Goal: Task Accomplishment & Management: Manage account settings

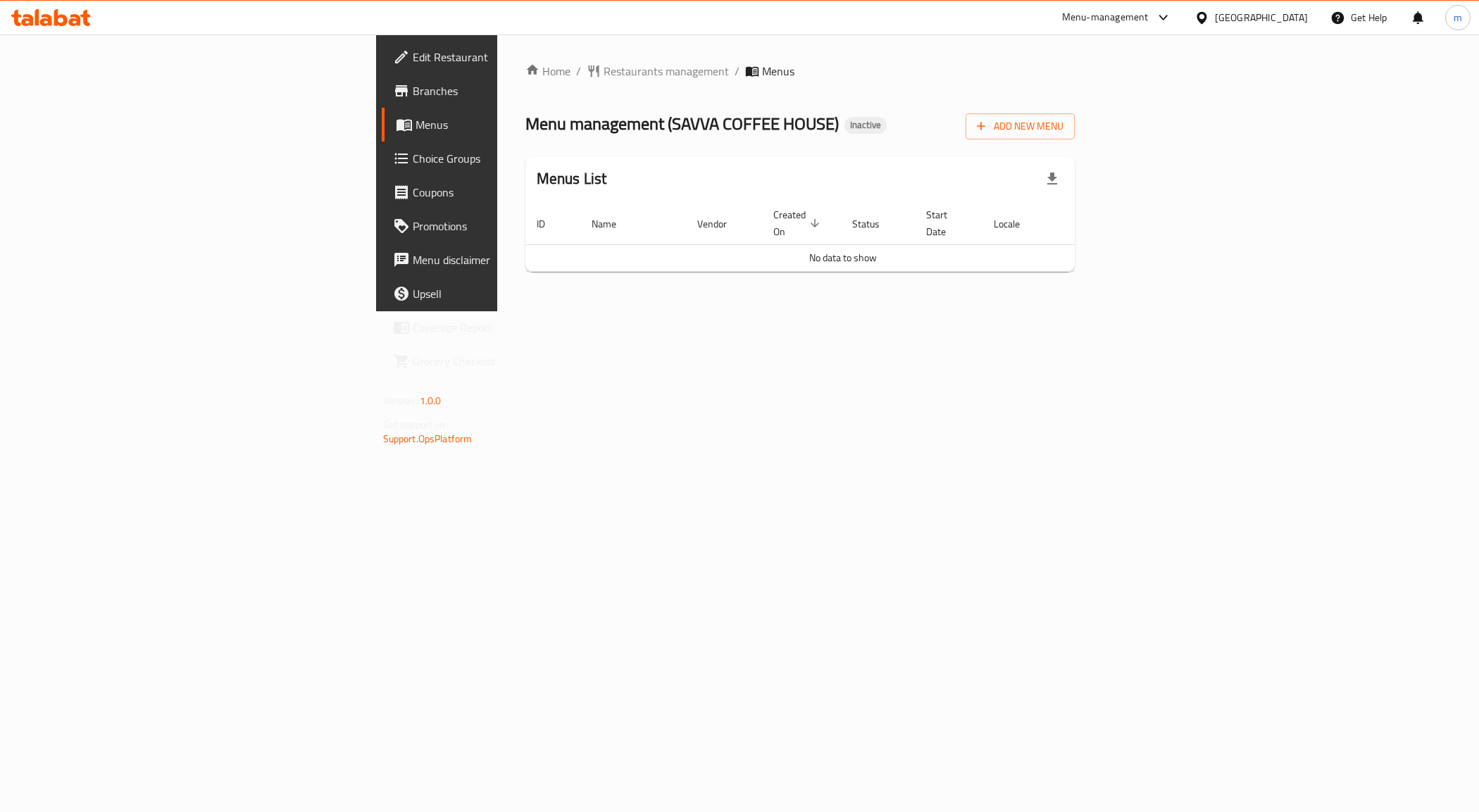
click at [381, 107] on link "Branches" at bounding box center [502, 90] width 242 height 34
click at [1064, 132] on span "Add New Menu" at bounding box center [1020, 126] width 86 height 17
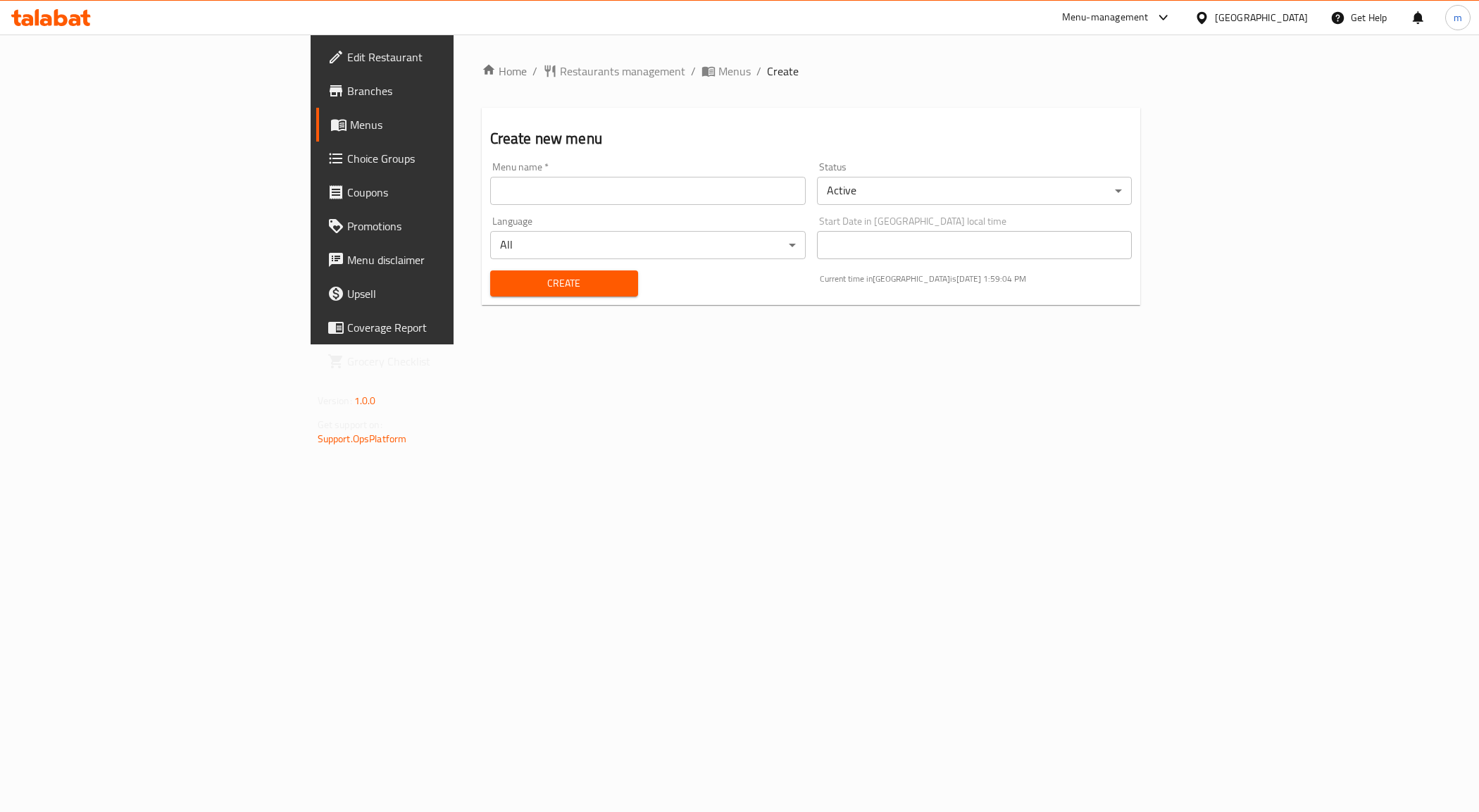
click at [573, 202] on input "text" at bounding box center [647, 190] width 315 height 28
type input "[DATE]"
click at [508, 273] on button "Create" at bounding box center [564, 283] width 148 height 26
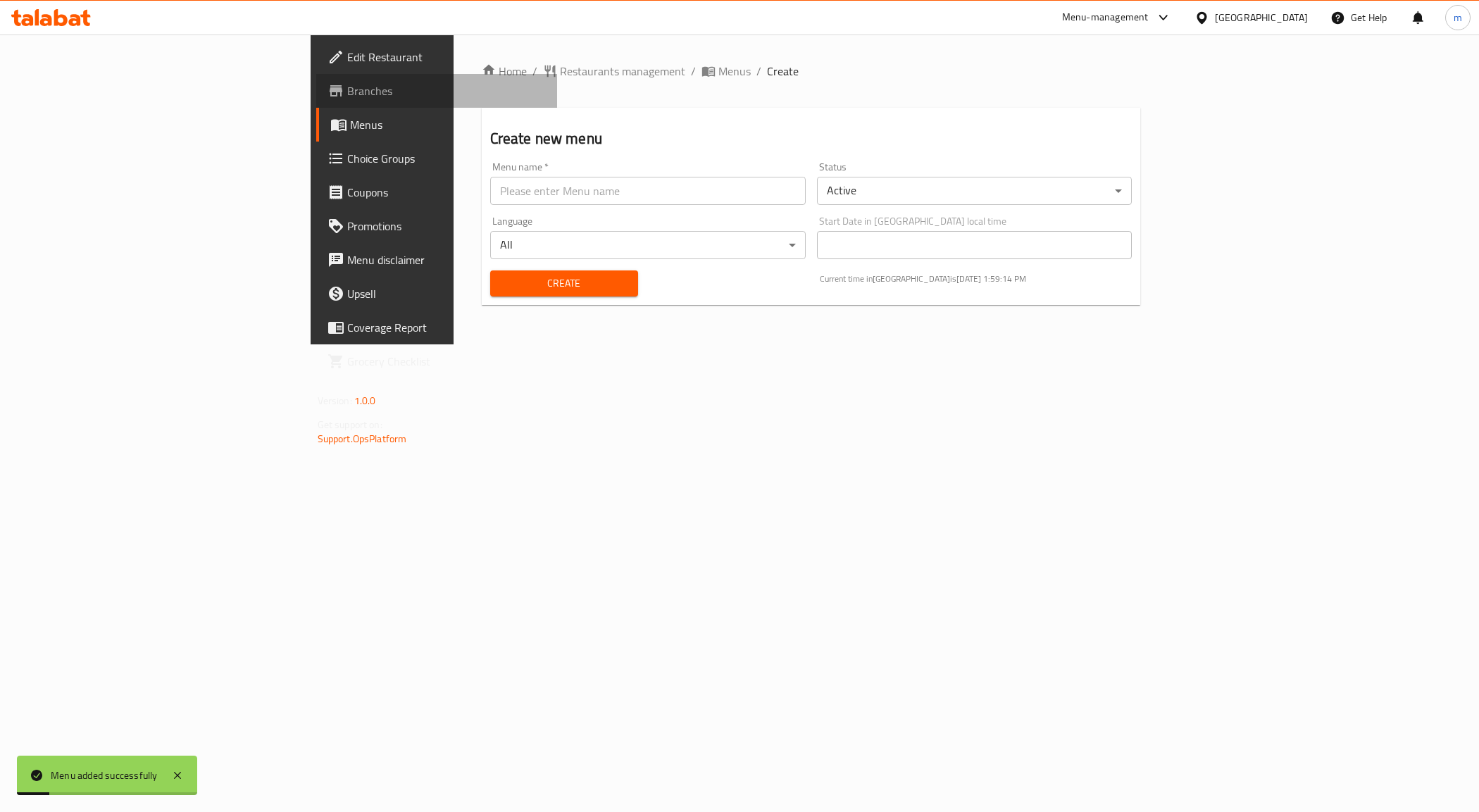
click at [347, 93] on span "Branches" at bounding box center [446, 90] width 199 height 16
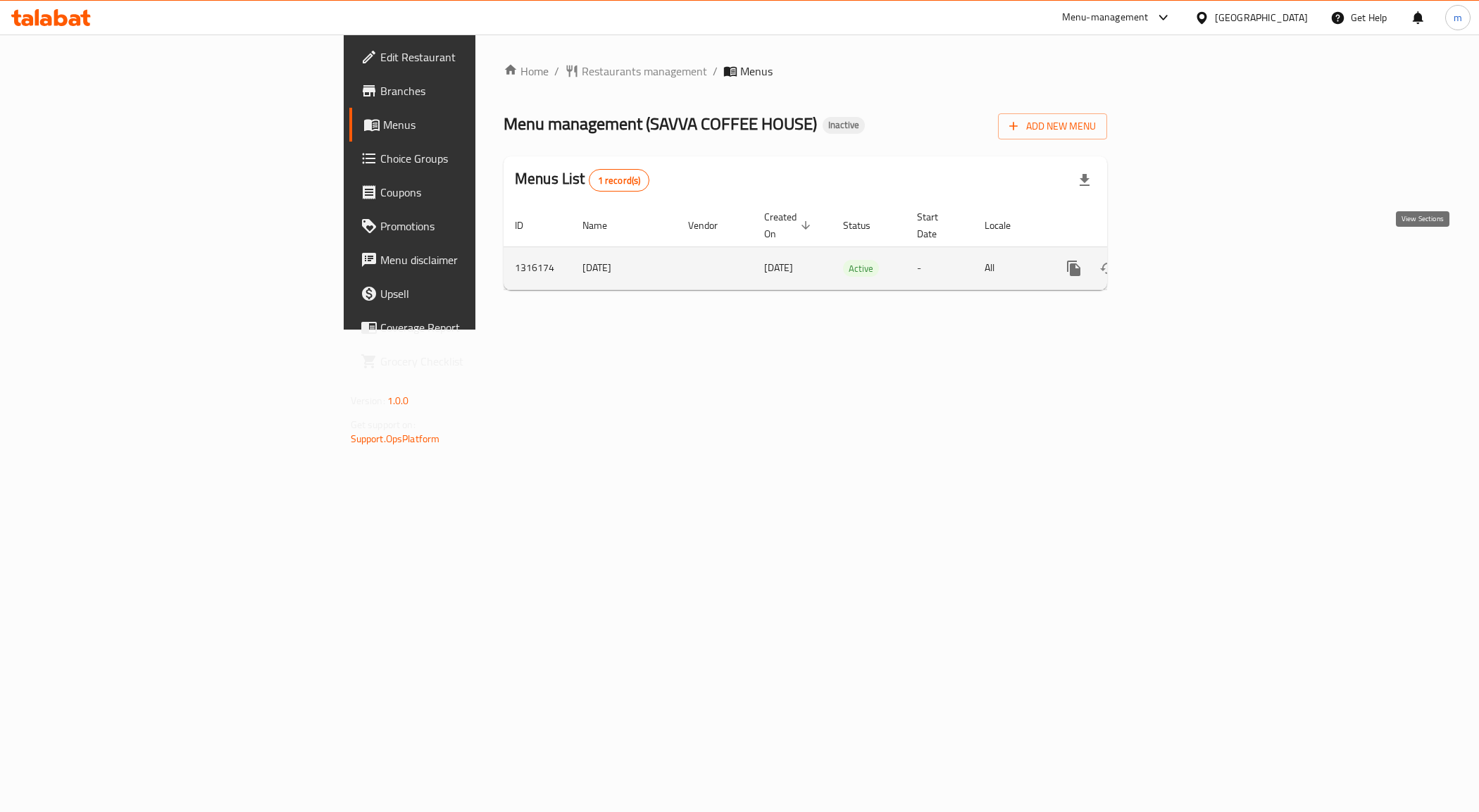
click at [1193, 255] on link "enhanced table" at bounding box center [1175, 268] width 34 height 34
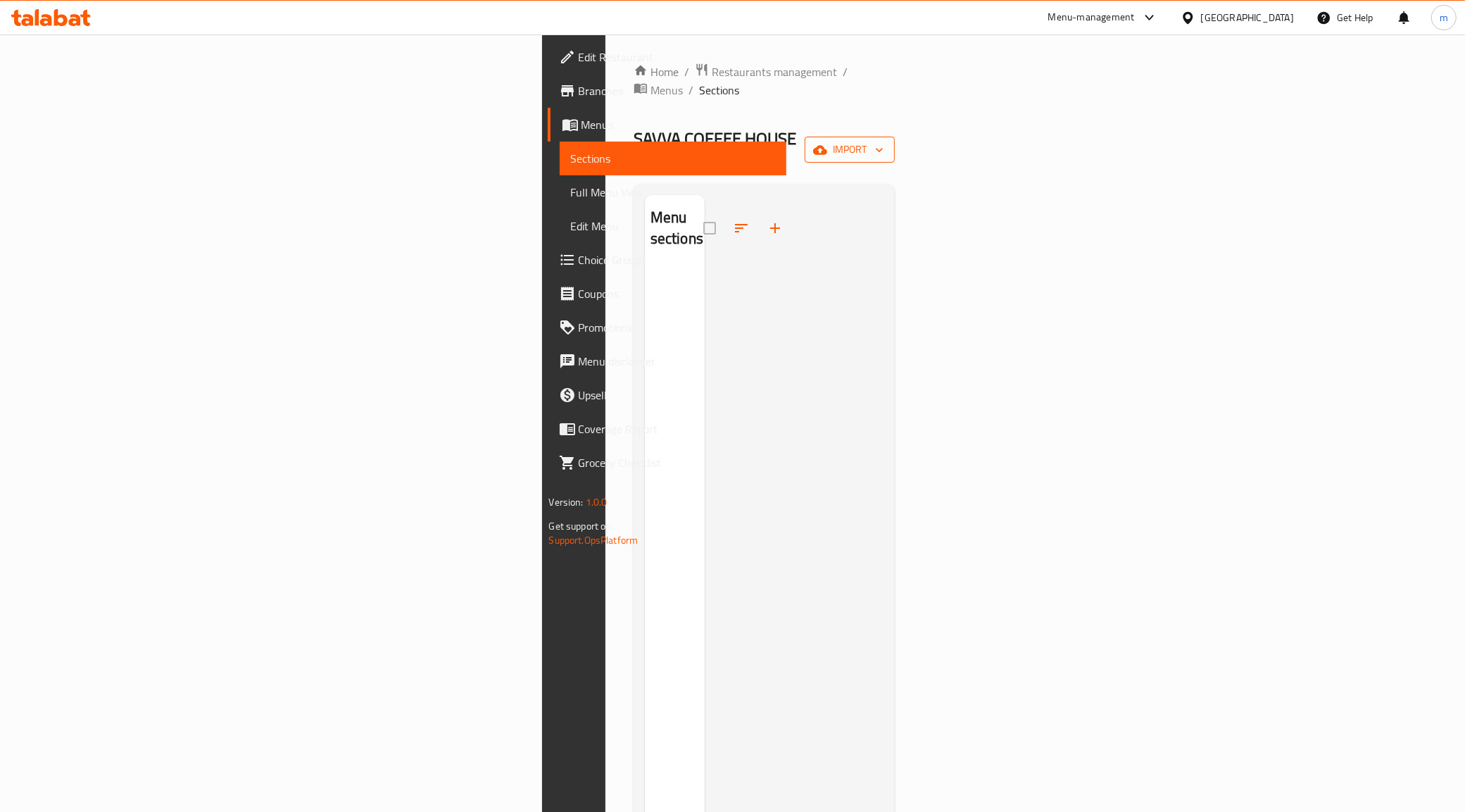
click at [884, 141] on span "import" at bounding box center [850, 149] width 68 height 17
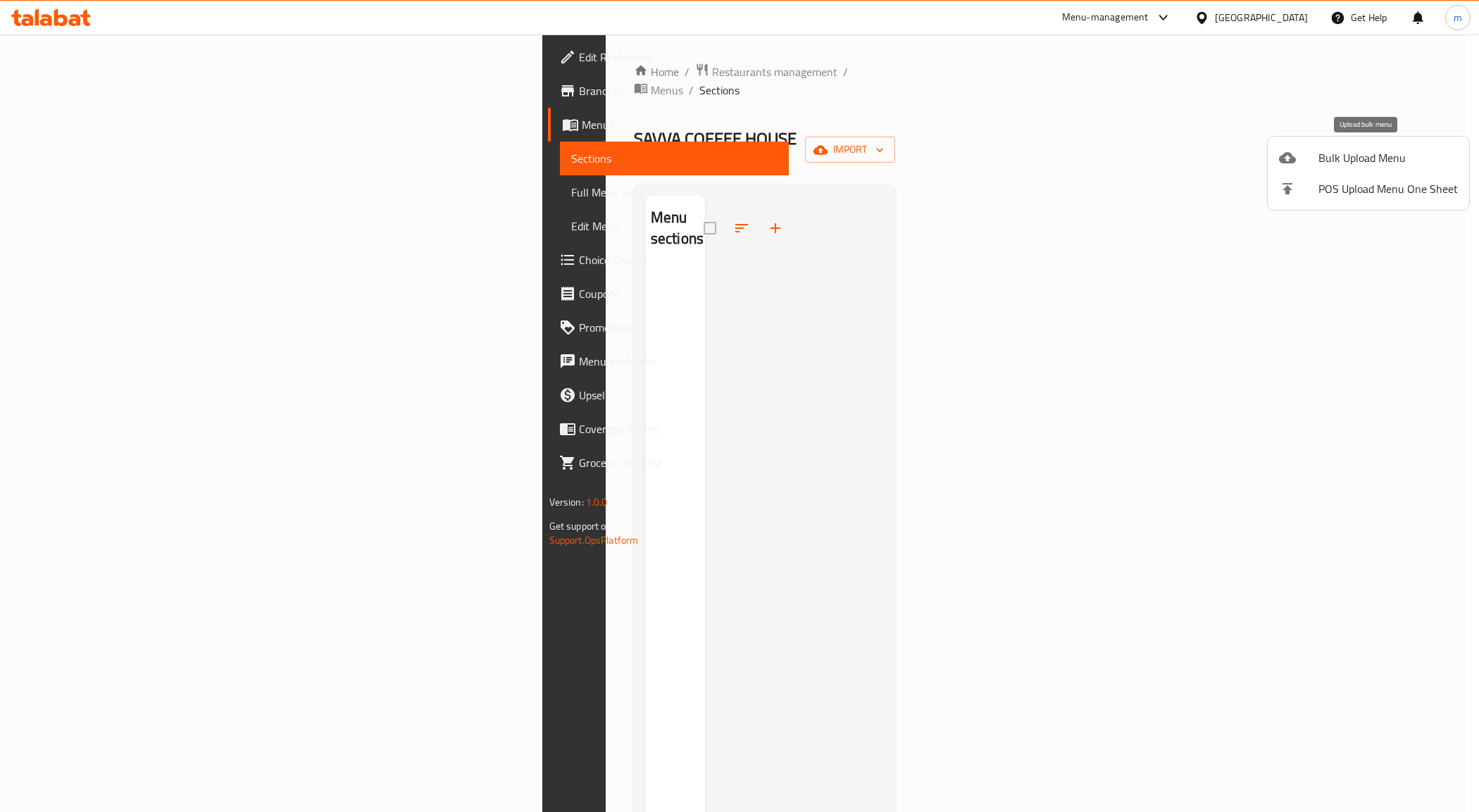
click at [1342, 166] on span "Bulk Upload Menu" at bounding box center [1389, 157] width 140 height 16
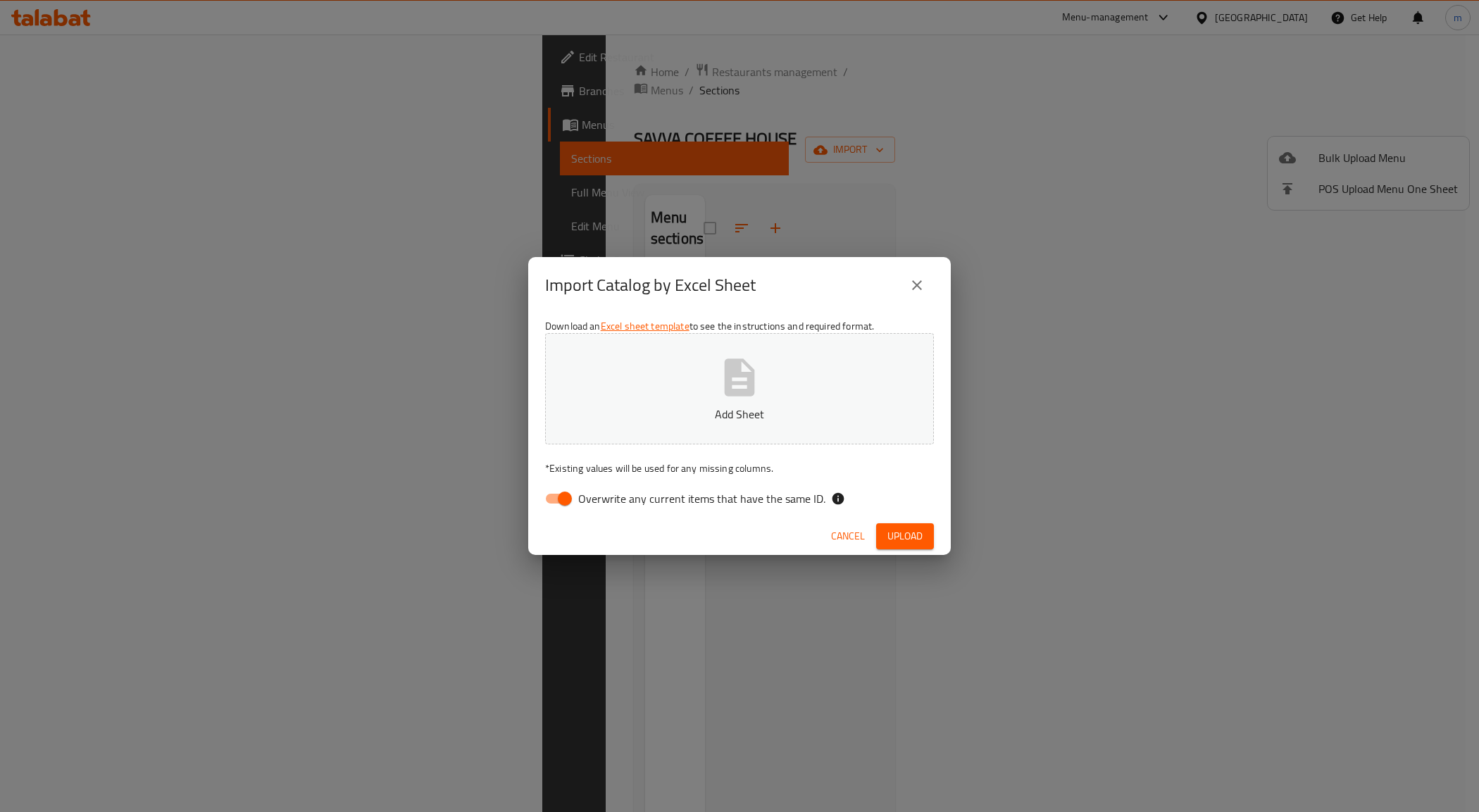
click at [634, 512] on div "Download an Excel sheet template to see the instructions and required format. A…" at bounding box center [739, 415] width 422 height 204
click at [625, 504] on span "Overwrite any current items that have the same ID." at bounding box center [702, 498] width 247 height 16
click at [605, 504] on input "Overwrite any current items that have the same ID." at bounding box center [565, 499] width 81 height 27
checkbox input "false"
click at [650, 414] on p "Add Sheet" at bounding box center [740, 413] width 345 height 16
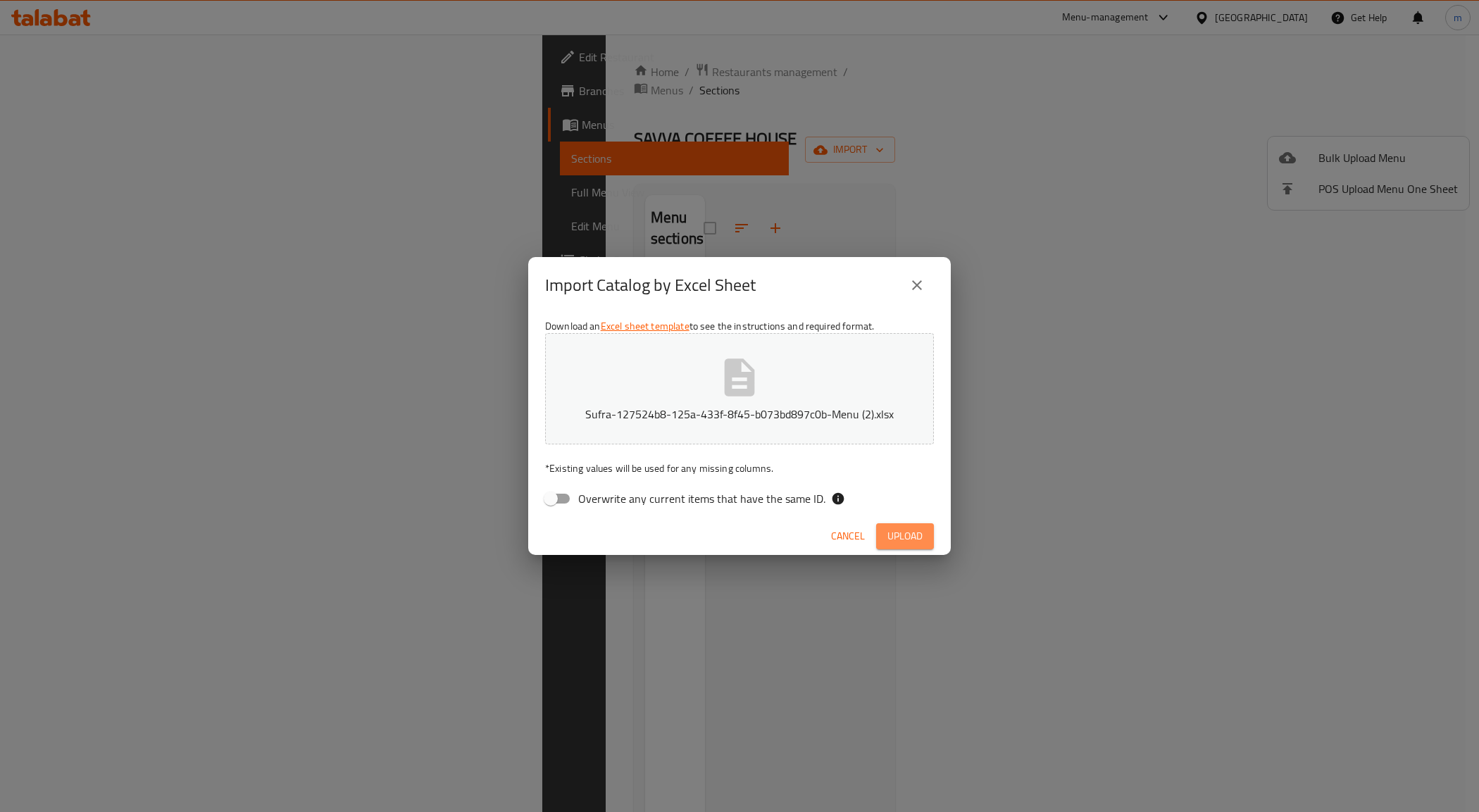
click at [915, 537] on span "Upload" at bounding box center [904, 536] width 35 height 17
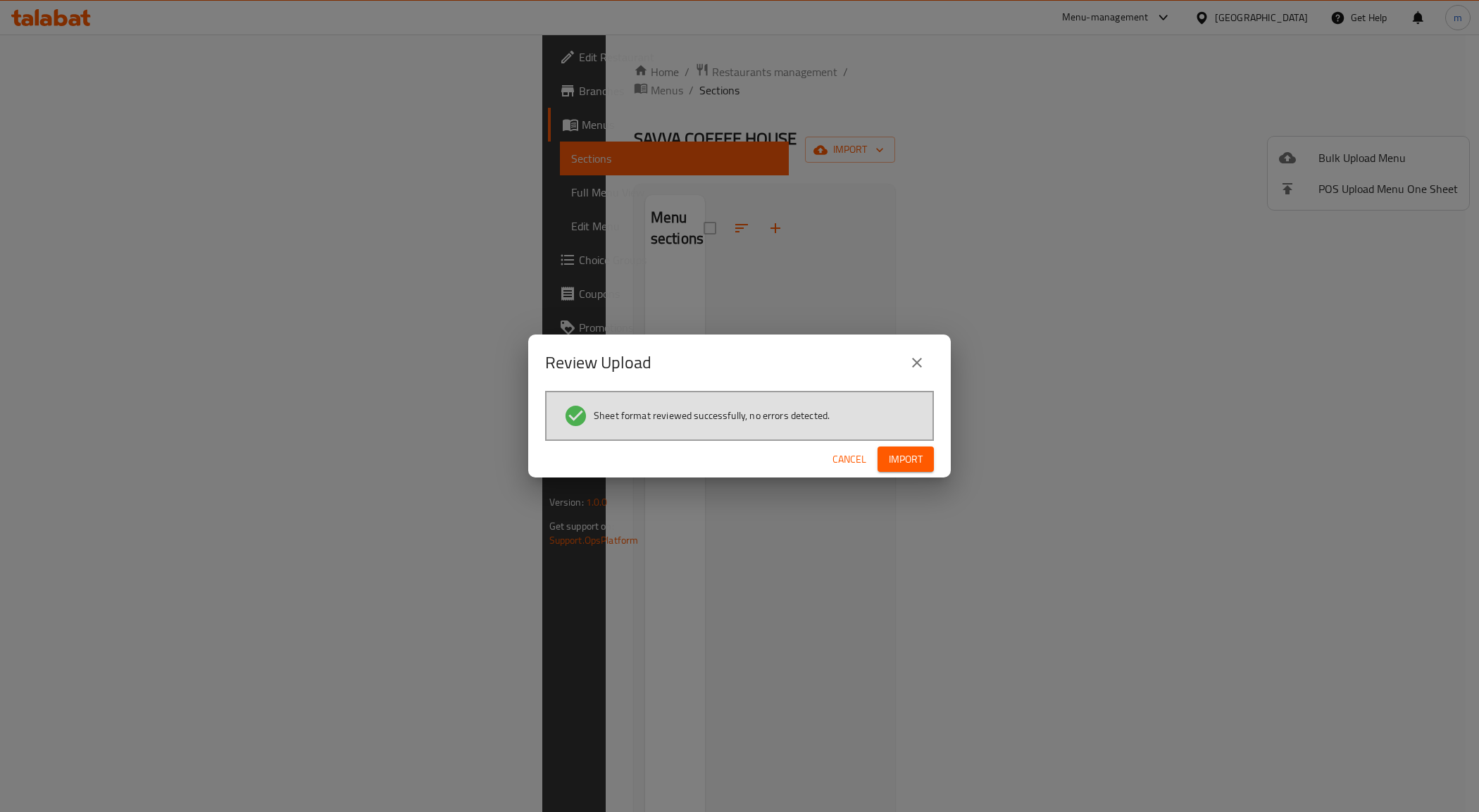
click at [895, 454] on span "Import" at bounding box center [905, 459] width 34 height 17
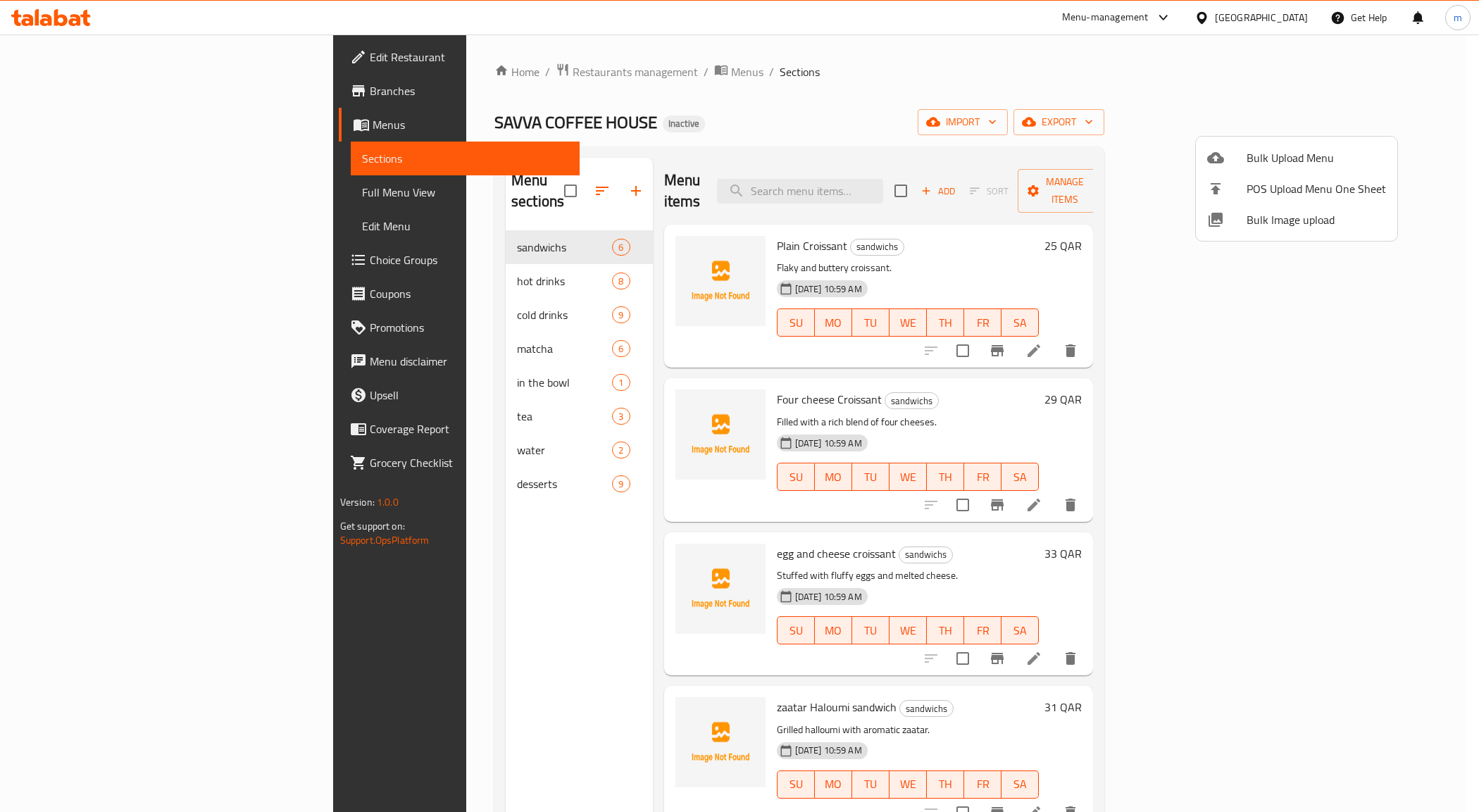
click at [75, 188] on div at bounding box center [740, 406] width 1479 height 812
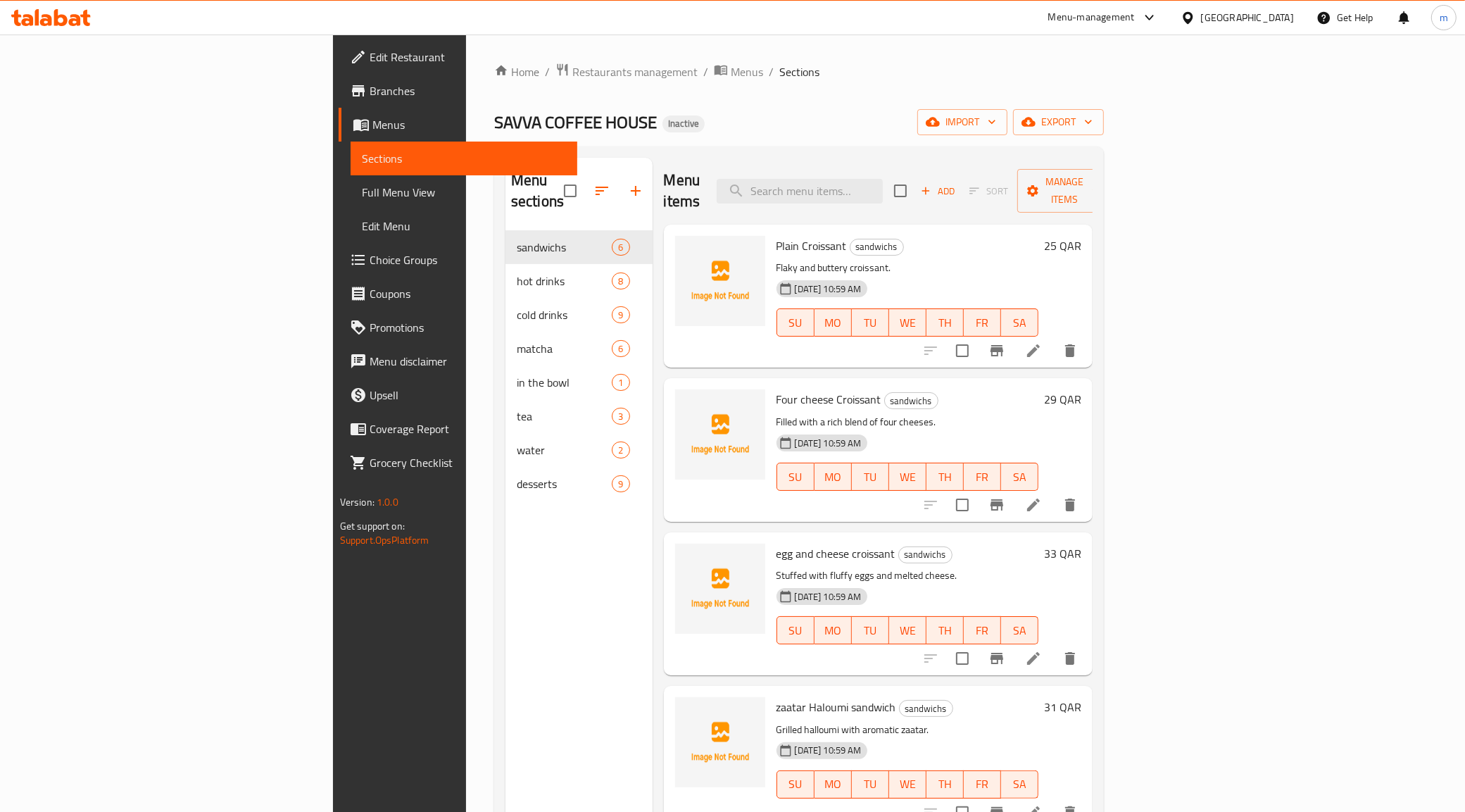
click at [362, 188] on span "Full Menu View" at bounding box center [464, 191] width 205 height 16
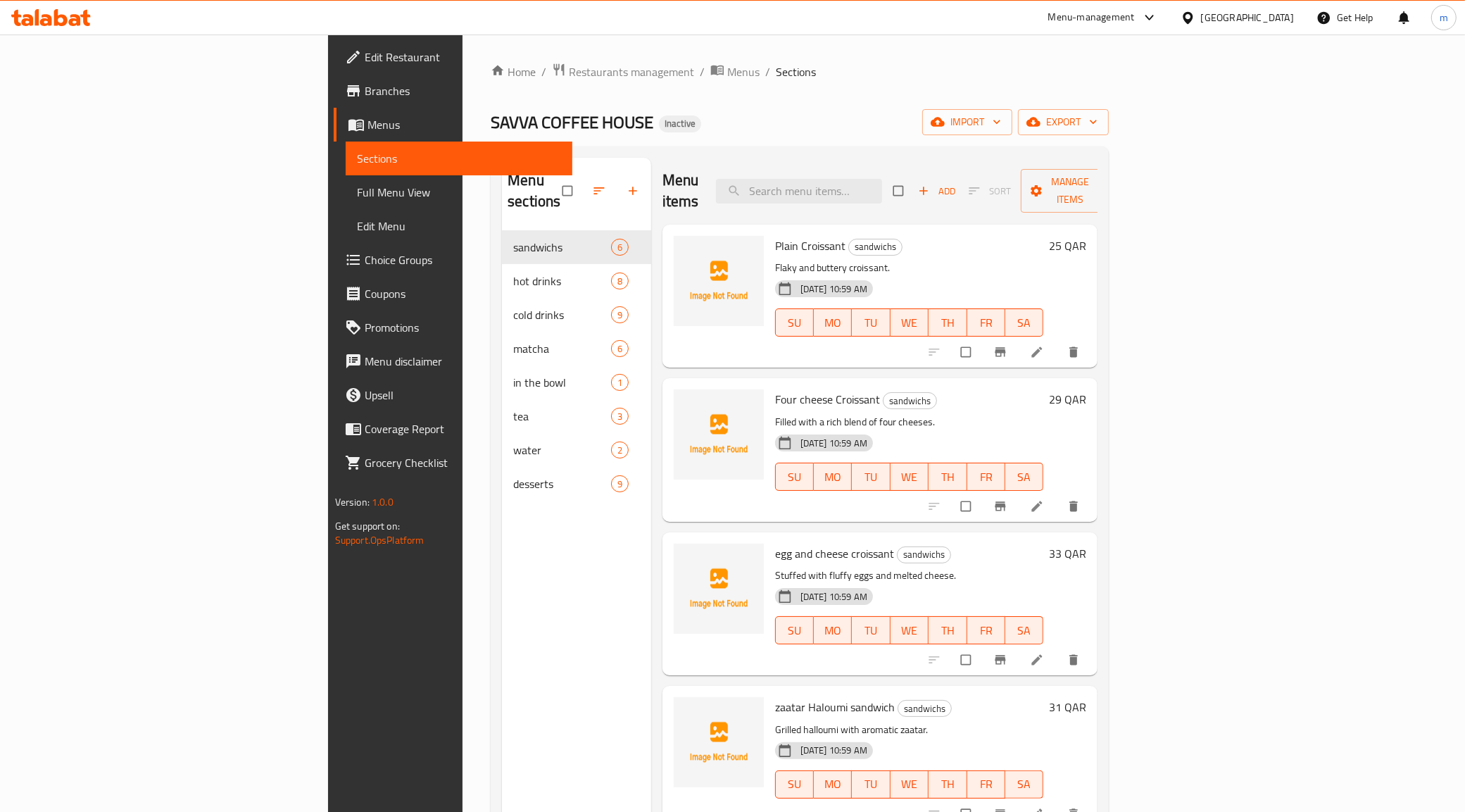
click at [1044, 345] on icon at bounding box center [1037, 352] width 15 height 15
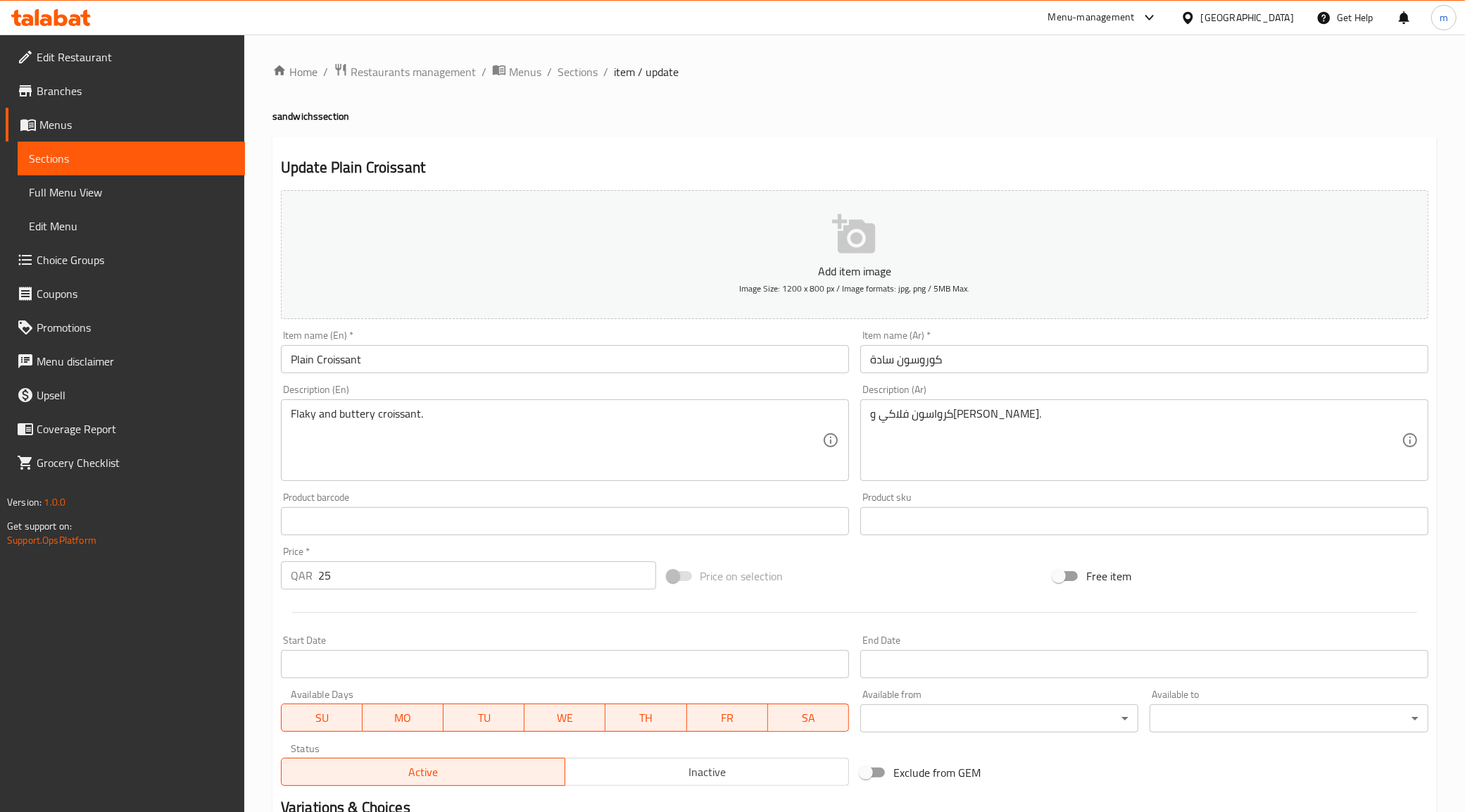
click at [924, 359] on input "كوروسون سادة" at bounding box center [1145, 359] width 569 height 28
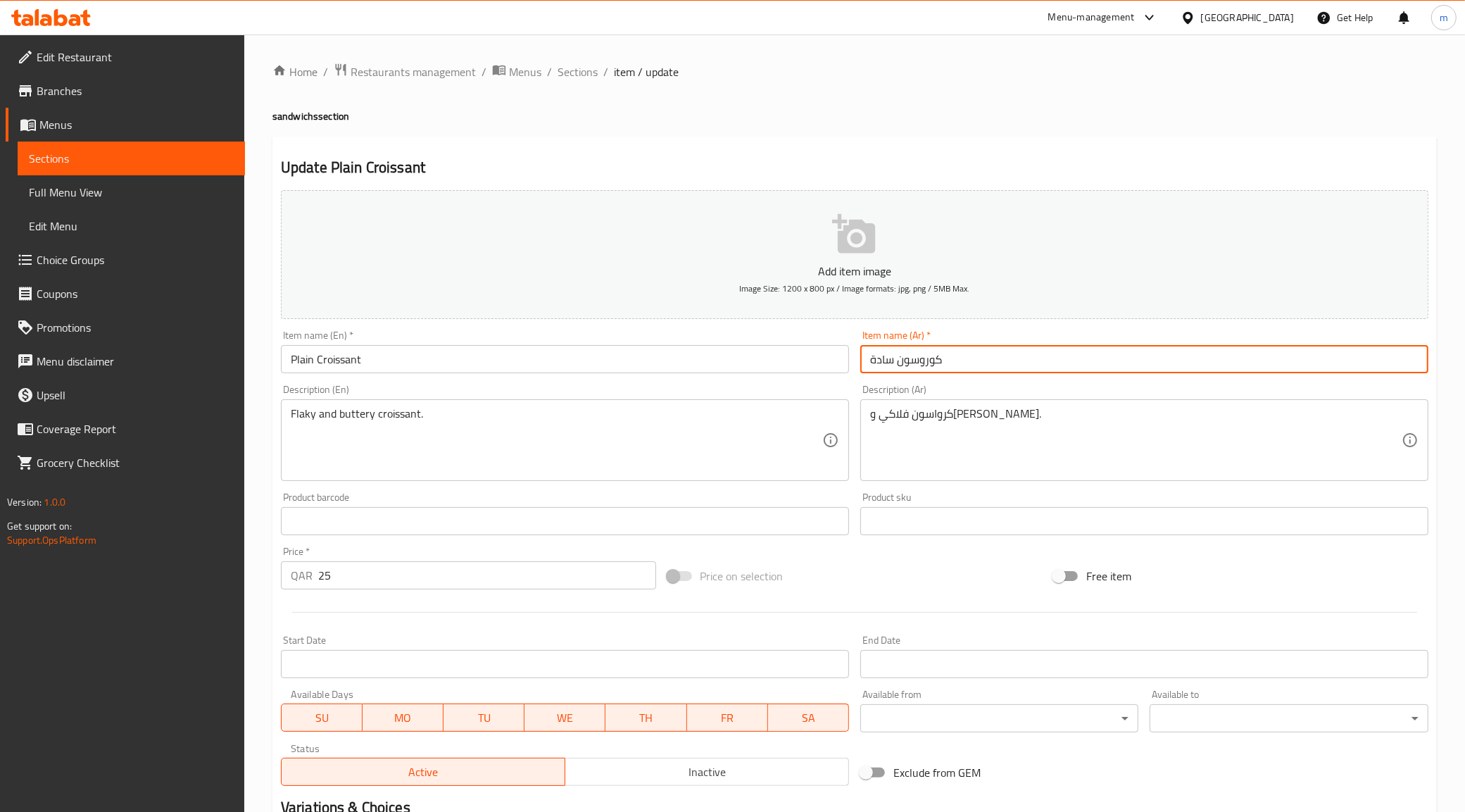
click at [924, 359] on input "كوروسون سادة" at bounding box center [1145, 359] width 569 height 28
paste input "رواسون"
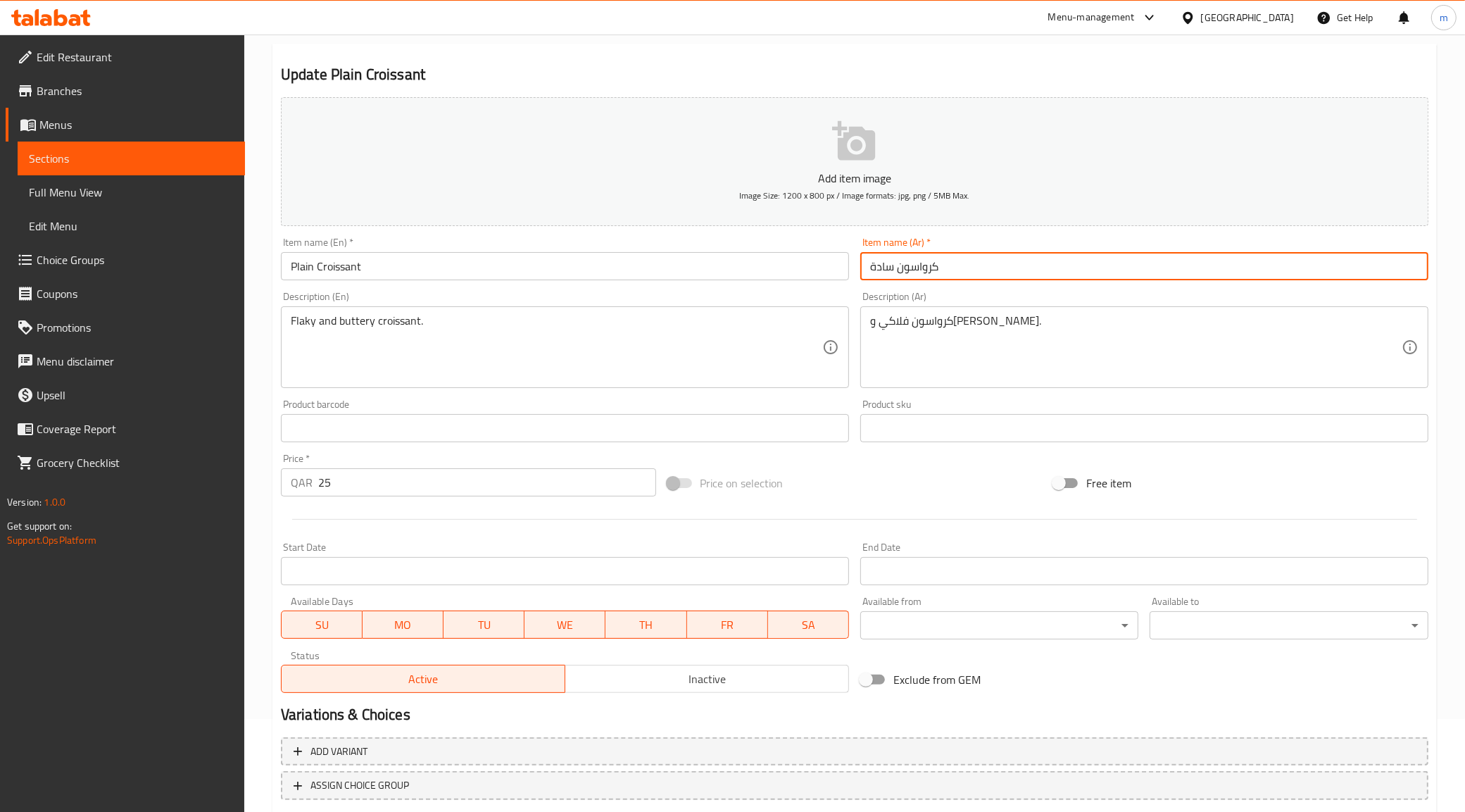
scroll to position [180, 0]
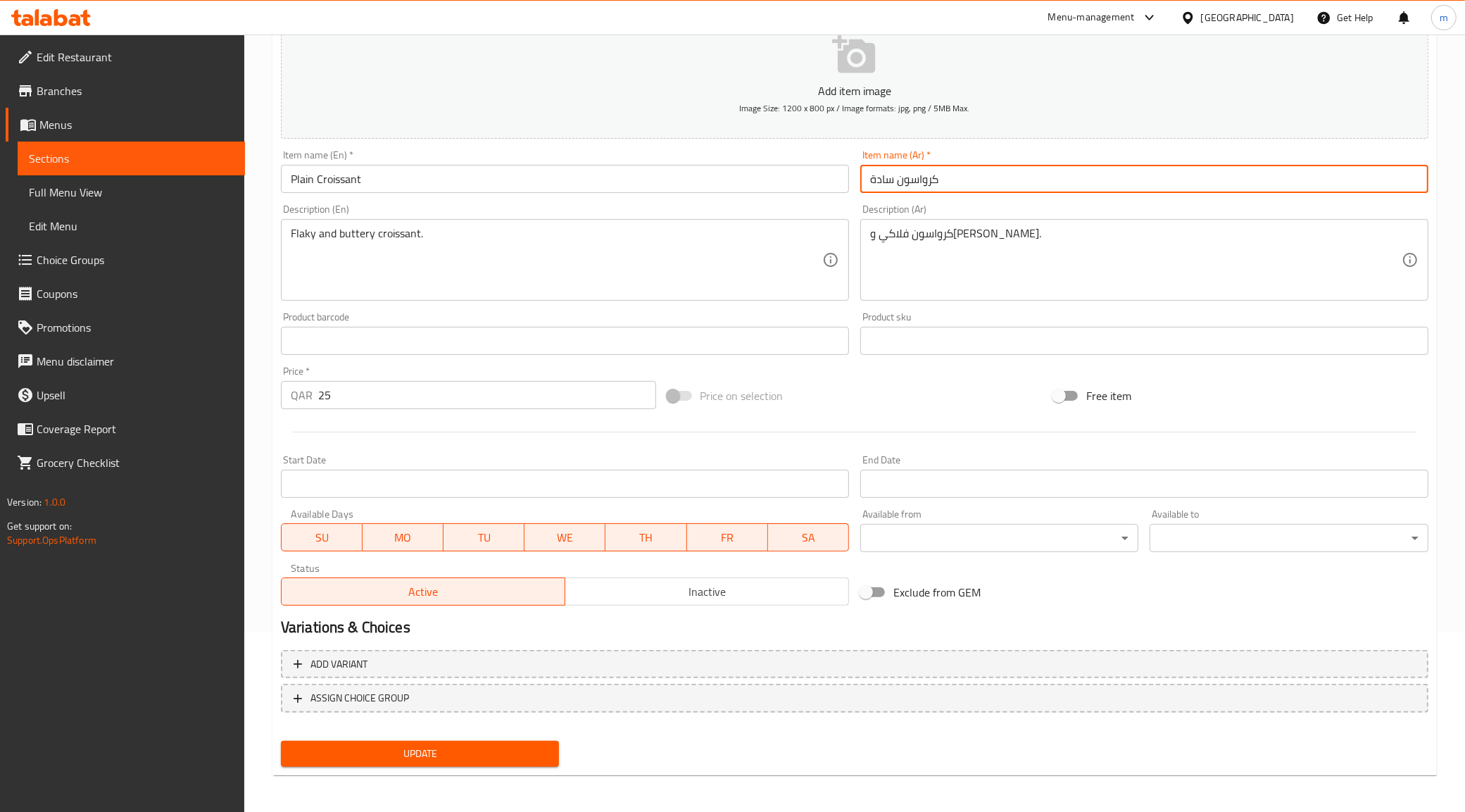
type input "كرواسون سادة"
click at [426, 746] on span "Update" at bounding box center [420, 754] width 256 height 17
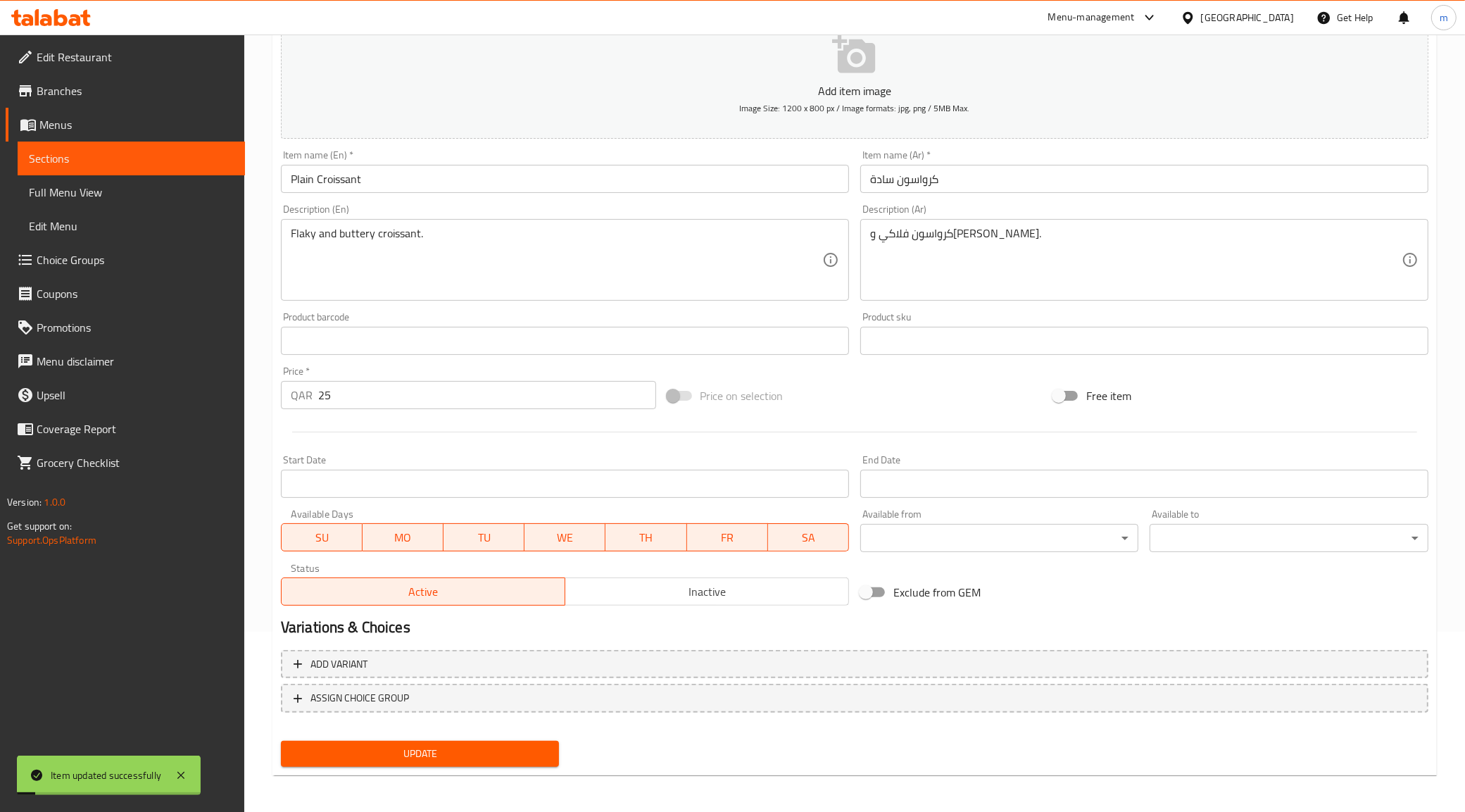
click at [129, 160] on span "Sections" at bounding box center [131, 158] width 205 height 16
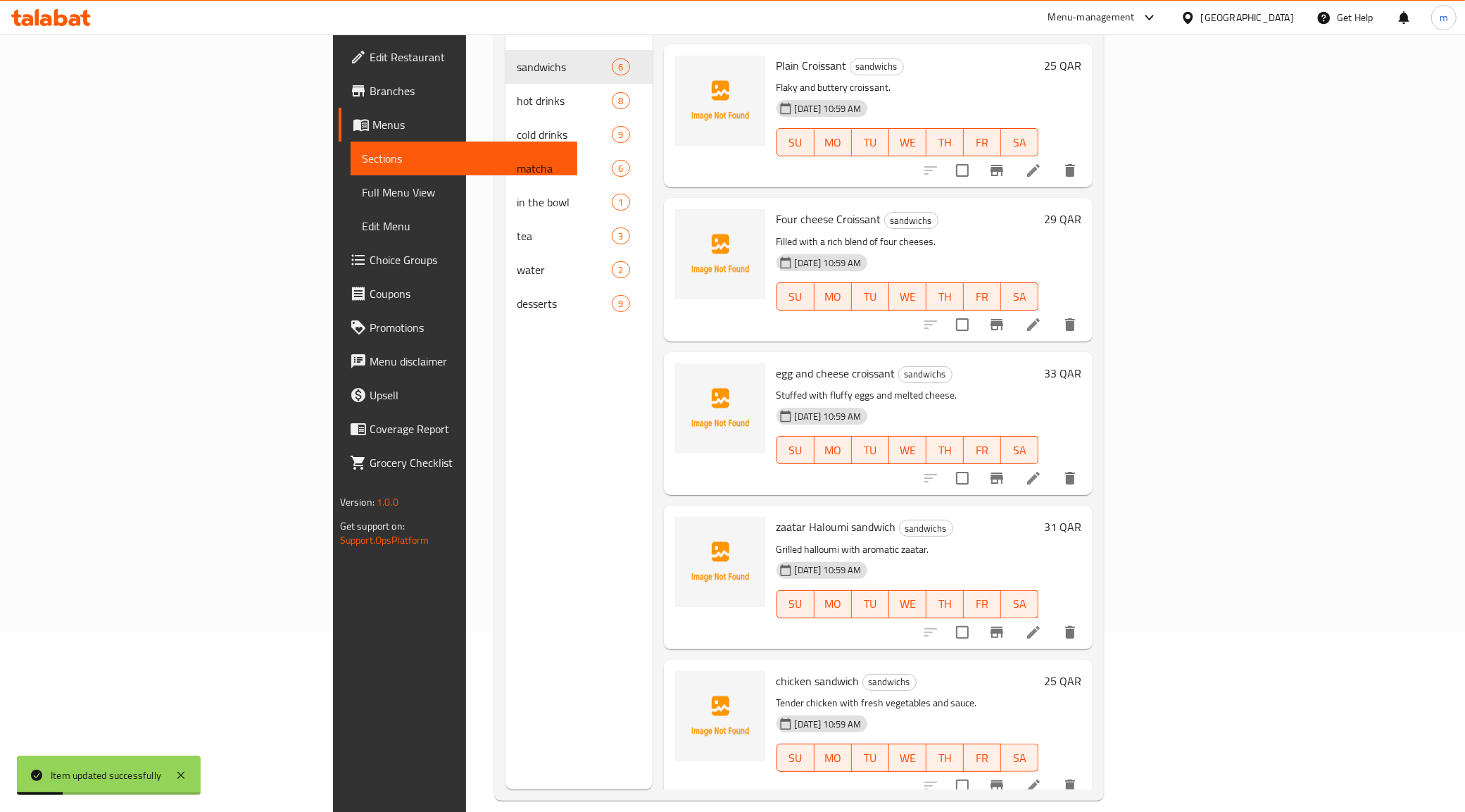
click at [1054, 311] on li at bounding box center [1033, 324] width 40 height 25
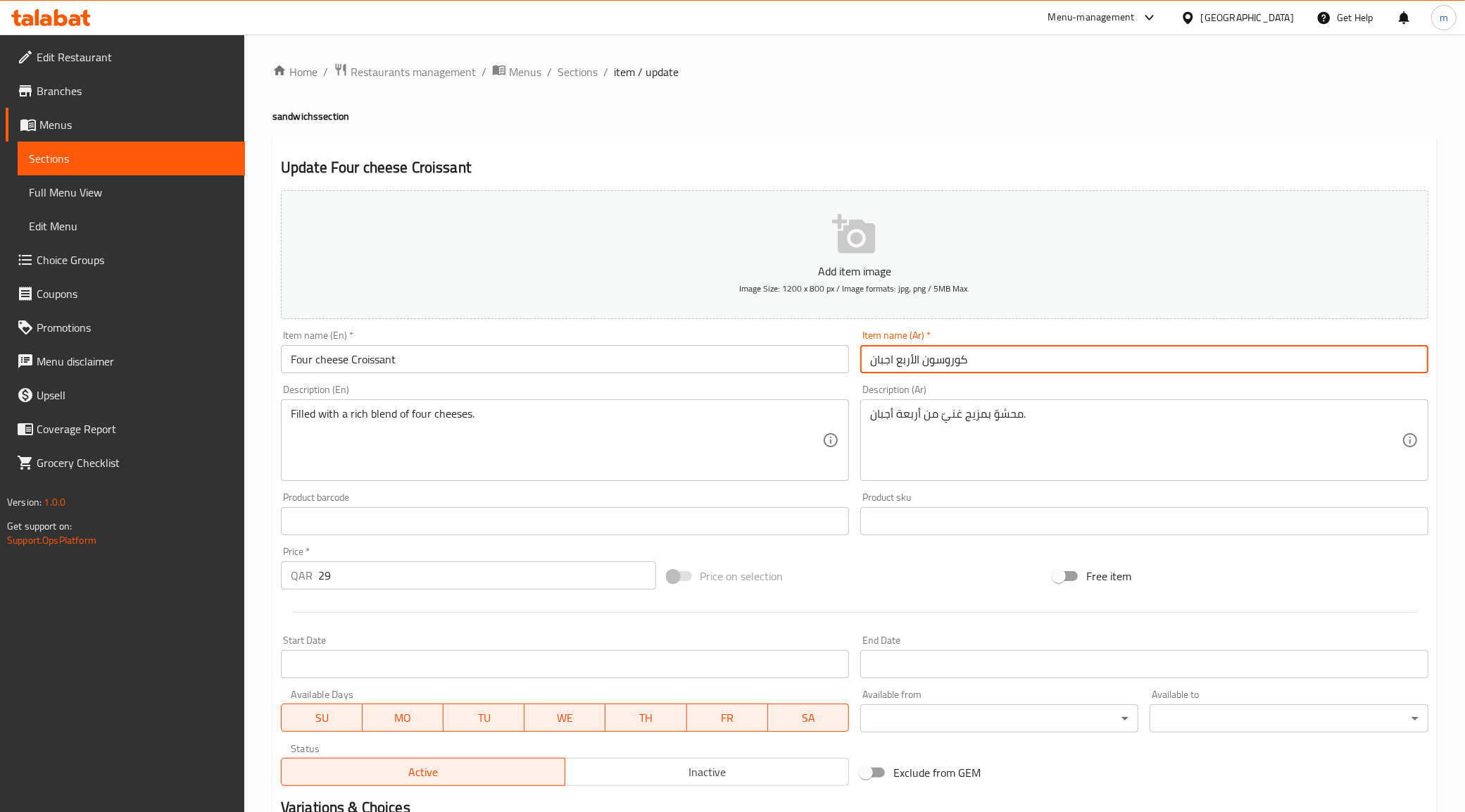
drag, startPoint x: 921, startPoint y: 363, endPoint x: 1019, endPoint y: 363, distance: 98.0
click at [1018, 363] on input "كوروسون الأربع اجبان" at bounding box center [1145, 359] width 569 height 28
paste input "روا"
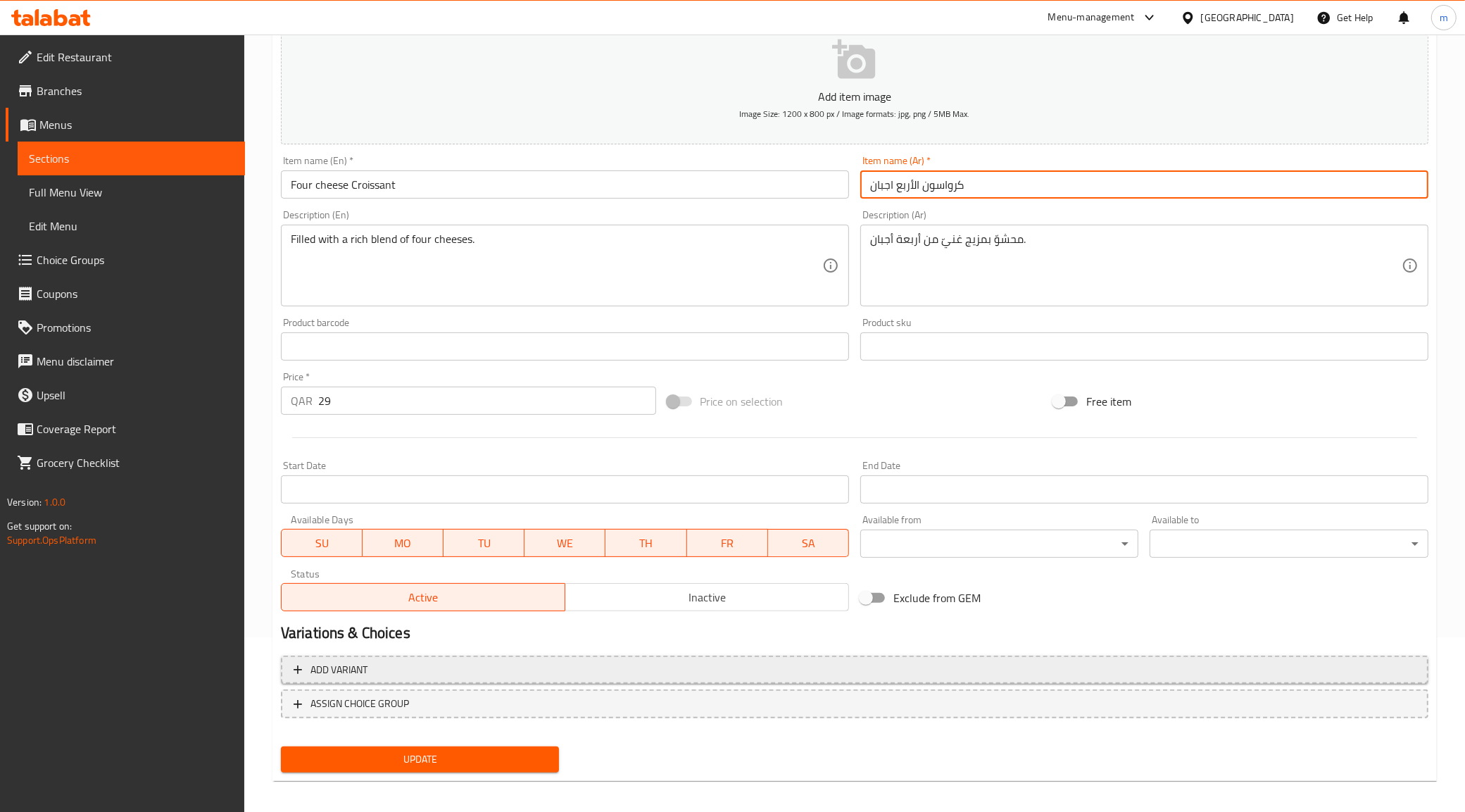
scroll to position [180, 0]
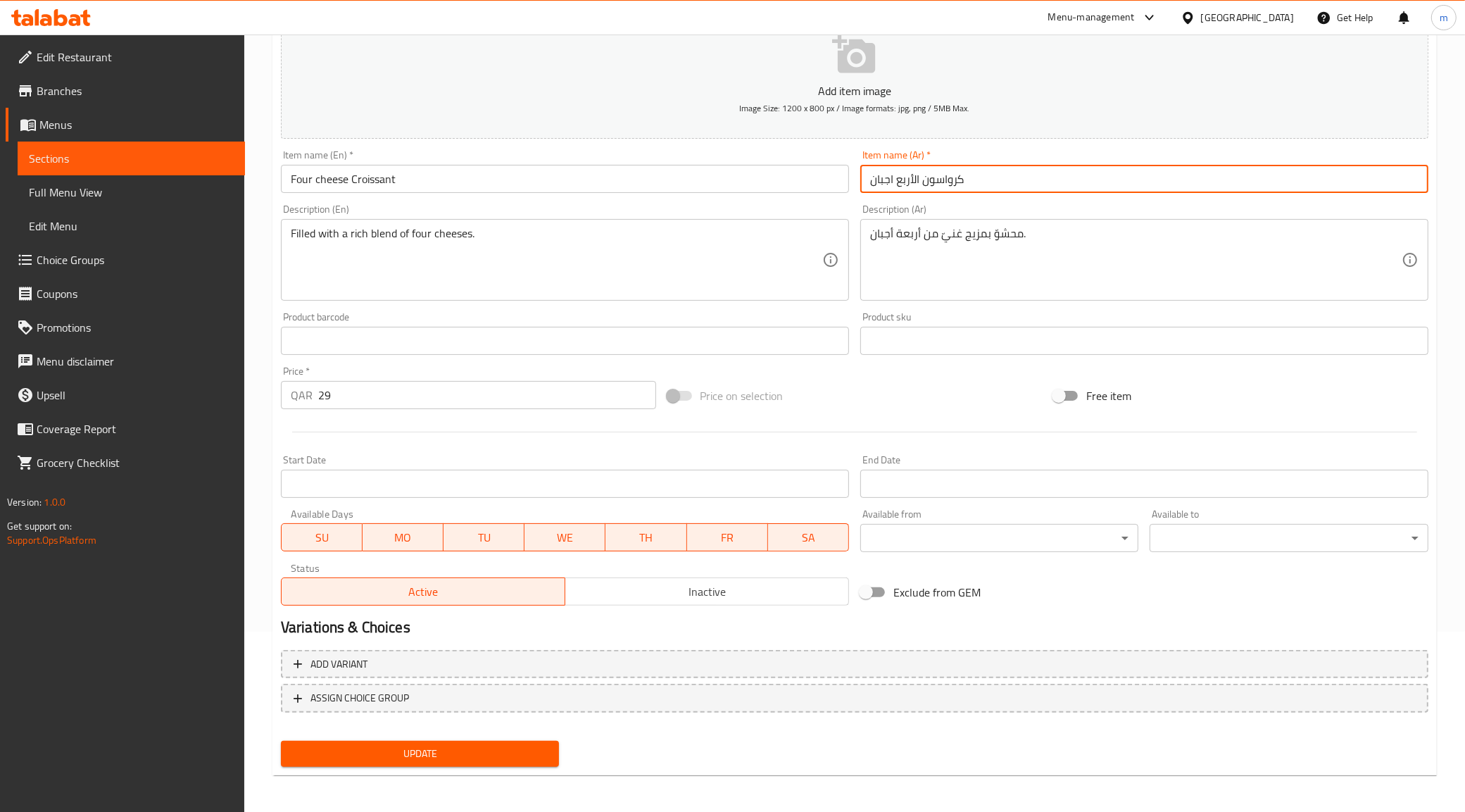
type input "كرواسون الأربع اجبان"
click at [443, 740] on button "Update" at bounding box center [420, 753] width 278 height 26
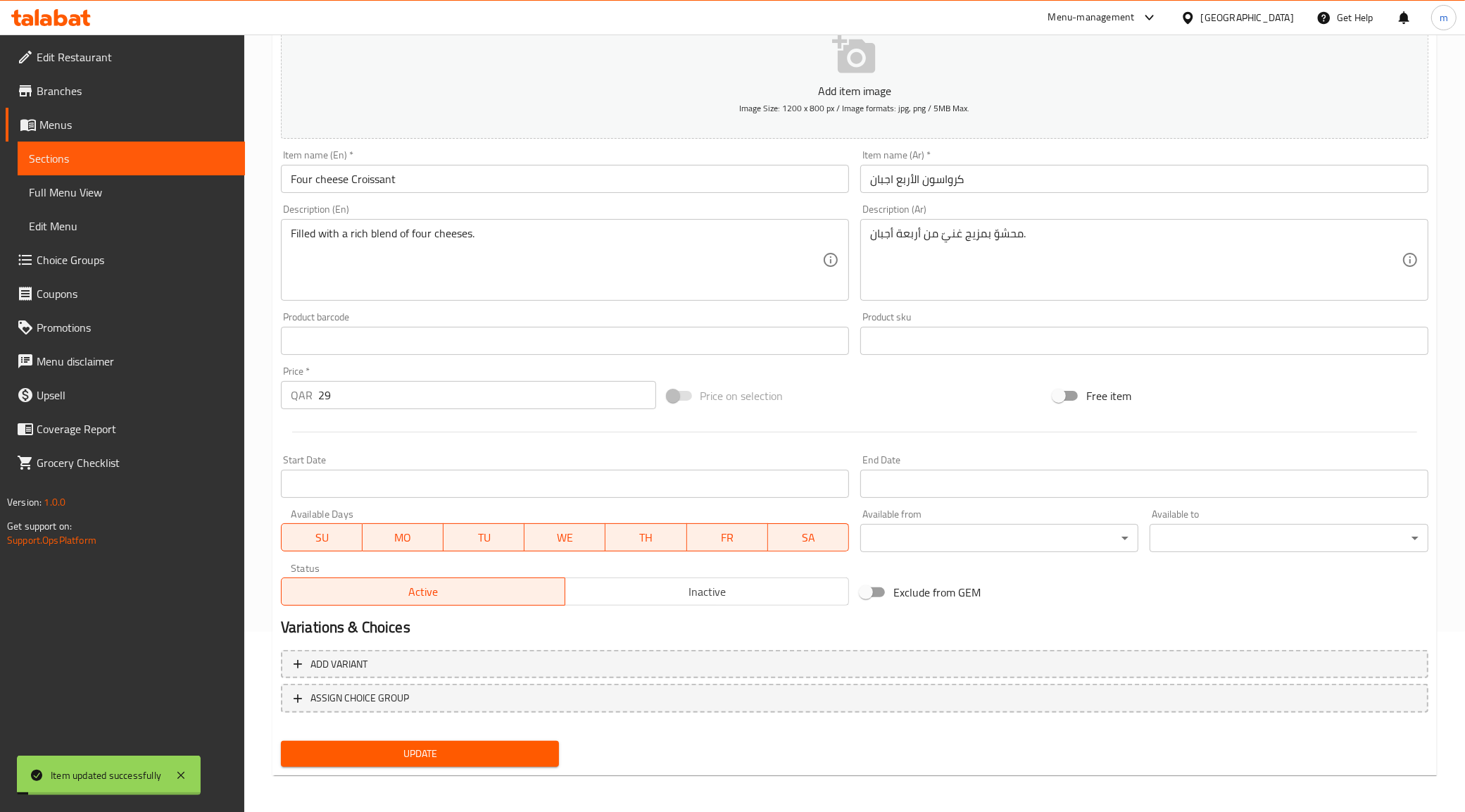
click at [68, 145] on link "Sections" at bounding box center [131, 158] width 227 height 34
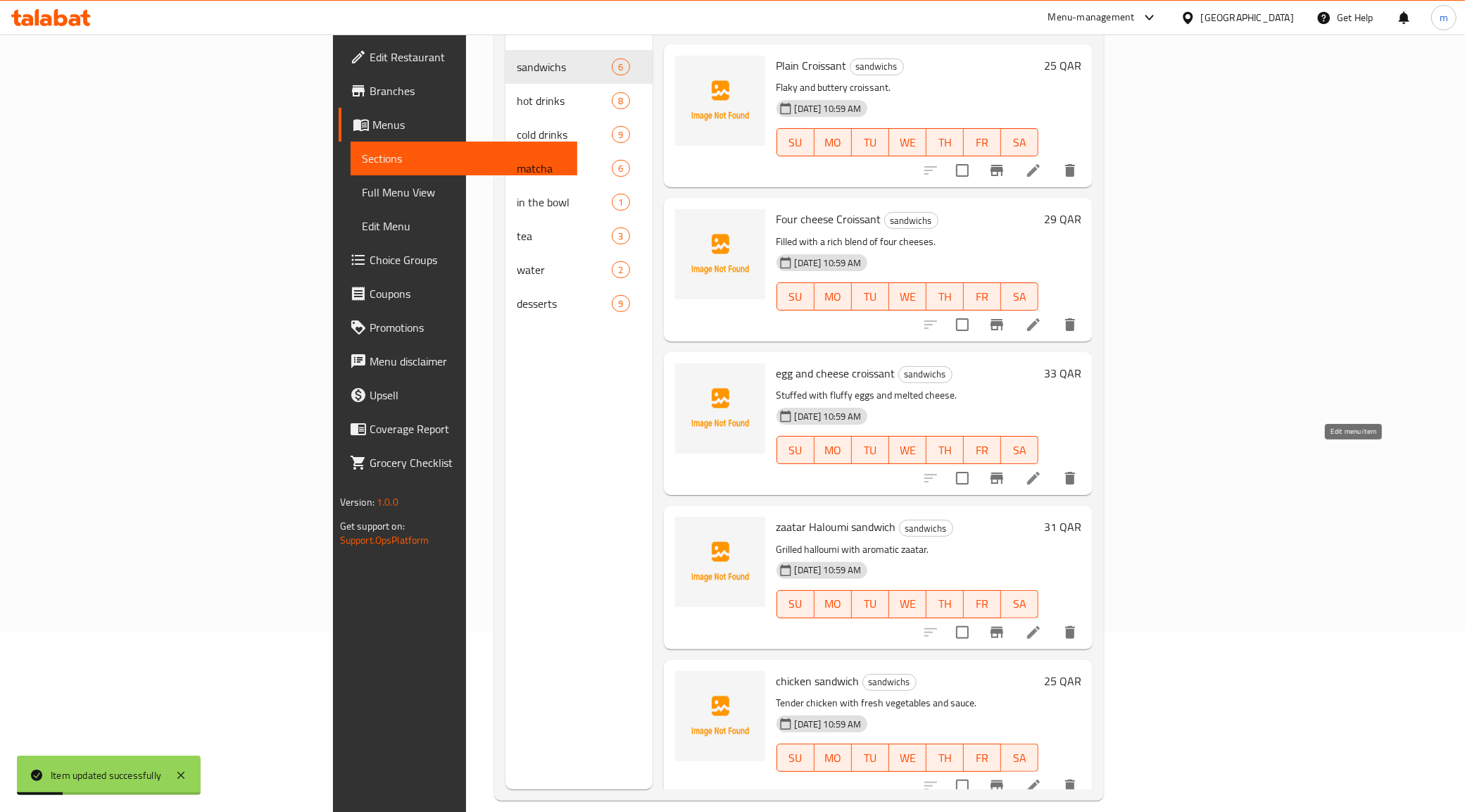
click at [1042, 470] on icon at bounding box center [1033, 477] width 16 height 16
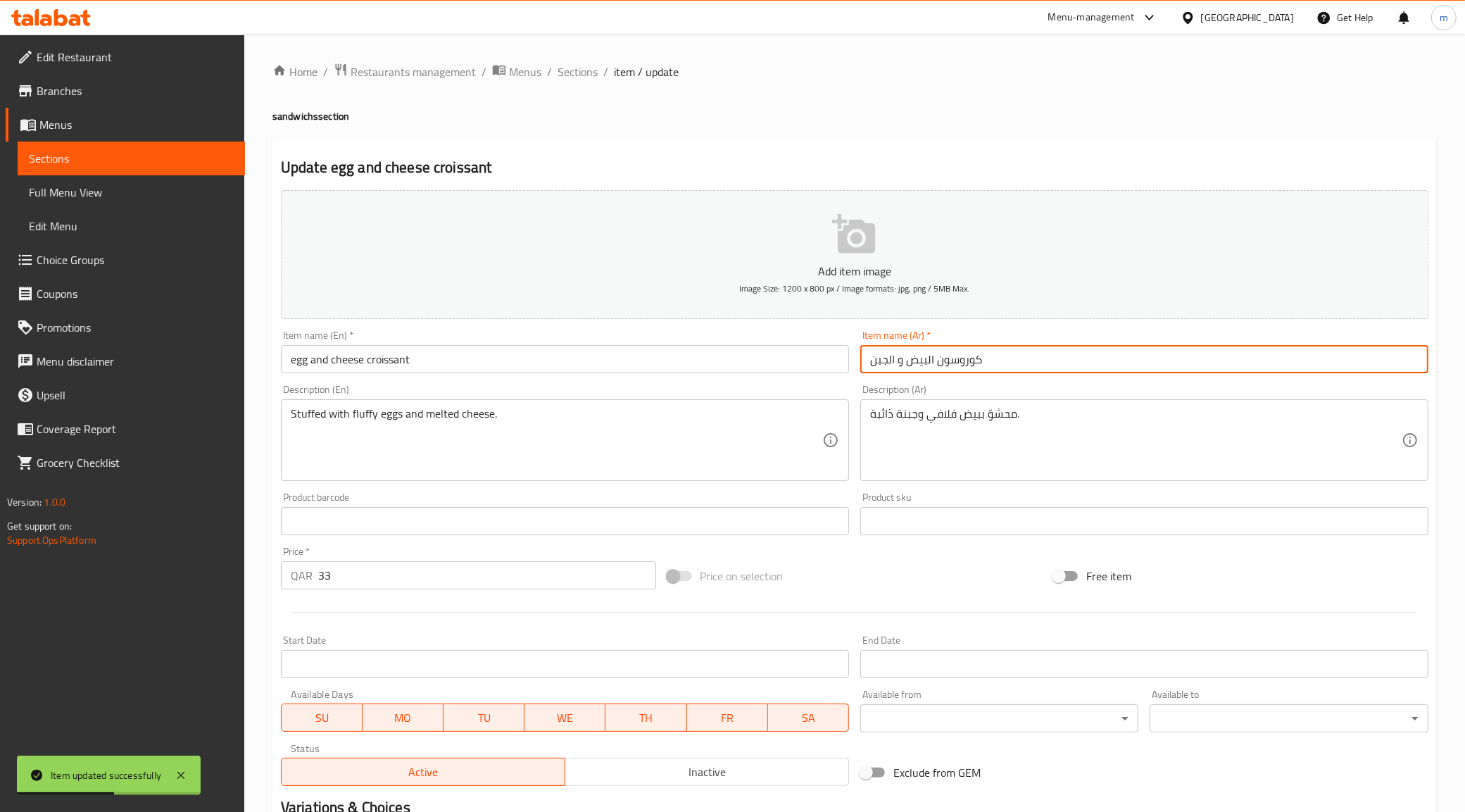
drag, startPoint x: 937, startPoint y: 363, endPoint x: 1028, endPoint y: 359, distance: 91.1
click at [1028, 359] on input "كوروسون البيض و الجبن" at bounding box center [1145, 359] width 569 height 28
paste input "روا"
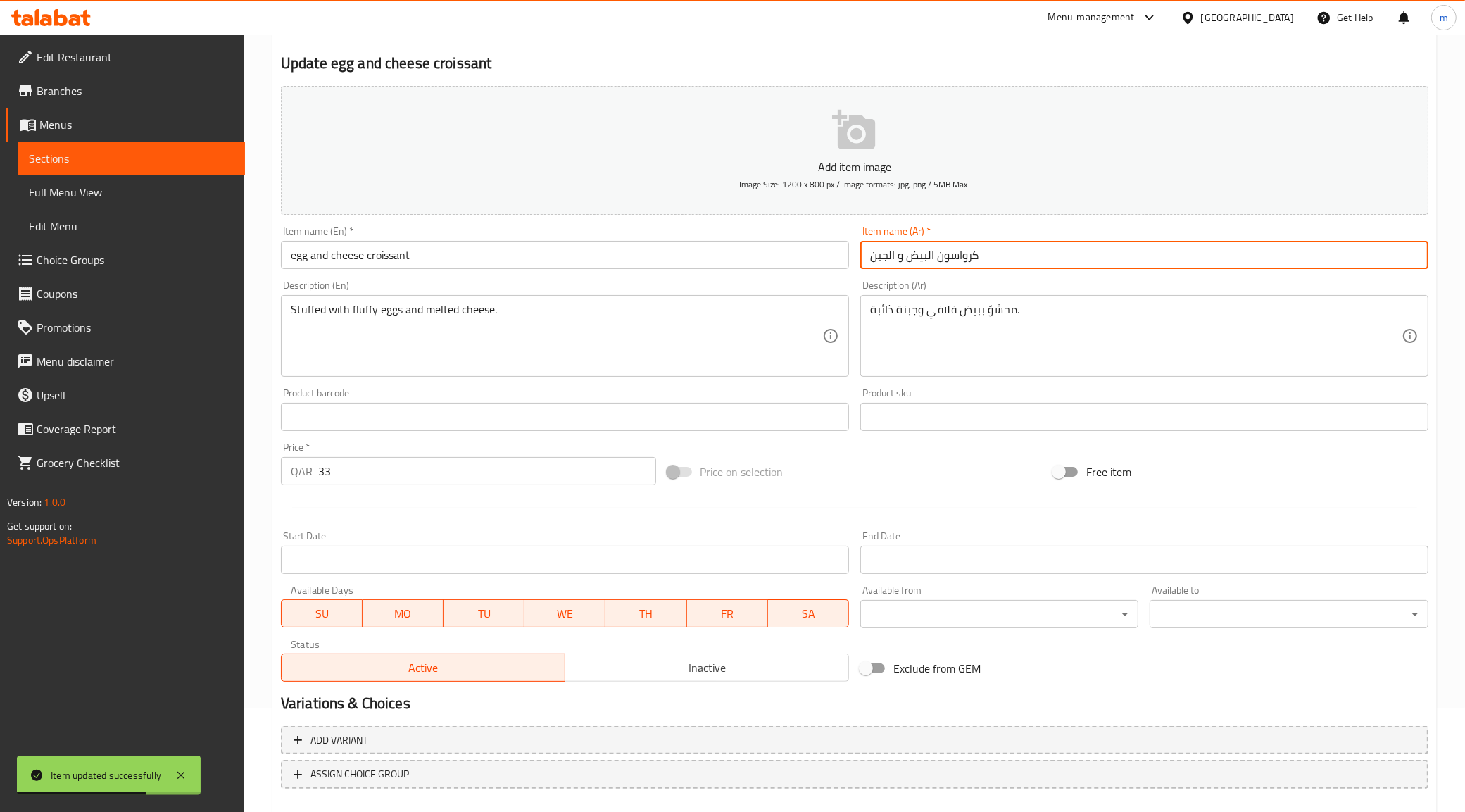
scroll to position [180, 0]
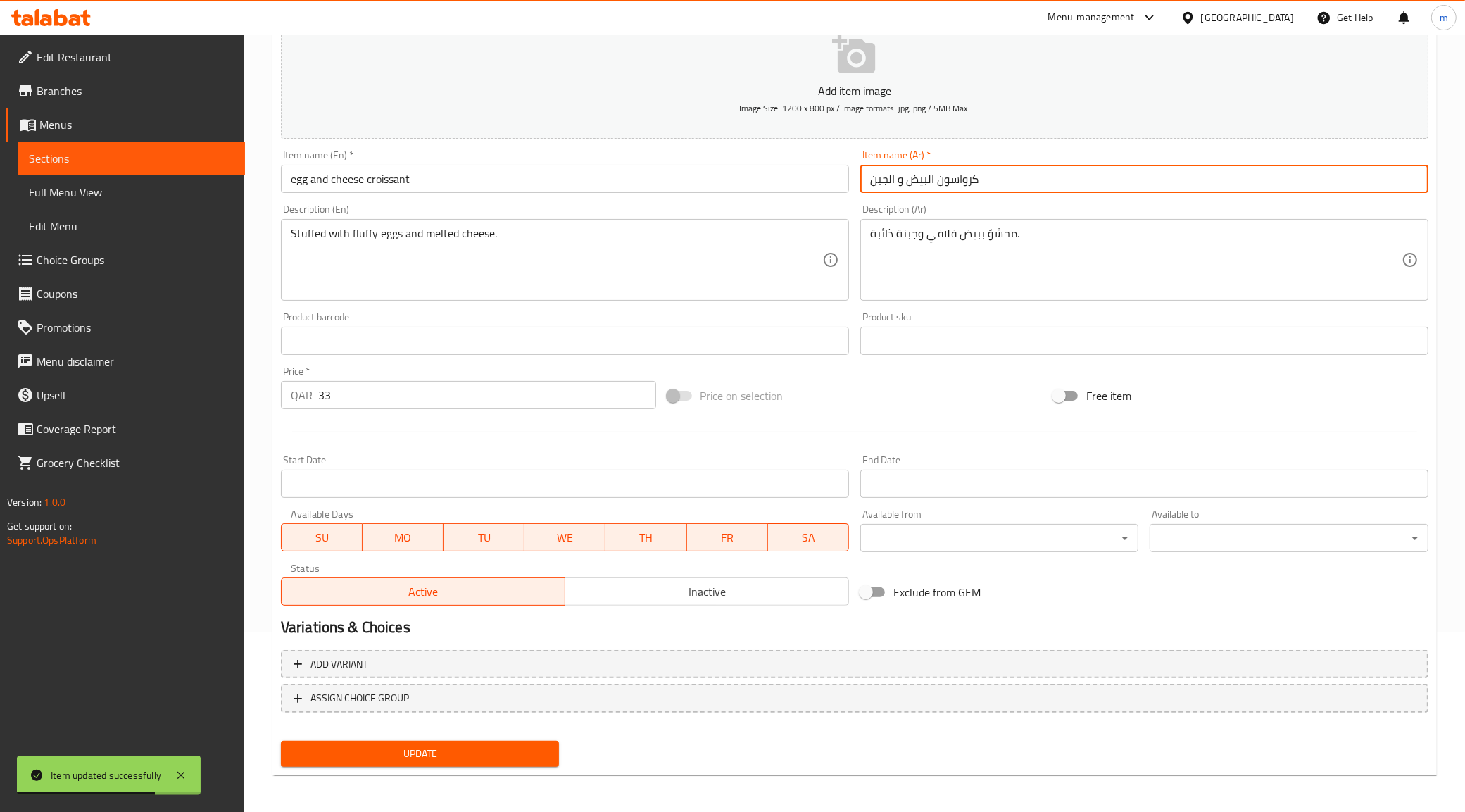
type input "كرواسون البيض و الجبن"
click at [440, 756] on span "Update" at bounding box center [420, 754] width 256 height 17
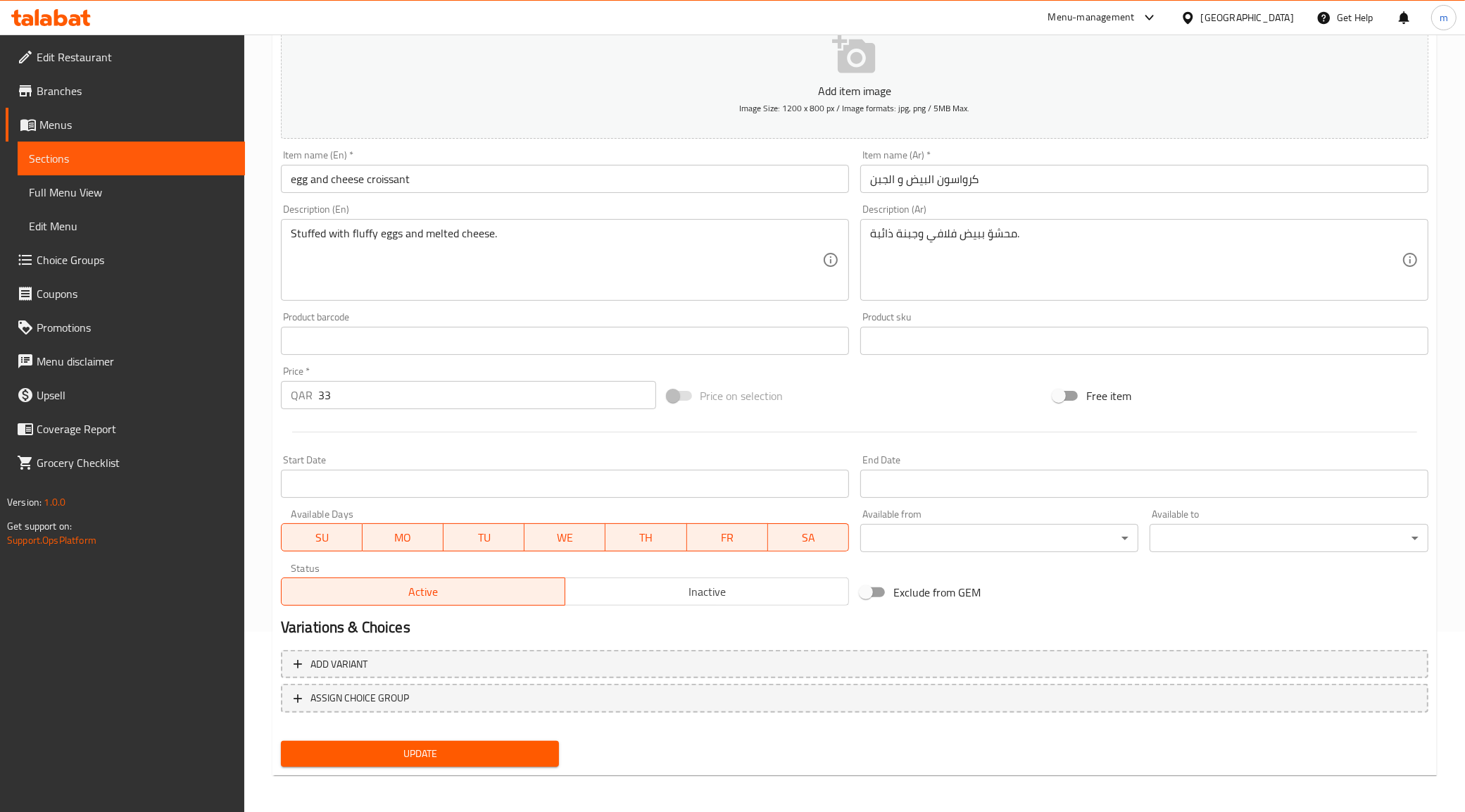
click at [128, 166] on span "Sections" at bounding box center [131, 158] width 205 height 16
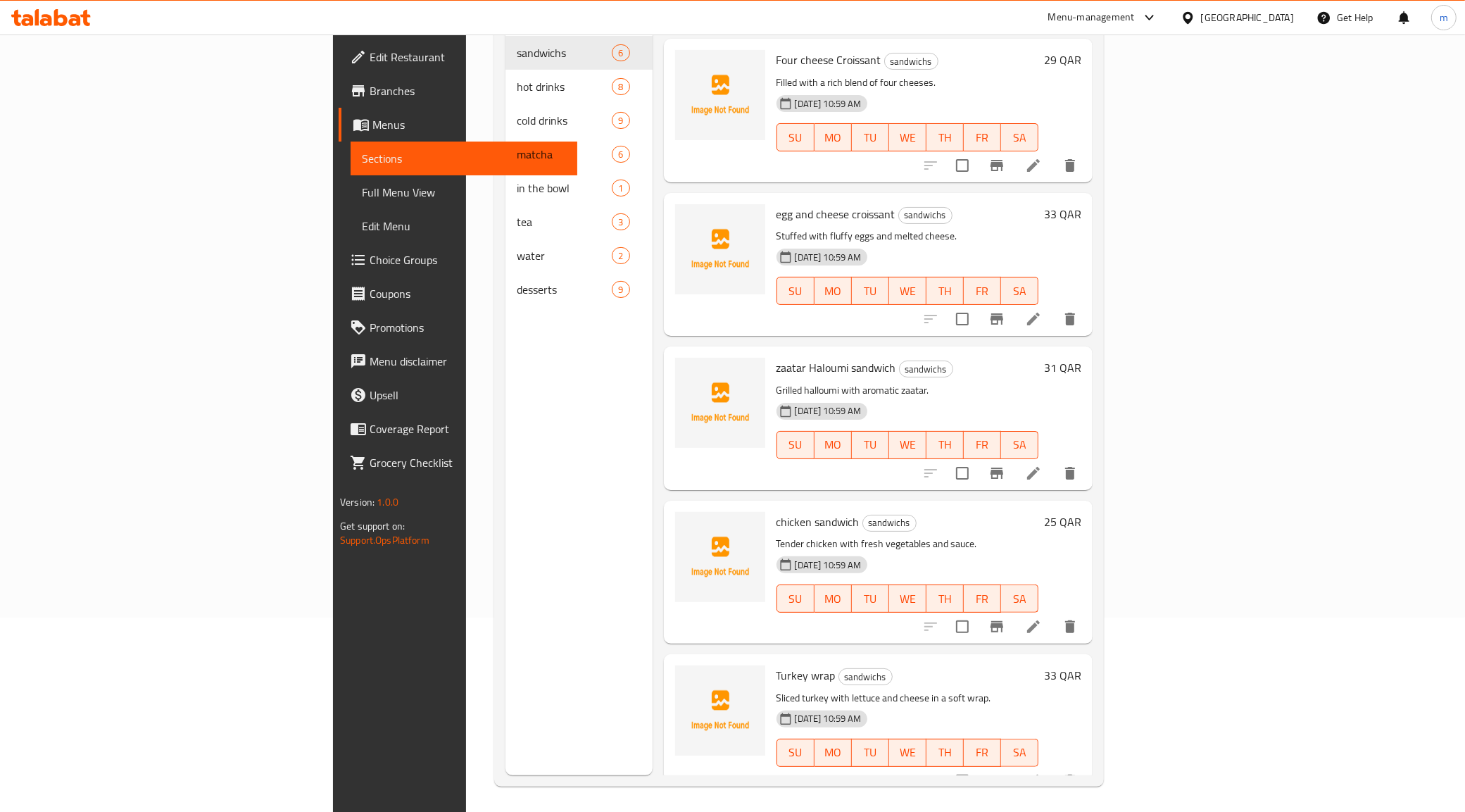
scroll to position [198, 0]
click at [1042, 769] on icon at bounding box center [1033, 777] width 16 height 16
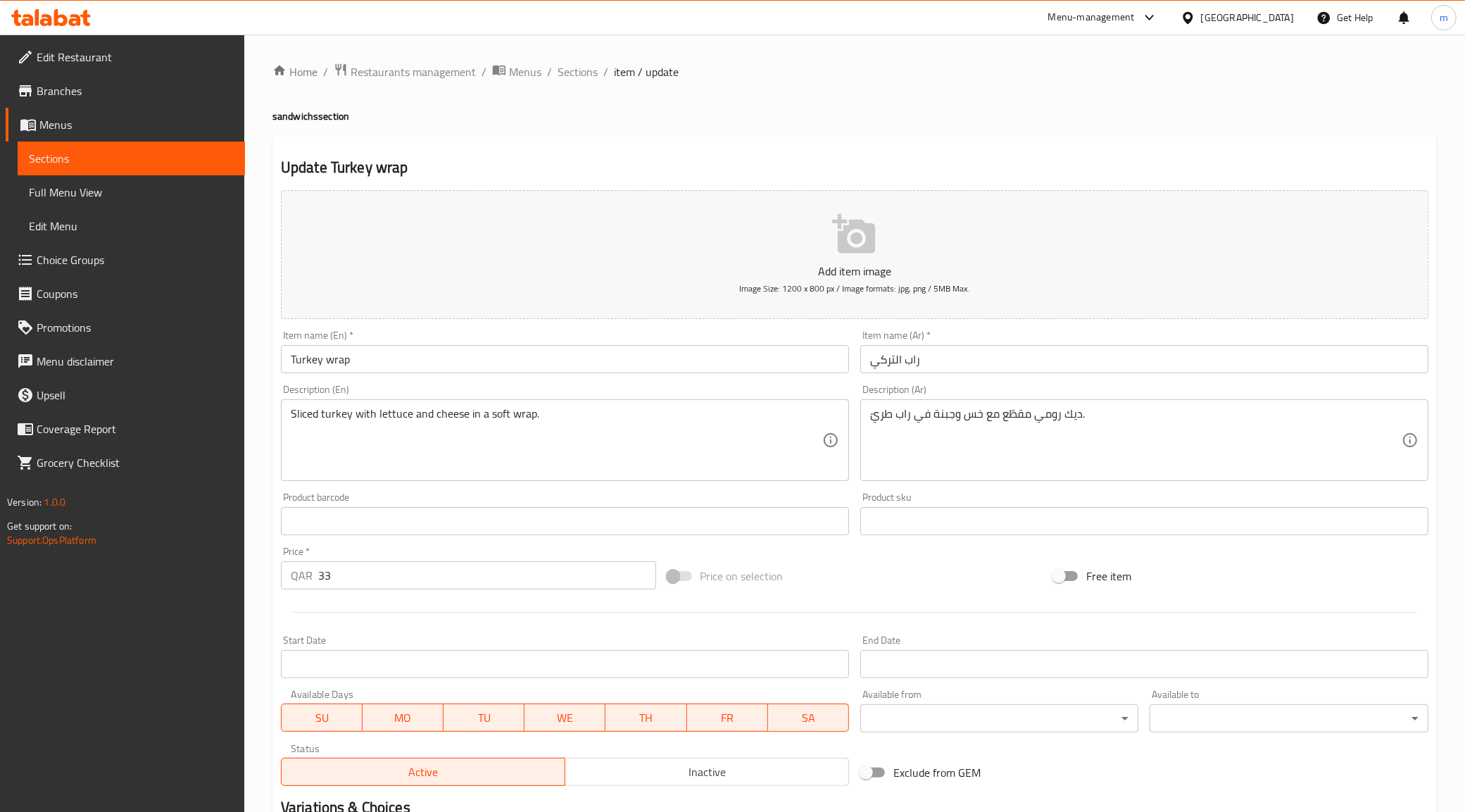
click at [895, 361] on input "راب التركي" at bounding box center [1145, 359] width 569 height 28
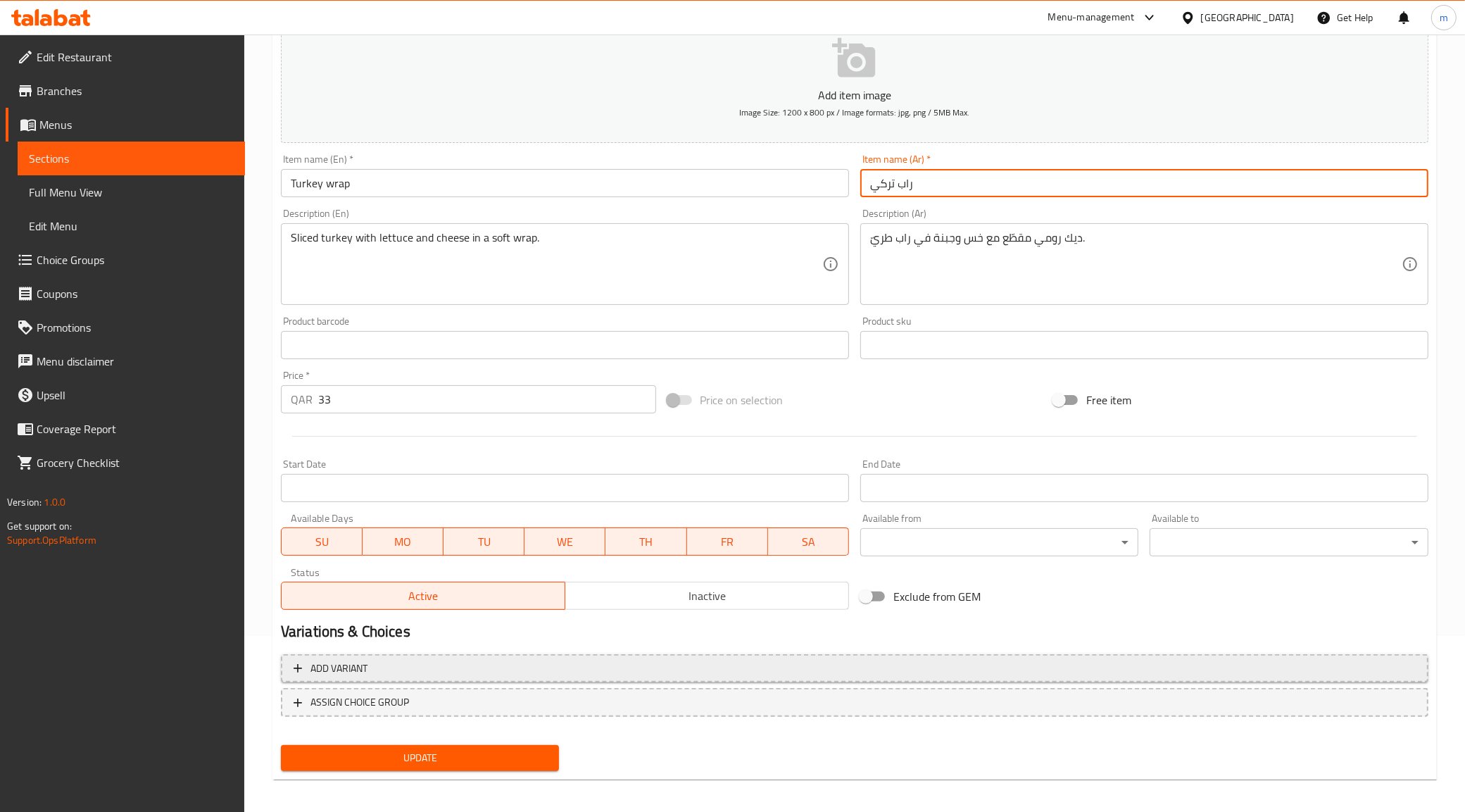
scroll to position [180, 0]
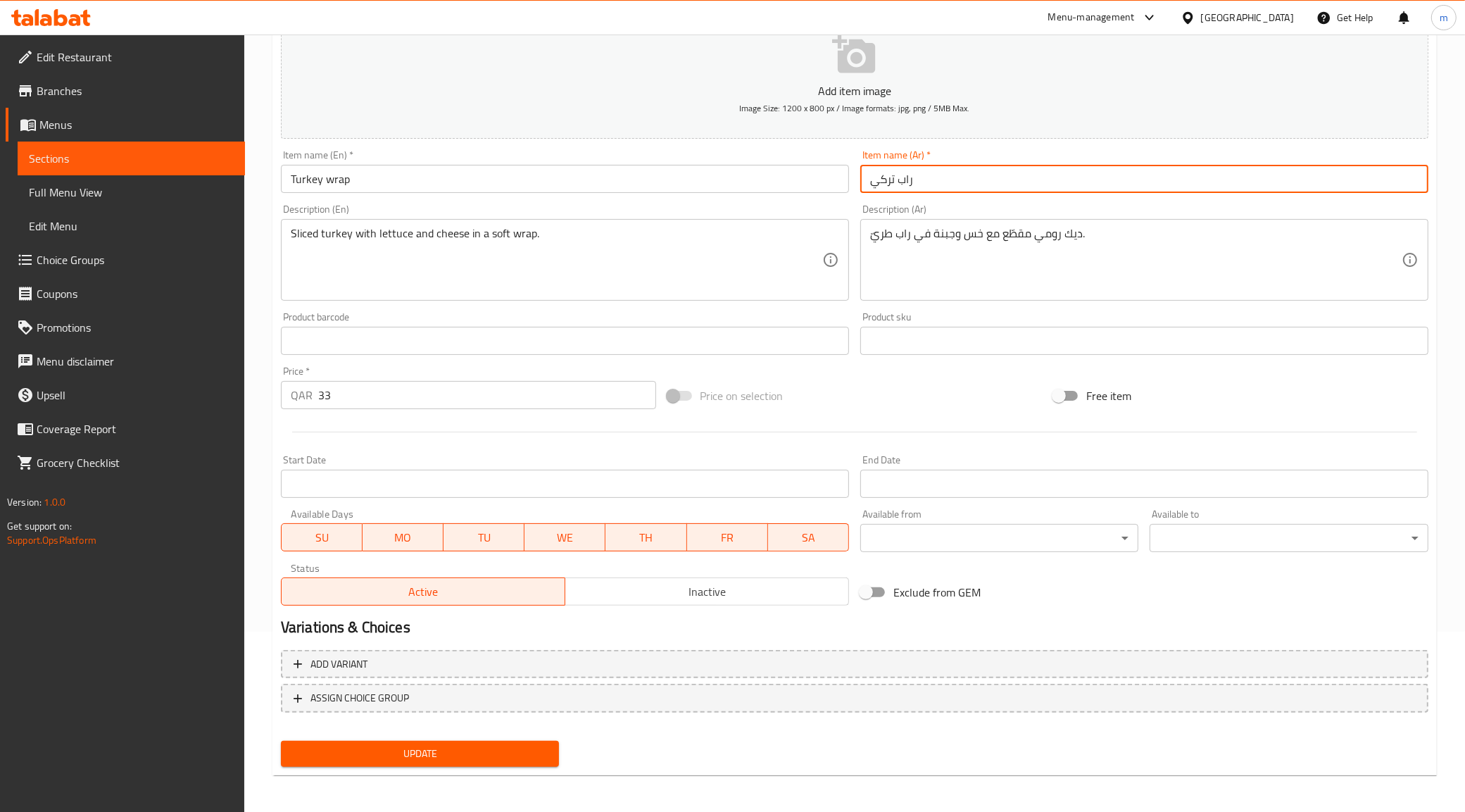
type input "راب تركي"
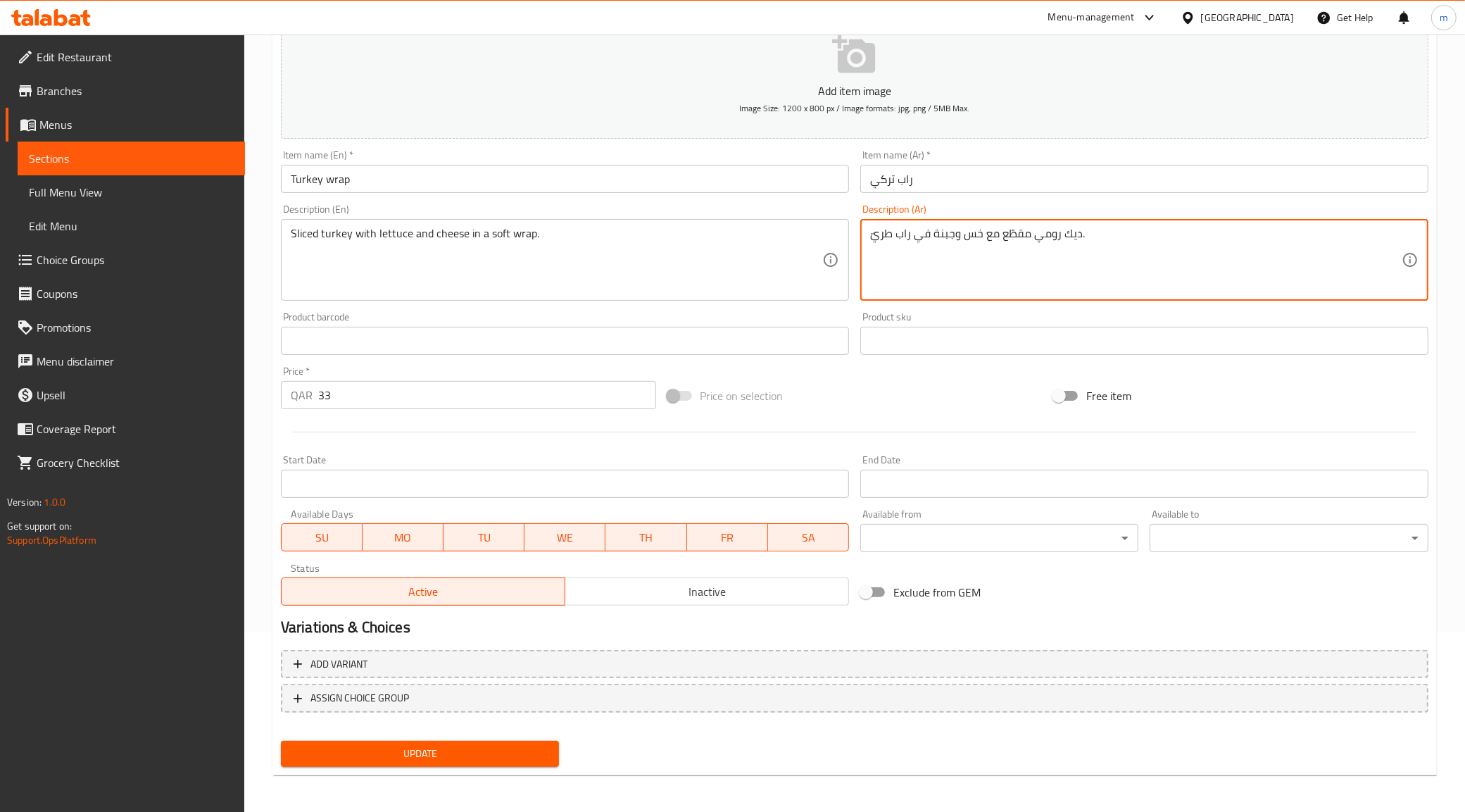
drag, startPoint x: 873, startPoint y: 234, endPoint x: 891, endPoint y: 238, distance: 18.4
type textarea "ديك رومي مقطّع مع خس وجبنة في راب سوفت."
click at [440, 741] on button "Update" at bounding box center [420, 753] width 278 height 26
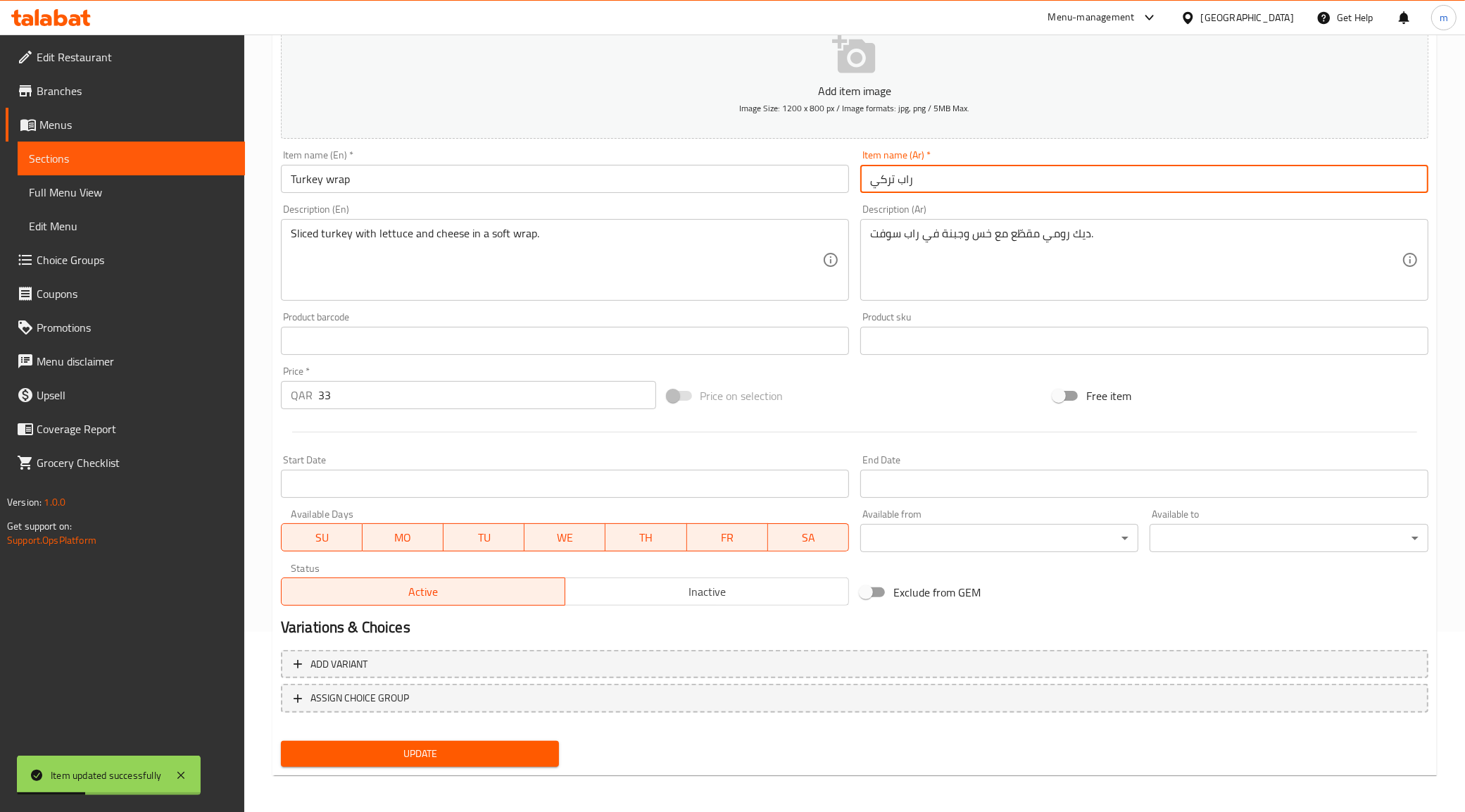
drag, startPoint x: 893, startPoint y: 184, endPoint x: 923, endPoint y: 191, distance: 30.8
click at [923, 191] on input "راب تركي" at bounding box center [1145, 179] width 569 height 28
click at [903, 179] on input "راب تركي" at bounding box center [1145, 179] width 569 height 28
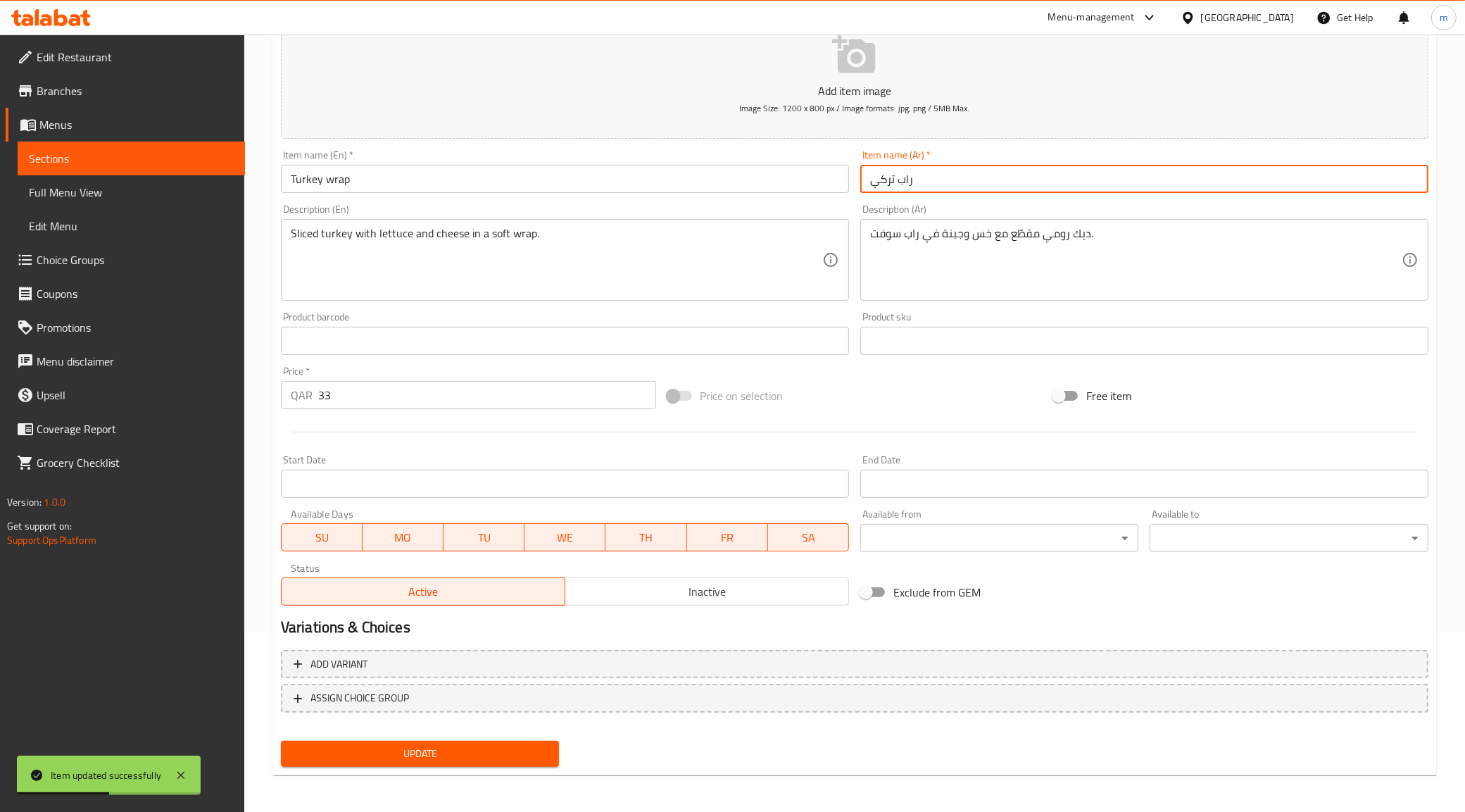
type input "ش"
type input "تركي راب"
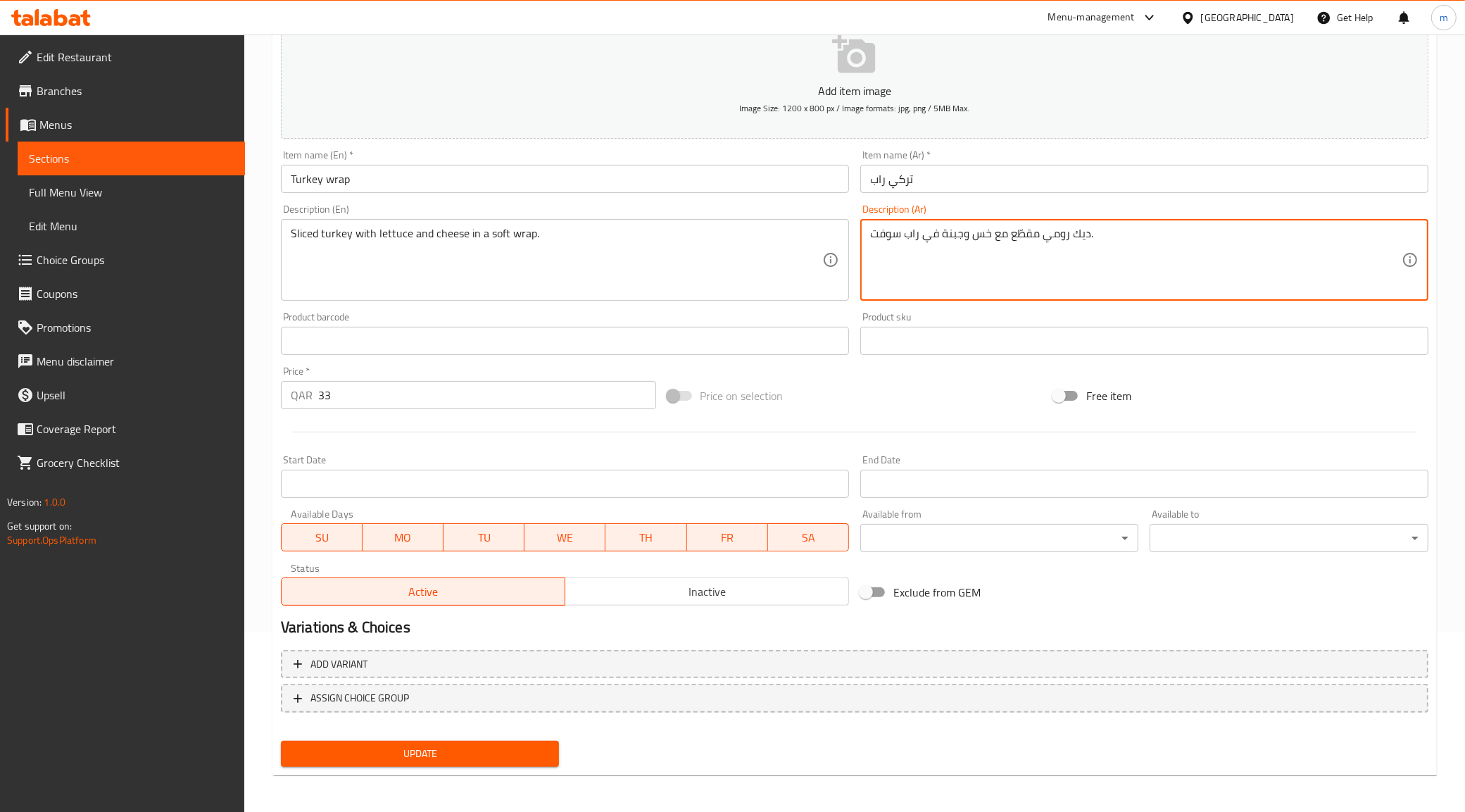
drag, startPoint x: 875, startPoint y: 238, endPoint x: 890, endPoint y: 240, distance: 15.1
click at [881, 238] on textarea "ديك رومي مقطّع مع خس وجبنة في راب سوفت." at bounding box center [1136, 260] width 532 height 67
drag, startPoint x: 871, startPoint y: 235, endPoint x: 899, endPoint y: 240, distance: 28.4
click at [899, 240] on textarea "ديك رومي مقطّع مع خس وجبنة في راب سوفت." at bounding box center [1136, 260] width 532 height 67
type textarea "[PERSON_NAME] مقطّع مع خس وجبنة في راب ناعم."
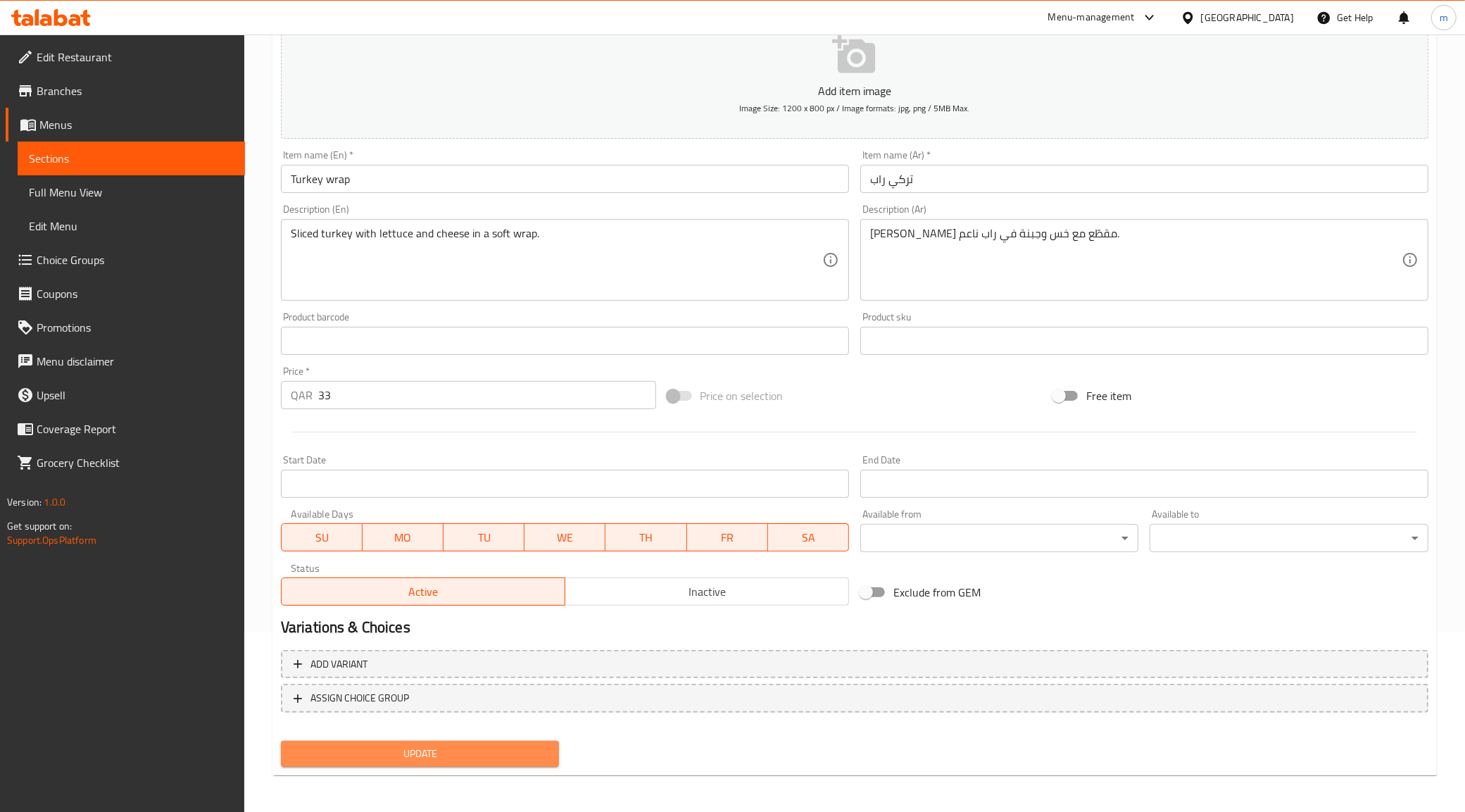
click at [475, 745] on span "Update" at bounding box center [420, 754] width 256 height 17
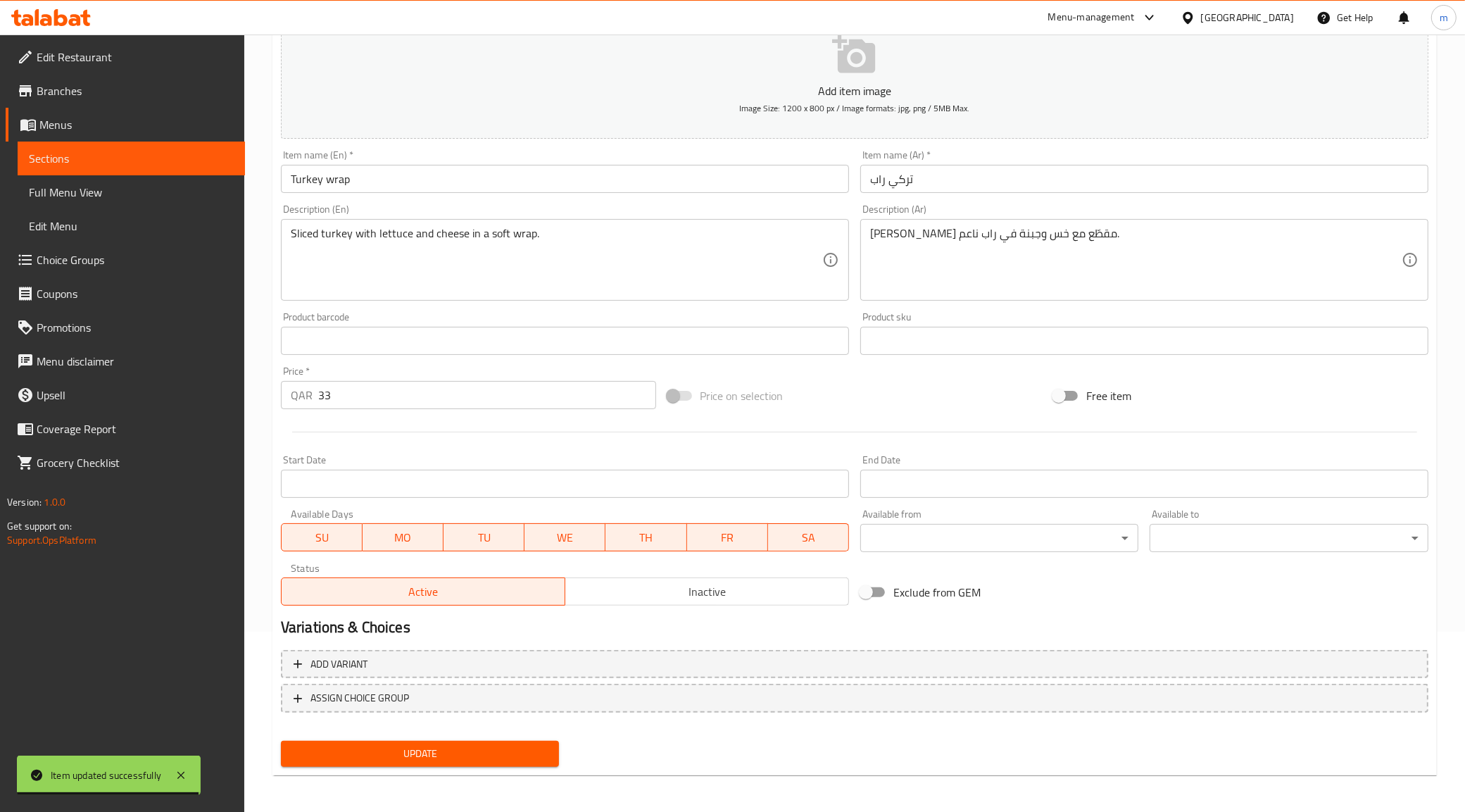
click at [337, 754] on span "Update" at bounding box center [420, 754] width 256 height 17
click at [138, 160] on span "Sections" at bounding box center [131, 158] width 205 height 16
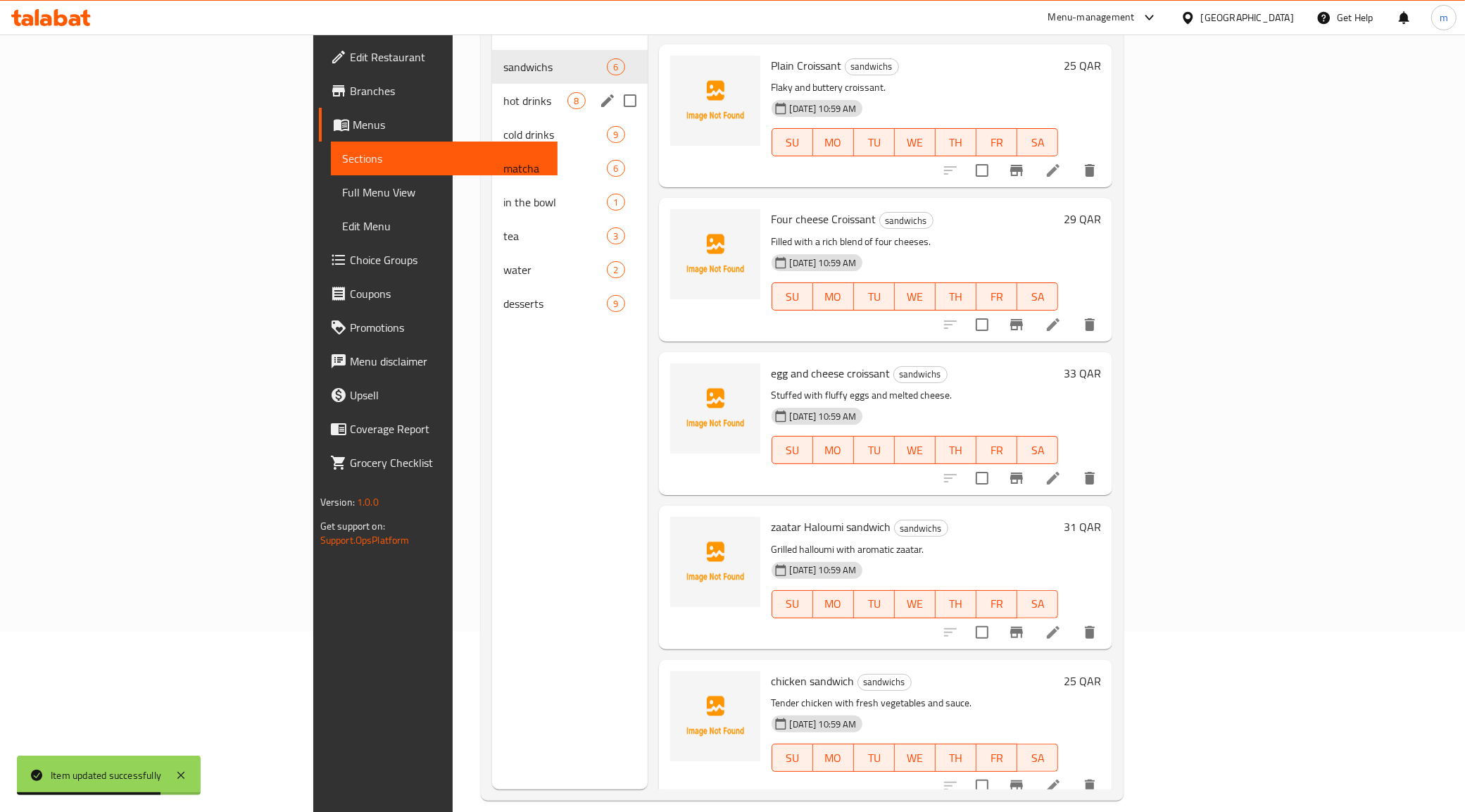
click at [504, 92] on span "hot drinks" at bounding box center [536, 100] width 64 height 16
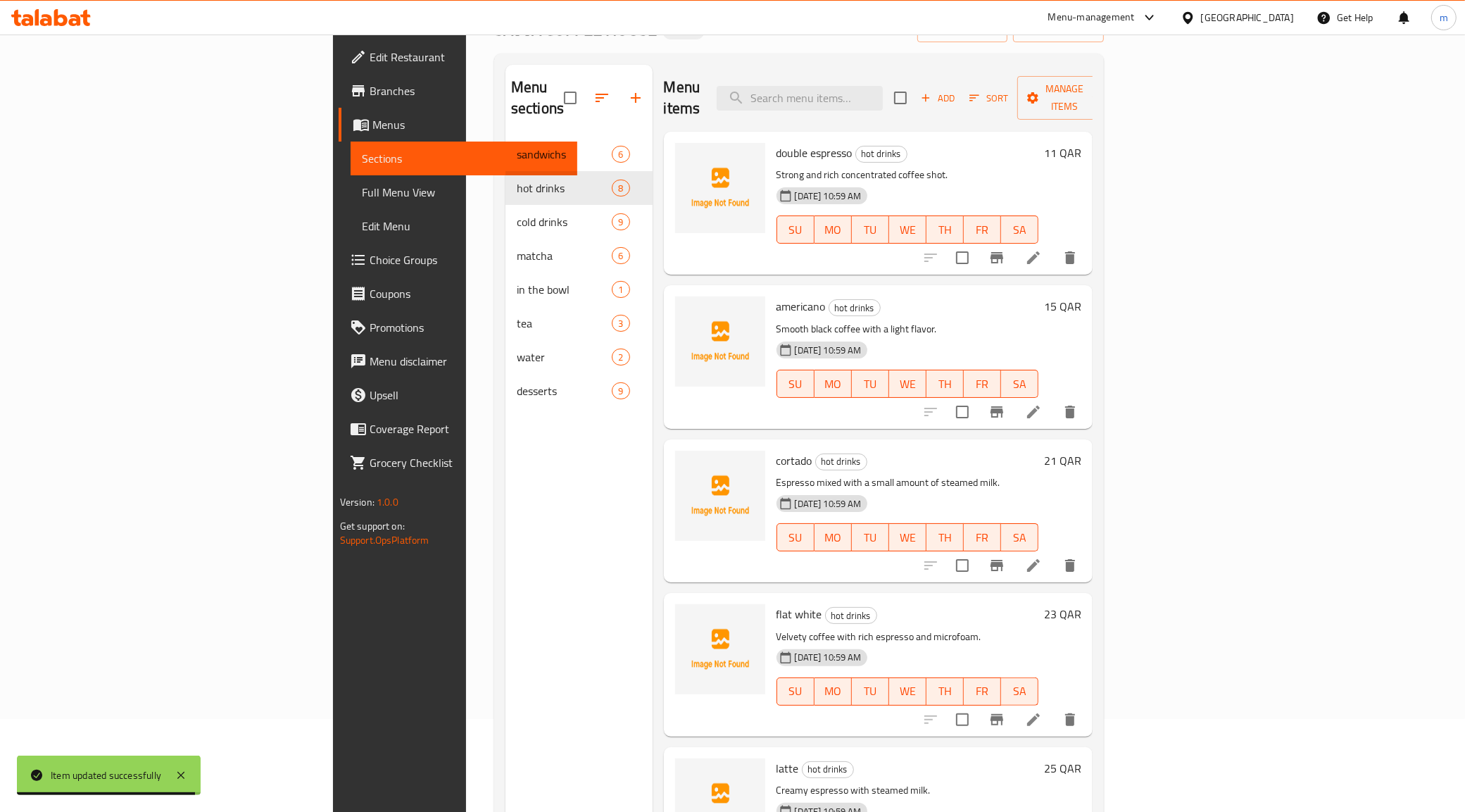
scroll to position [92, 0]
click at [1039, 297] on h6 "americano hot drinks" at bounding box center [907, 307] width 263 height 19
click at [1042, 405] on icon at bounding box center [1033, 412] width 16 height 16
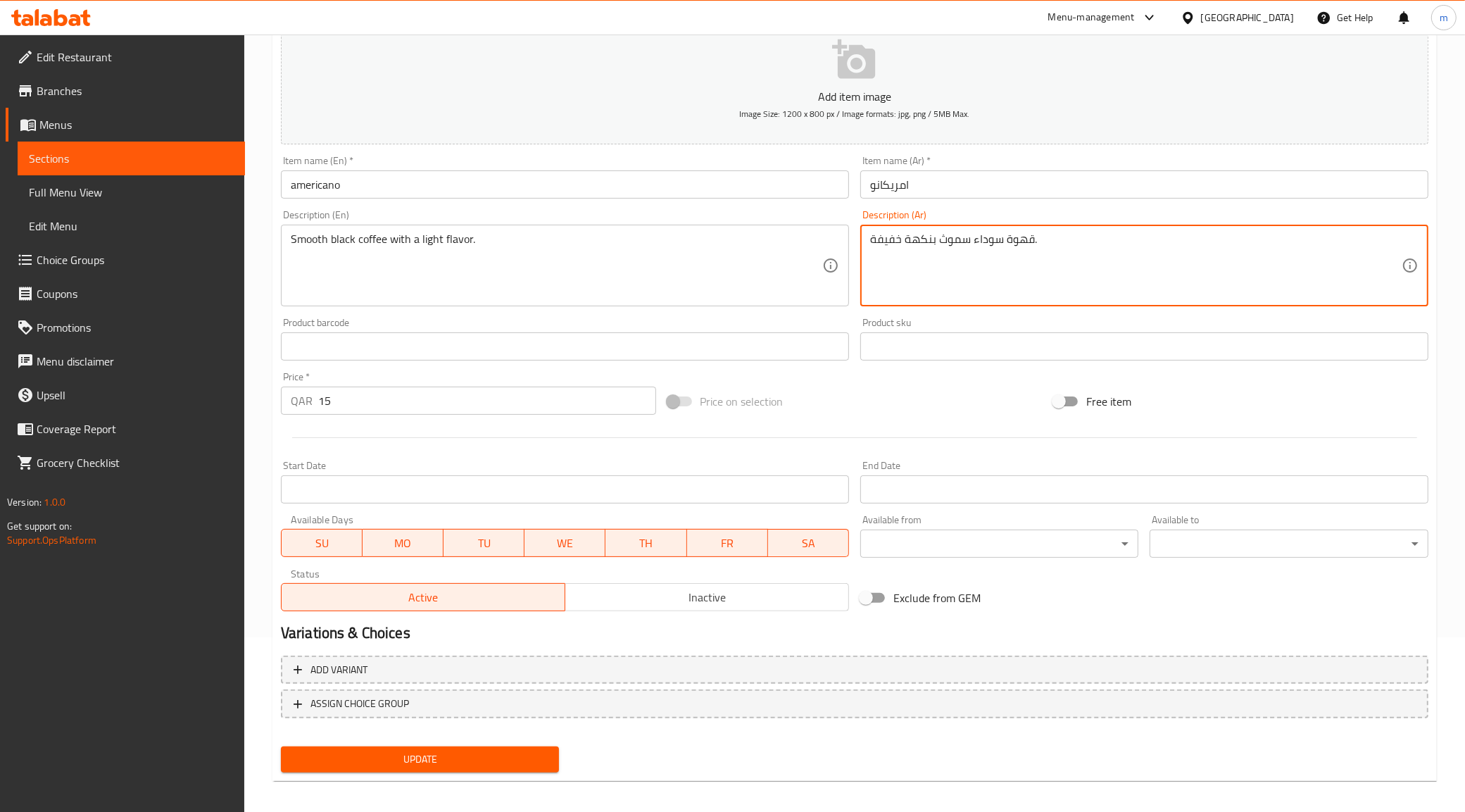
scroll to position [180, 0]
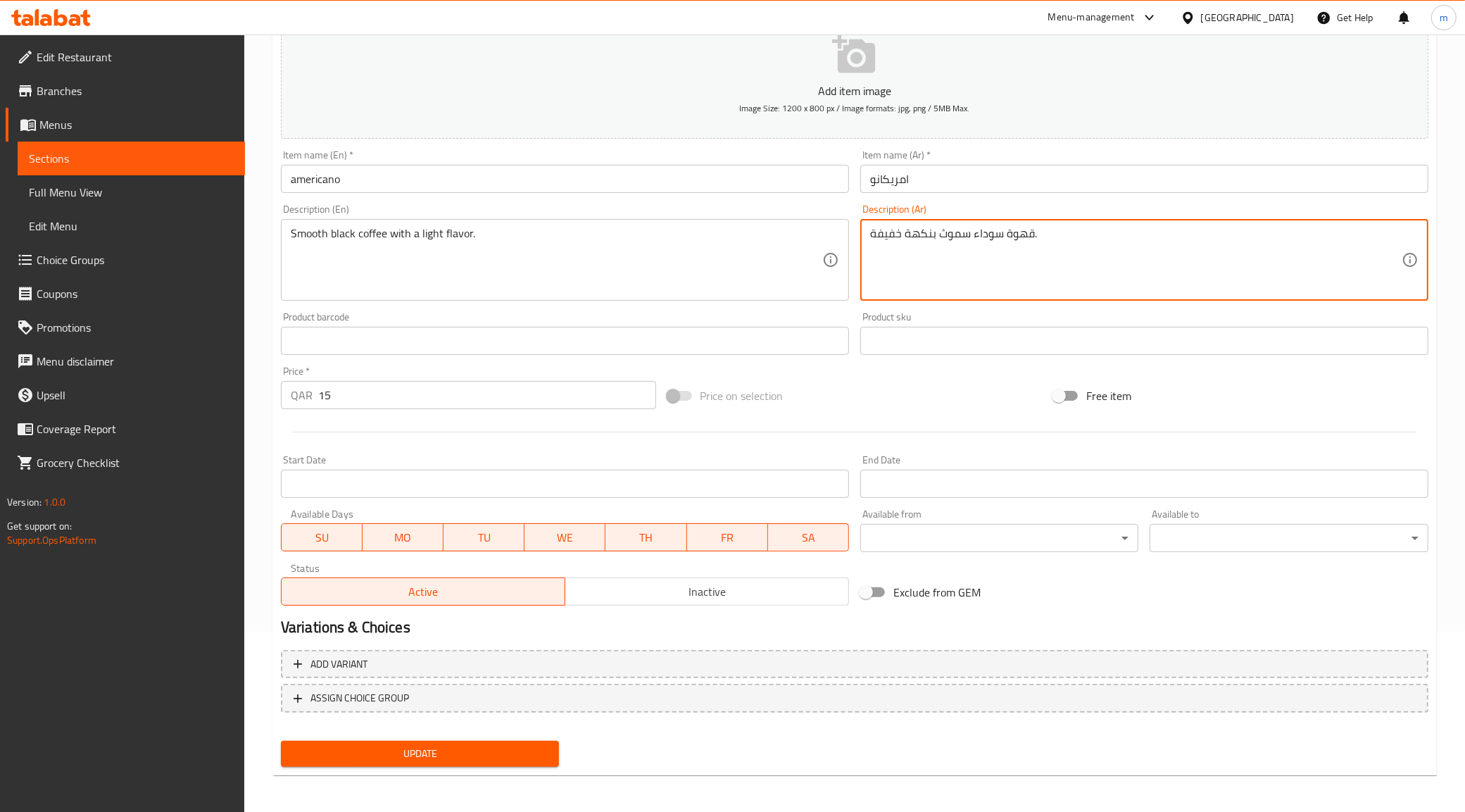
type textarea "قهوة سوداء سموث بنكهة خفيفة."
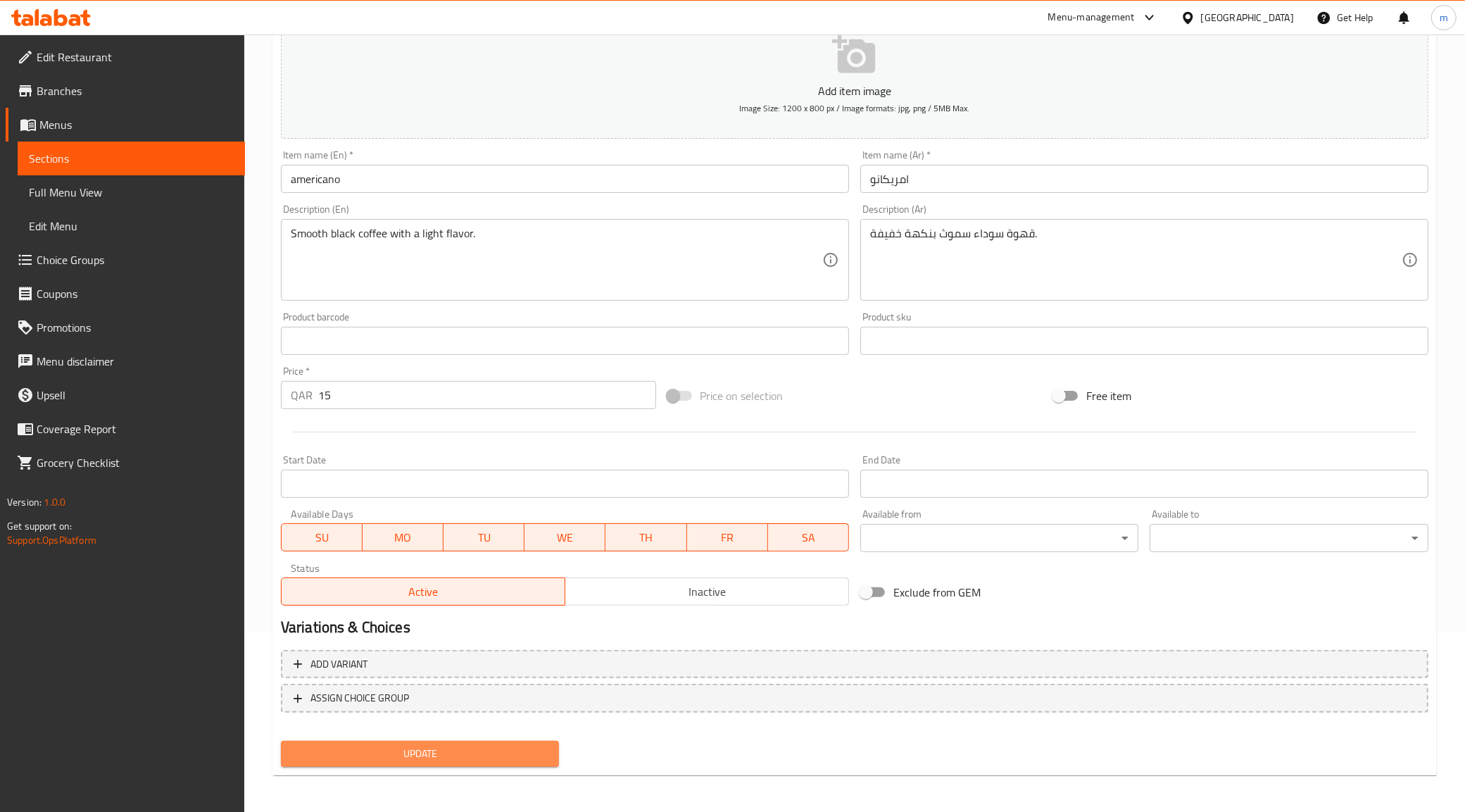
click at [469, 741] on button "Update" at bounding box center [420, 753] width 278 height 26
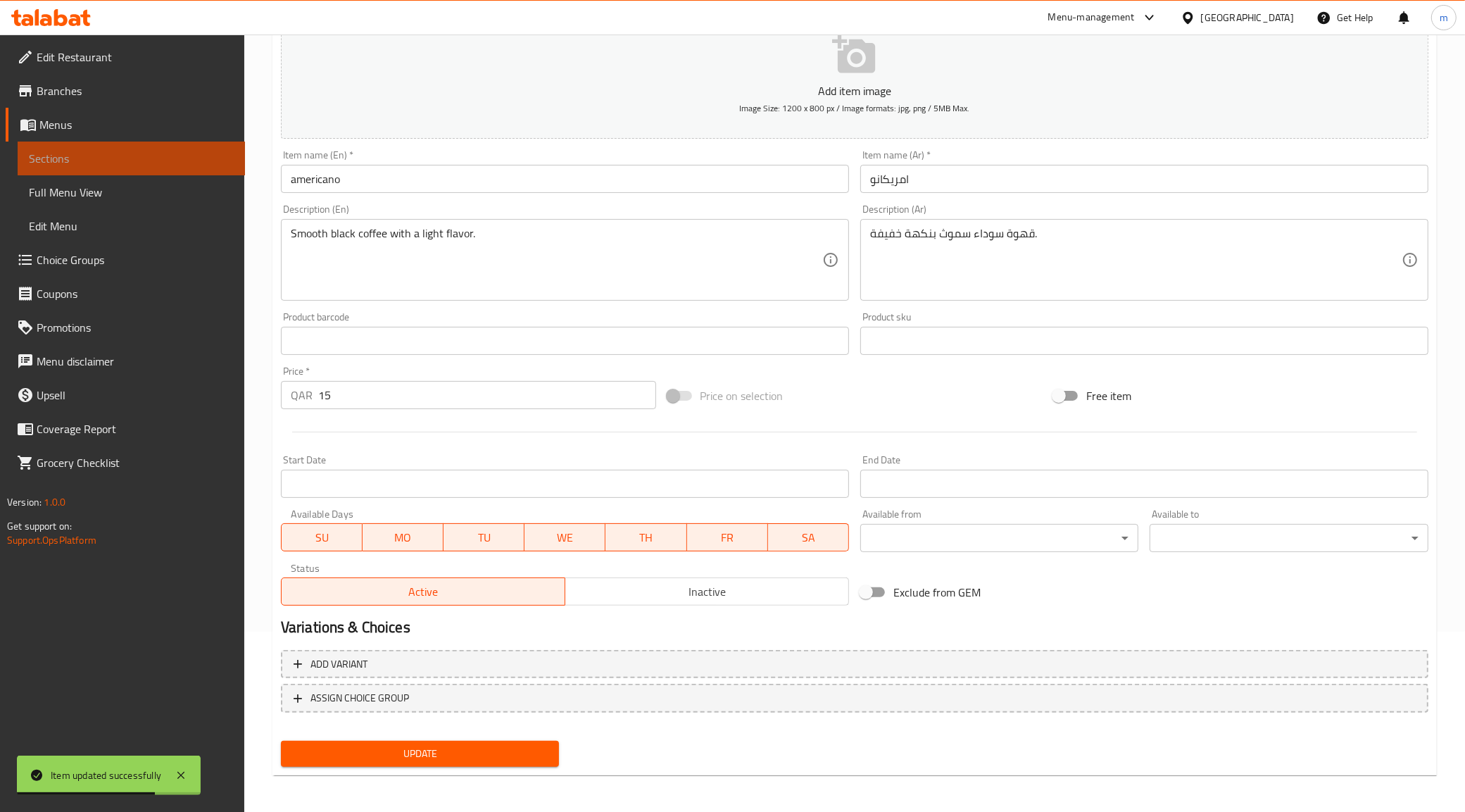
click at [102, 150] on span "Sections" at bounding box center [131, 158] width 205 height 16
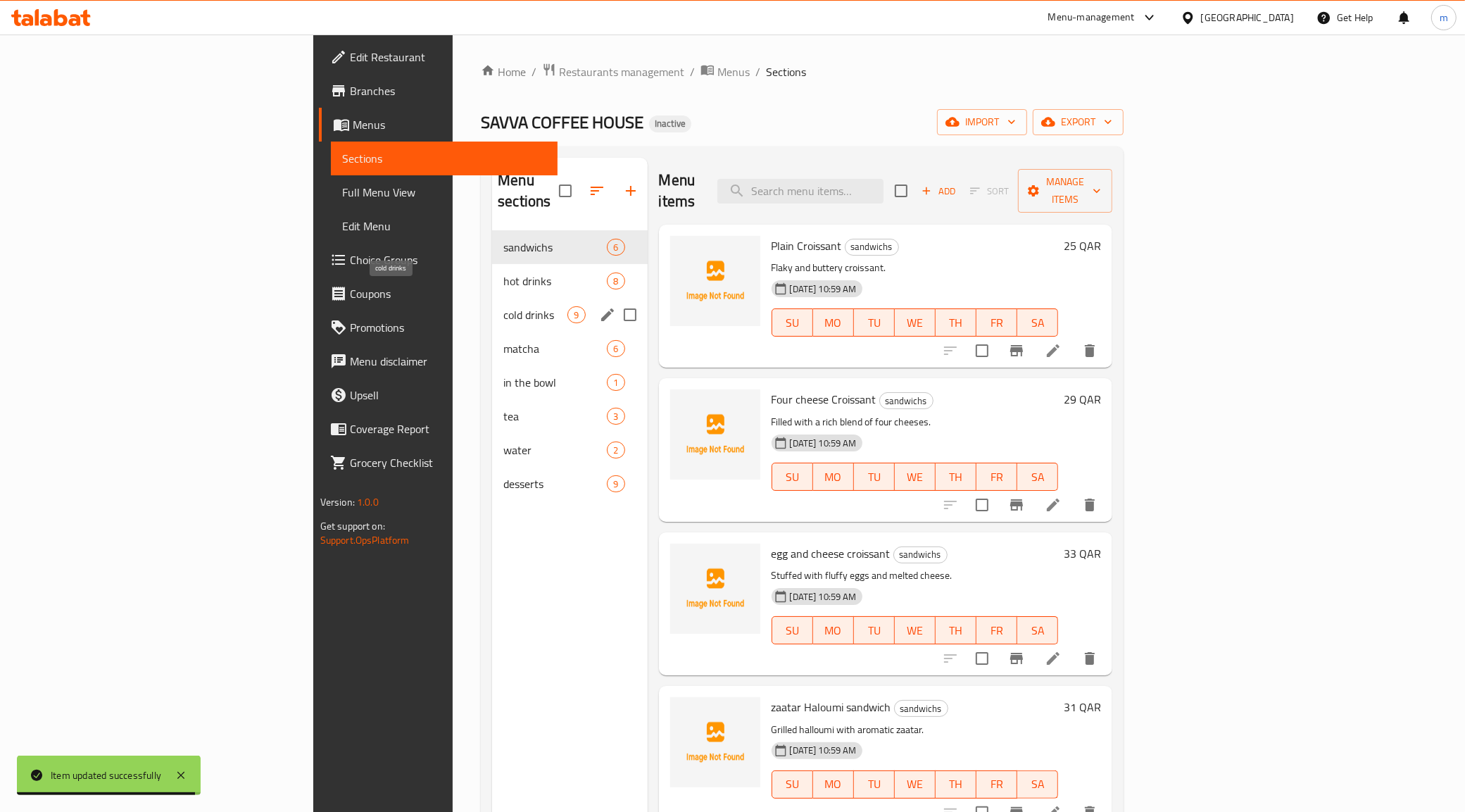
click at [504, 307] on span "cold drinks" at bounding box center [536, 314] width 64 height 16
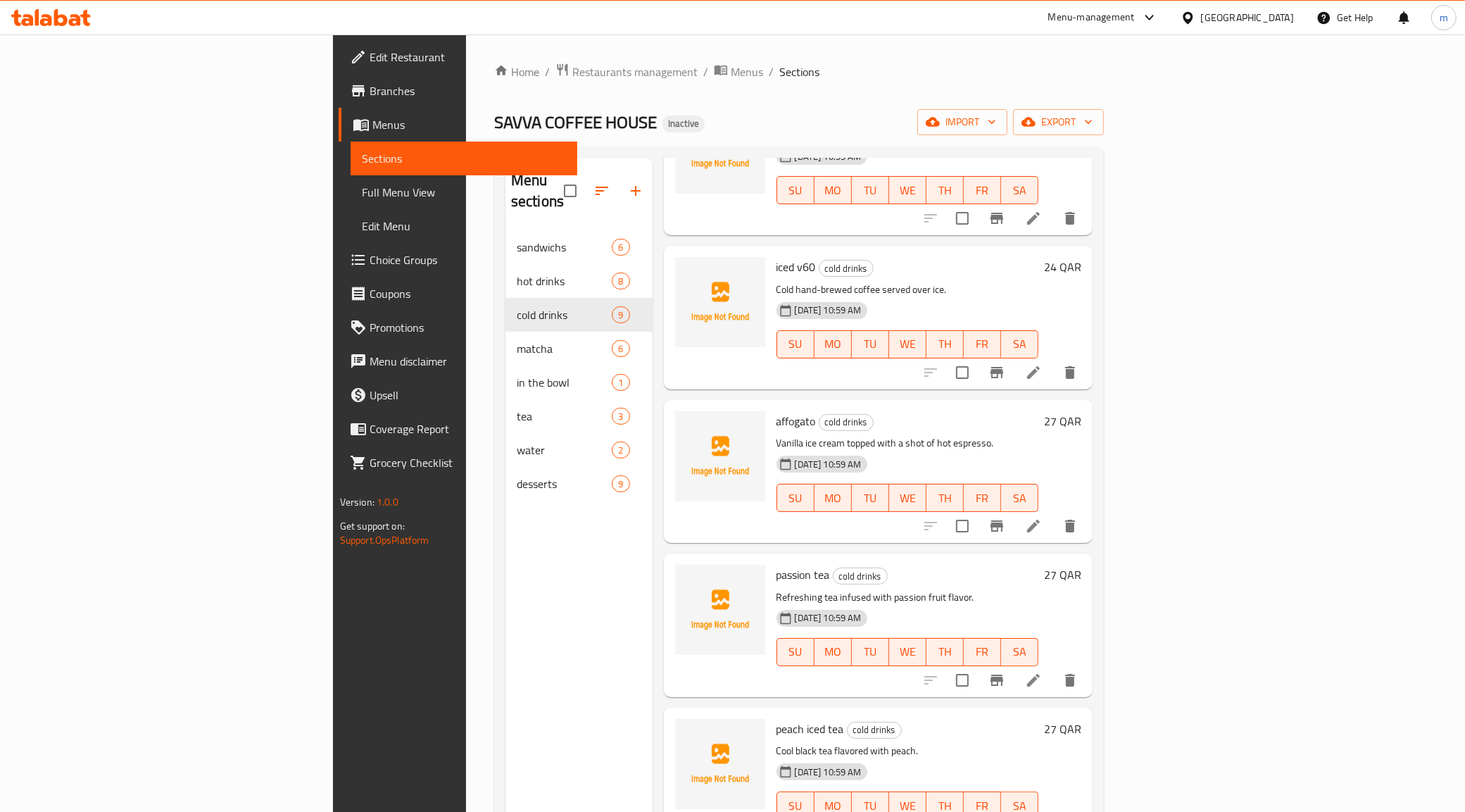
scroll to position [606, 0]
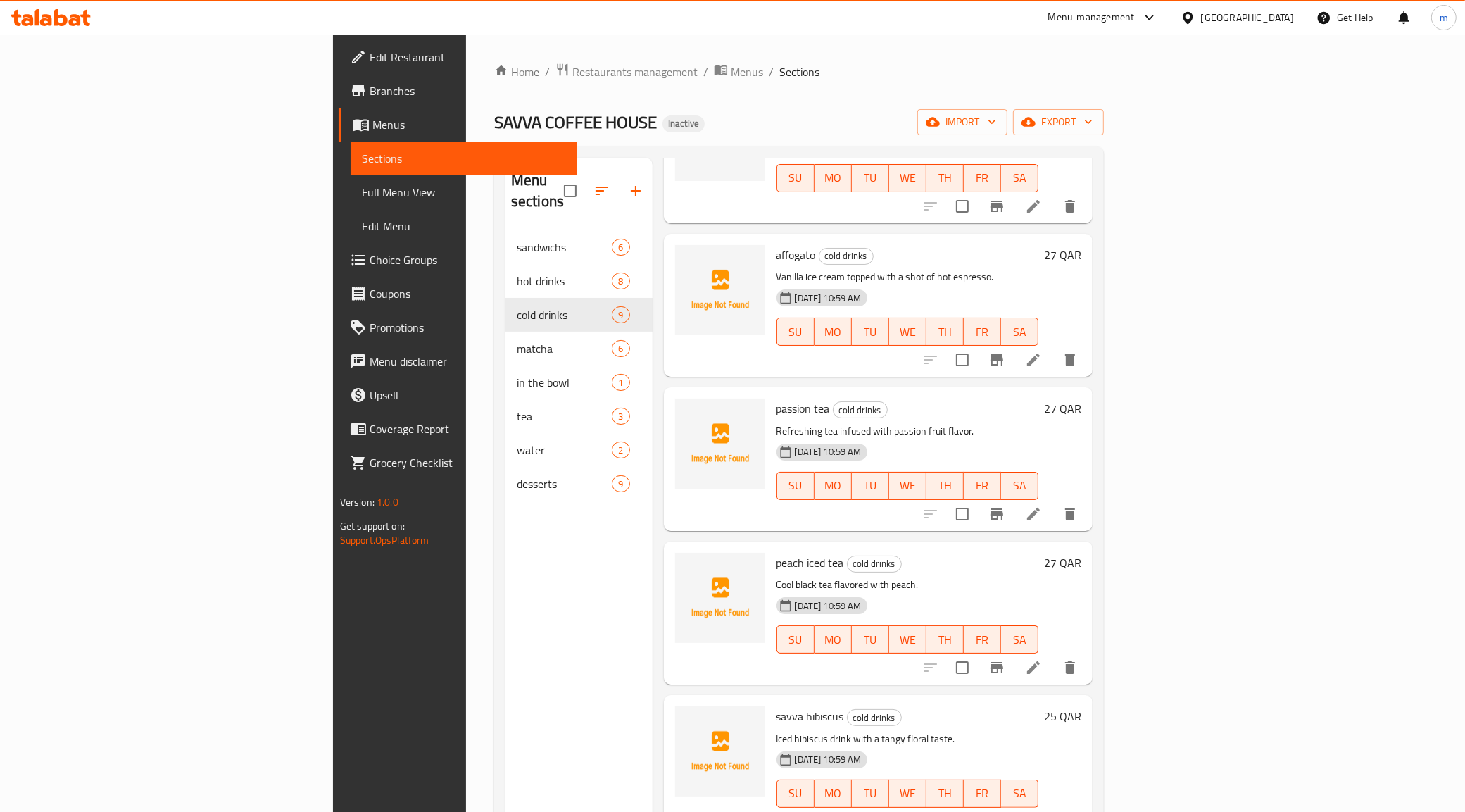
click at [1040, 507] on icon at bounding box center [1033, 513] width 13 height 13
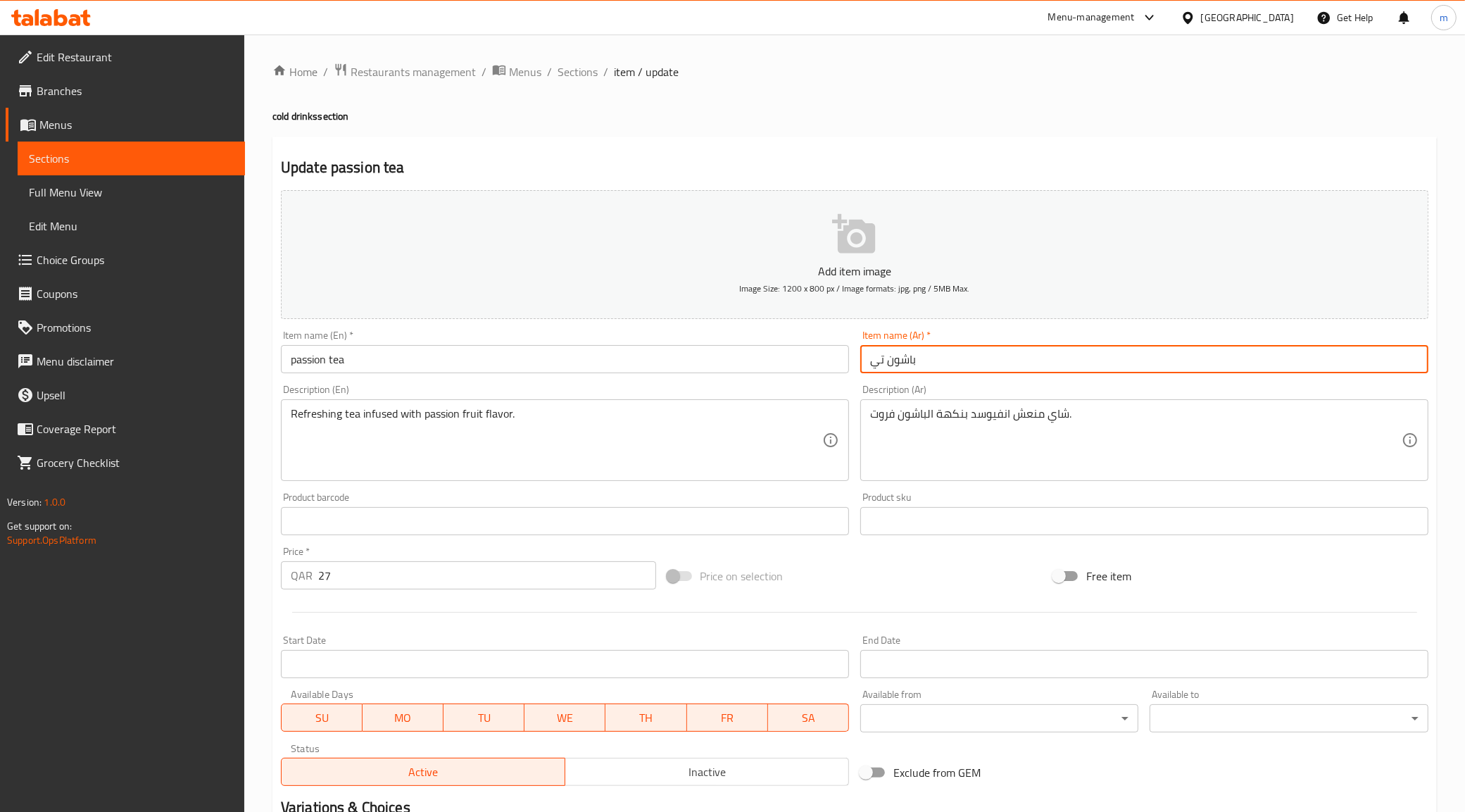
drag, startPoint x: 891, startPoint y: 359, endPoint x: 866, endPoint y: 363, distance: 25.3
click at [866, 363] on input "باشون تي" at bounding box center [1145, 359] width 569 height 28
click at [875, 364] on input "باشون تي" at bounding box center [1145, 359] width 569 height 28
click at [871, 364] on input "باشون تي" at bounding box center [1145, 359] width 569 height 28
drag, startPoint x: 873, startPoint y: 365, endPoint x: 881, endPoint y: 365, distance: 8.0
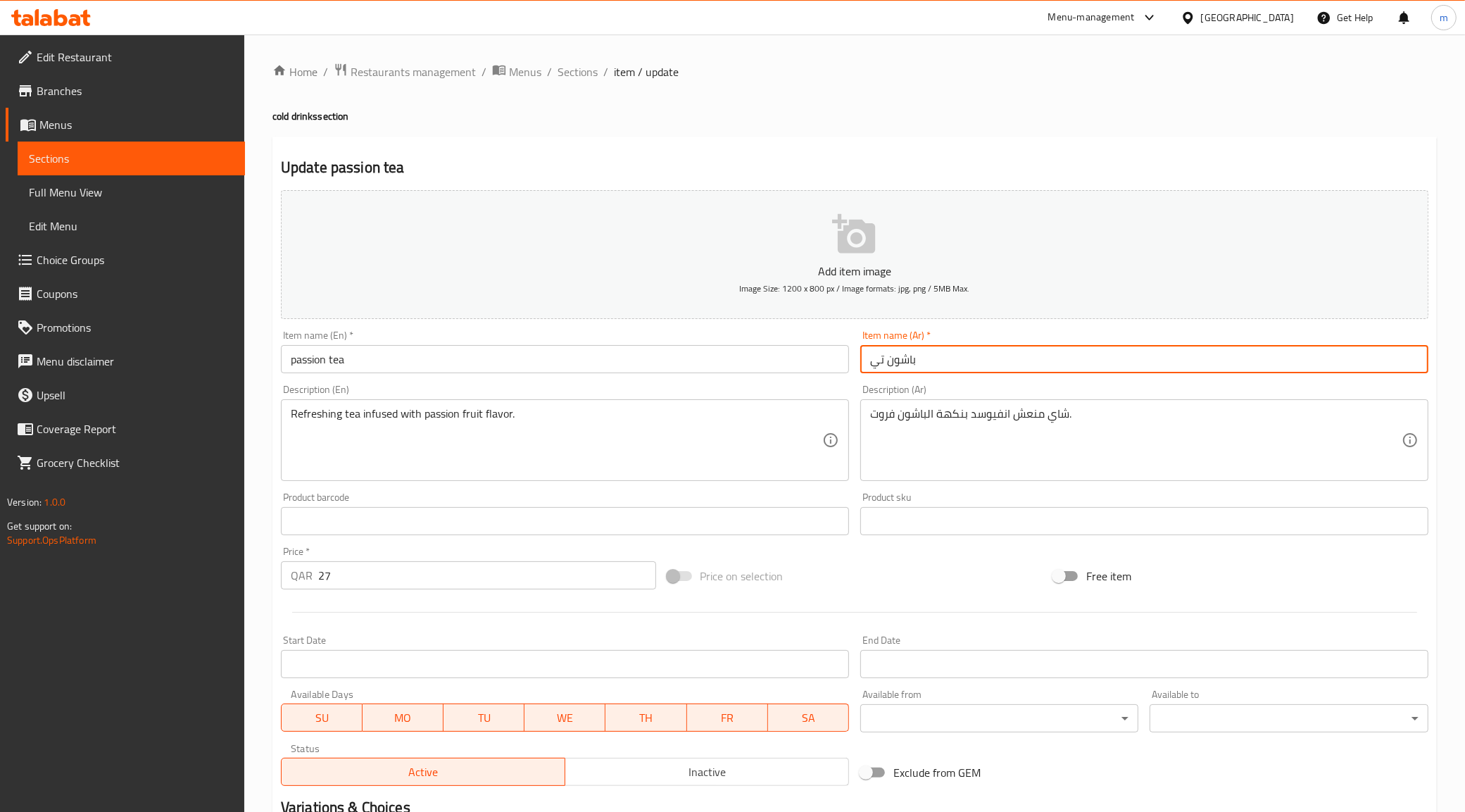
click at [880, 365] on input "باشون تي" at bounding box center [1145, 359] width 569 height 28
click at [885, 365] on input "باشون تي" at bounding box center [1145, 359] width 569 height 28
drag, startPoint x: 885, startPoint y: 360, endPoint x: 857, endPoint y: 365, distance: 28.4
click at [857, 365] on div "Item name (Ar)   * باشون تي Item name (Ar) *" at bounding box center [1144, 352] width 579 height 54
click at [930, 363] on input "باشون" at bounding box center [1145, 359] width 569 height 28
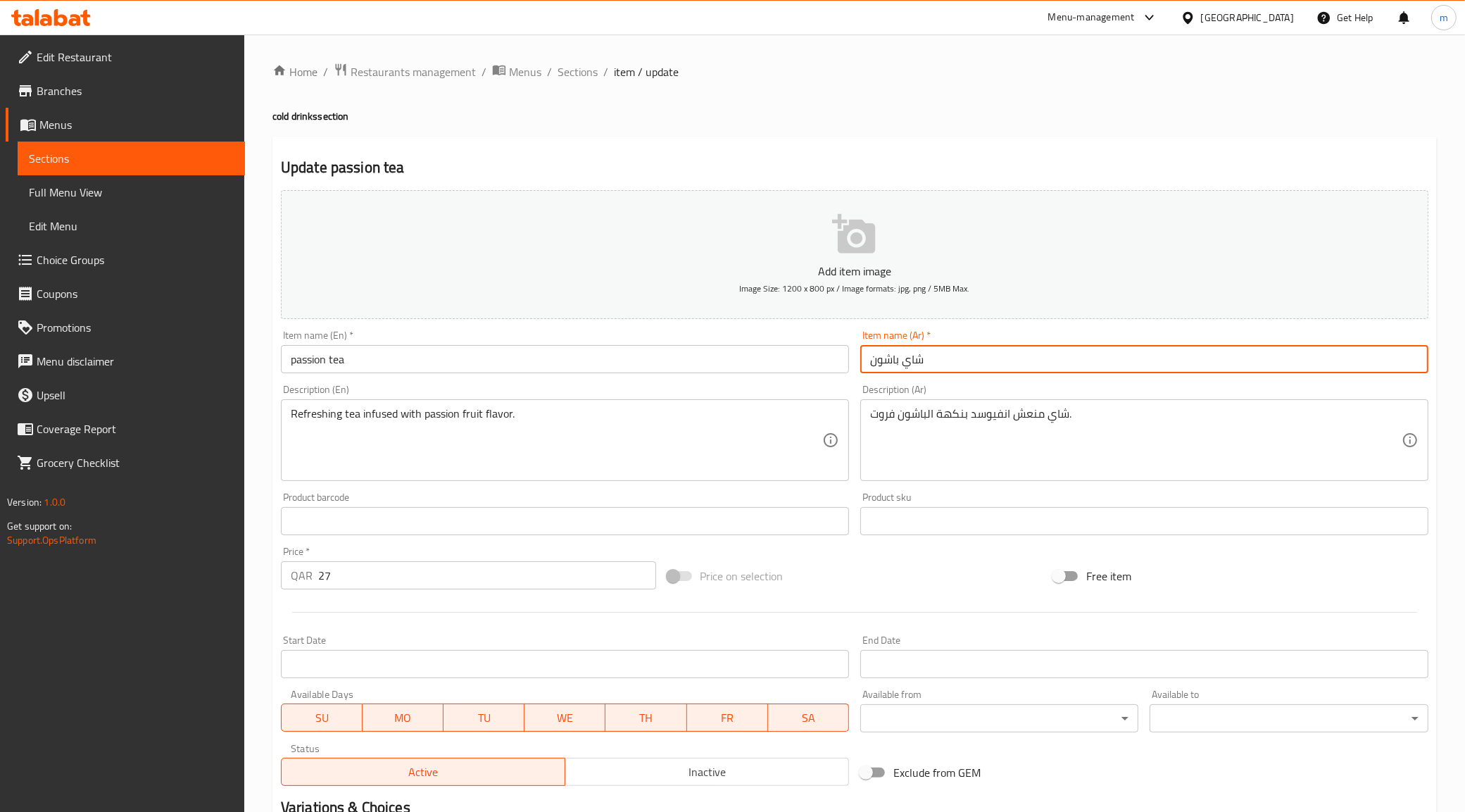
drag, startPoint x: 870, startPoint y: 361, endPoint x: 863, endPoint y: 366, distance: 8.6
click at [863, 366] on input "شاي باشون" at bounding box center [1145, 359] width 569 height 28
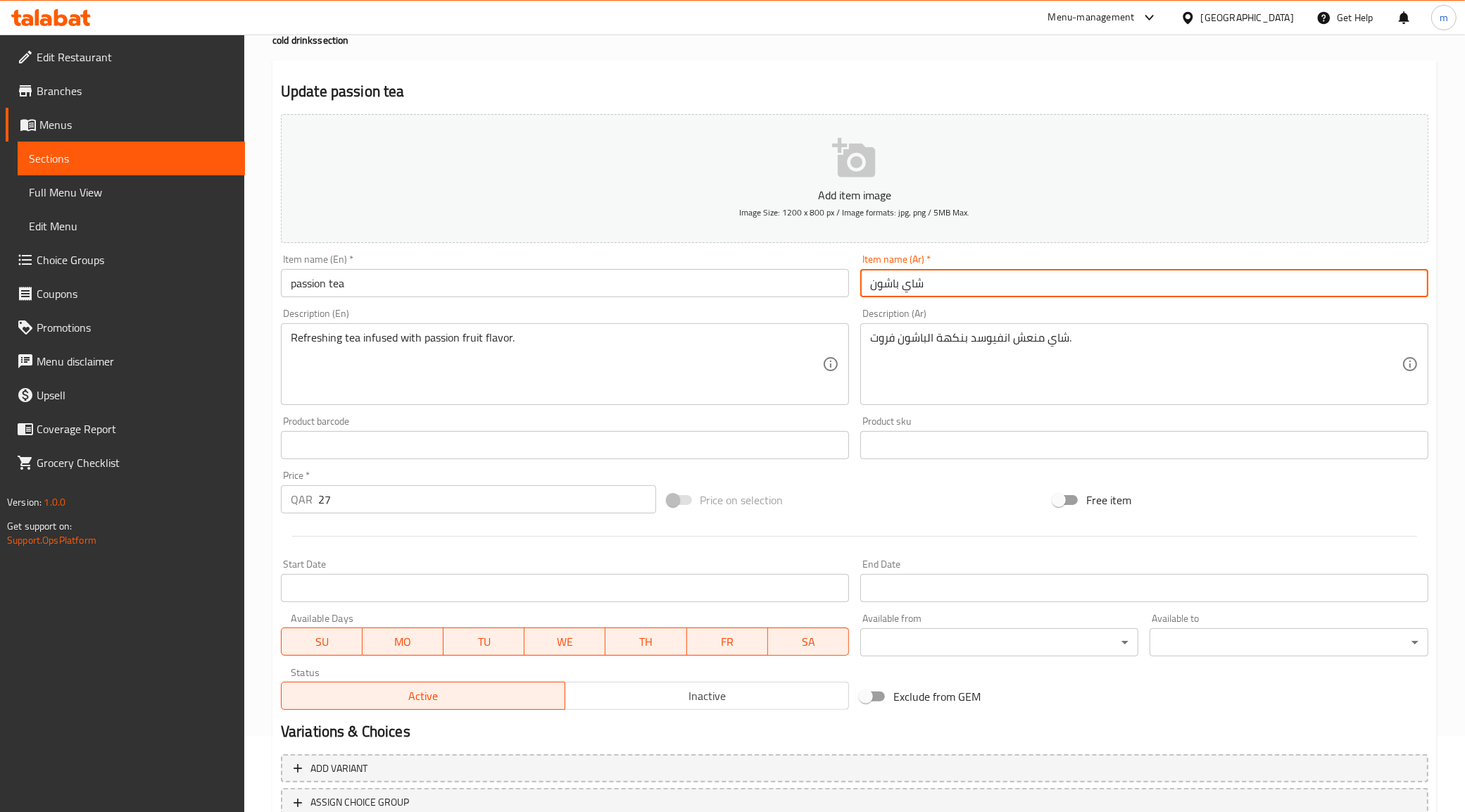
scroll to position [176, 0]
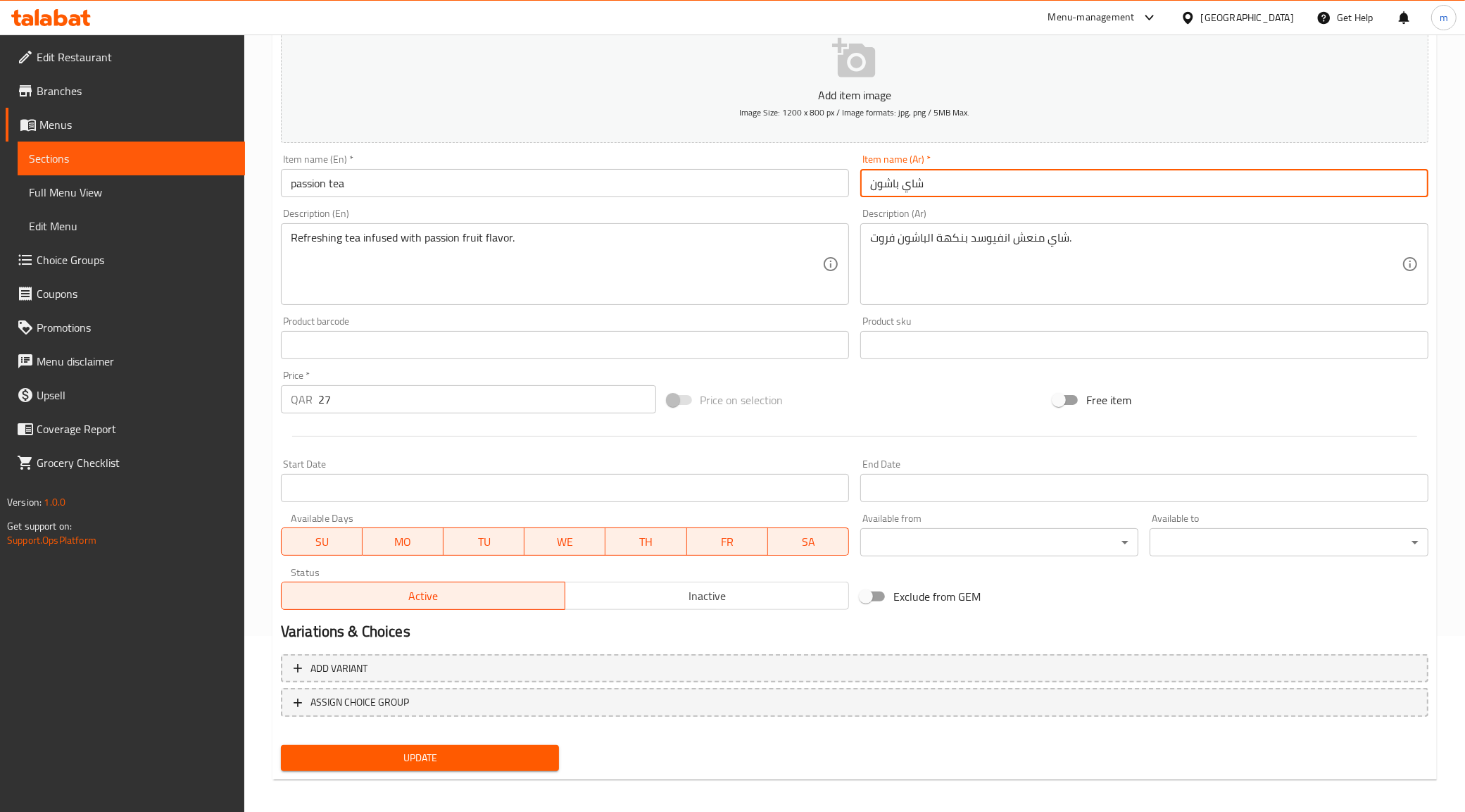
type input "شاي باشون"
click at [410, 745] on button "Update" at bounding box center [420, 758] width 278 height 26
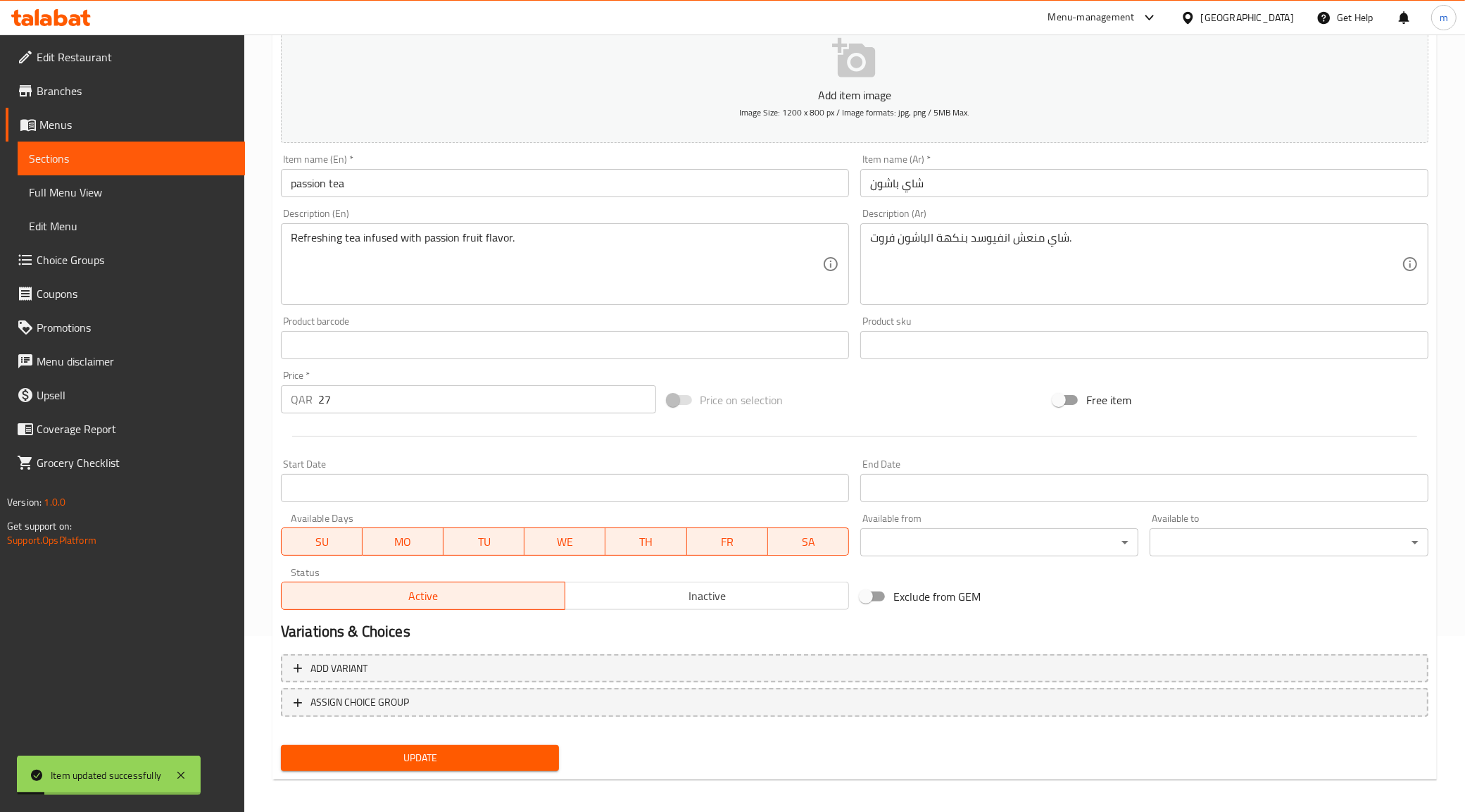
click at [139, 156] on span "Sections" at bounding box center [131, 158] width 205 height 16
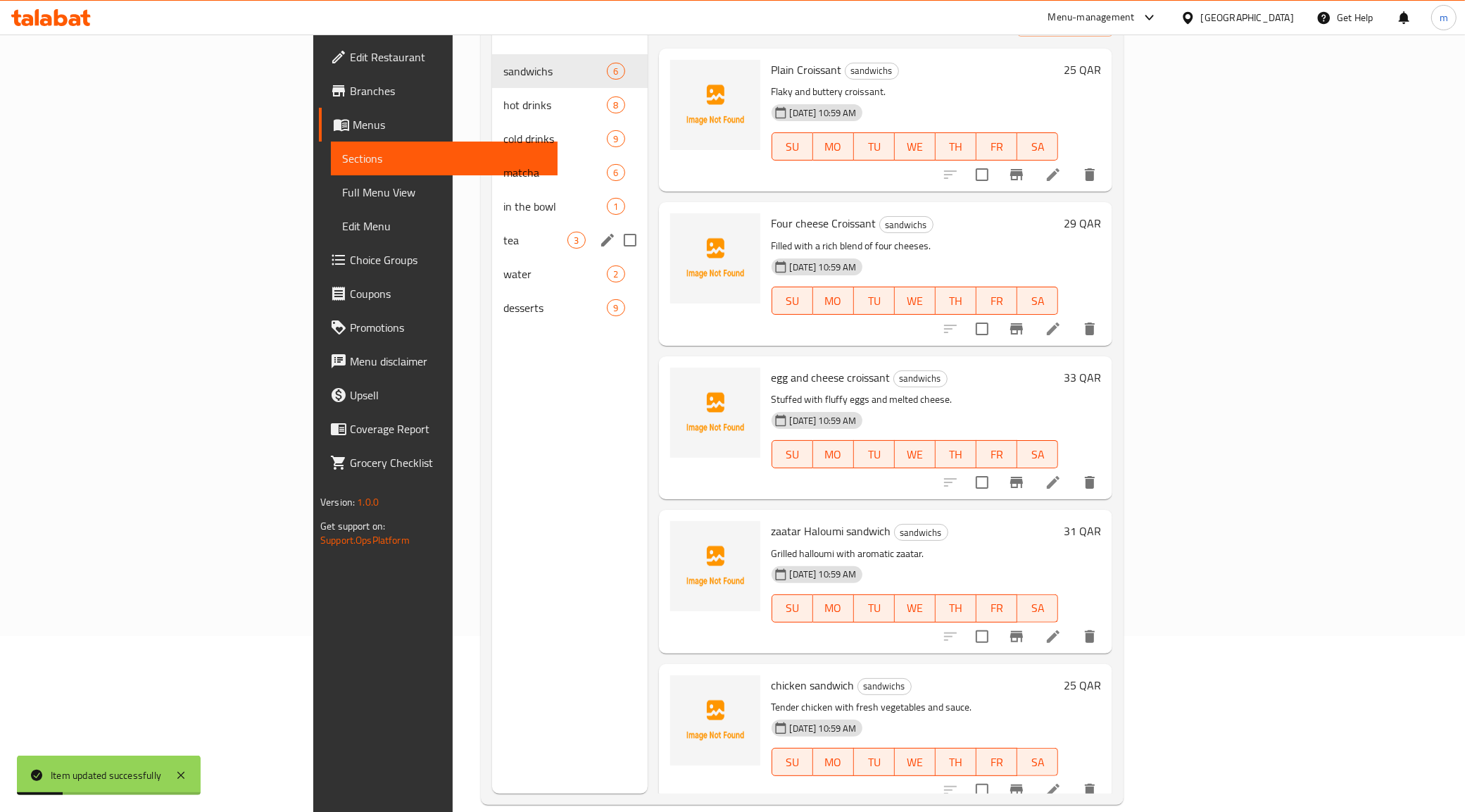
click at [492, 223] on div "tea 3" at bounding box center [570, 240] width 155 height 34
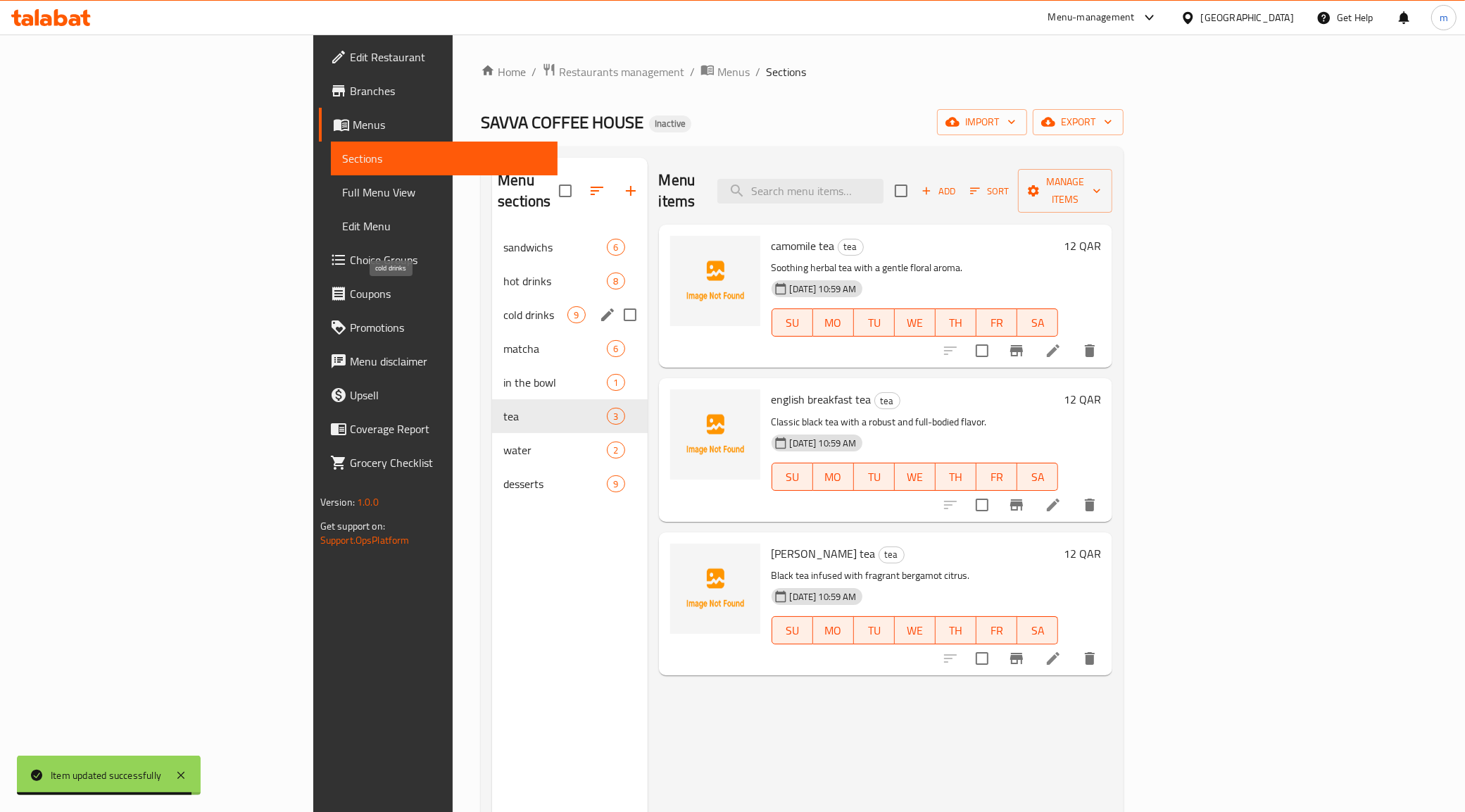
click at [504, 307] on span "cold drinks" at bounding box center [536, 314] width 64 height 16
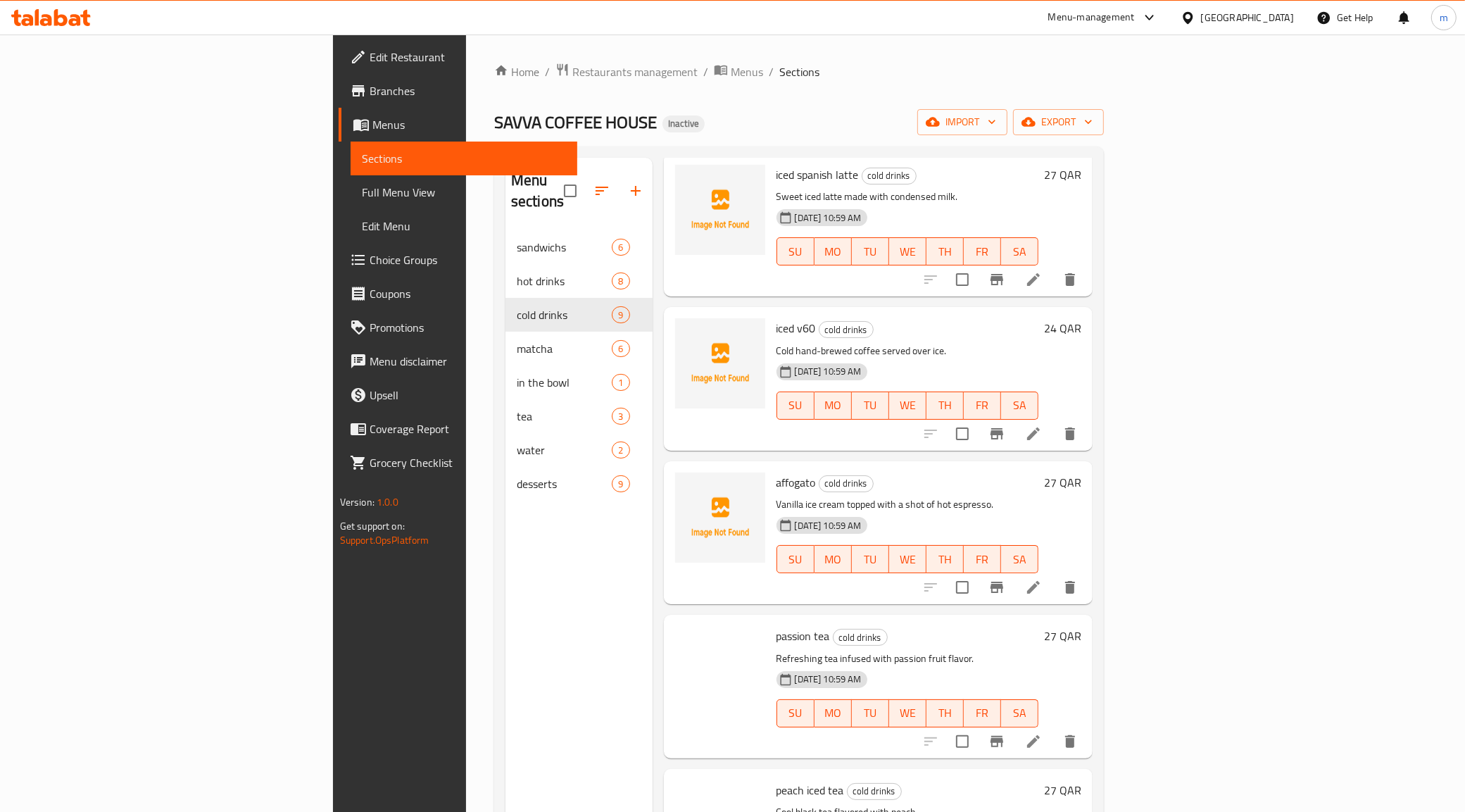
scroll to position [606, 0]
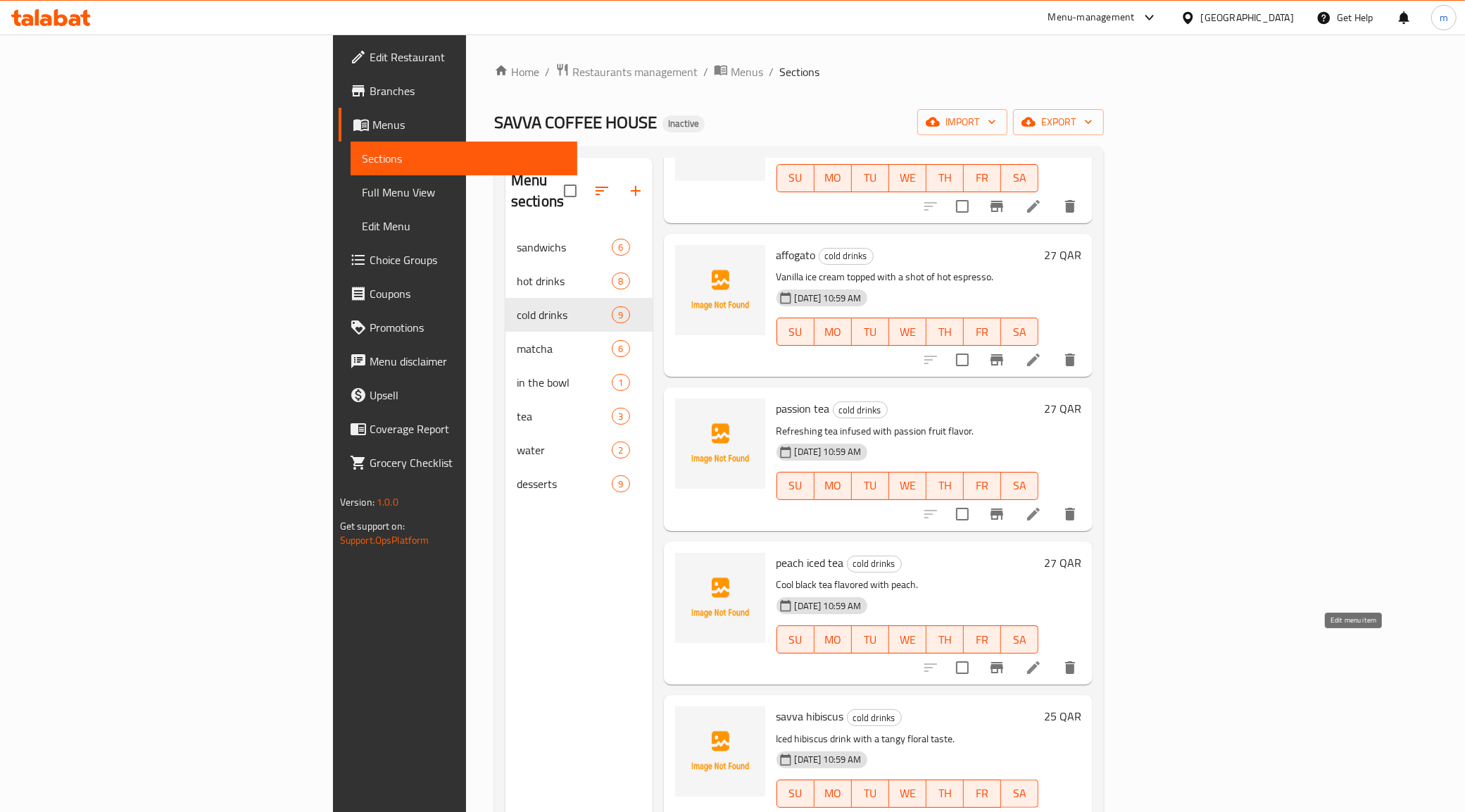
click at [1040, 661] on icon at bounding box center [1033, 666] width 13 height 13
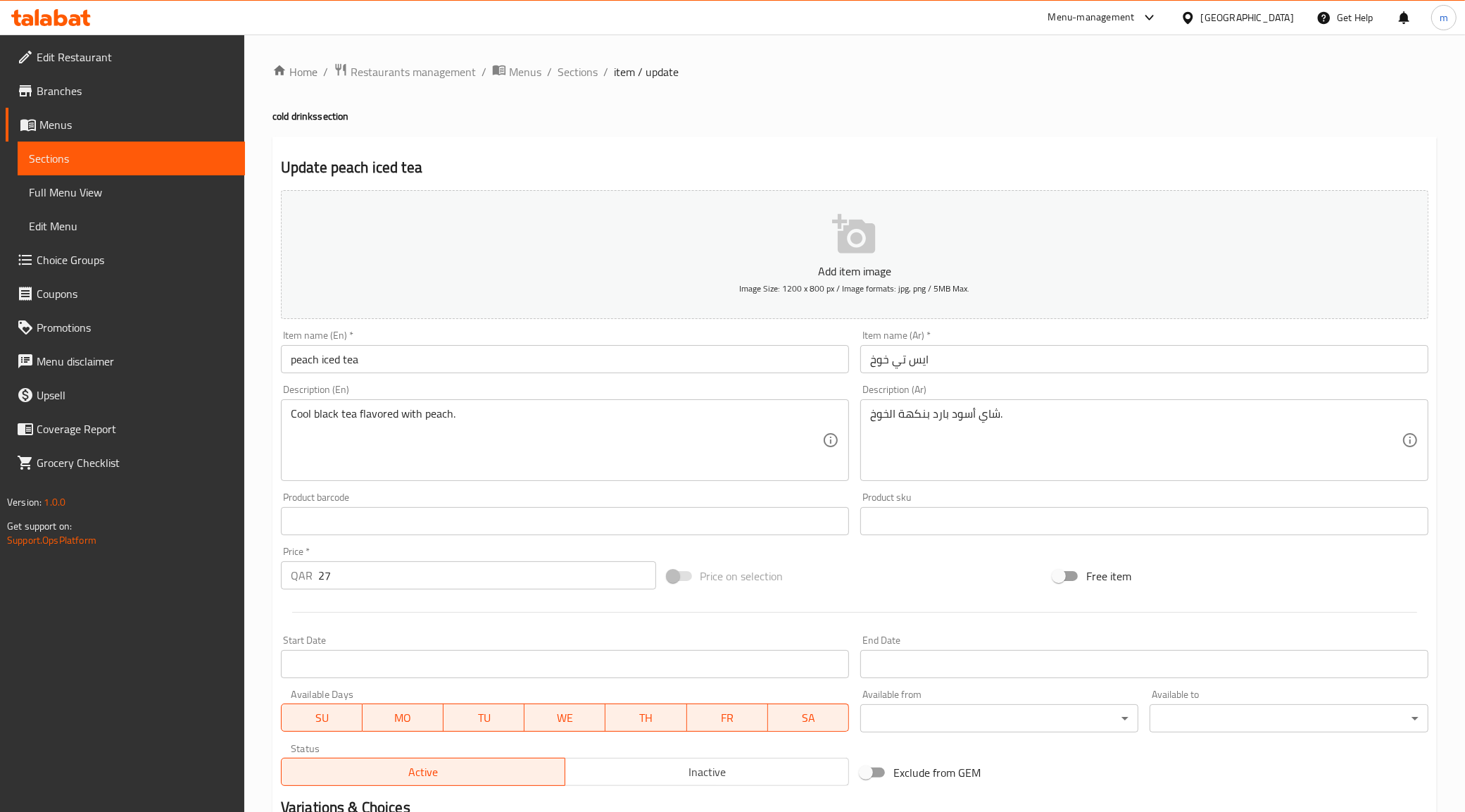
click at [960, 374] on div "Item name (Ar)   * ايس تي خوخ Item name (Ar) *" at bounding box center [1144, 352] width 579 height 54
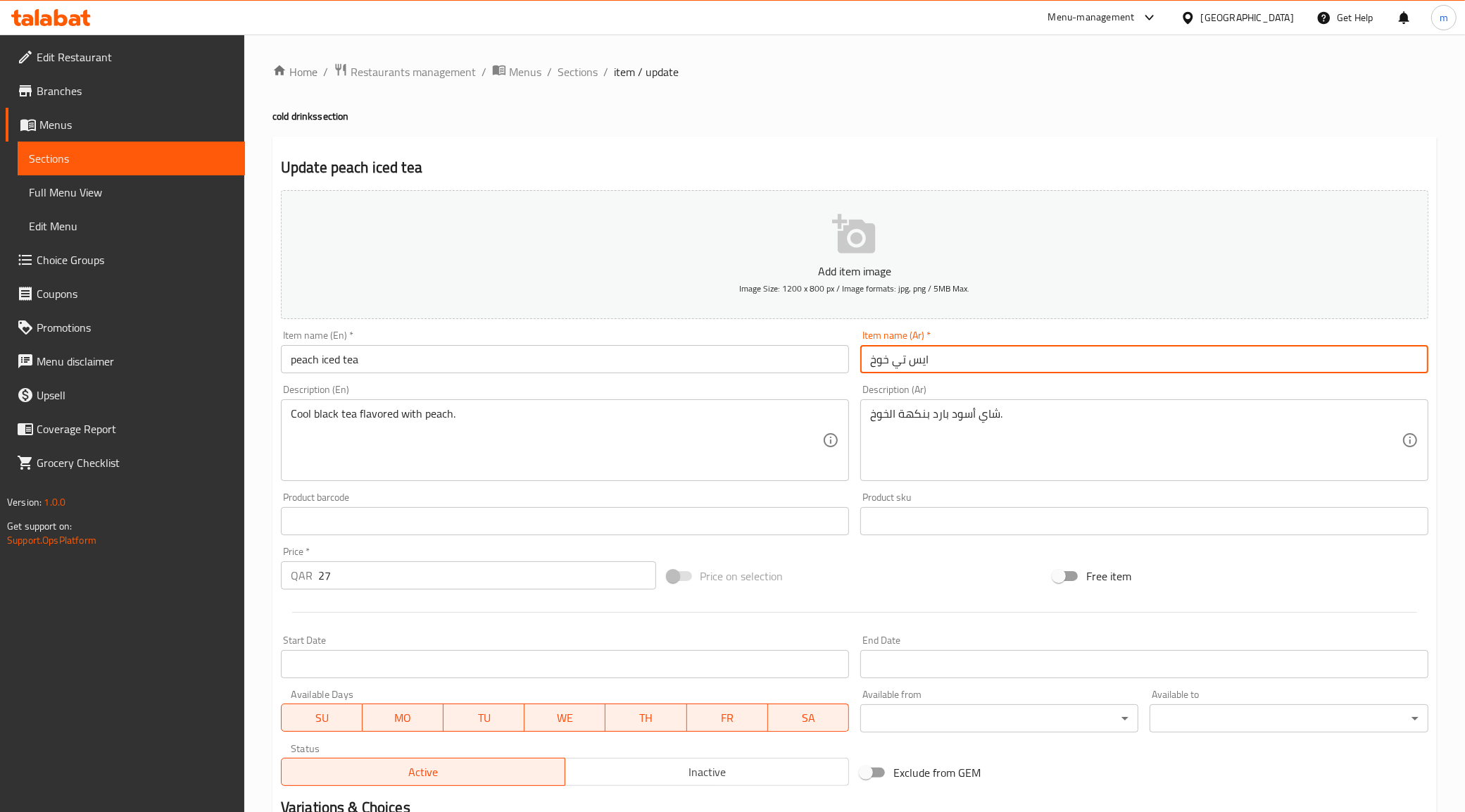
click at [956, 365] on input "ايس تي خوخ" at bounding box center [1145, 359] width 569 height 28
paste input "اي مثلج"
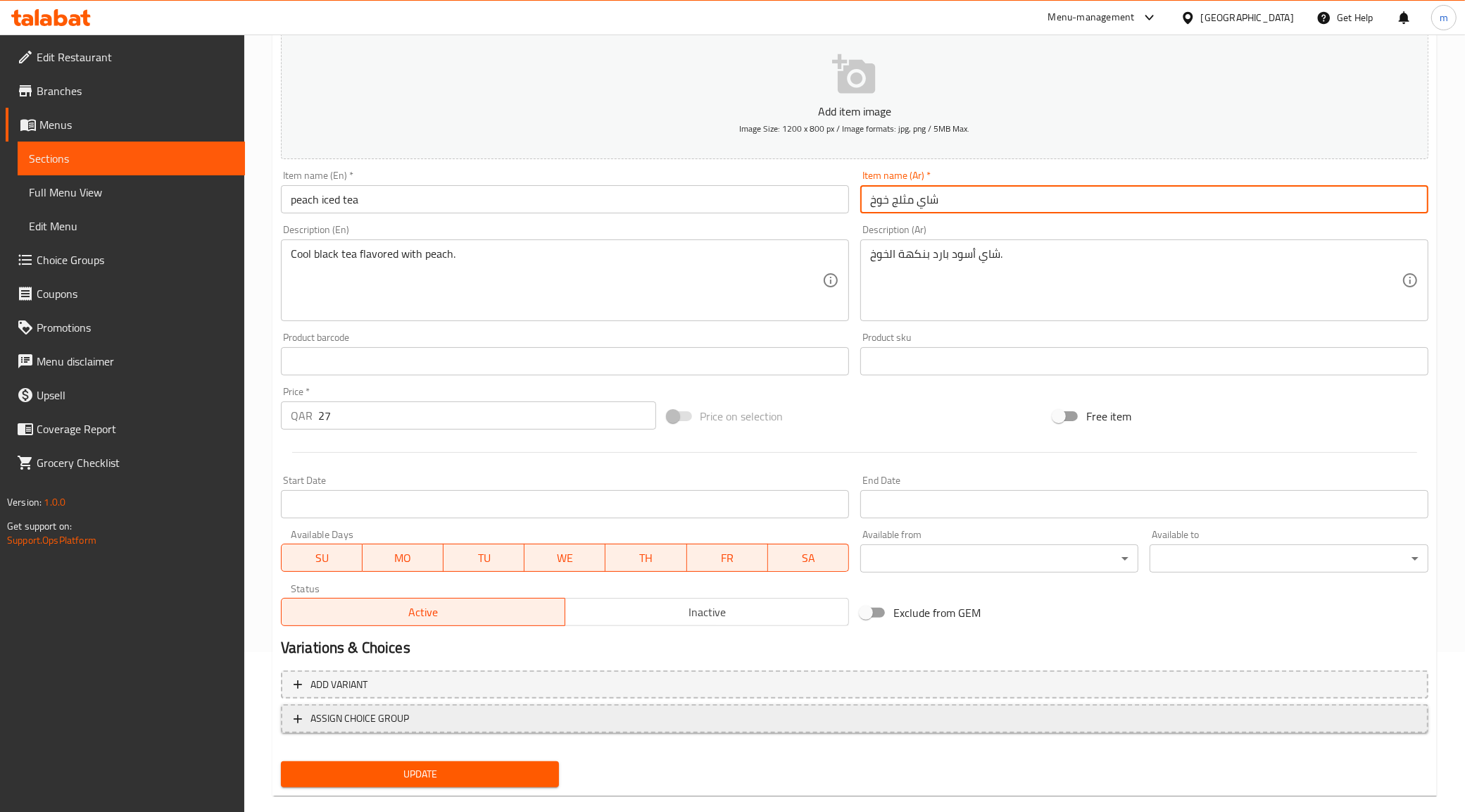
scroll to position [180, 0]
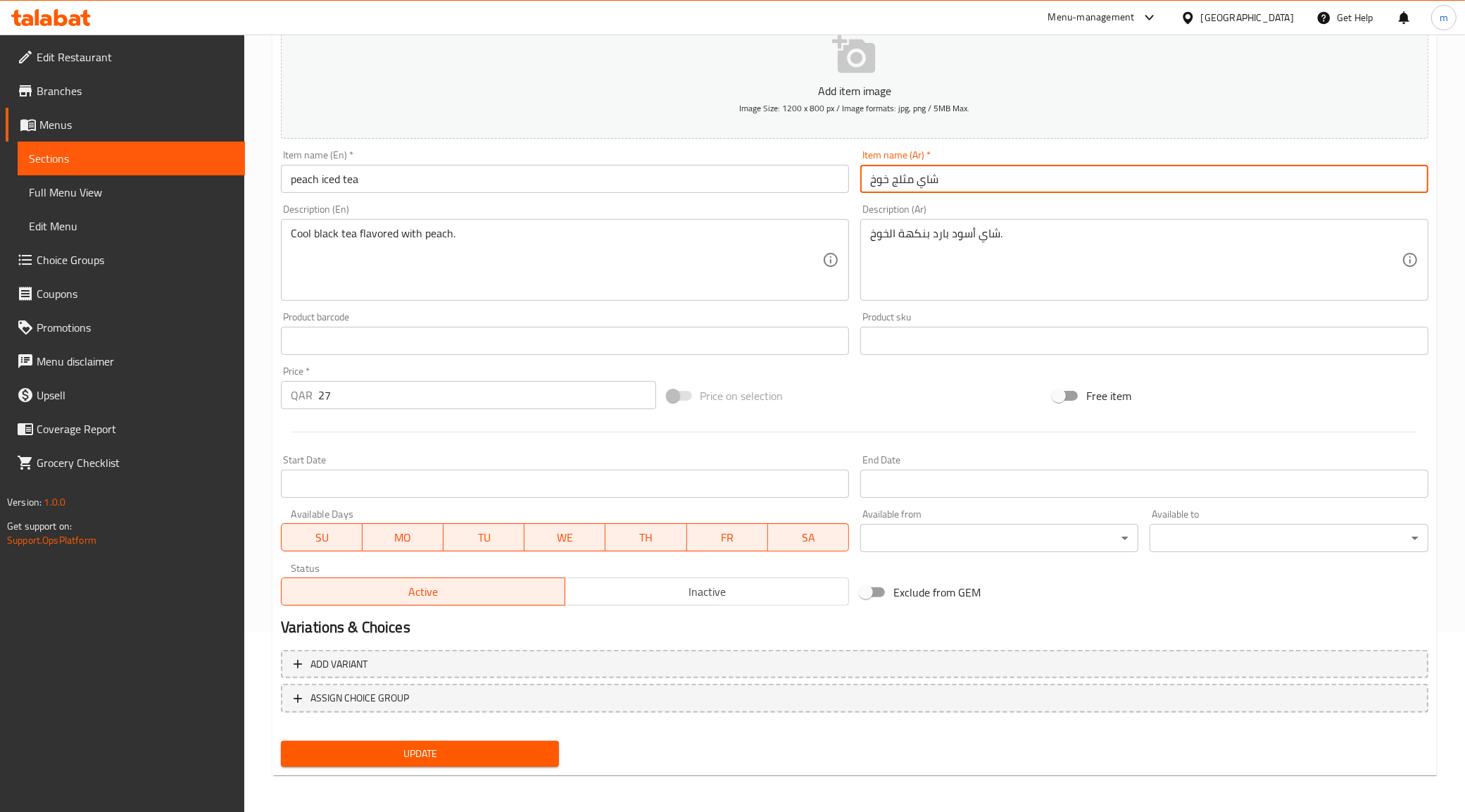
type input "شاي مثلج خوخ"
click at [461, 745] on span "Update" at bounding box center [420, 754] width 256 height 17
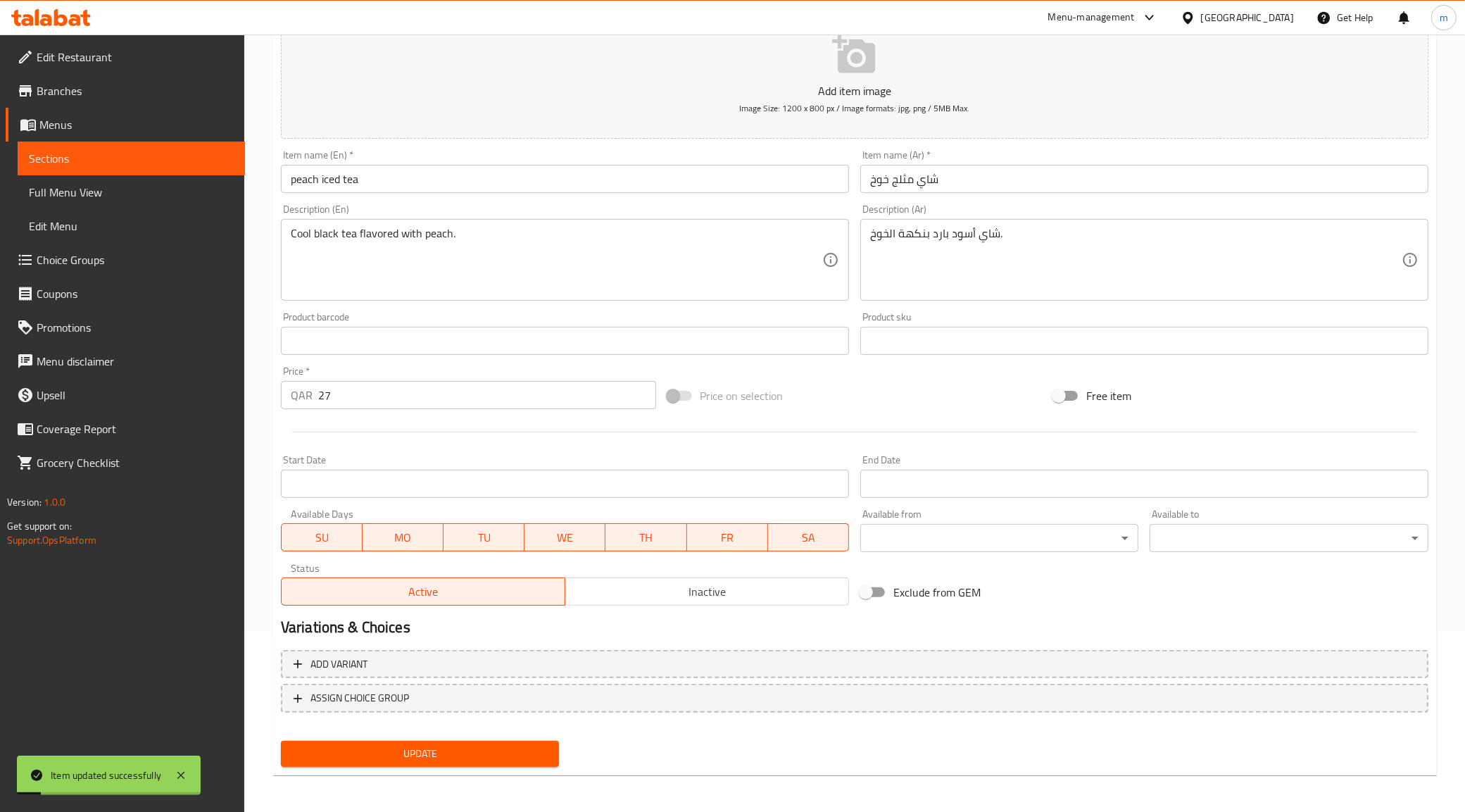
click at [60, 151] on span "Sections" at bounding box center [131, 158] width 205 height 16
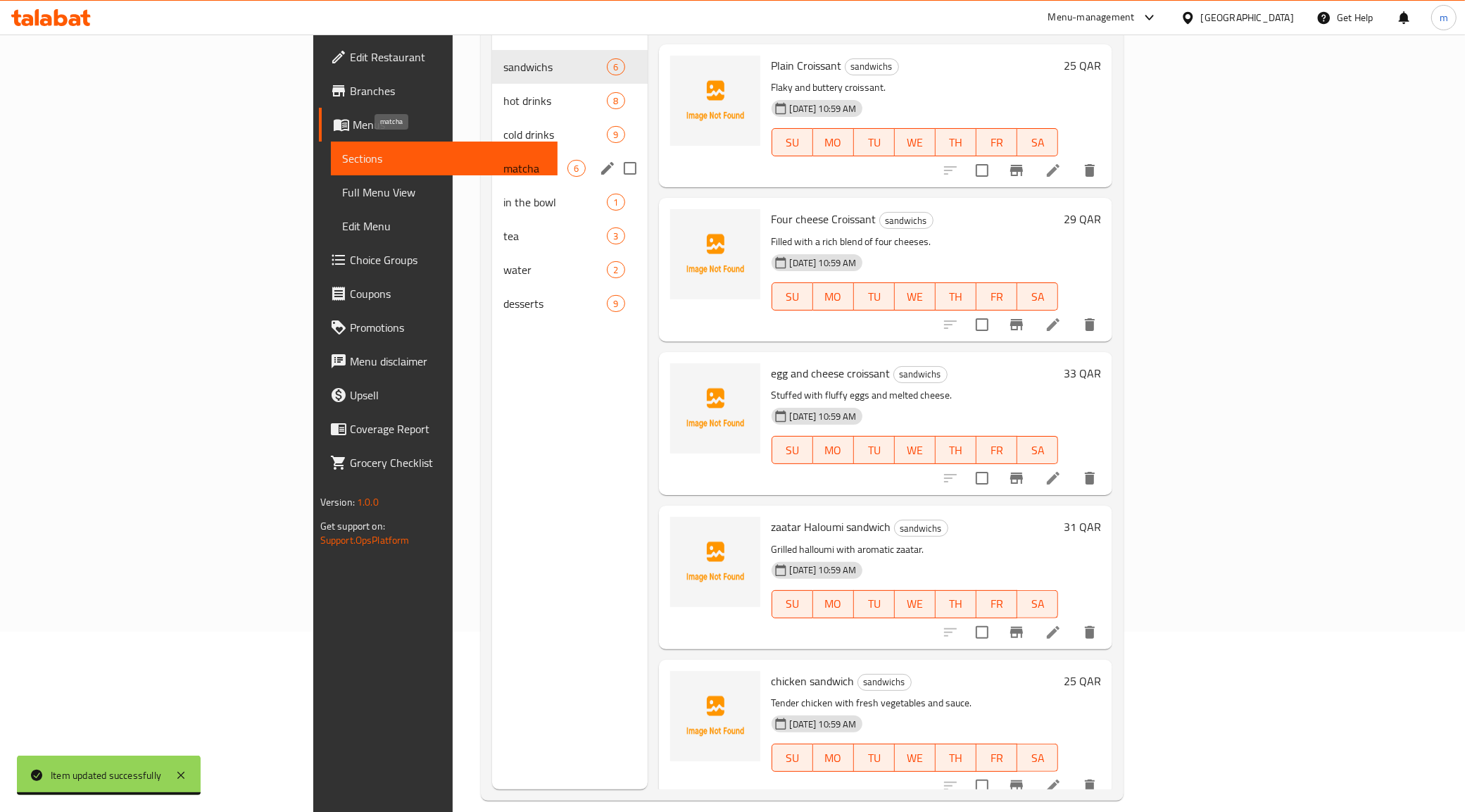
click at [504, 160] on span "matcha" at bounding box center [536, 168] width 64 height 16
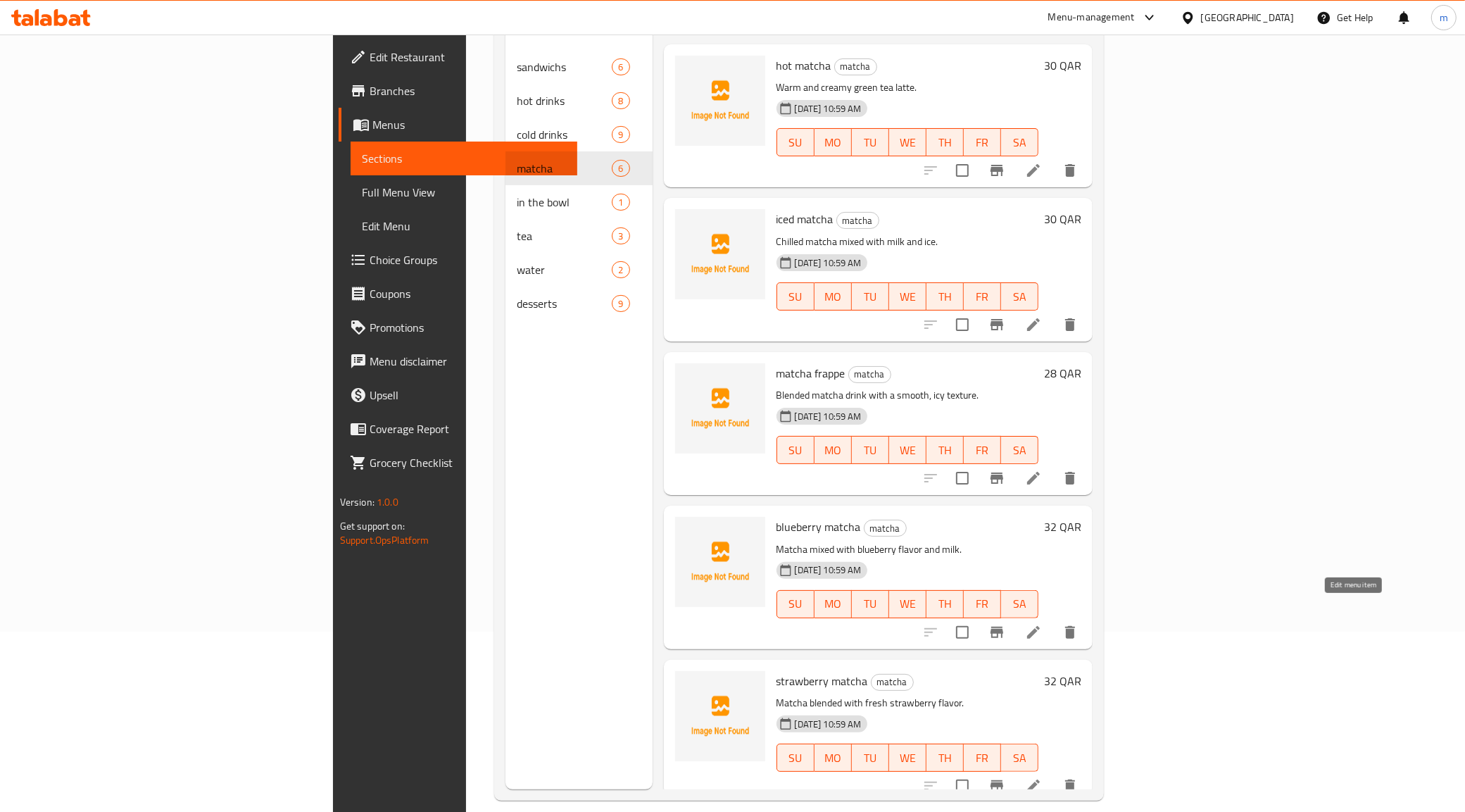
click at [1042, 624] on icon at bounding box center [1033, 632] width 16 height 16
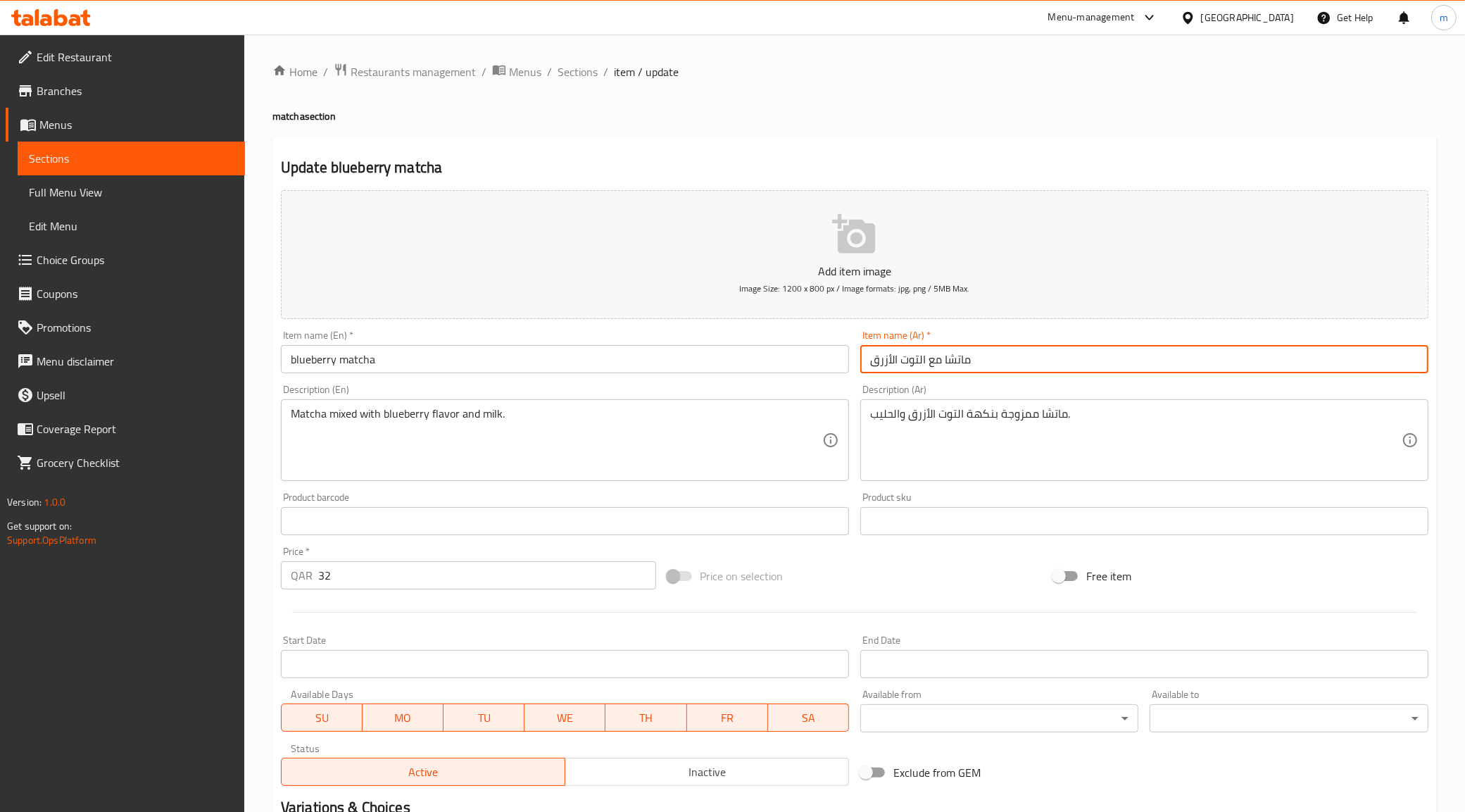
drag, startPoint x: 926, startPoint y: 363, endPoint x: 937, endPoint y: 372, distance: 14.2
click at [936, 368] on input "ماتشا مع التوت الأزرق" at bounding box center [1145, 359] width 569 height 28
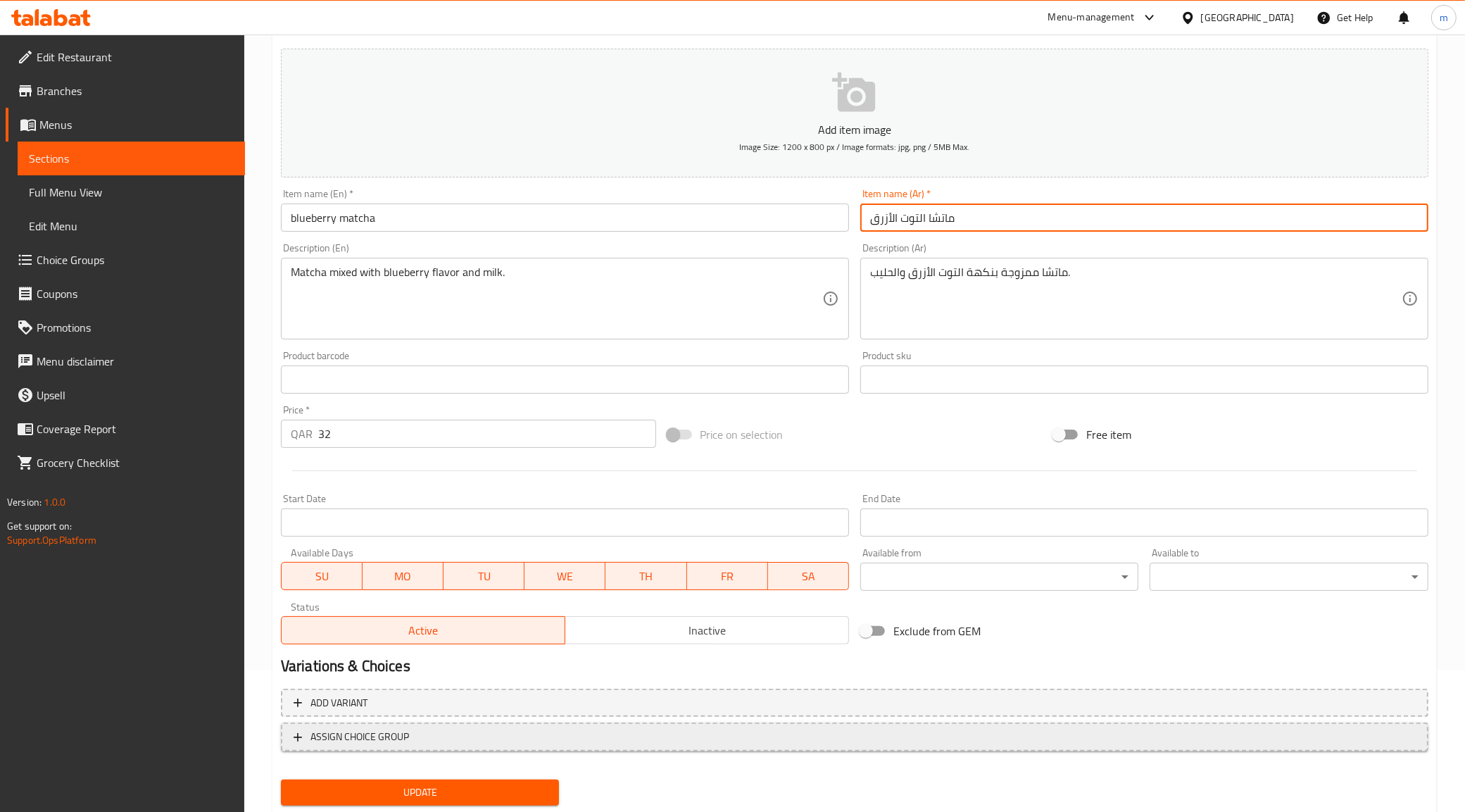
scroll to position [176, 0]
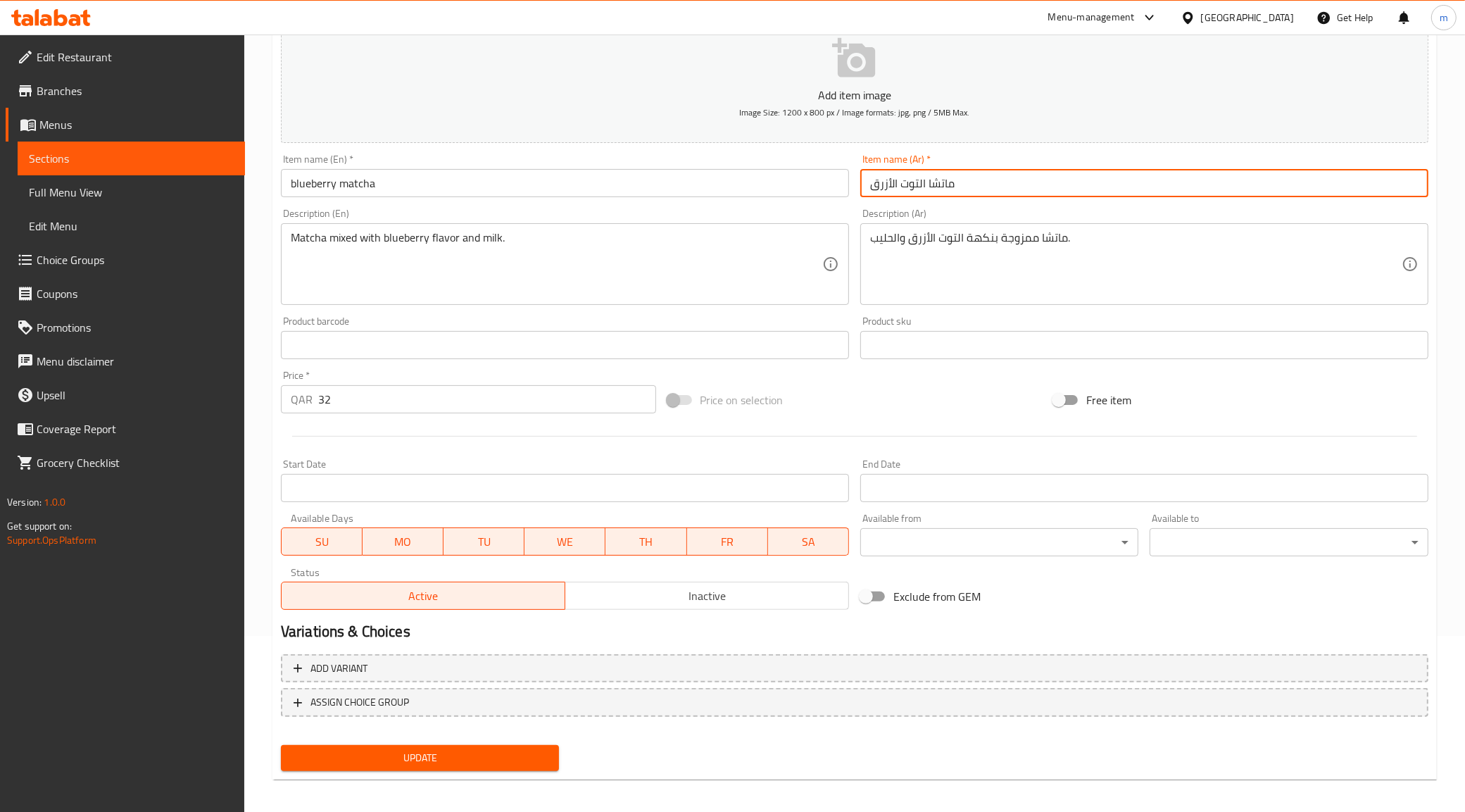
type input "ماتشا التوت الأزرق"
click at [384, 745] on button "Update" at bounding box center [420, 758] width 278 height 26
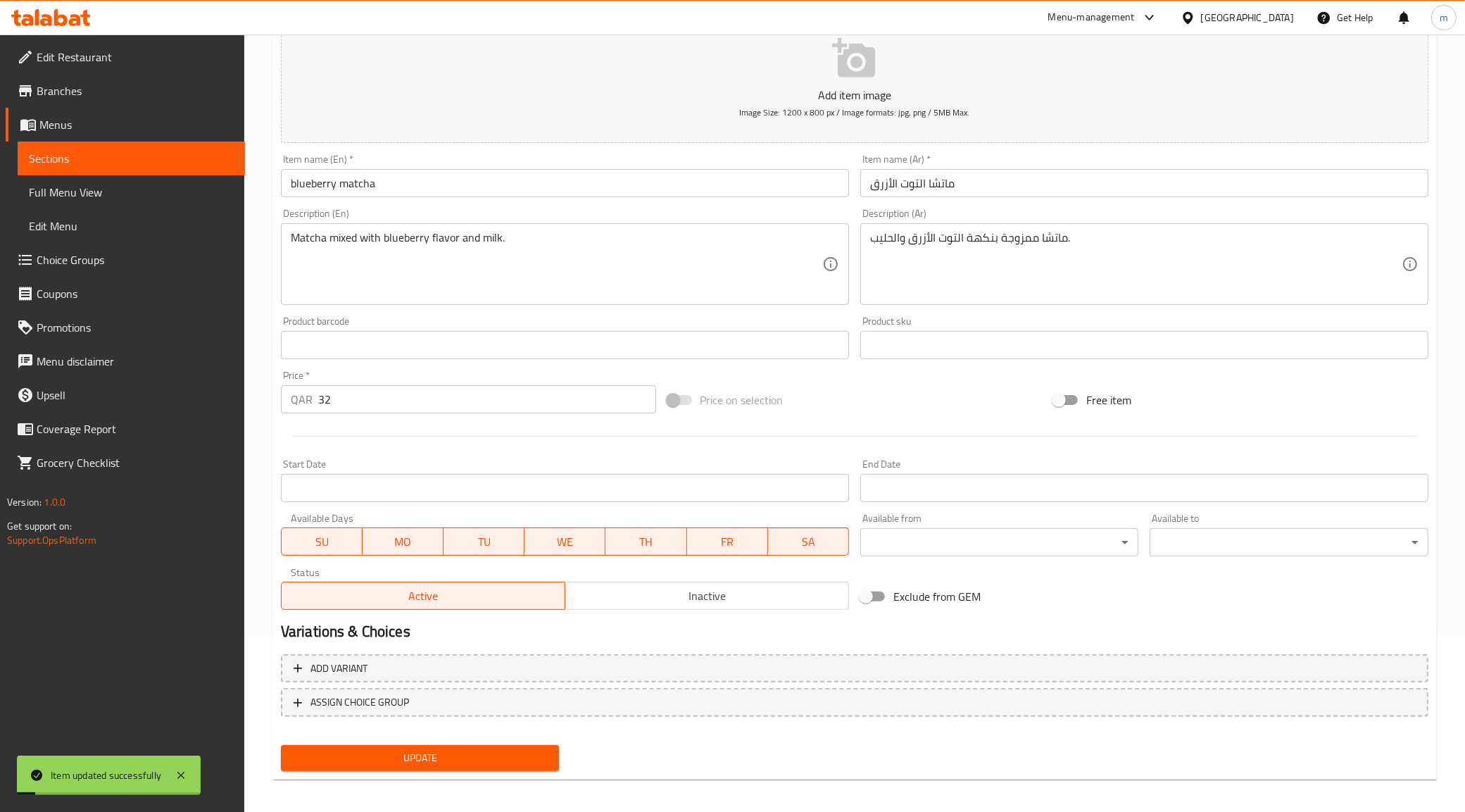
click at [131, 162] on span "Sections" at bounding box center [131, 158] width 205 height 16
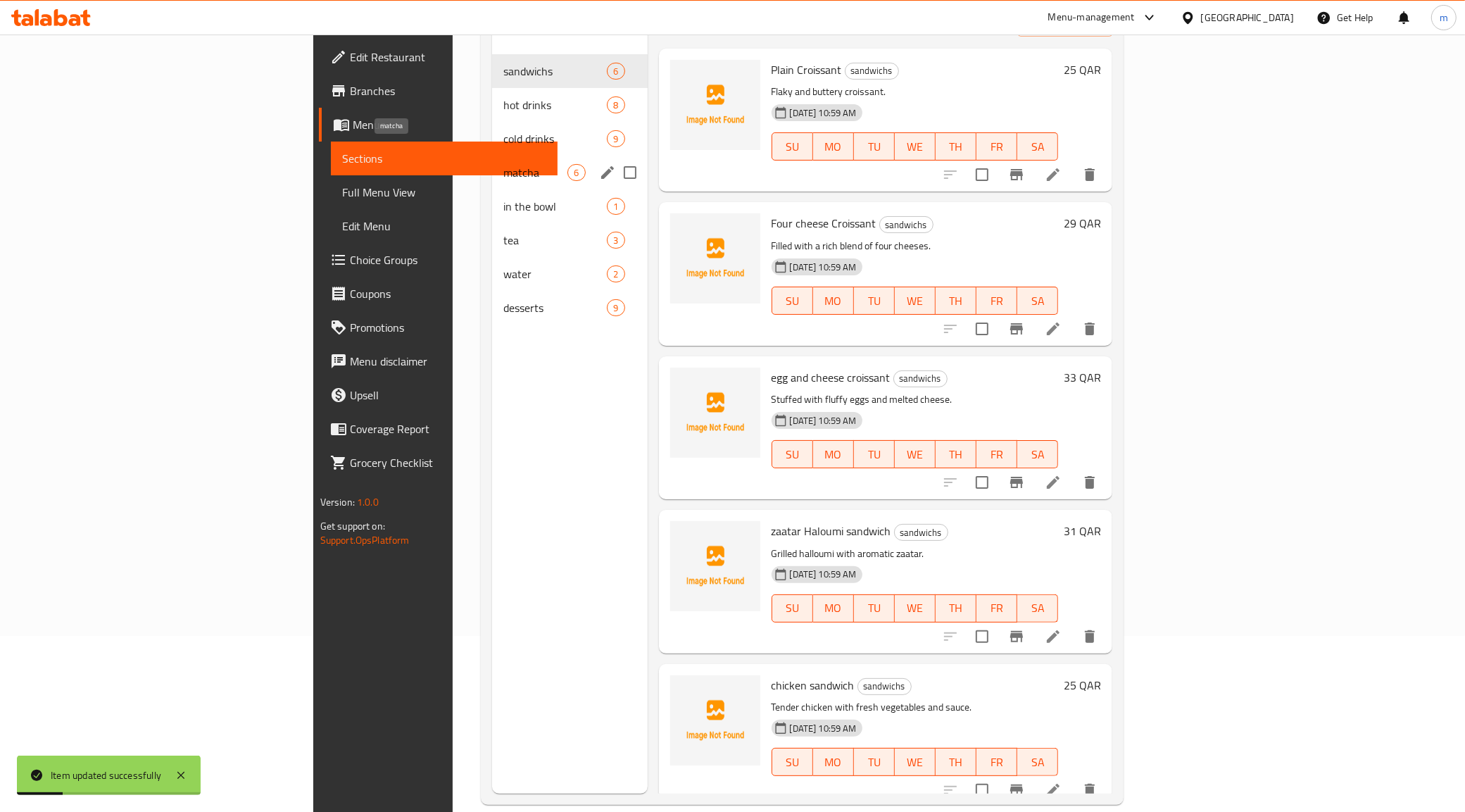
click at [504, 164] on span "matcha" at bounding box center [536, 172] width 64 height 16
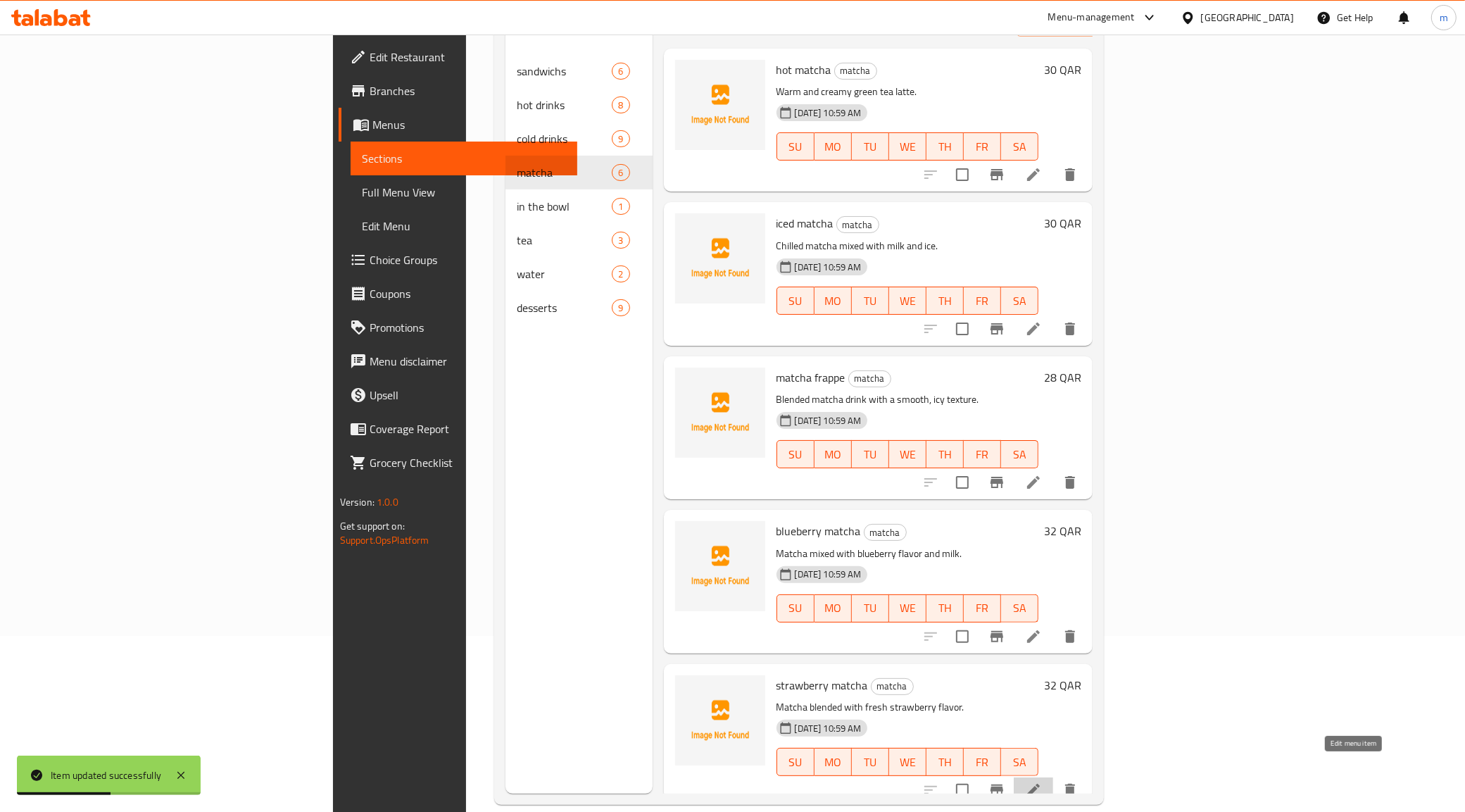
click at [1042, 782] on icon at bounding box center [1033, 790] width 16 height 16
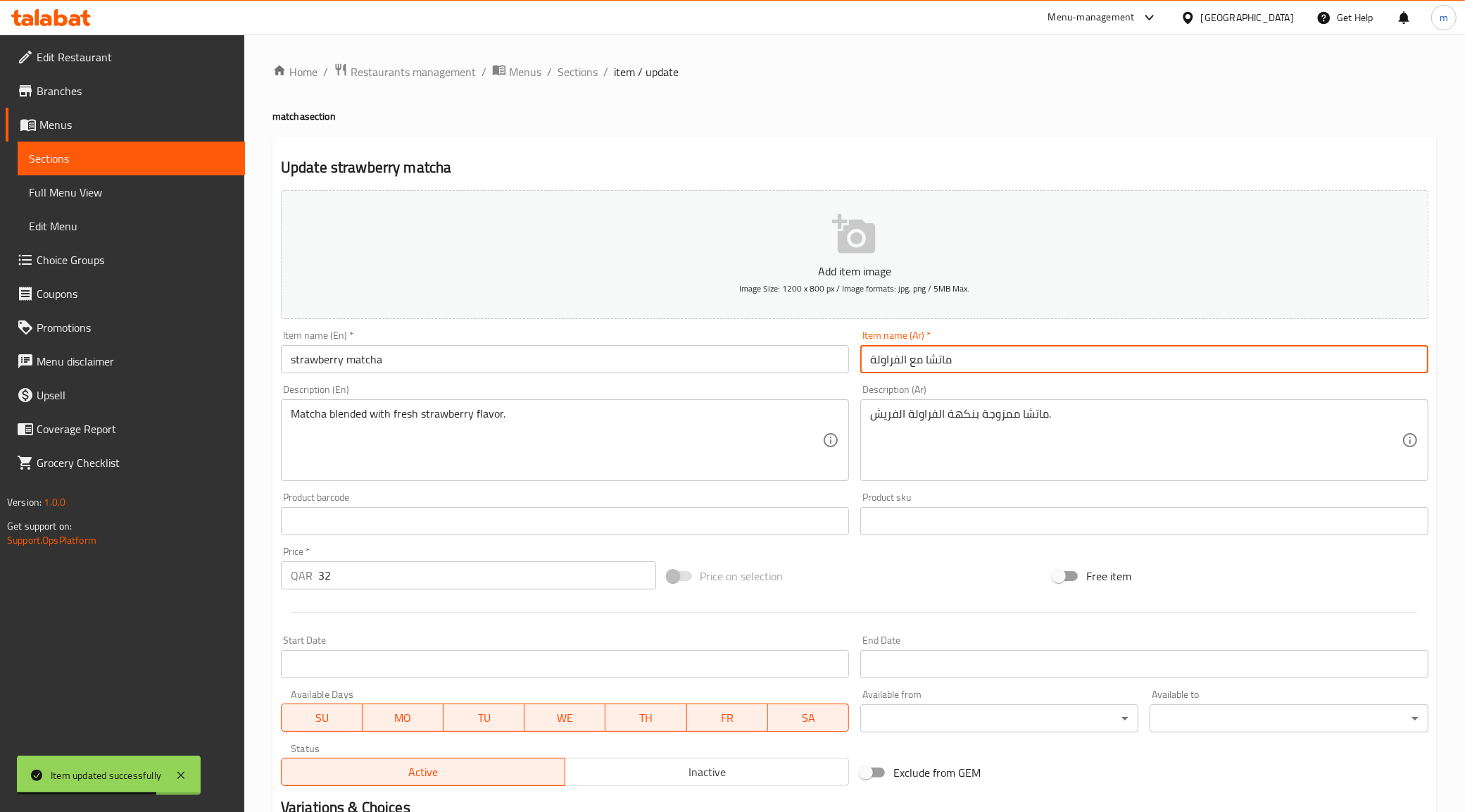
drag, startPoint x: 905, startPoint y: 363, endPoint x: 921, endPoint y: 371, distance: 17.9
click at [921, 371] on input "ماتشا مع الفراولة" at bounding box center [1145, 359] width 569 height 28
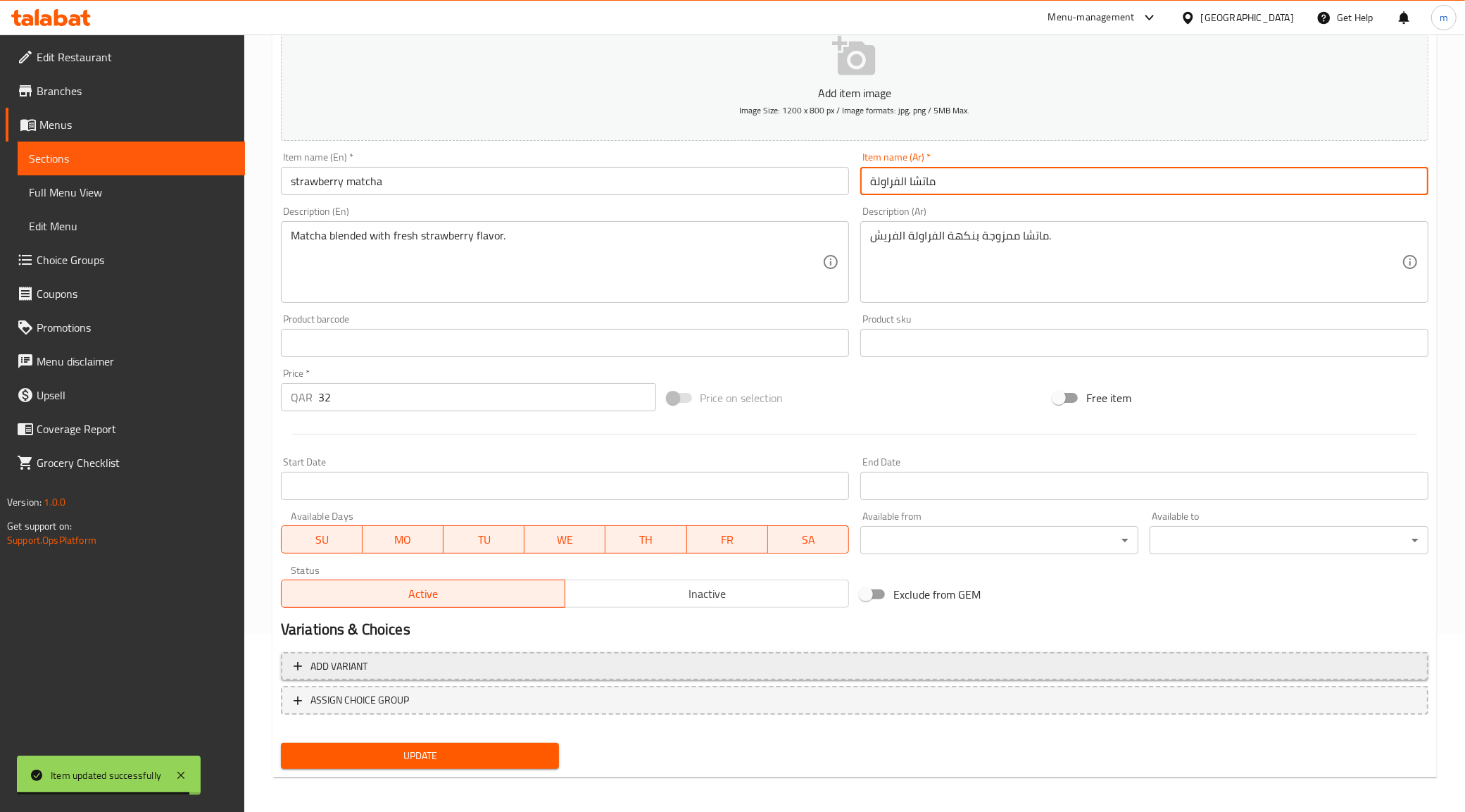
scroll to position [180, 0]
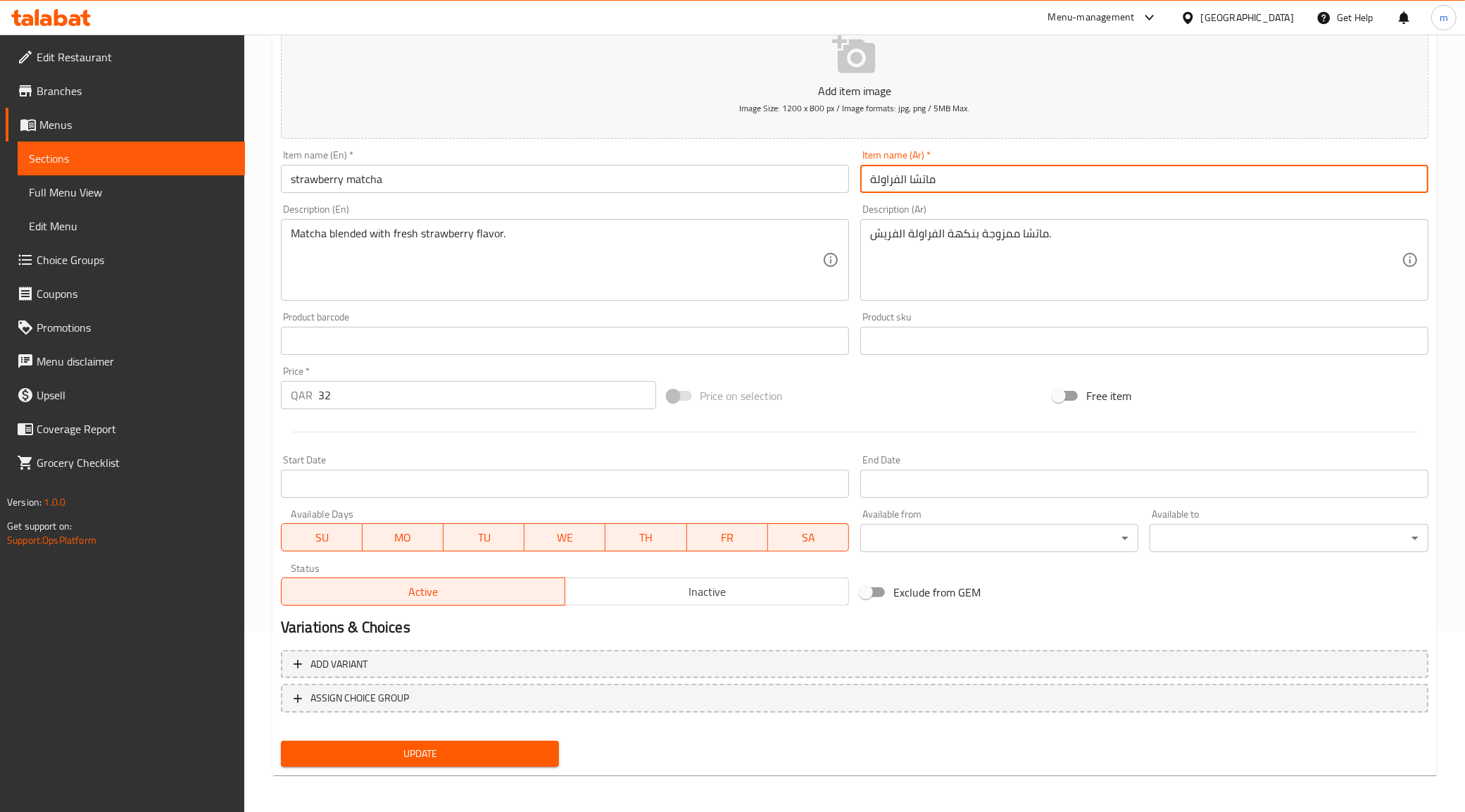
type input "ماتشا الفراولة"
click at [413, 740] on button "Update" at bounding box center [420, 753] width 278 height 26
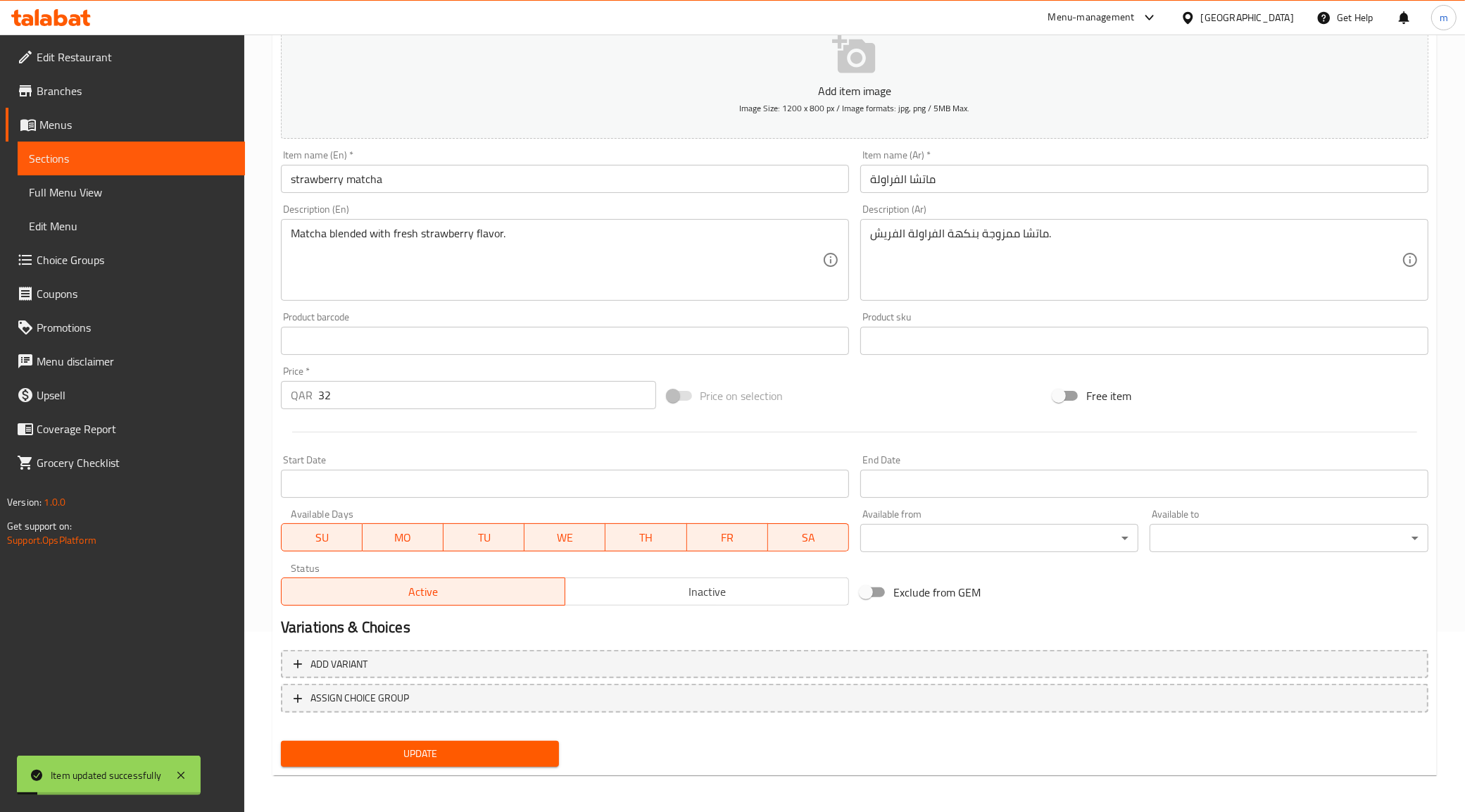
click at [99, 147] on link "Sections" at bounding box center [131, 158] width 227 height 34
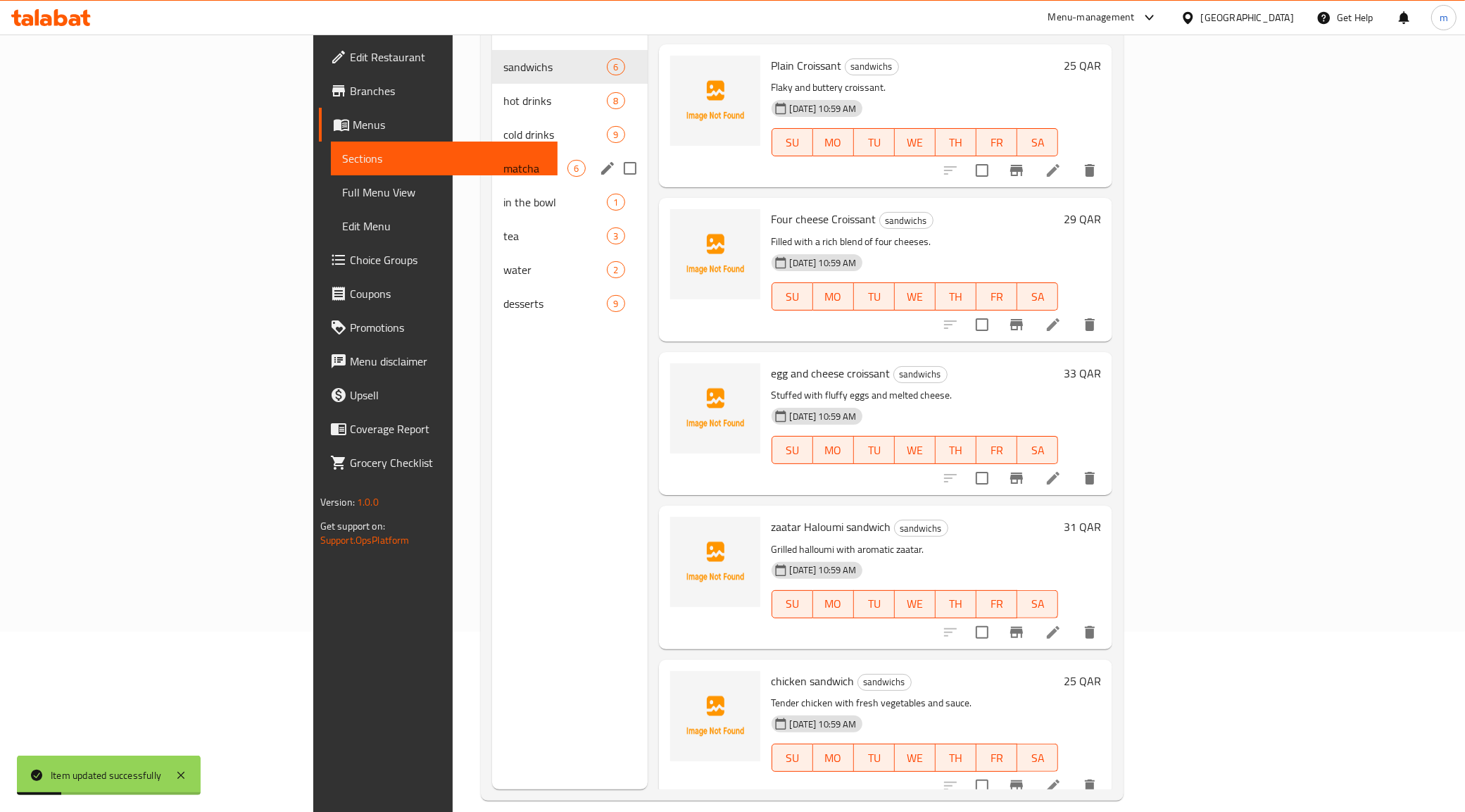
click at [492, 151] on div "matcha 6" at bounding box center [570, 168] width 155 height 34
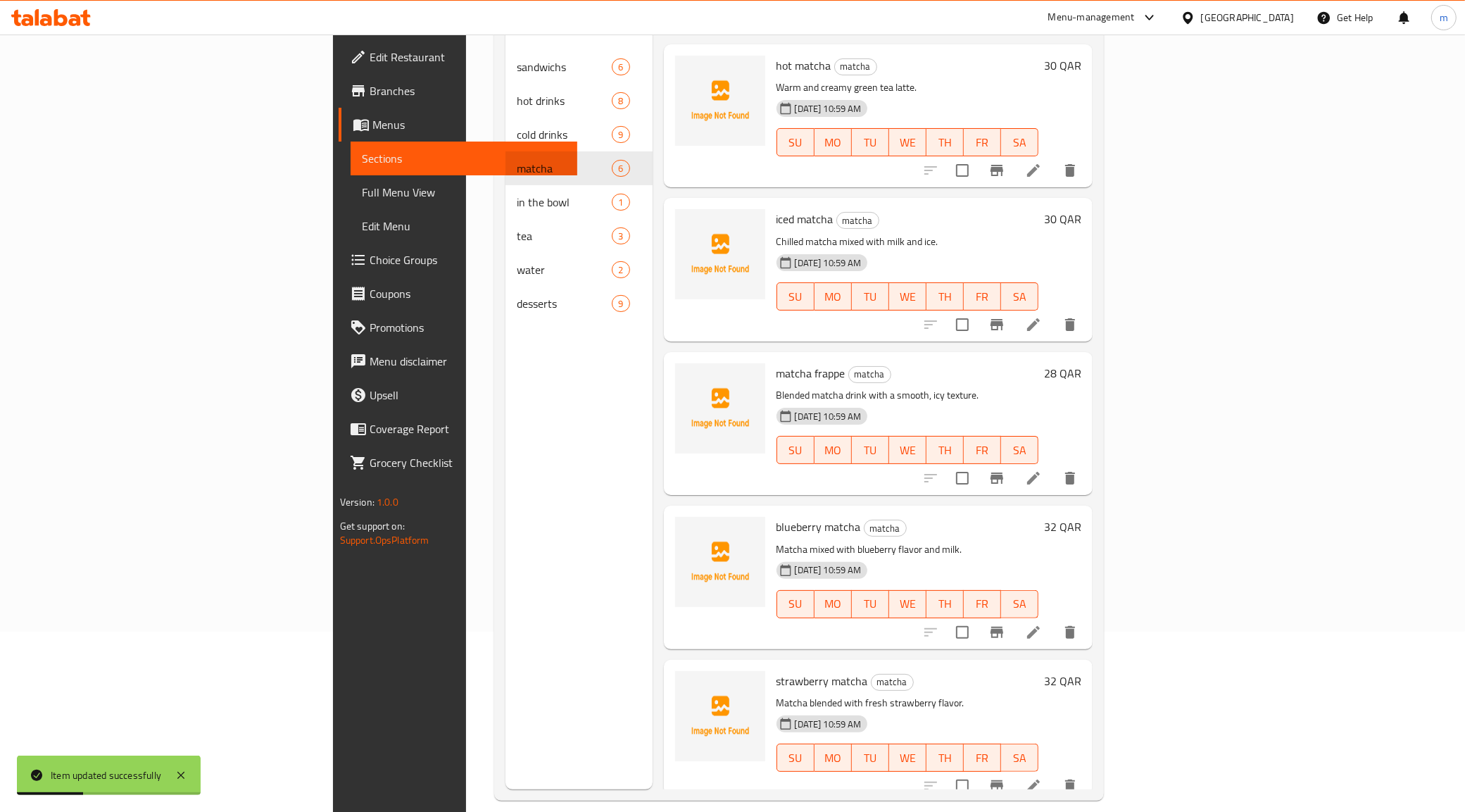
scroll to position [145, 0]
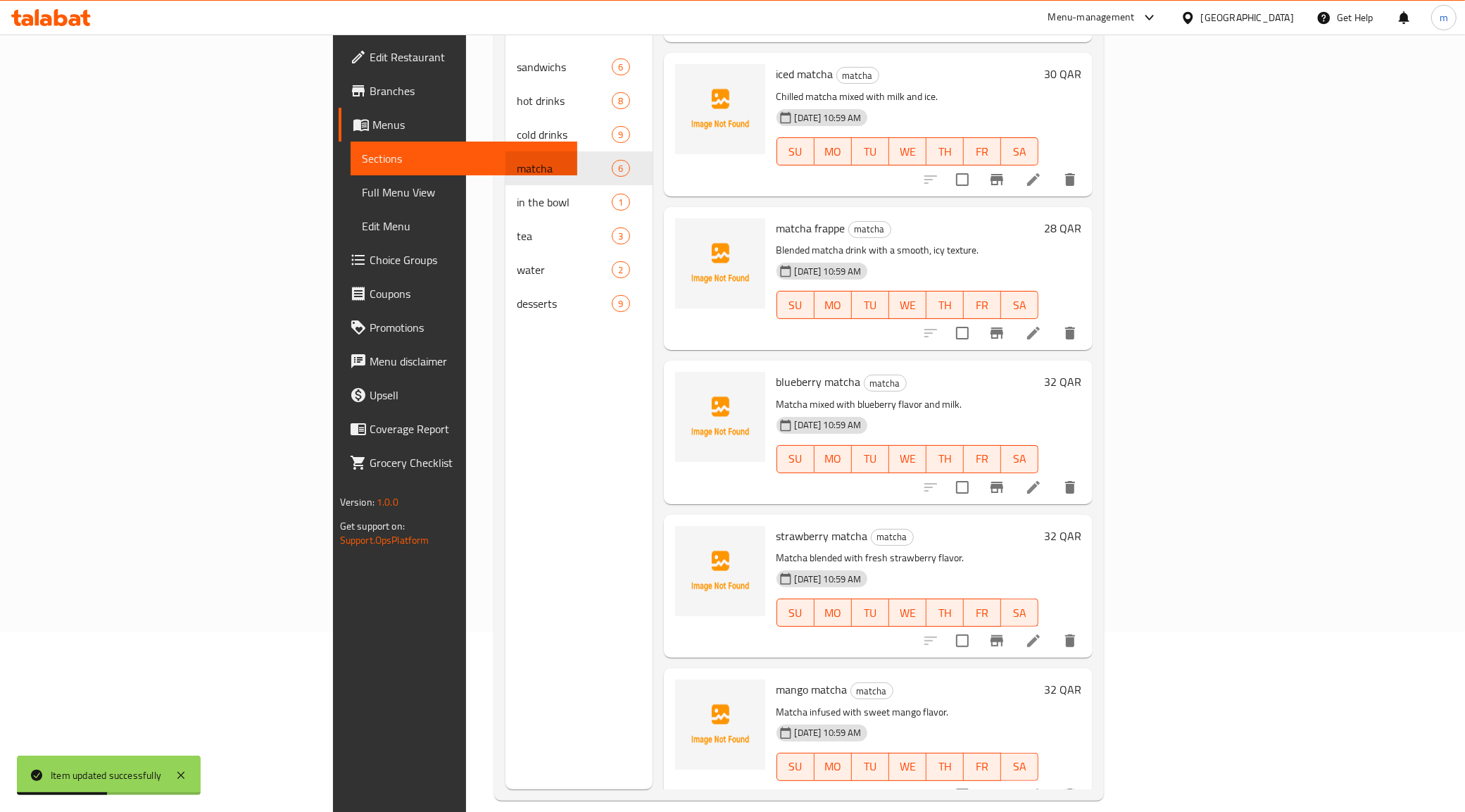
click at [1054, 782] on li at bounding box center [1033, 795] width 40 height 25
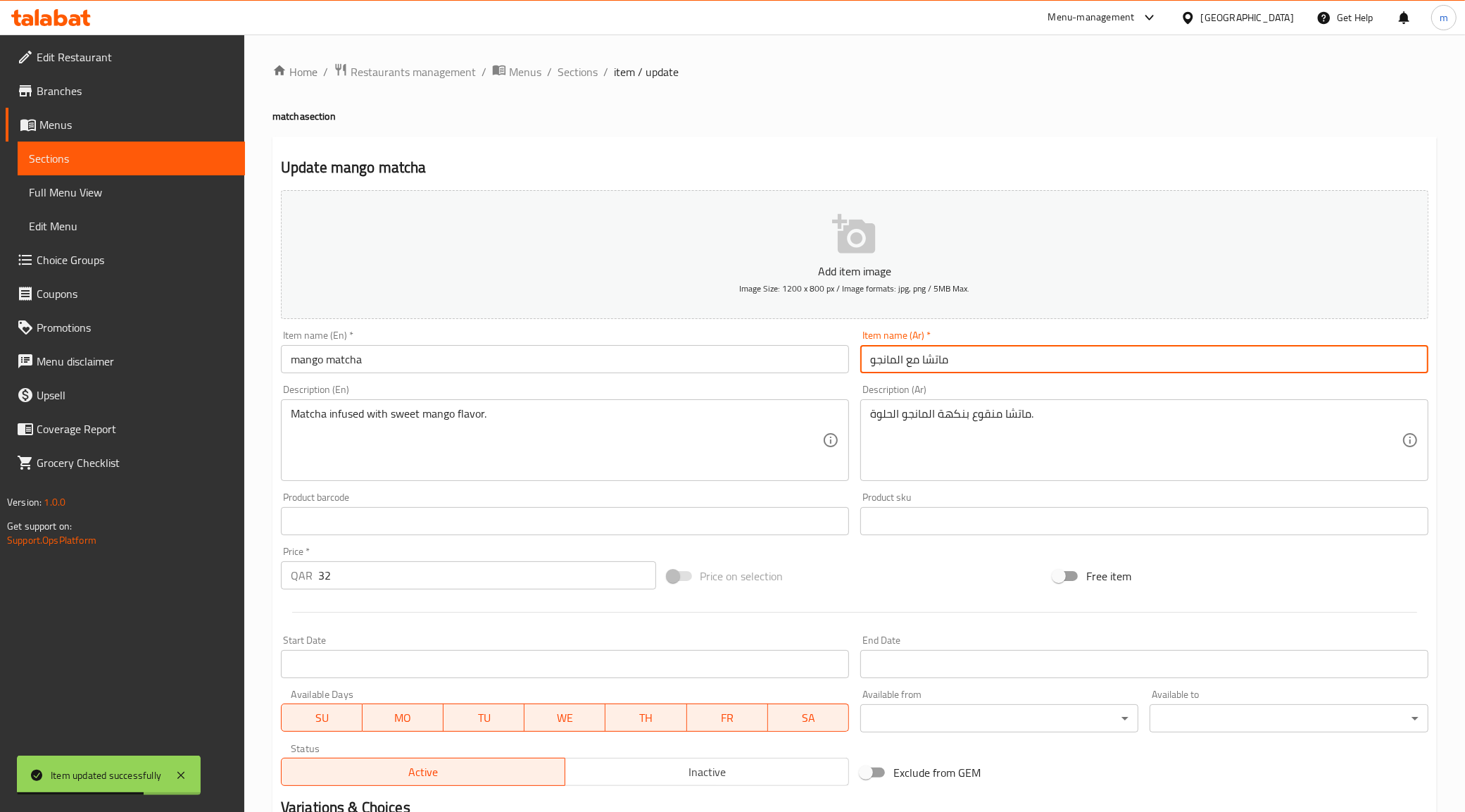
click at [903, 363] on input "ماتشا مع المانجو" at bounding box center [1145, 359] width 569 height 28
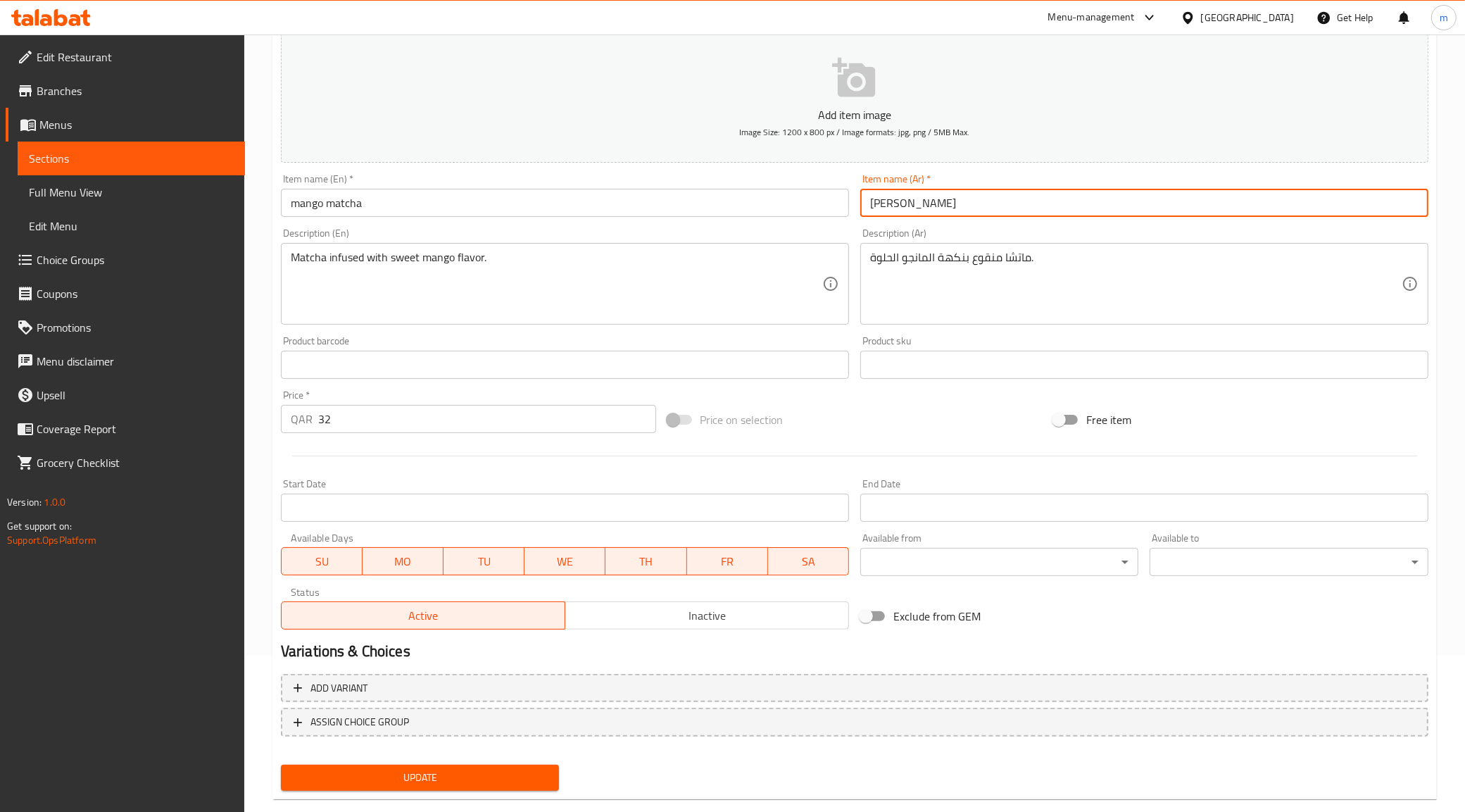
scroll to position [180, 0]
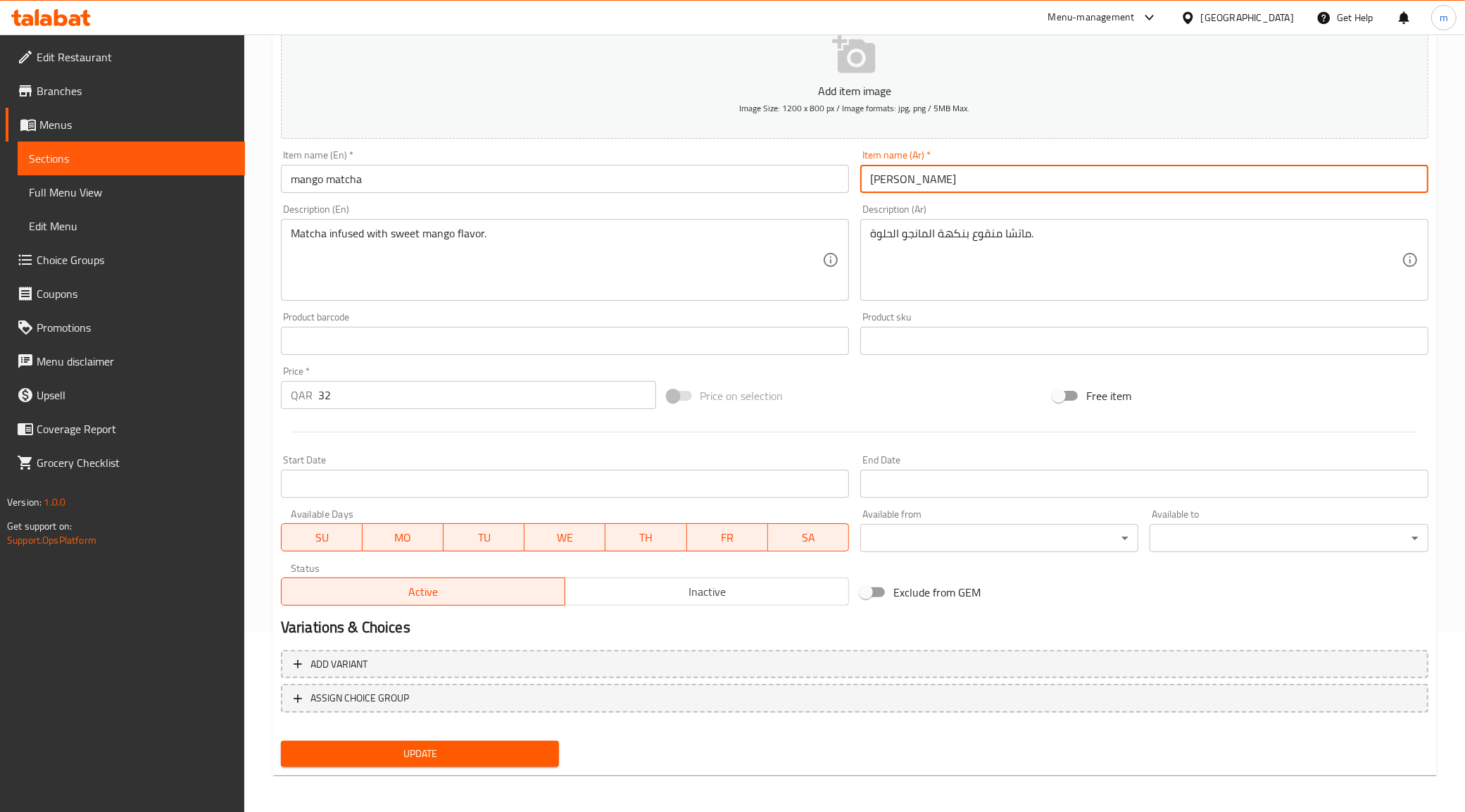
type input "[PERSON_NAME]"
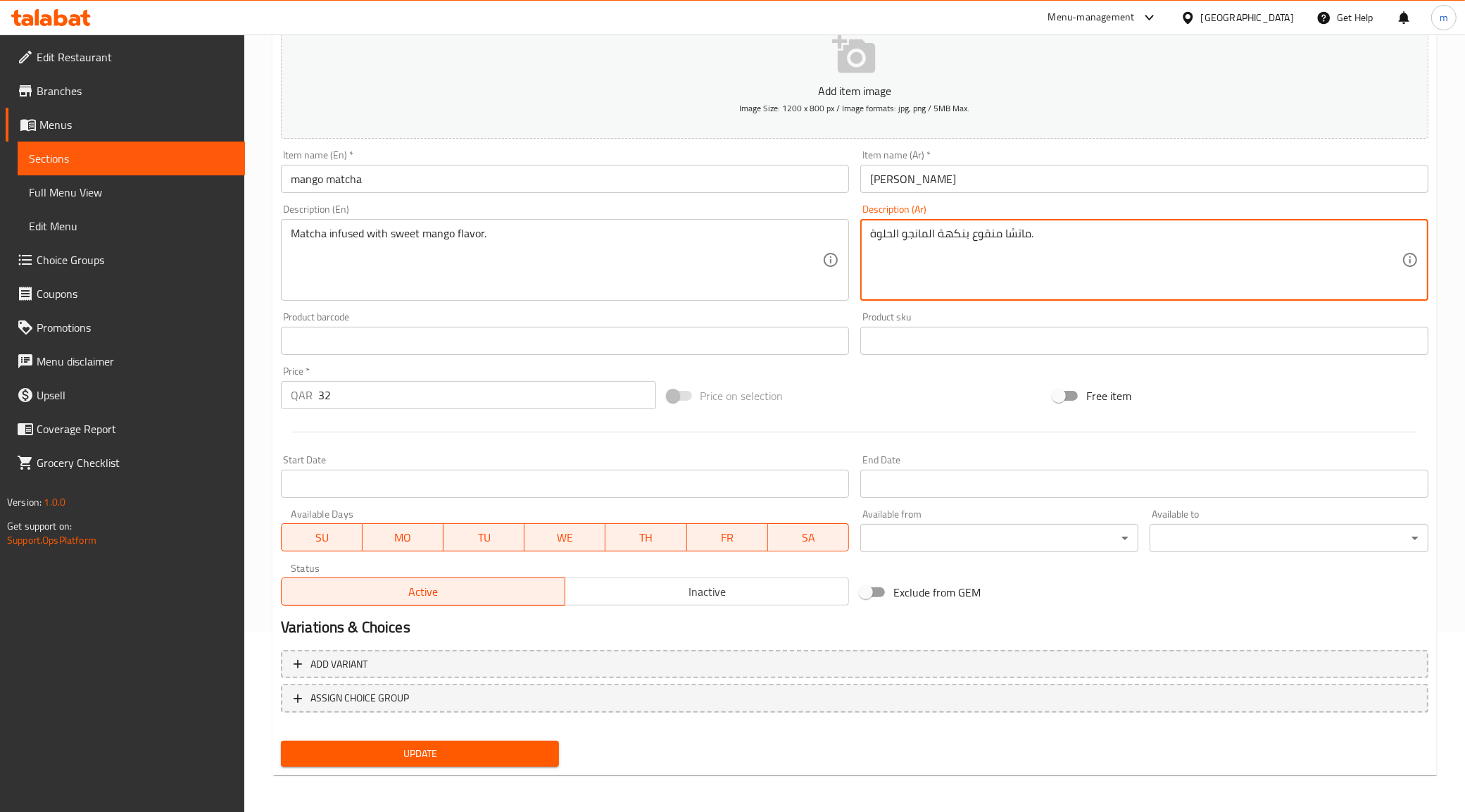
drag, startPoint x: 971, startPoint y: 234, endPoint x: 1001, endPoint y: 247, distance: 32.7
click at [993, 232] on textarea "ماتشا انفيوسد بنكهة المانجو الحلوة." at bounding box center [1136, 260] width 532 height 67
type textarea "ماتشا انفيوسد بنكهة المانجو الحلوة."
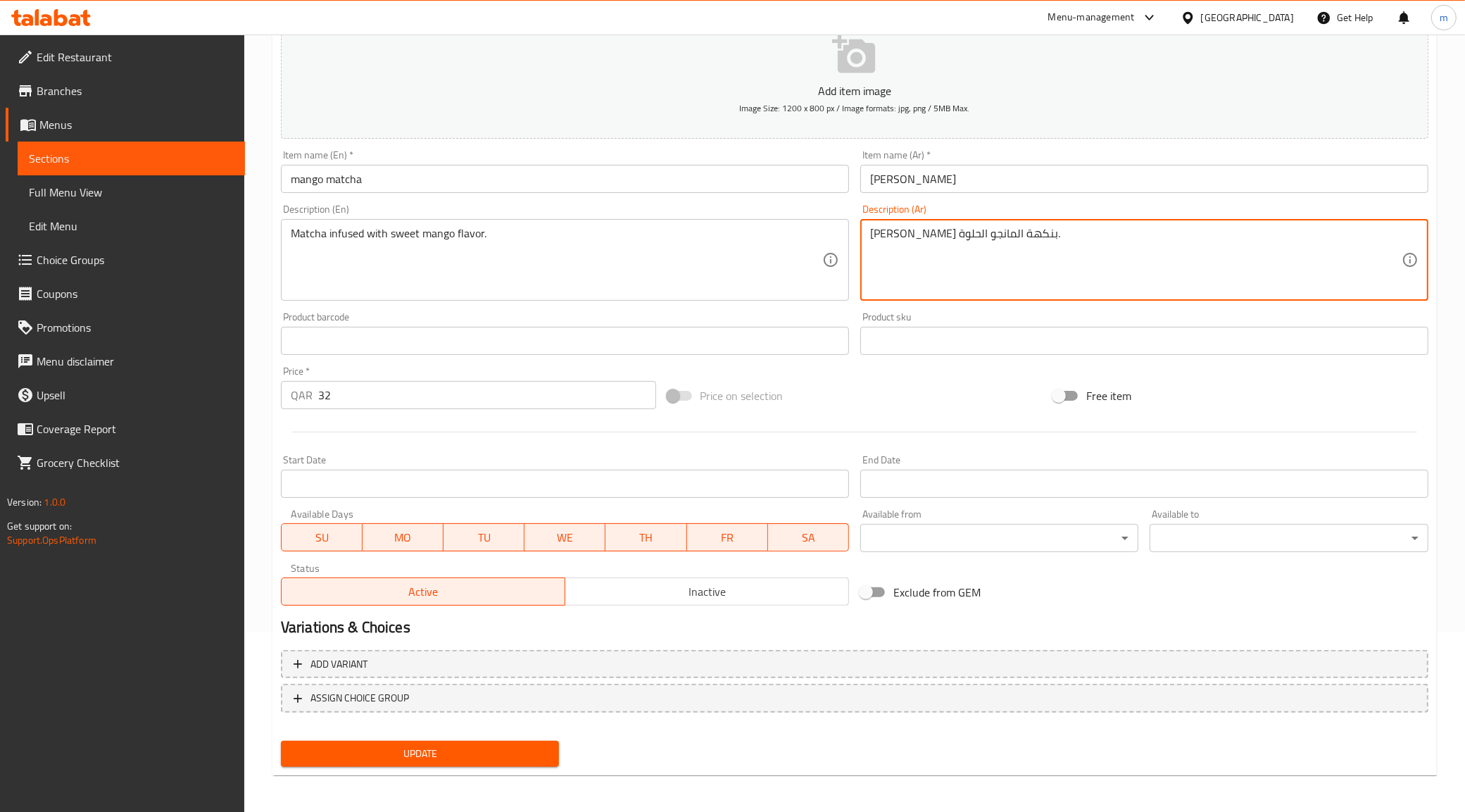
click at [420, 754] on span "Update" at bounding box center [420, 754] width 256 height 17
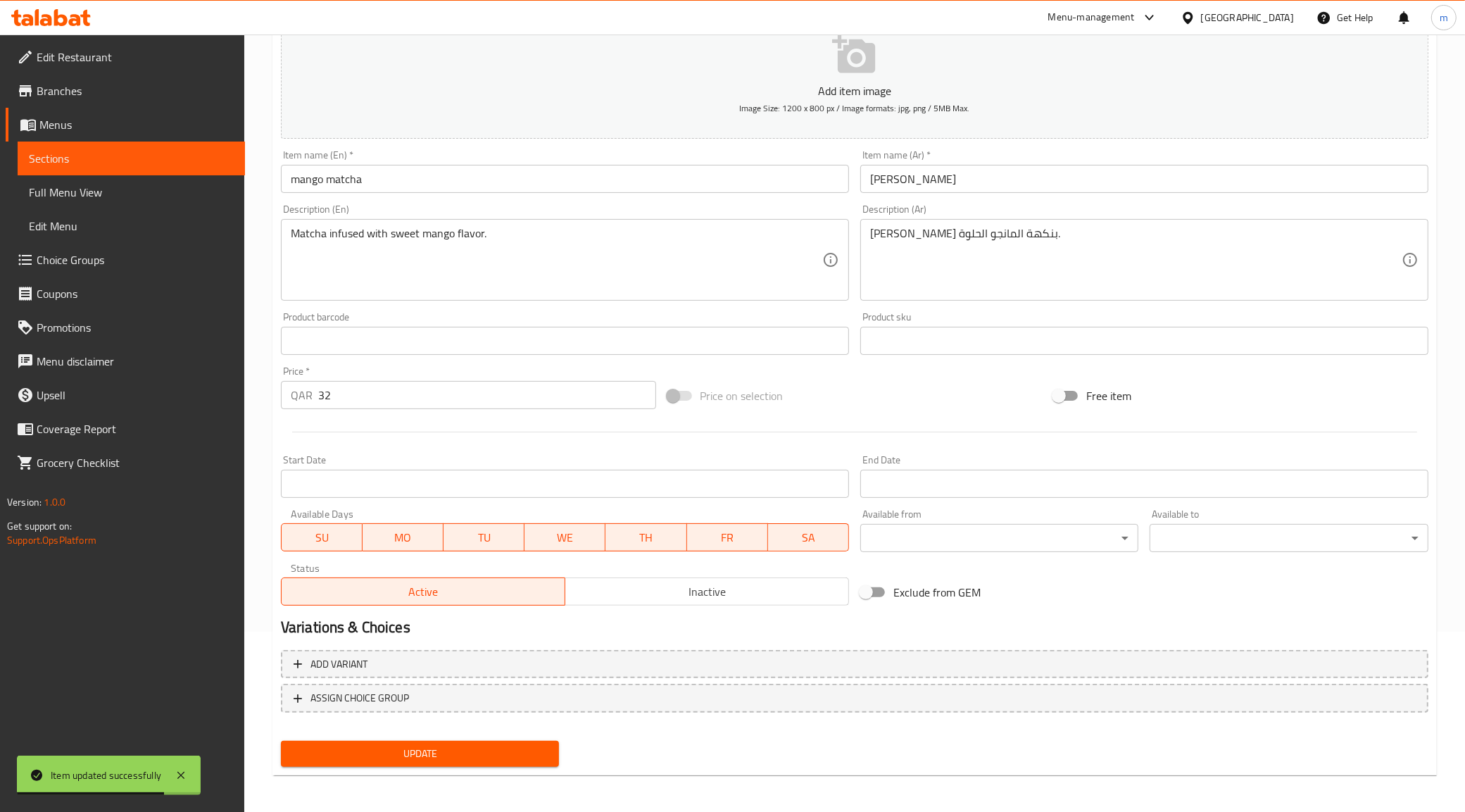
click at [104, 153] on span "Sections" at bounding box center [131, 158] width 205 height 16
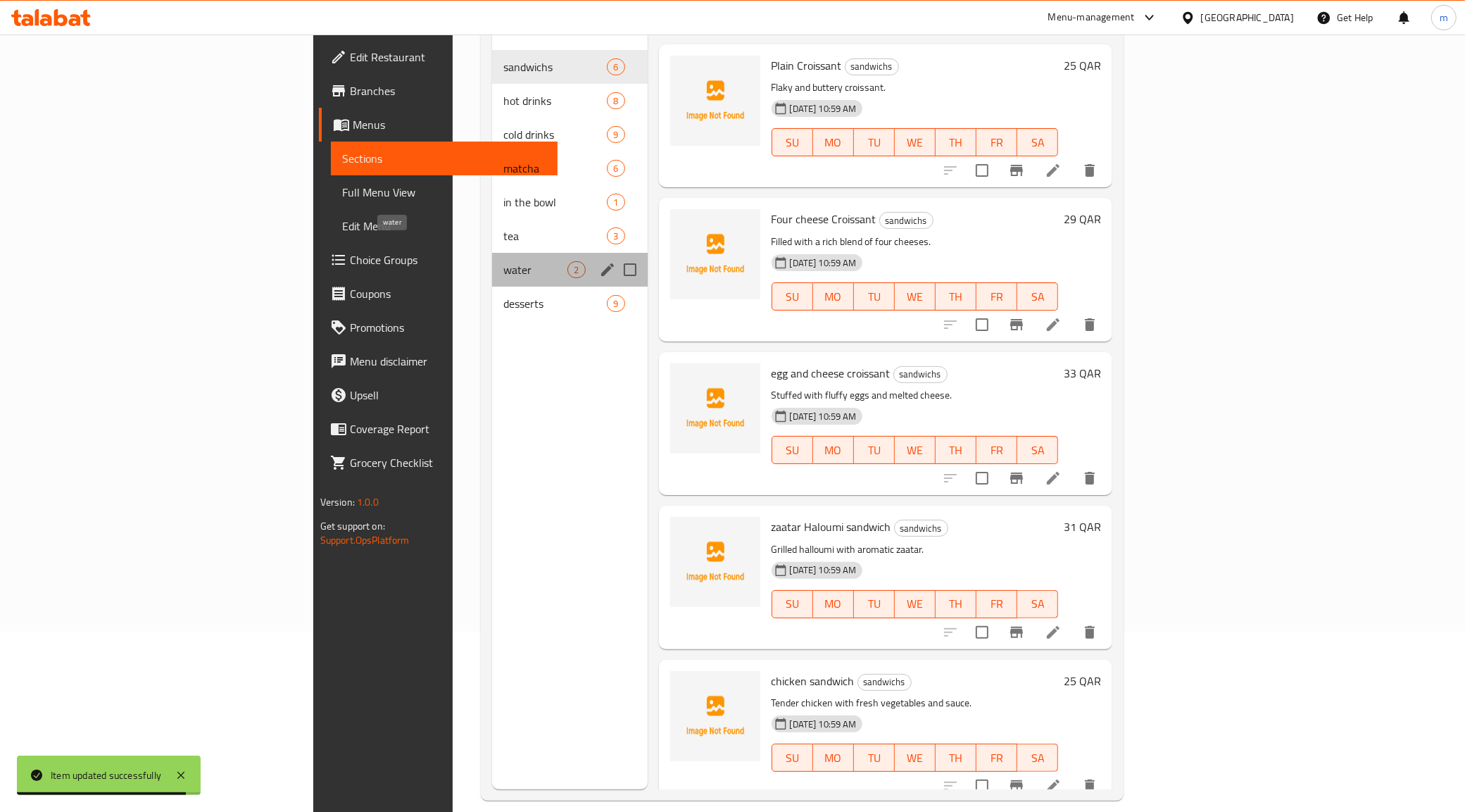
click at [504, 261] on span "water" at bounding box center [536, 269] width 64 height 16
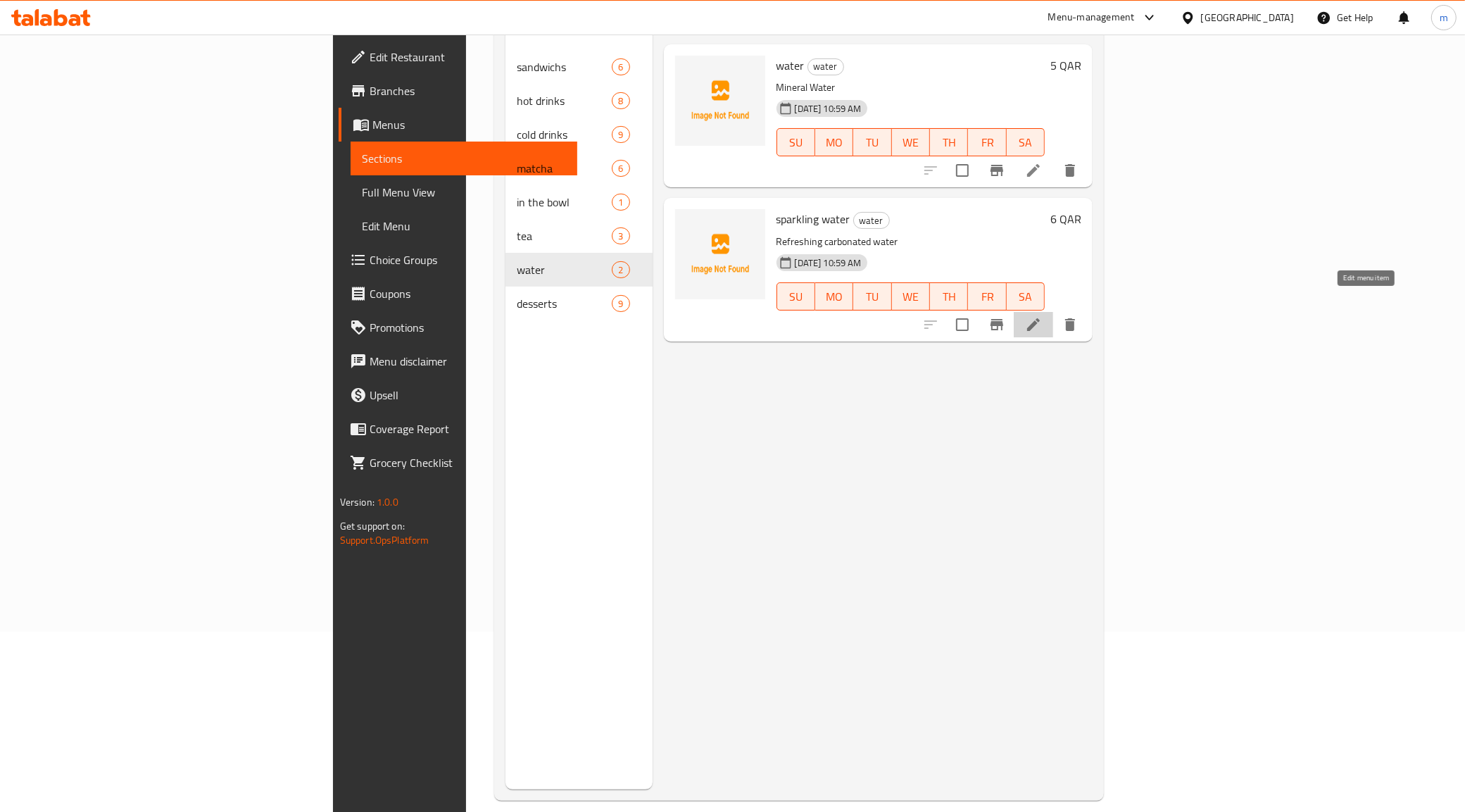
click at [1042, 316] on icon at bounding box center [1033, 324] width 16 height 16
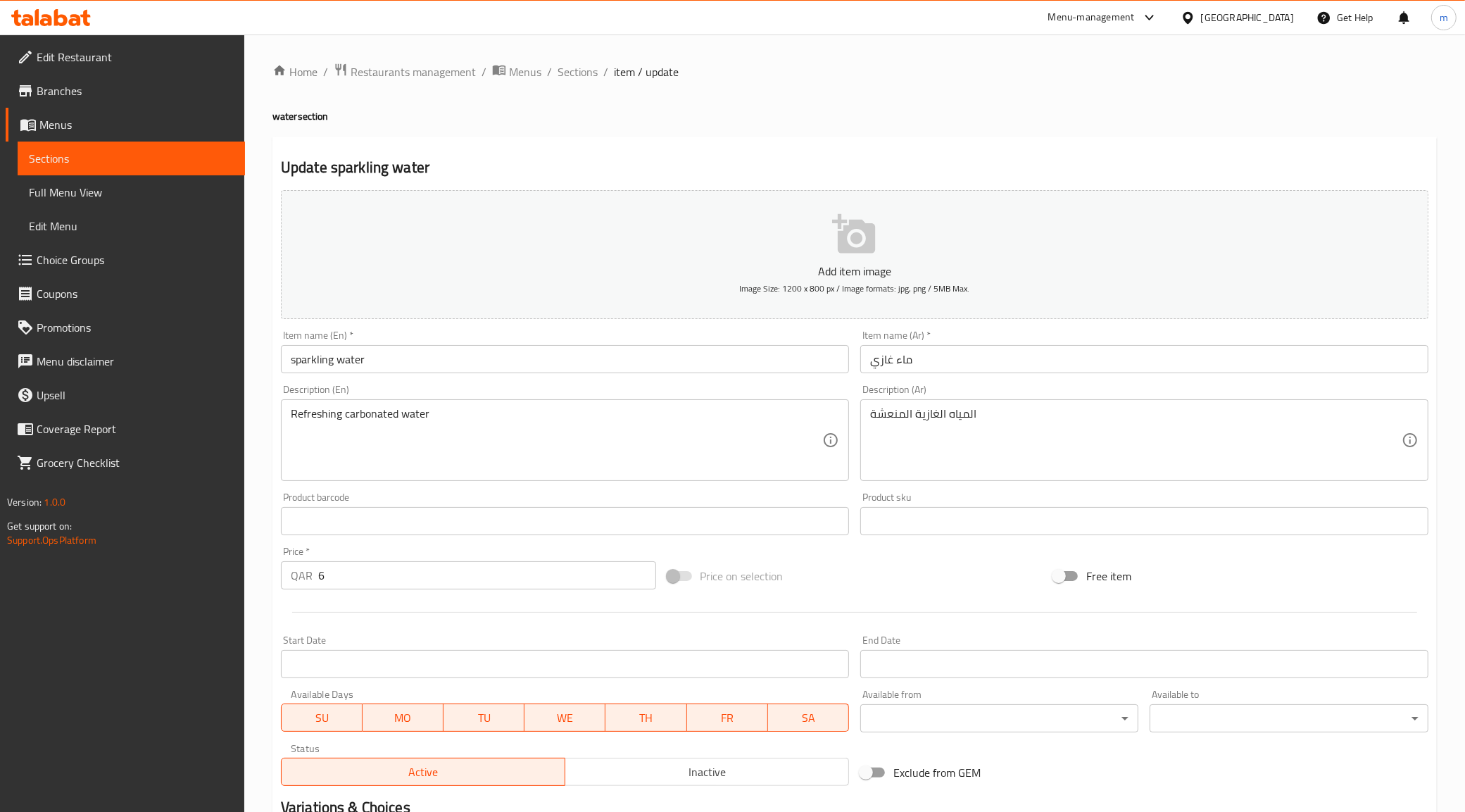
click at [979, 353] on input "ماء غازي" at bounding box center [1145, 359] width 569 height 28
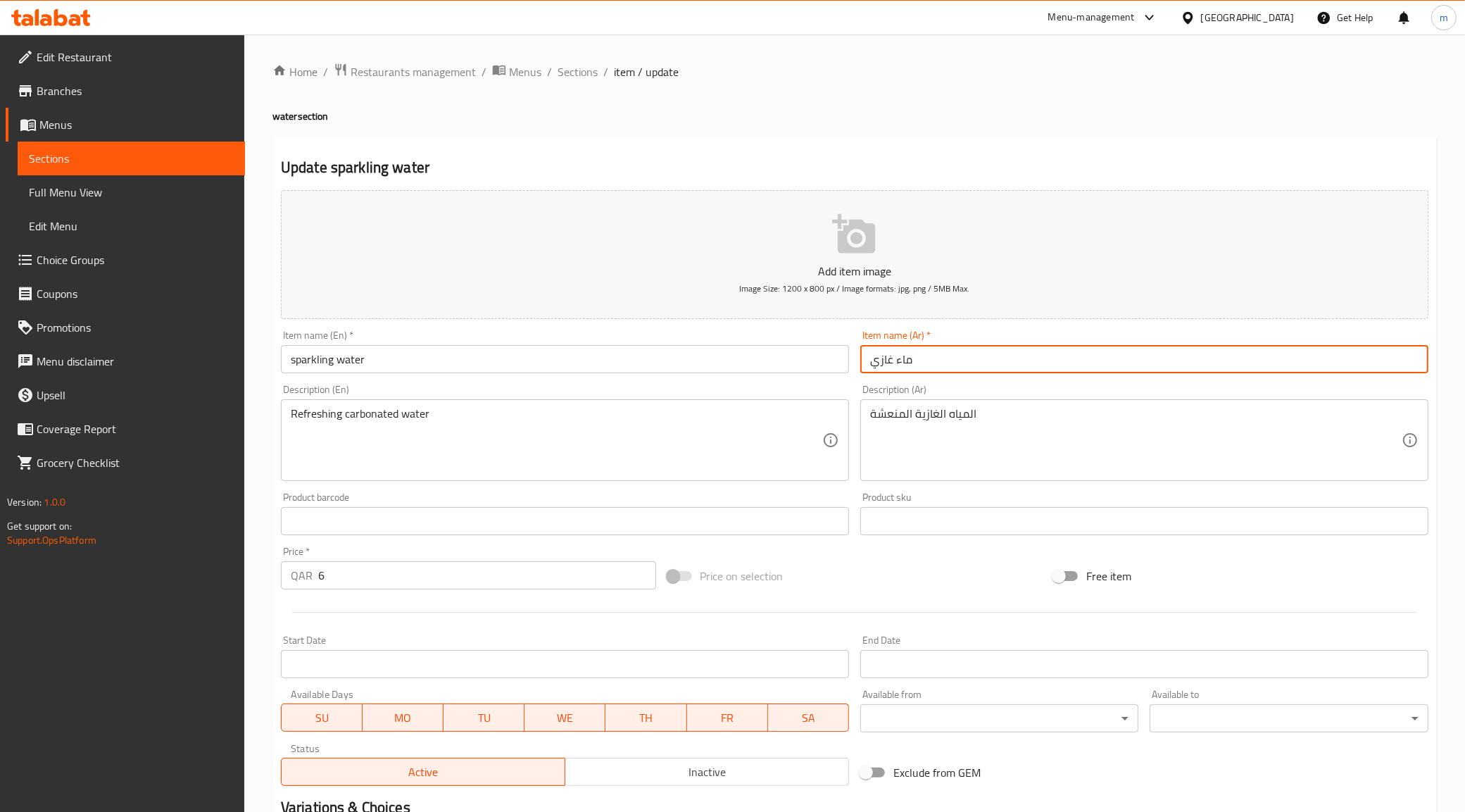
click at [979, 353] on input "ماء غازي" at bounding box center [1145, 359] width 569 height 28
paste input "ياه فوارة"
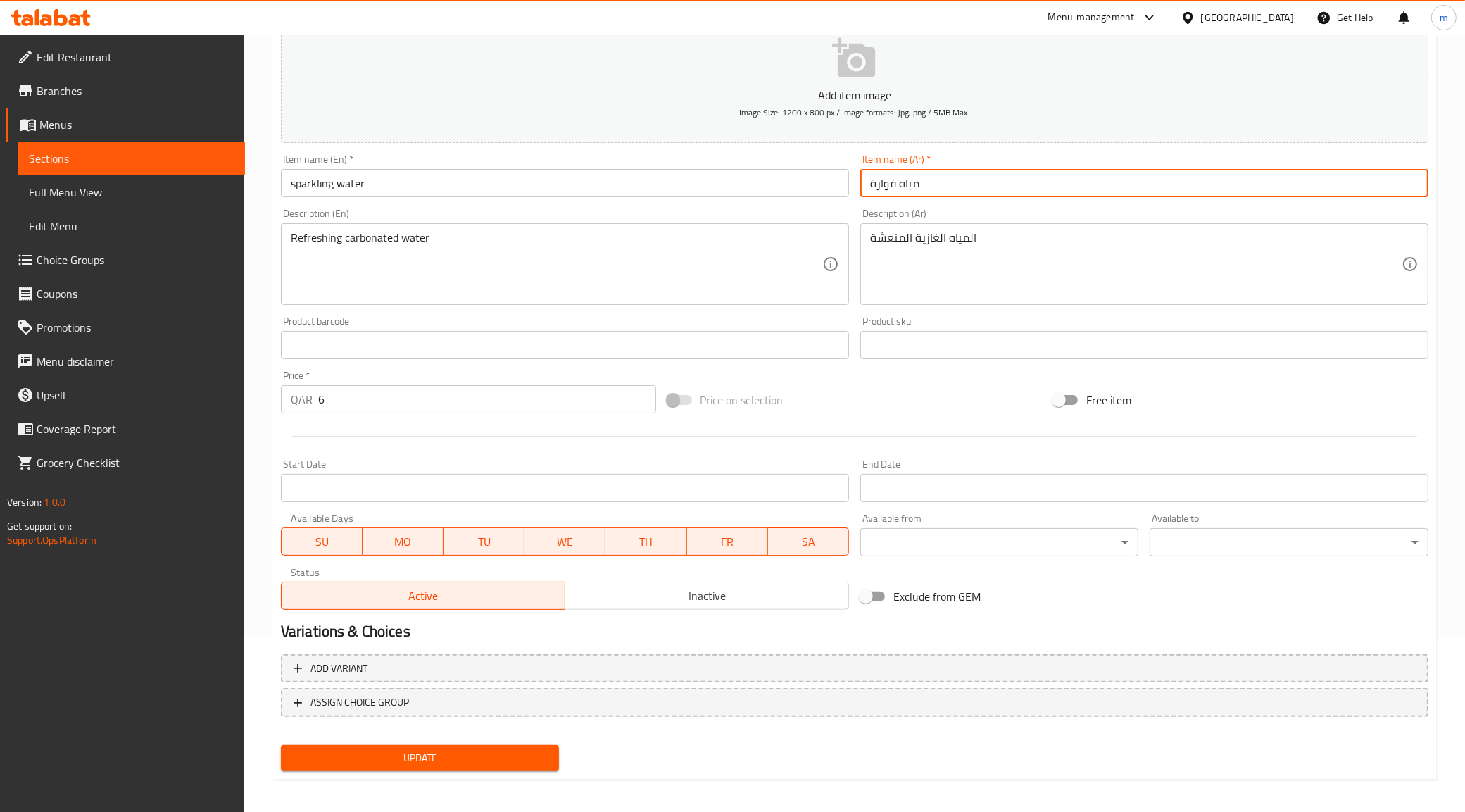
type input "مياه فوارة"
click at [416, 749] on span "Update" at bounding box center [420, 758] width 256 height 17
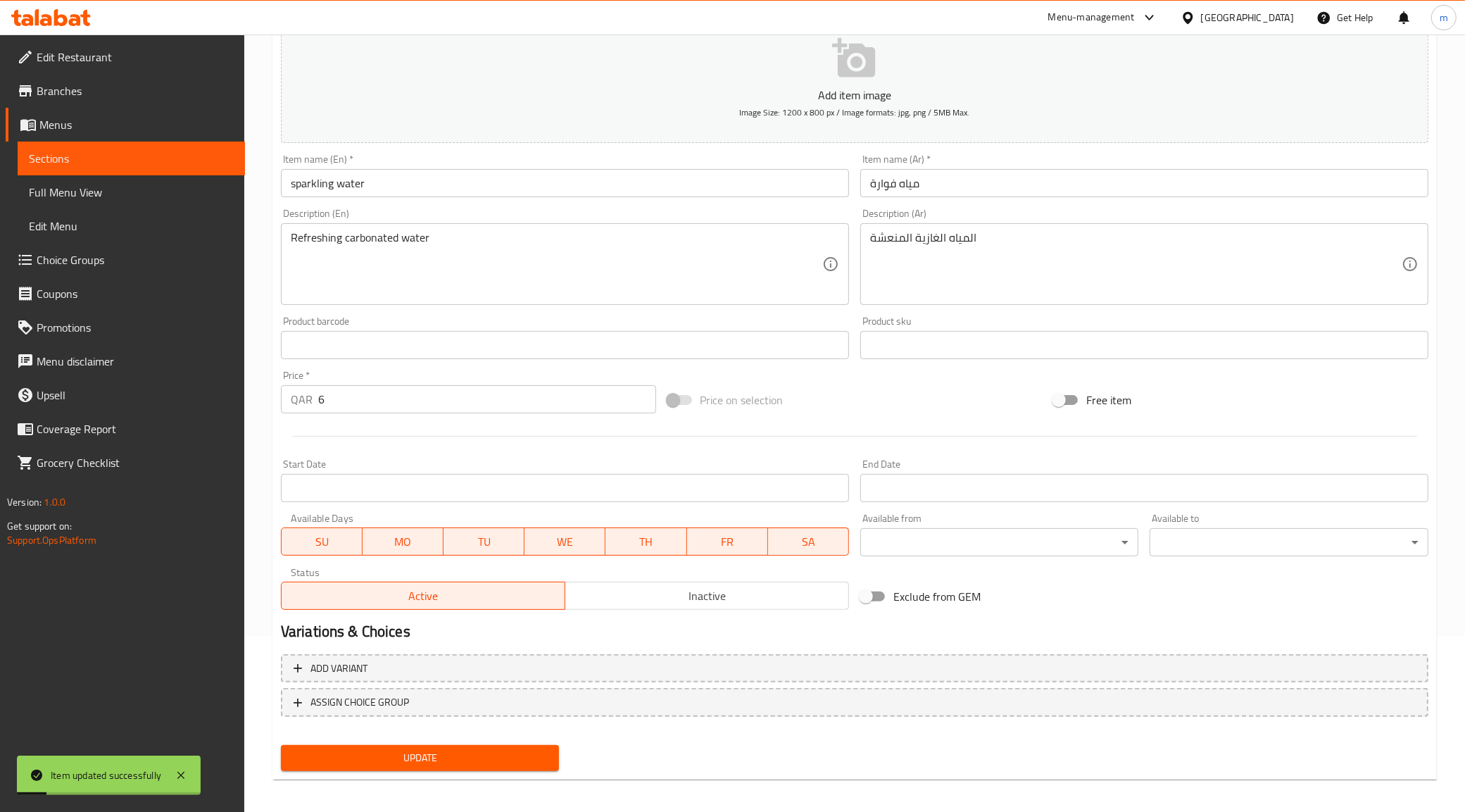
click at [72, 163] on span "Sections" at bounding box center [131, 158] width 205 height 16
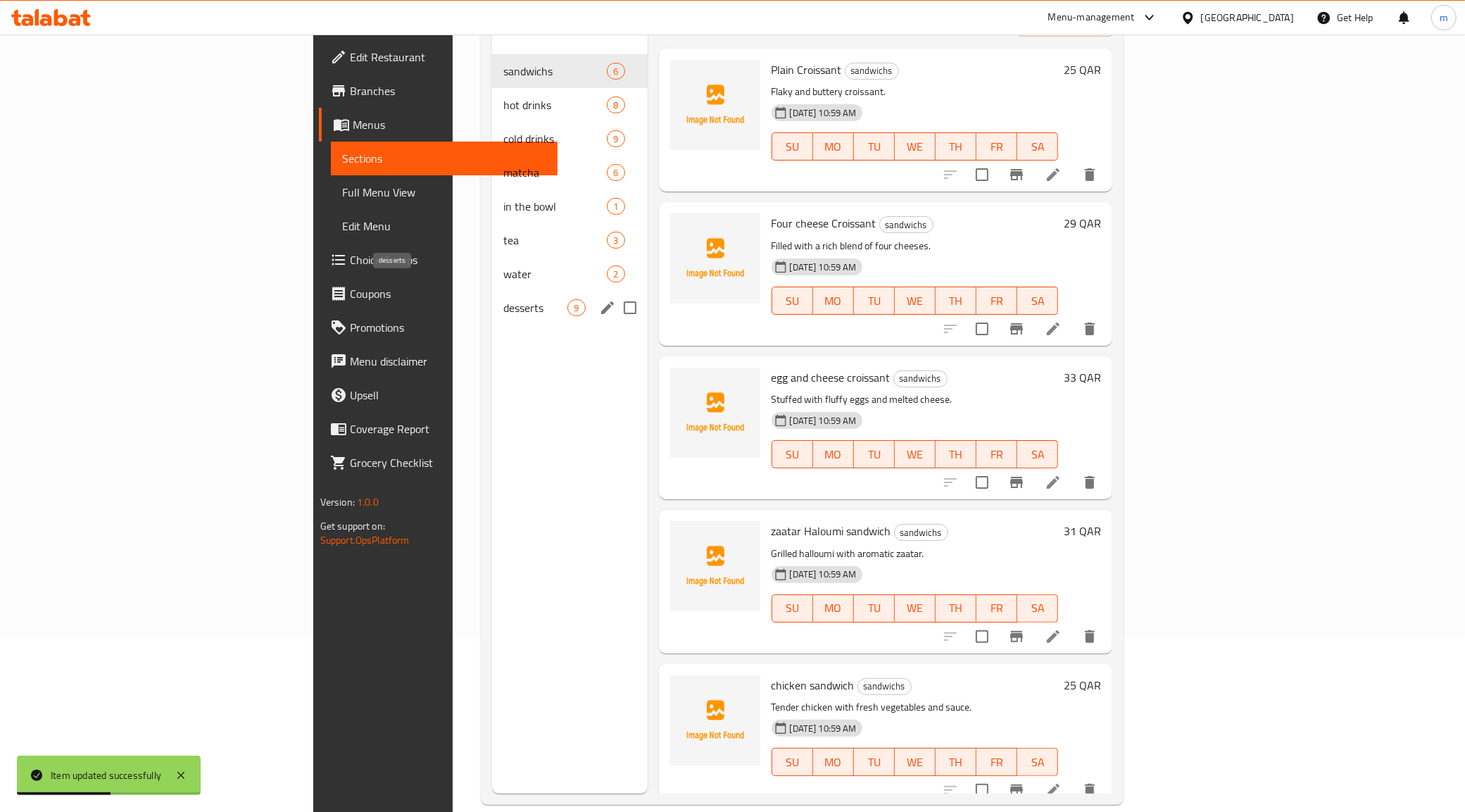
click at [504, 299] on span "desserts" at bounding box center [536, 307] width 64 height 16
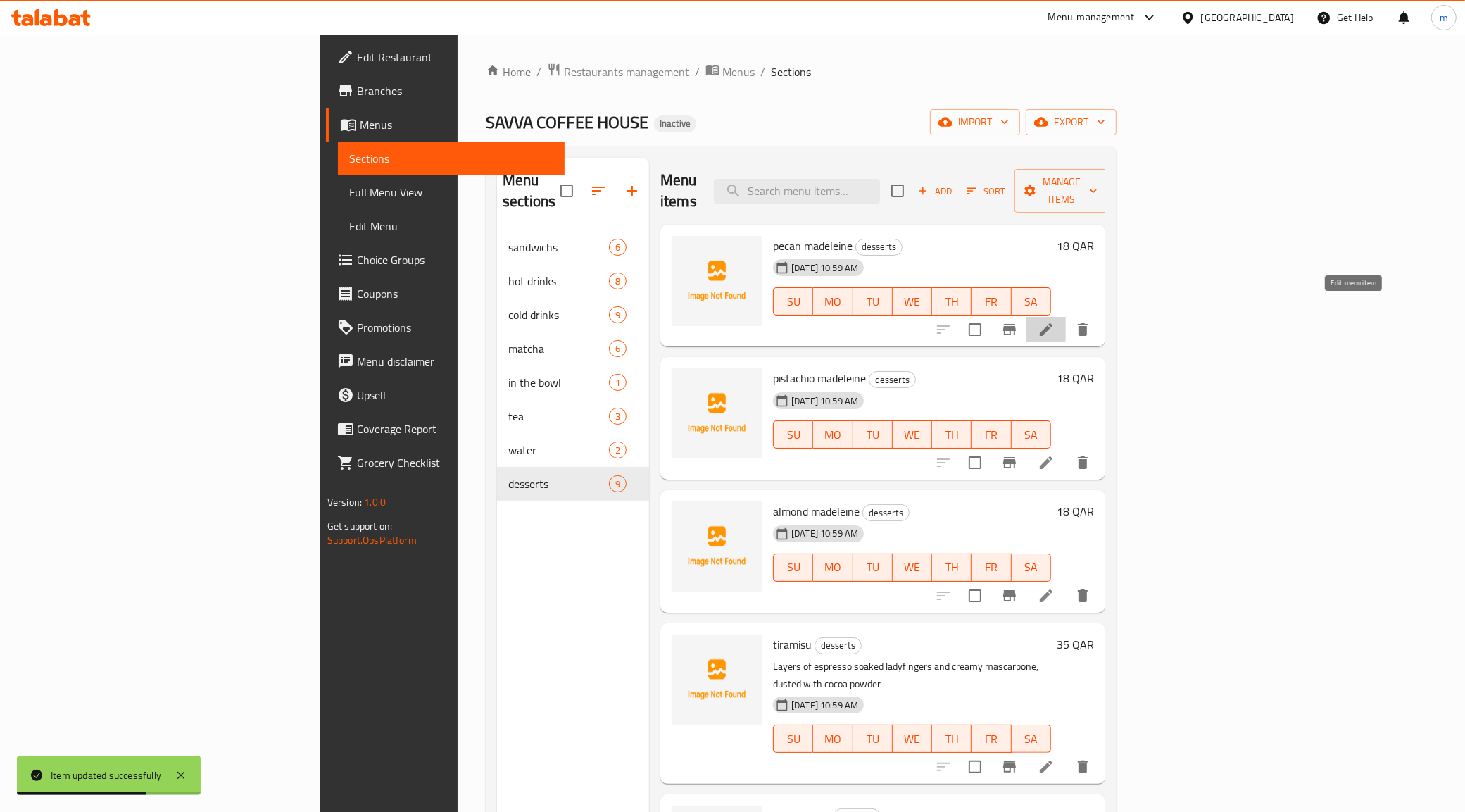
click at [1055, 321] on icon at bounding box center [1046, 329] width 16 height 16
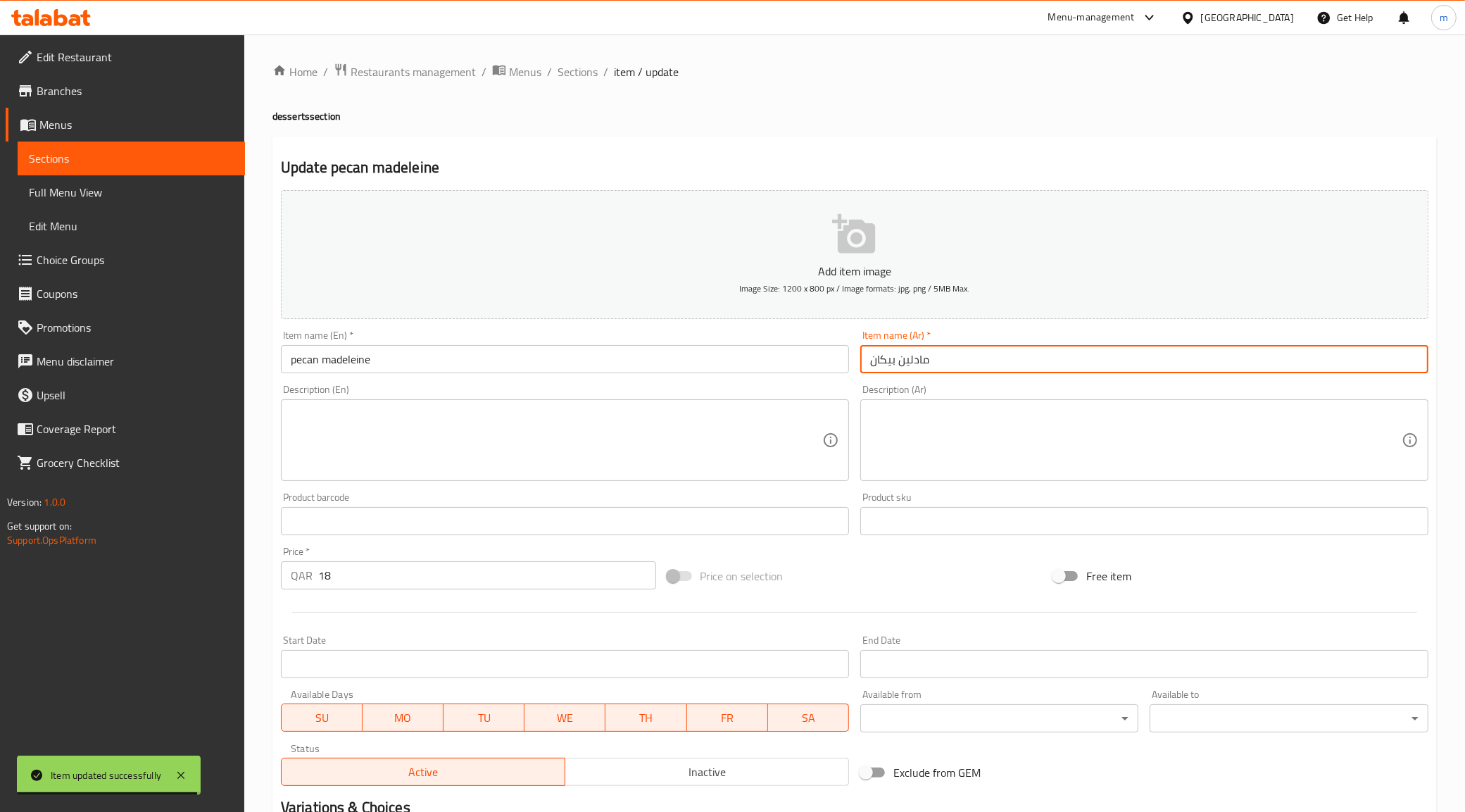
drag, startPoint x: 896, startPoint y: 361, endPoint x: 854, endPoint y: 371, distance: 43.2
click at [855, 371] on div "Item name (Ar)   * مادلين بيكان Item name (Ar) *" at bounding box center [1144, 352] width 579 height 54
type input "مادلين"
click at [931, 367] on input "مادلين" at bounding box center [1145, 359] width 569 height 28
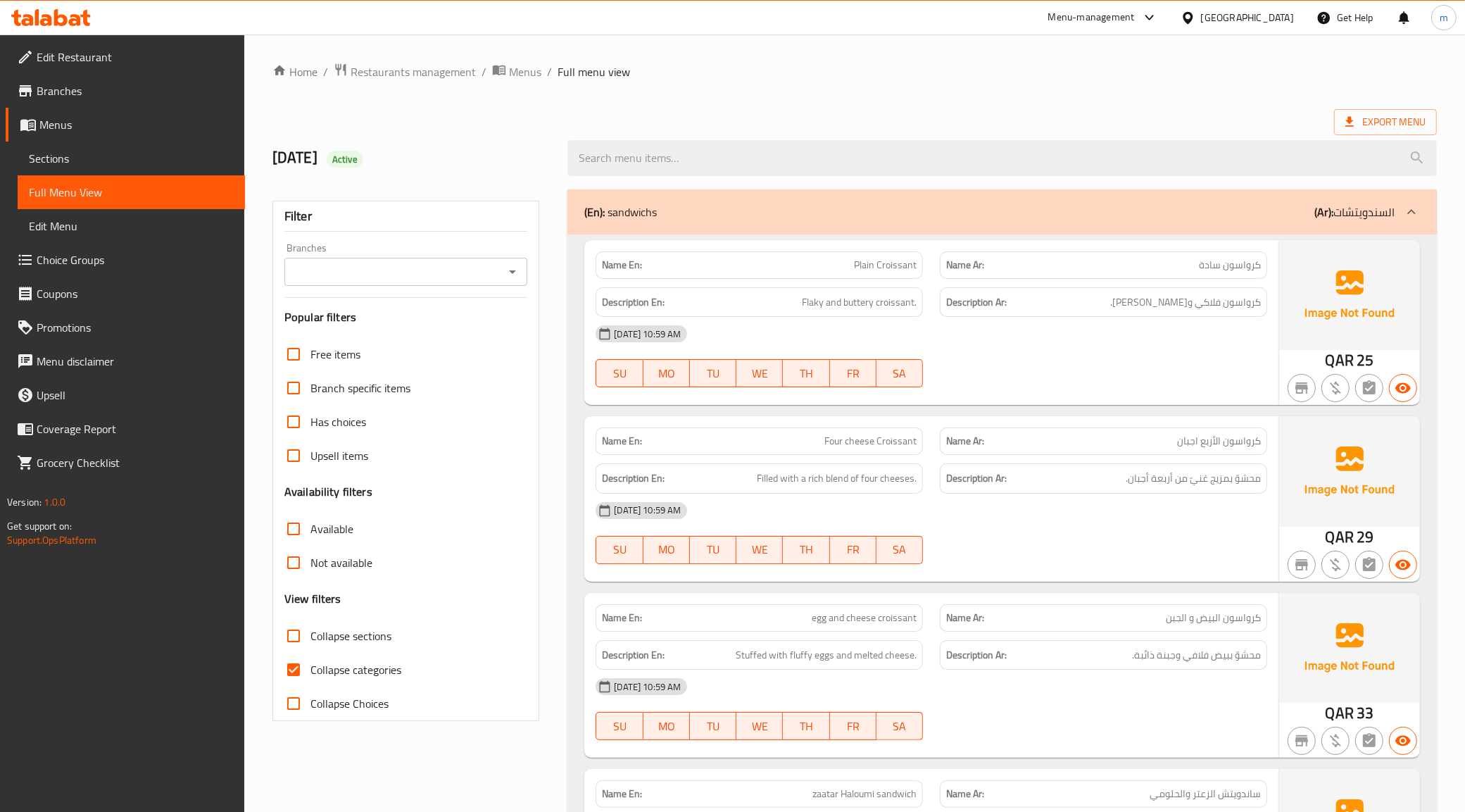
click at [297, 674] on input "Collapse categories" at bounding box center [293, 669] width 34 height 34
checkbox input "false"
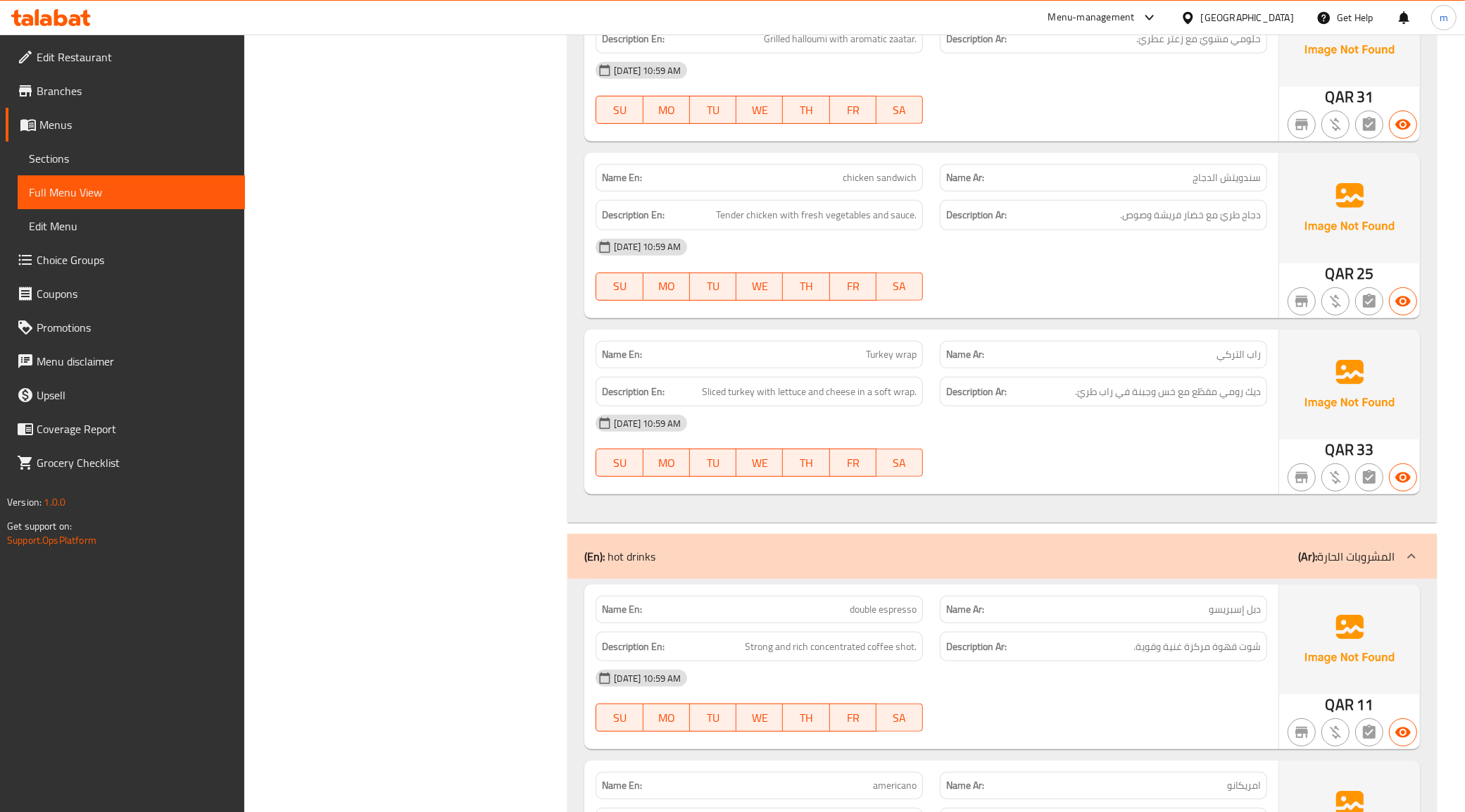
scroll to position [880, 0]
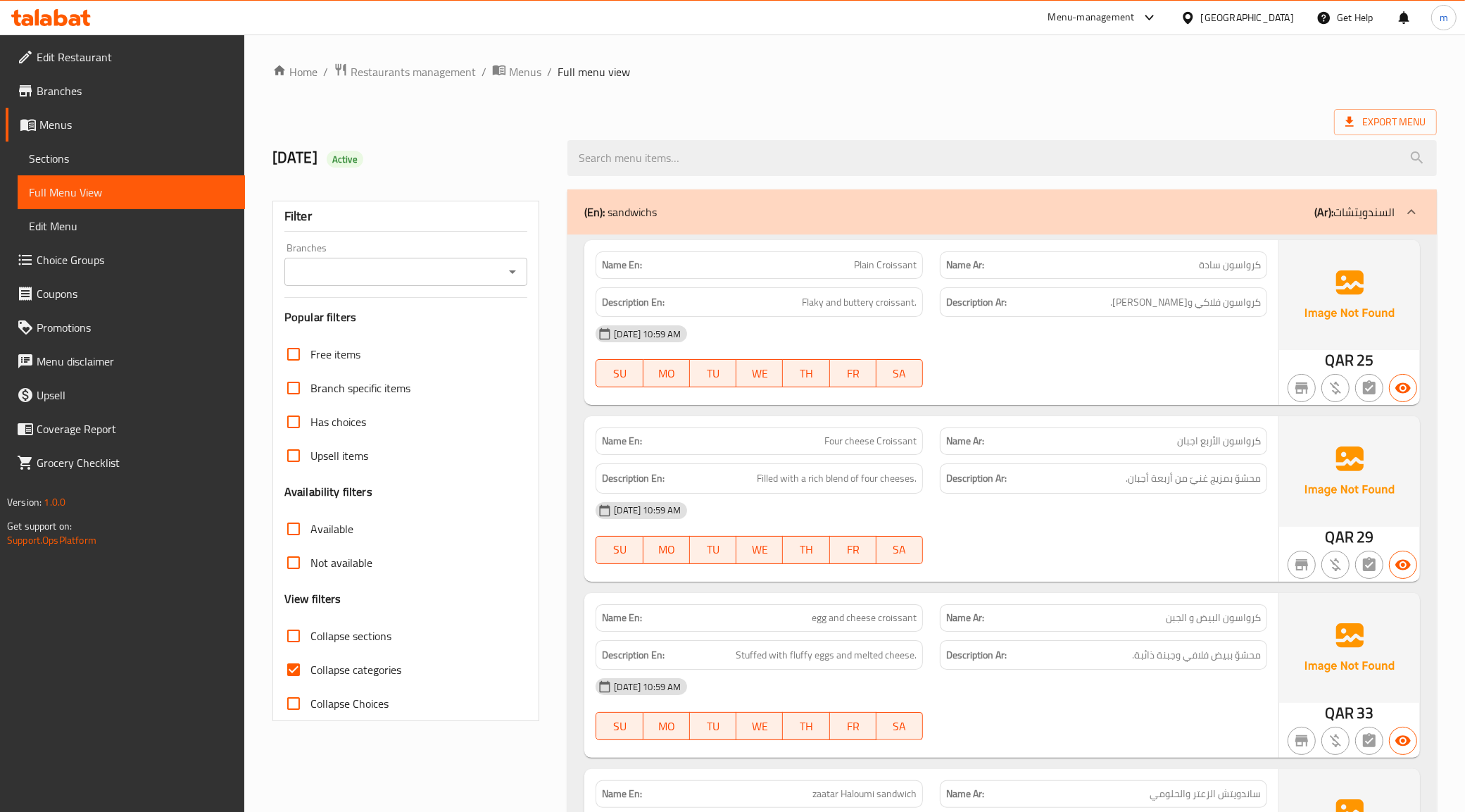
click at [304, 666] on input "Collapse categories" at bounding box center [293, 669] width 34 height 34
checkbox input "false"
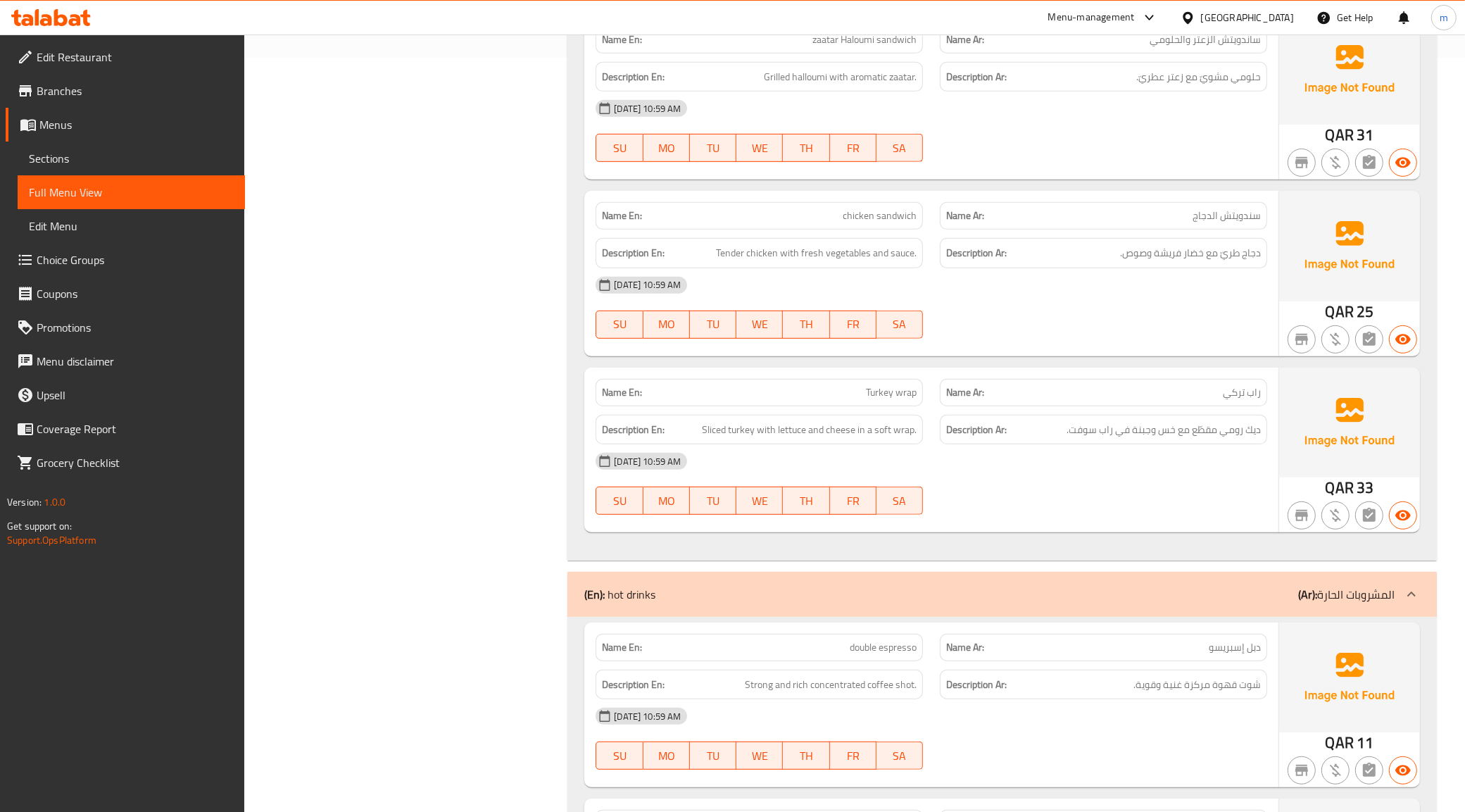
scroll to position [792, 0]
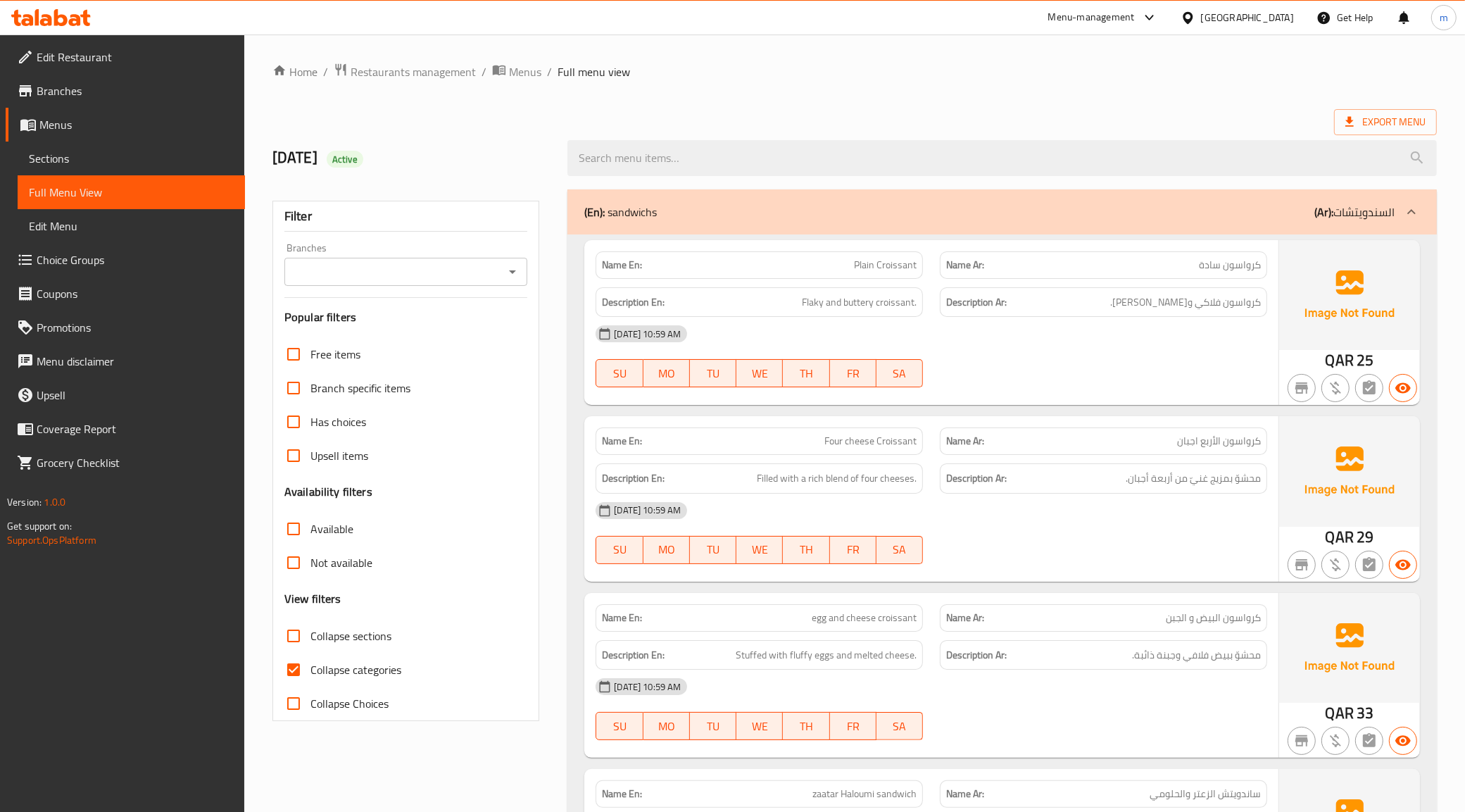
click at [1044, 215] on div "(En): sandwichs (Ar): السندويتشات" at bounding box center [989, 211] width 810 height 16
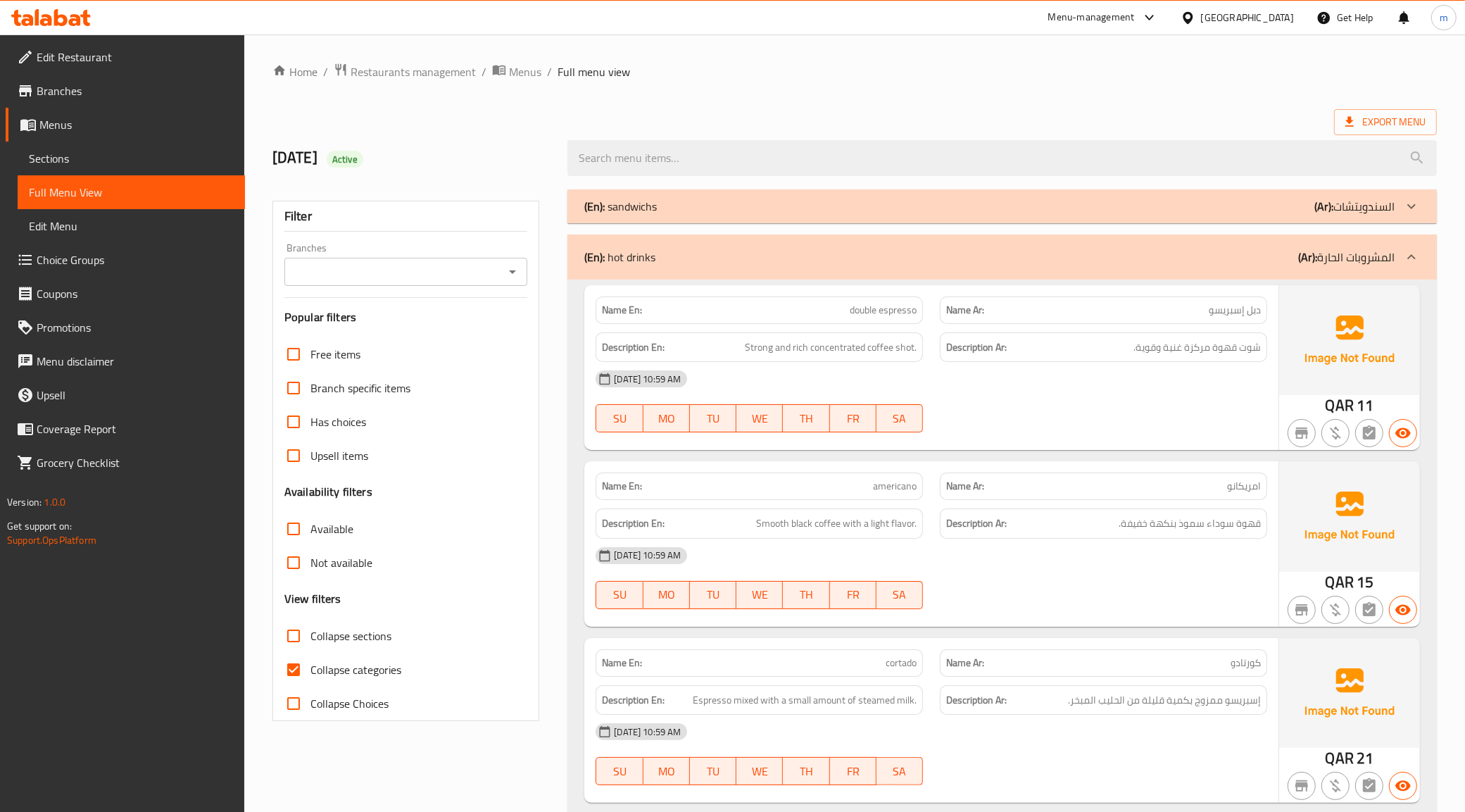
click at [1067, 211] on div "(En): sandwichs (Ar): السندويتشات" at bounding box center [989, 206] width 810 height 16
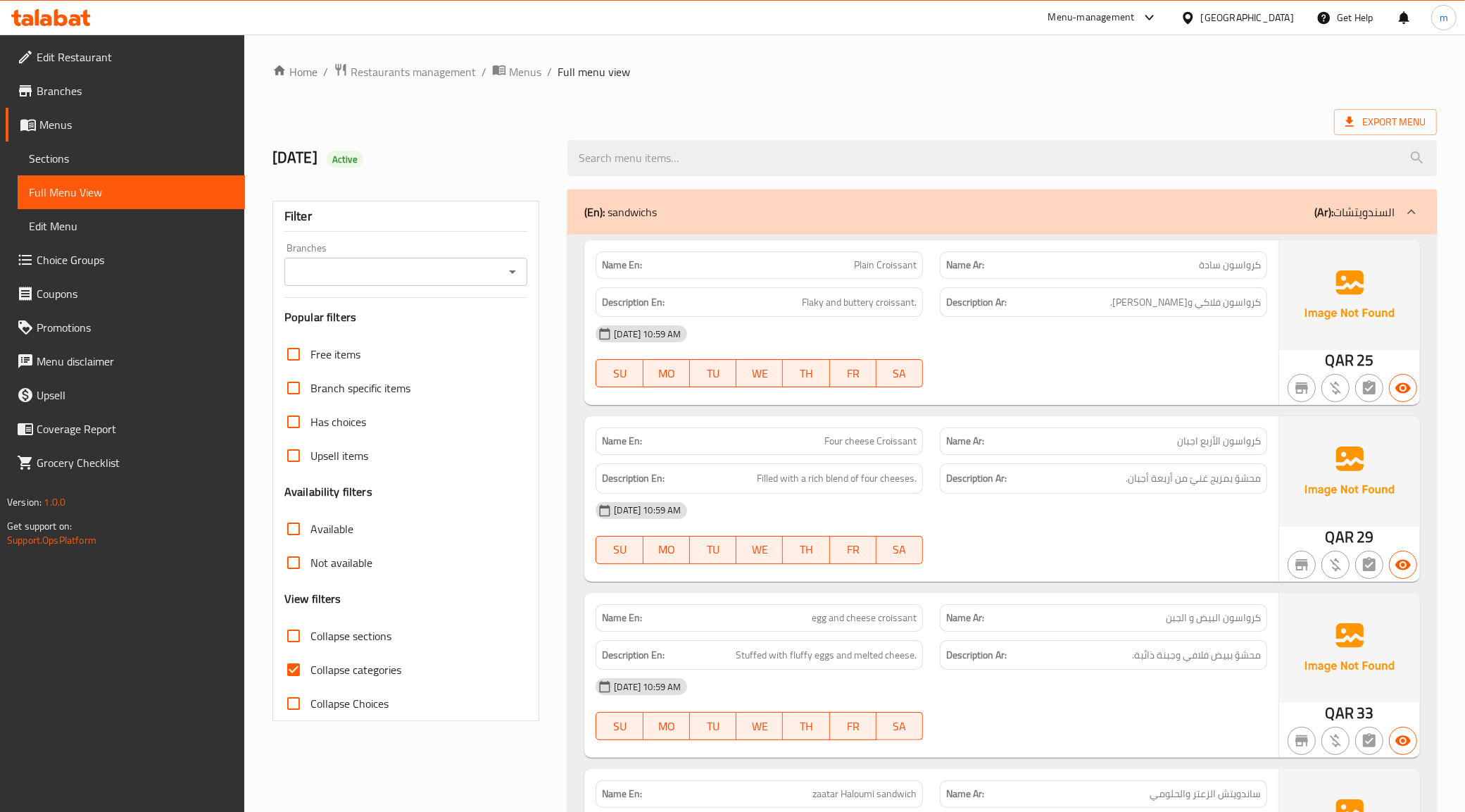
click at [325, 676] on span "Collapse categories" at bounding box center [356, 668] width 91 height 16
click at [310, 676] on input "Collapse categories" at bounding box center [293, 669] width 34 height 34
checkbox input "false"
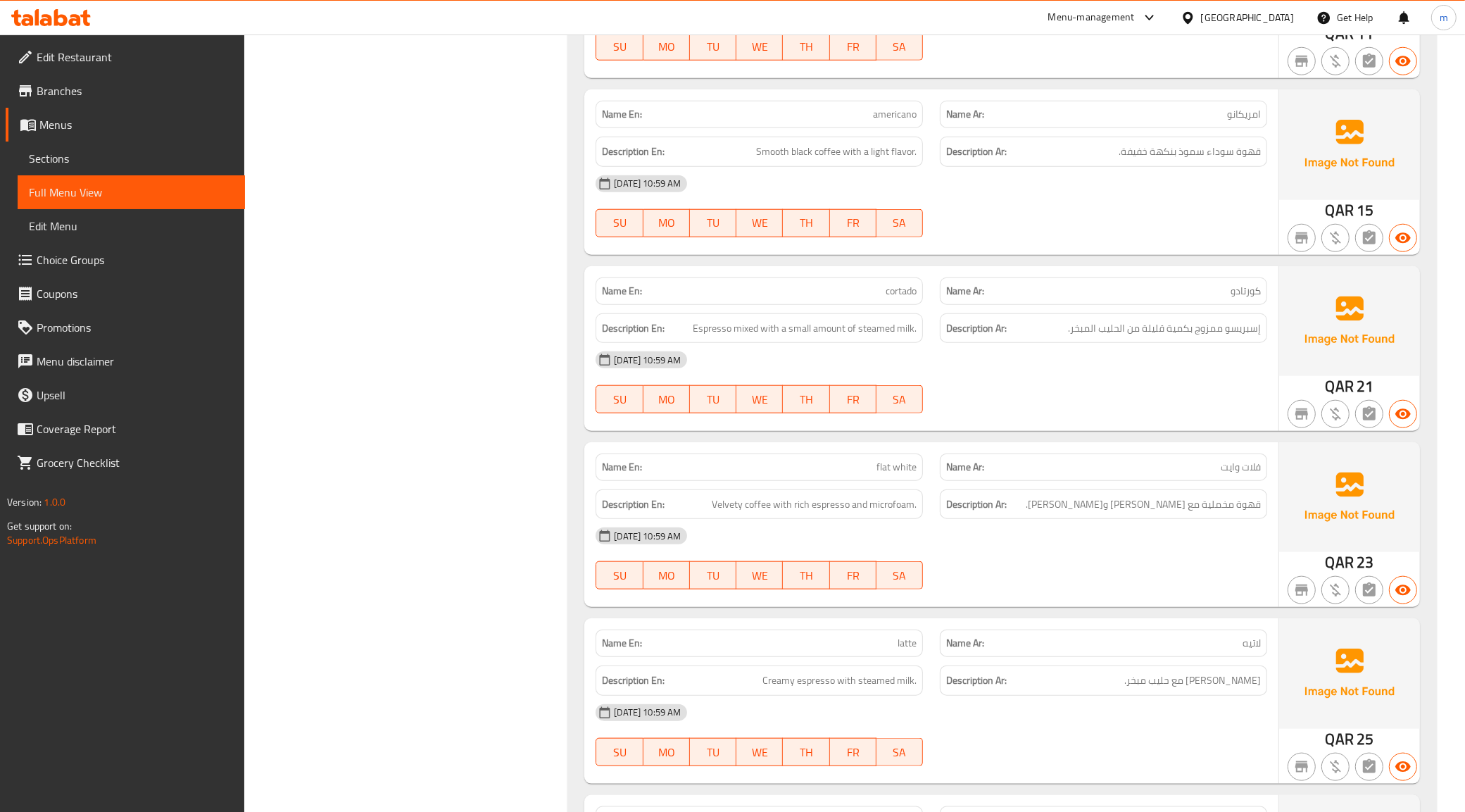
scroll to position [1496, 0]
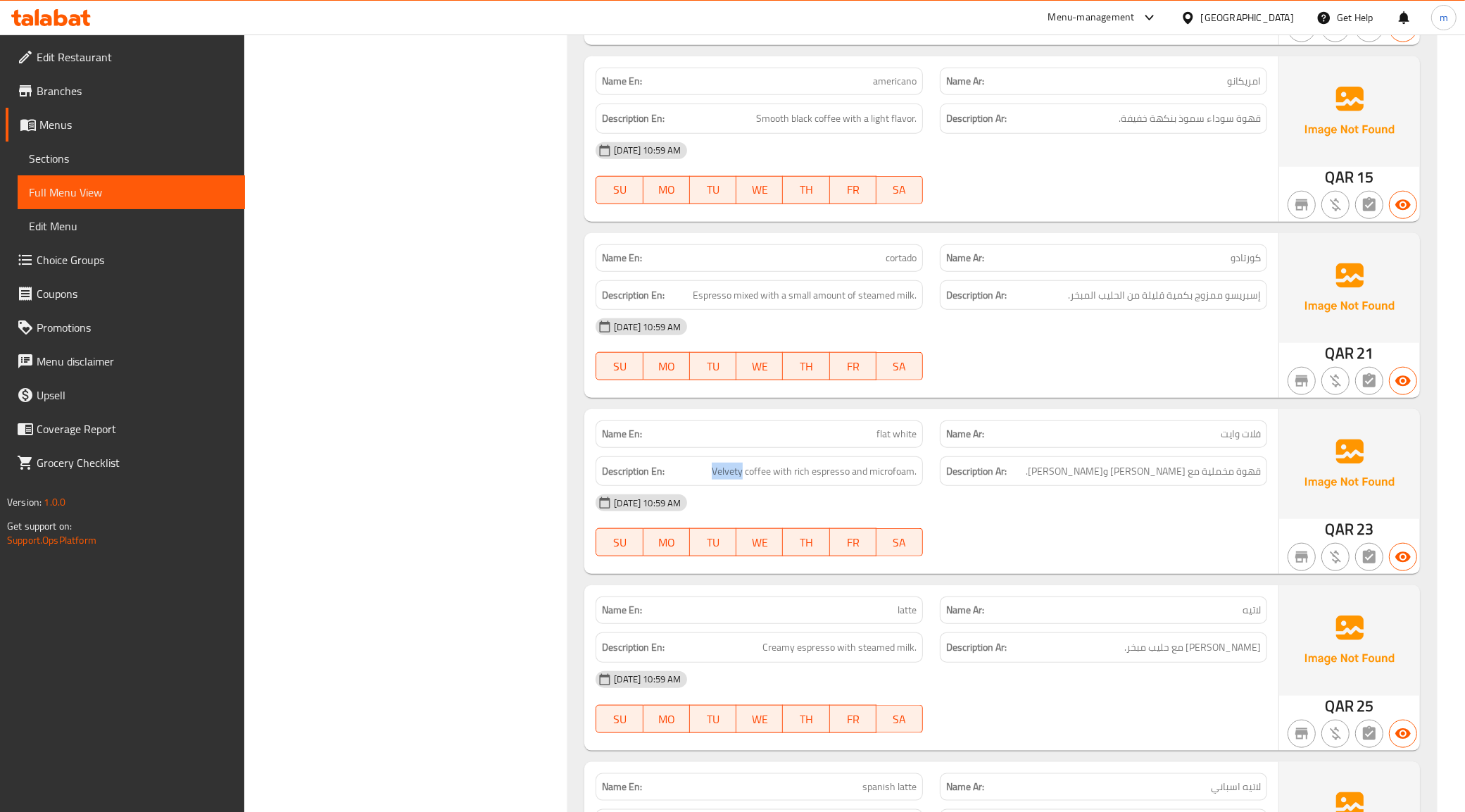
drag, startPoint x: 745, startPoint y: 469, endPoint x: 699, endPoint y: 475, distance: 46.4
click at [699, 475] on h6 "Description En: Velvety coffee with rich espresso and microfoam." at bounding box center [759, 471] width 314 height 17
copy span "Velvety"
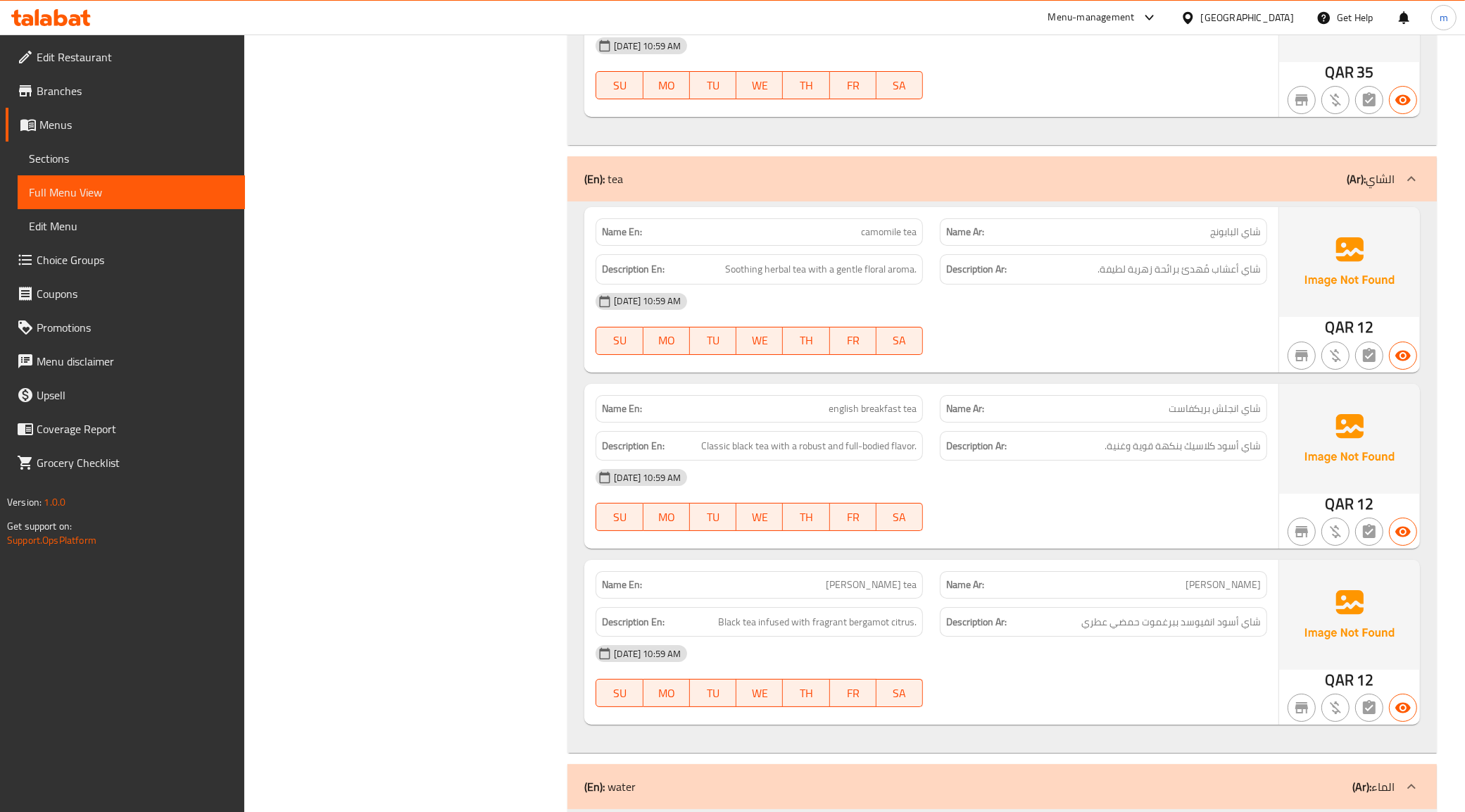
scroll to position [5720, 0]
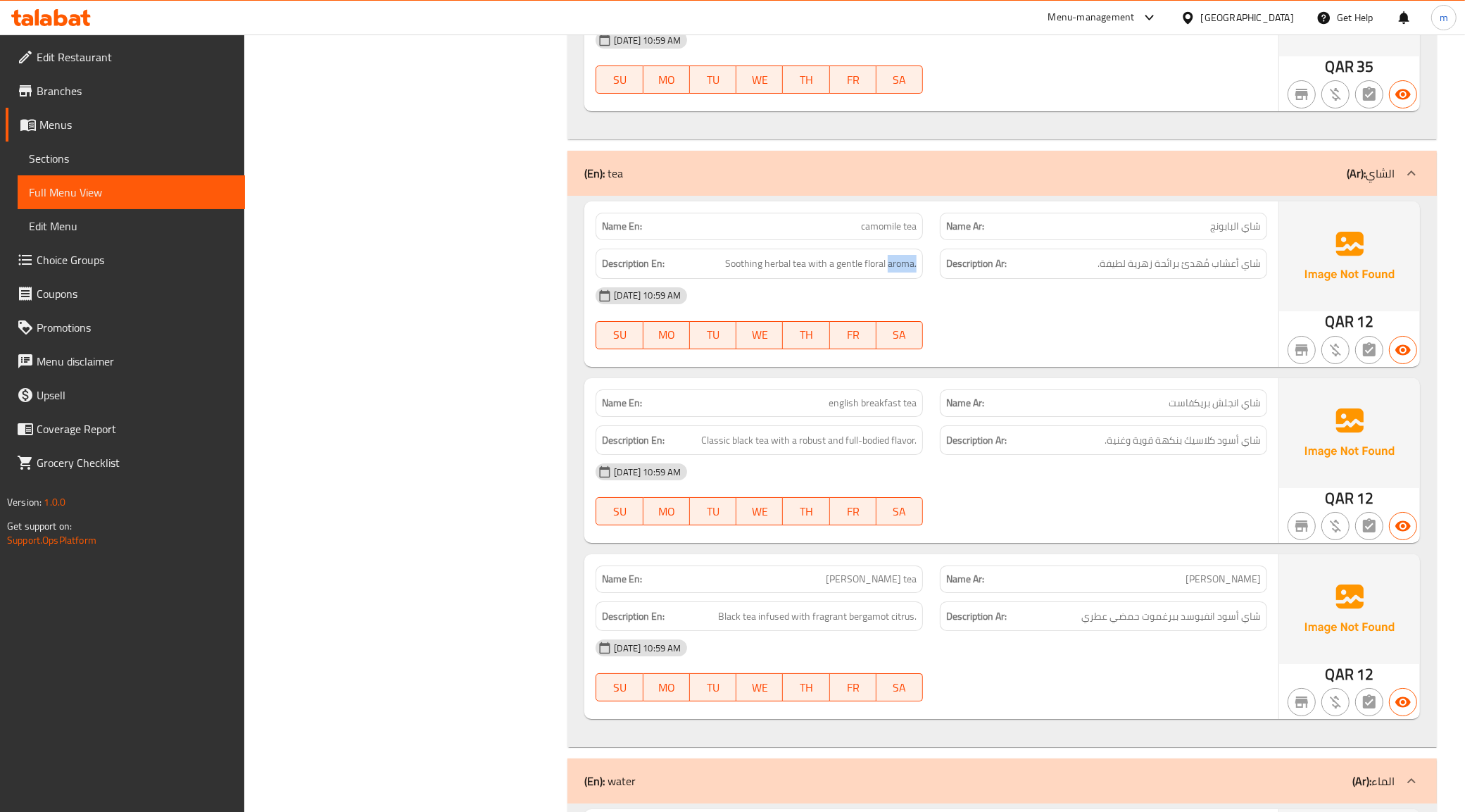
drag, startPoint x: 889, startPoint y: 259, endPoint x: 918, endPoint y: 264, distance: 29.4
click at [918, 264] on div "Description En: Soothing herbal tea with a gentle floral aroma." at bounding box center [759, 263] width 327 height 30
copy span "aroma."
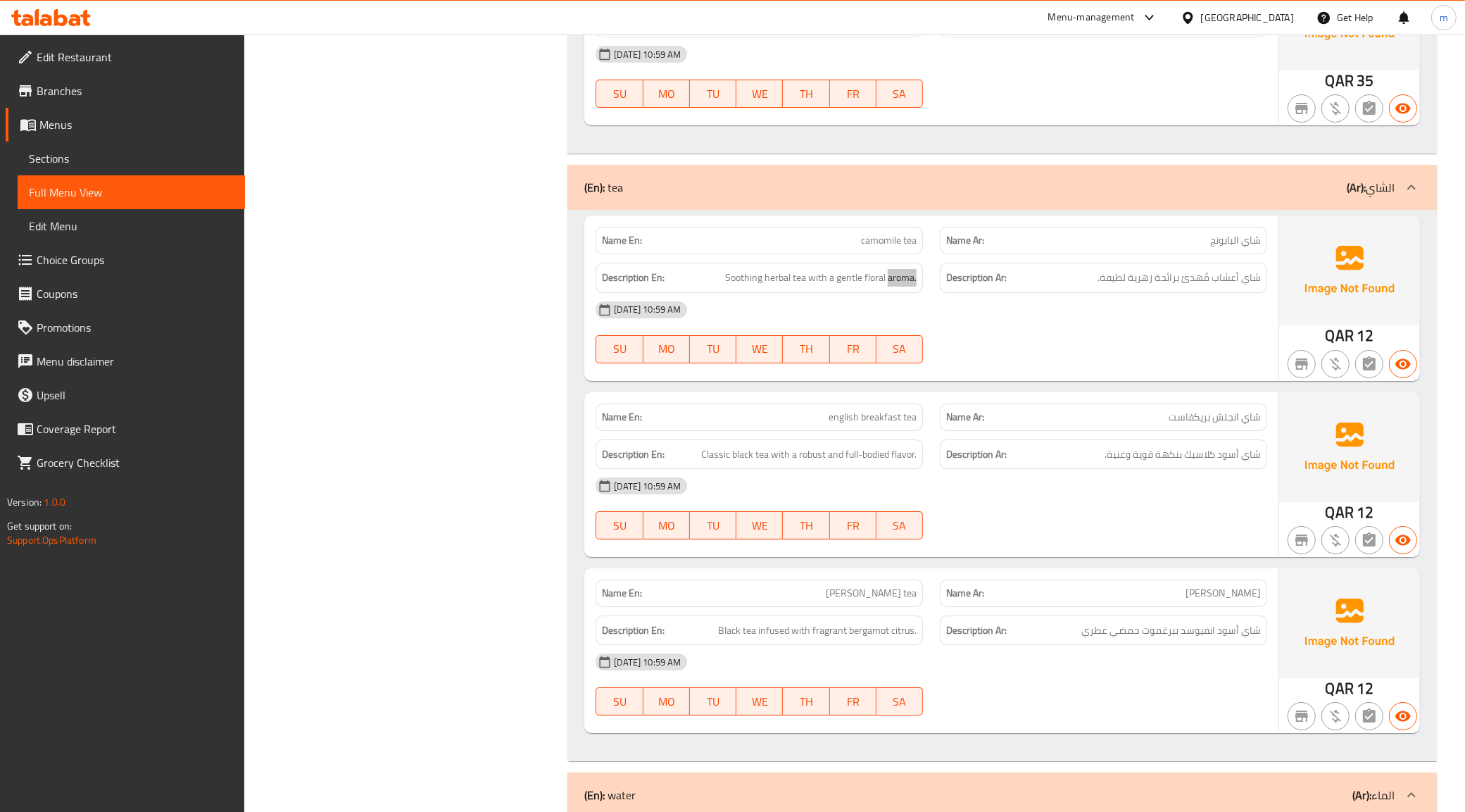
scroll to position [5738, 0]
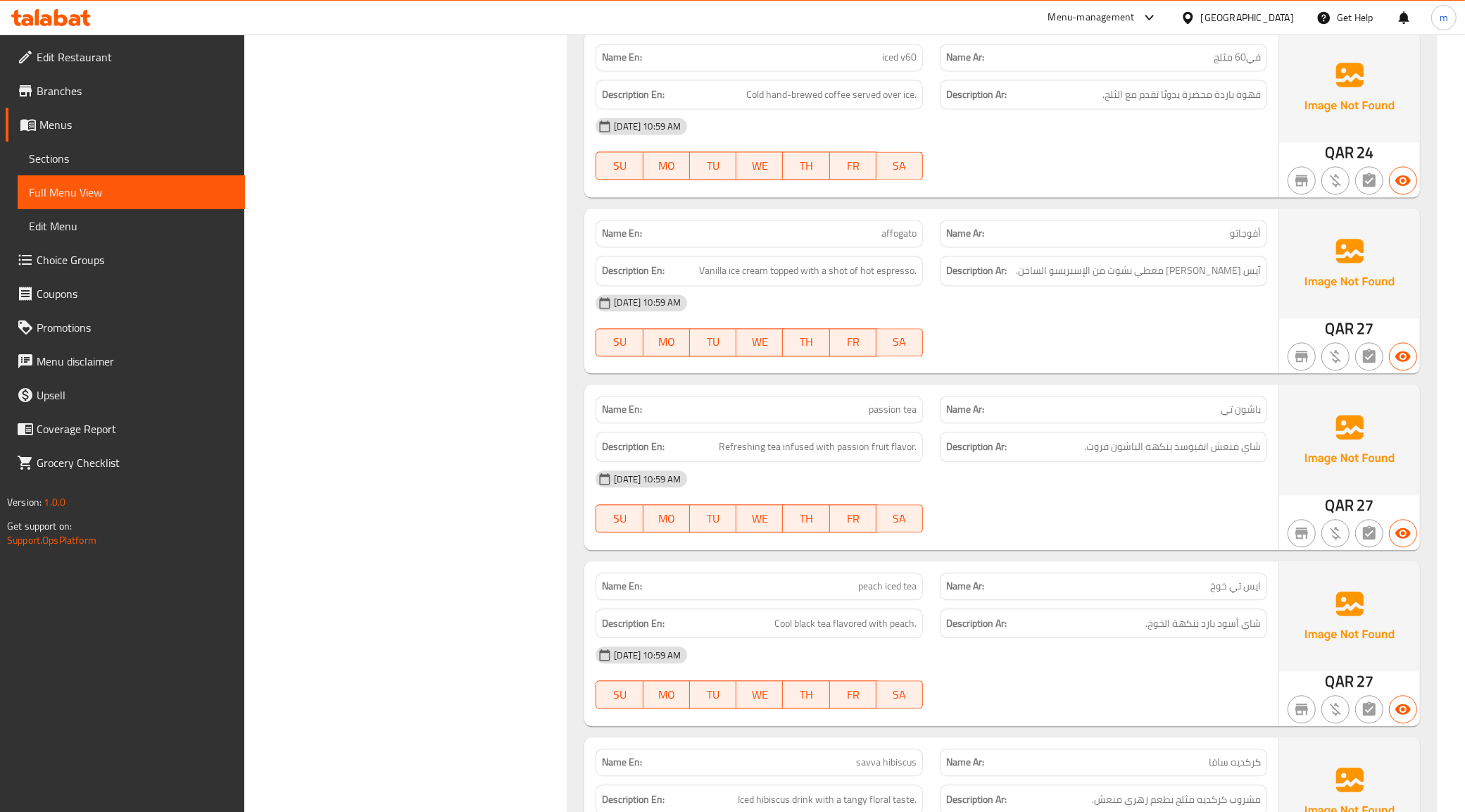
scroll to position [3274, 0]
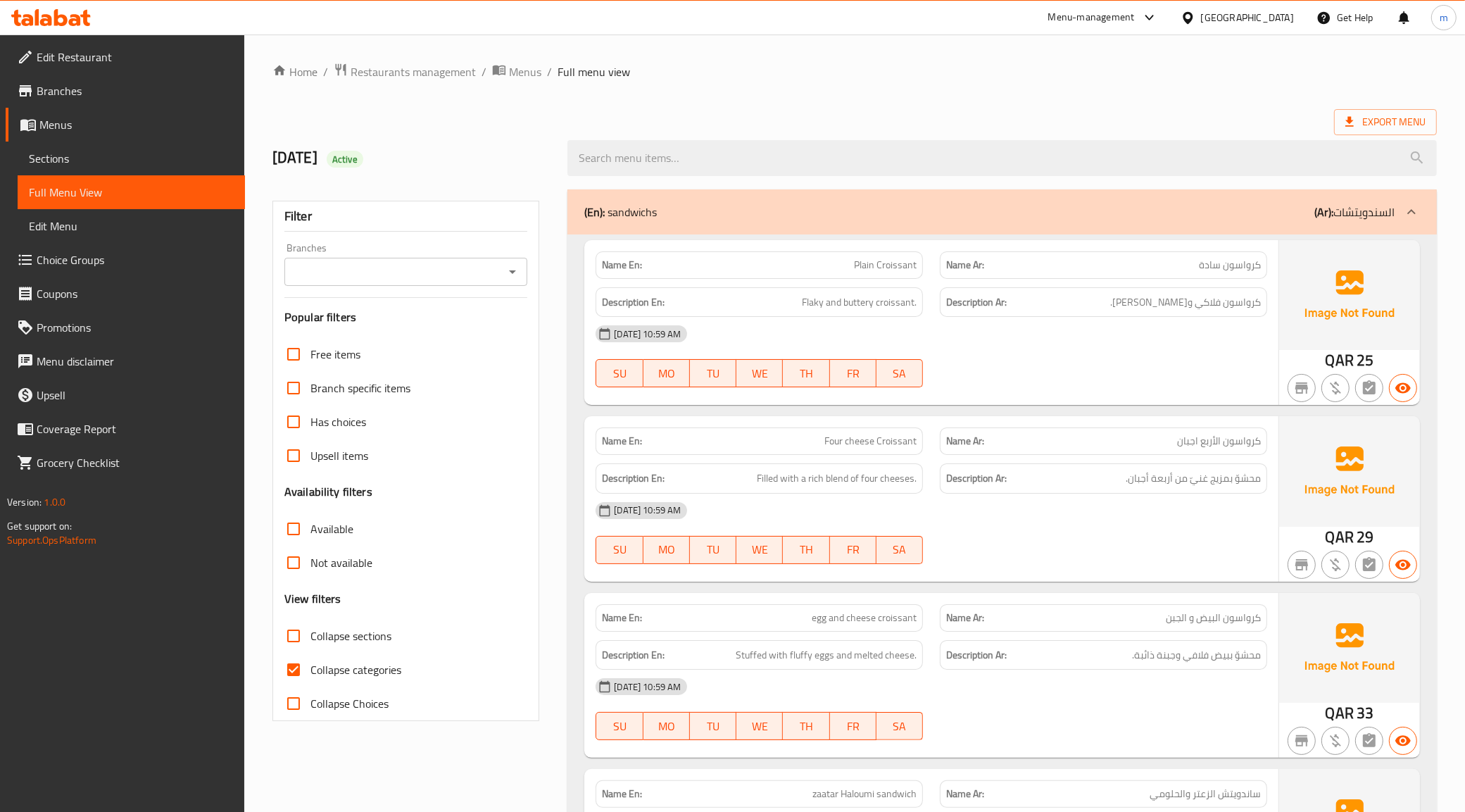
click at [324, 664] on span "Collapse categories" at bounding box center [356, 668] width 91 height 16
click at [310, 664] on input "Collapse categories" at bounding box center [293, 669] width 34 height 34
checkbox input "false"
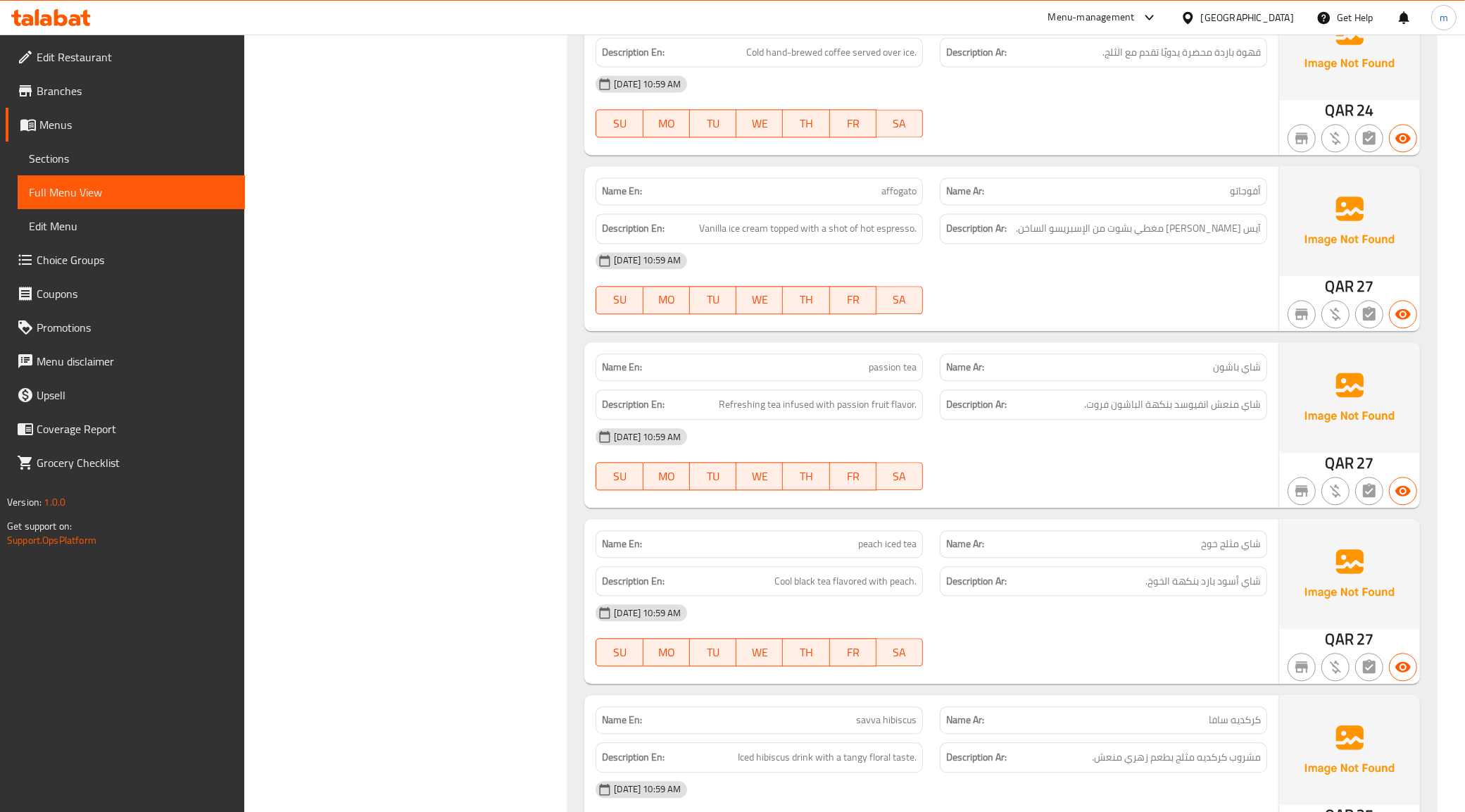
click at [879, 364] on span "passion tea" at bounding box center [893, 367] width 48 height 15
copy span "passion tea"
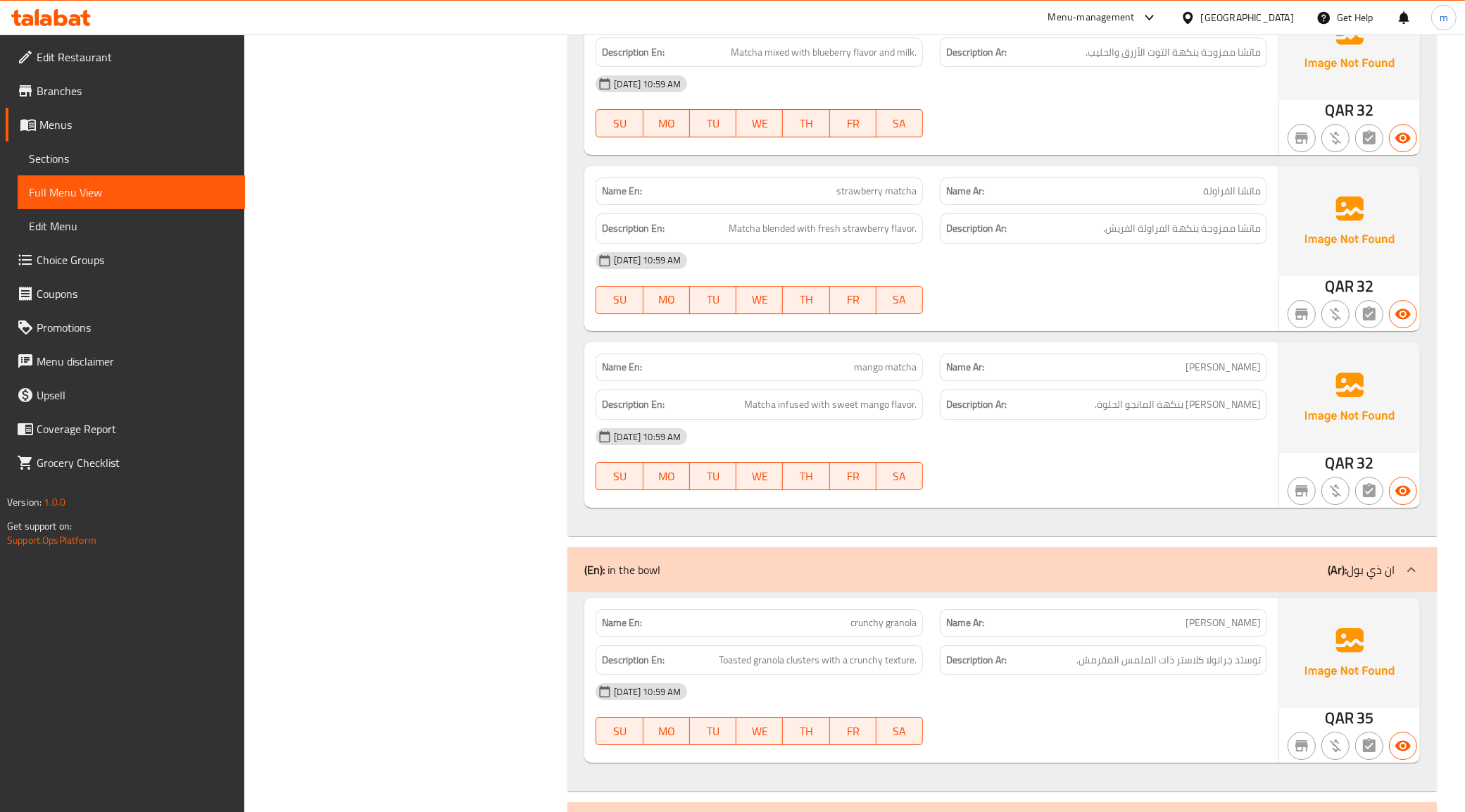
click at [882, 364] on span "mango matcha" at bounding box center [885, 367] width 63 height 15
copy span "mango matcha"
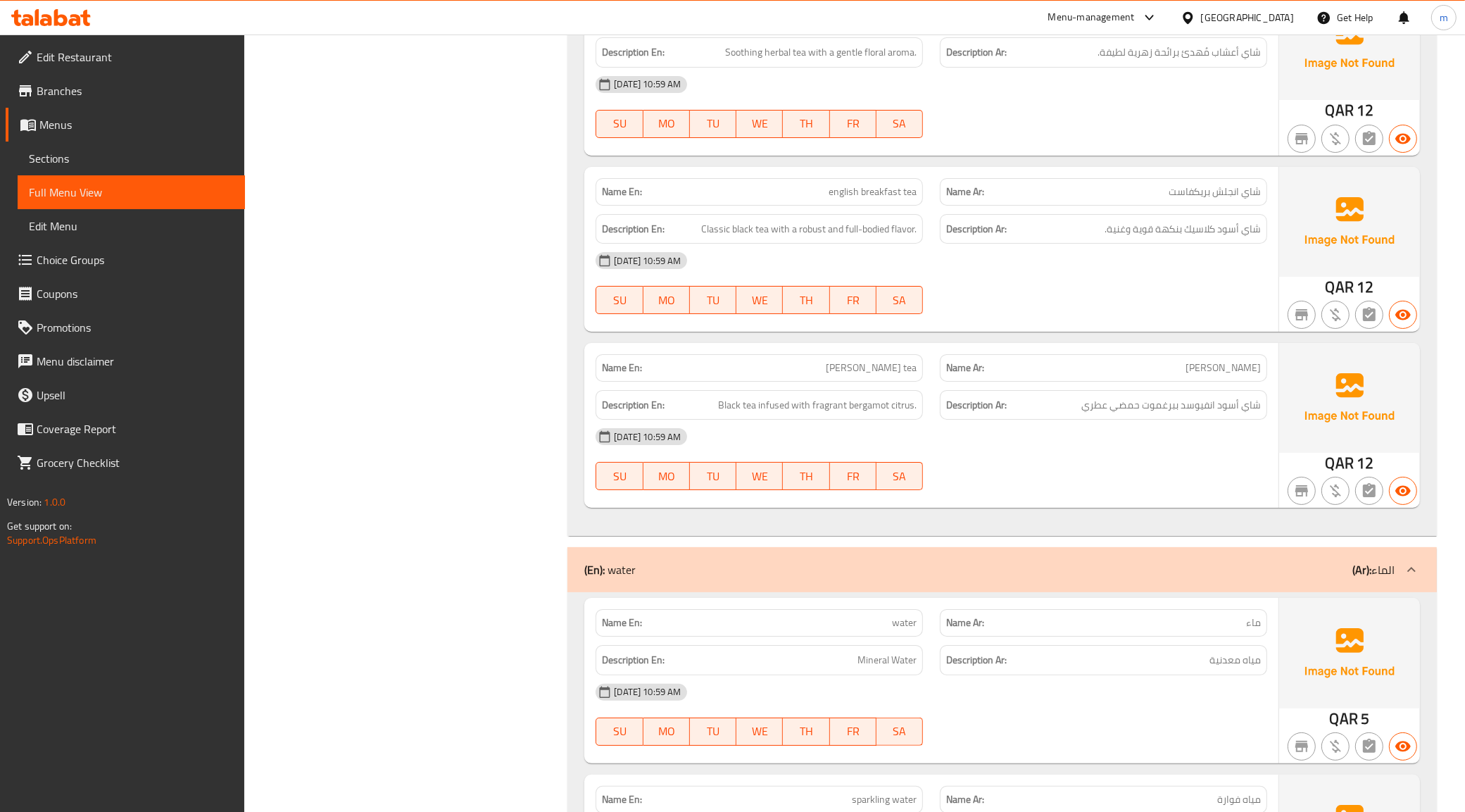
click at [888, 371] on span "[PERSON_NAME] tea" at bounding box center [871, 368] width 91 height 15
copy span "[PERSON_NAME] tea"
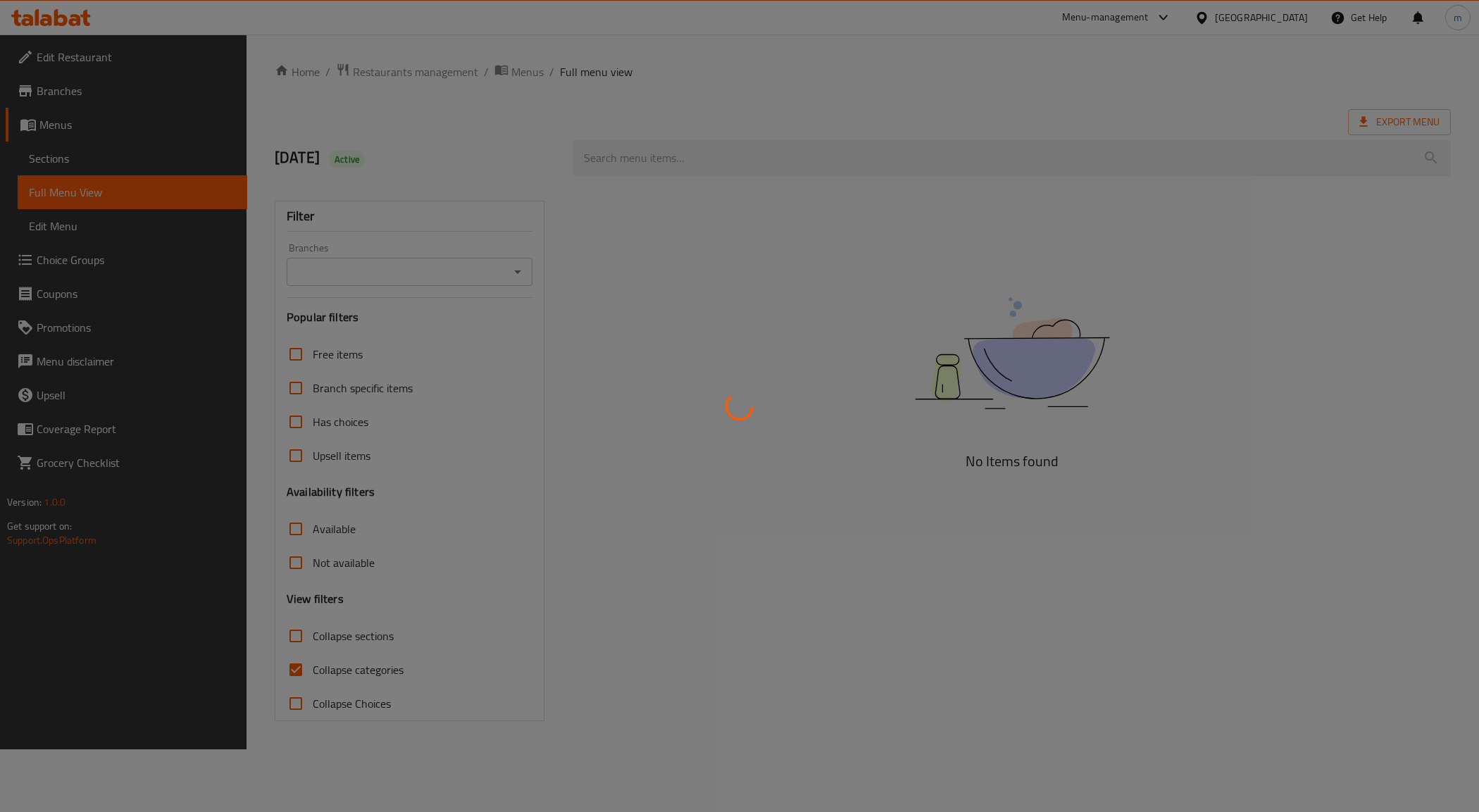
click at [791, 191] on div at bounding box center [740, 406] width 1479 height 812
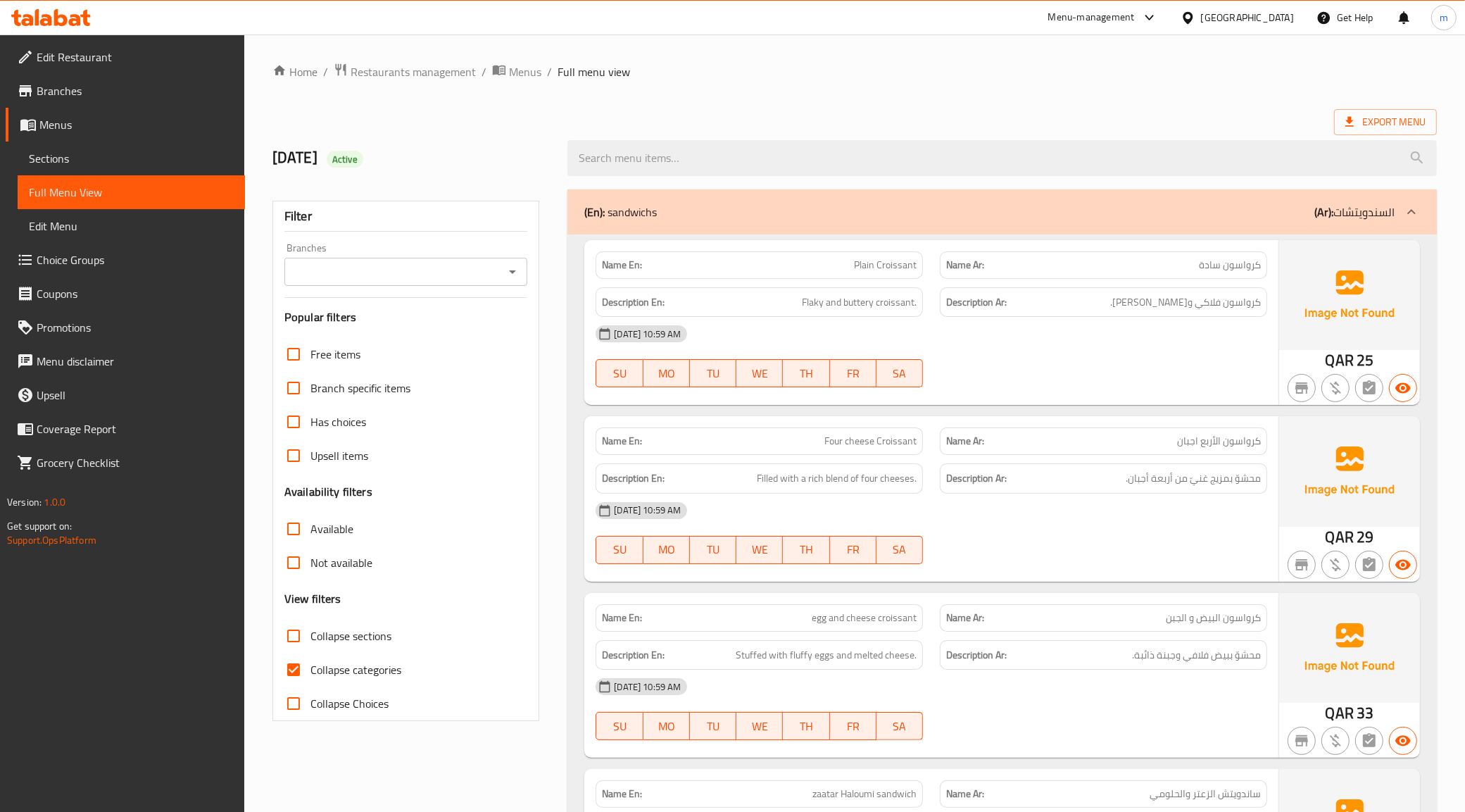
click at [90, 162] on span "Sections" at bounding box center [131, 158] width 205 height 16
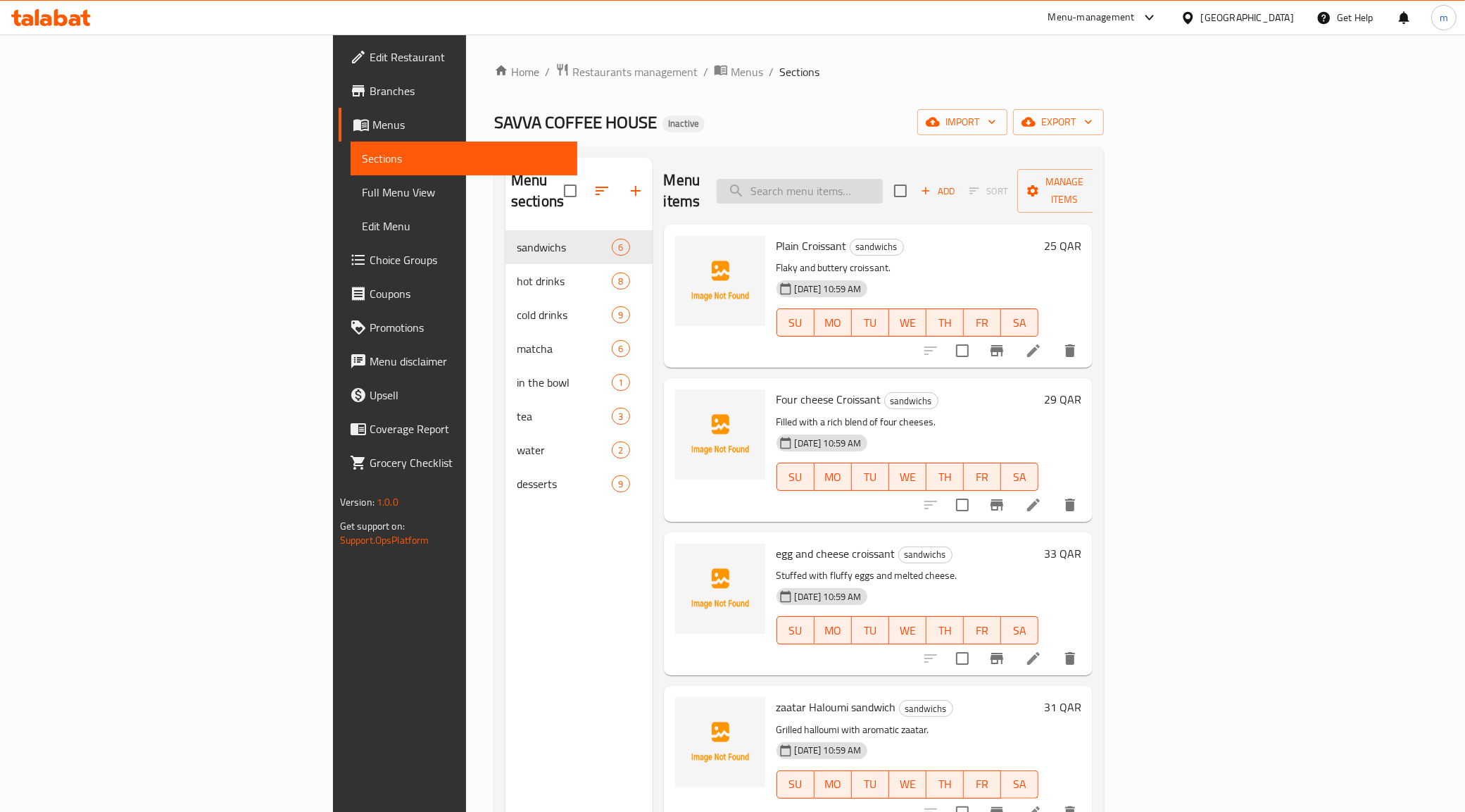
click at [883, 190] on input "search" at bounding box center [799, 190] width 166 height 24
paste input "passion tea"
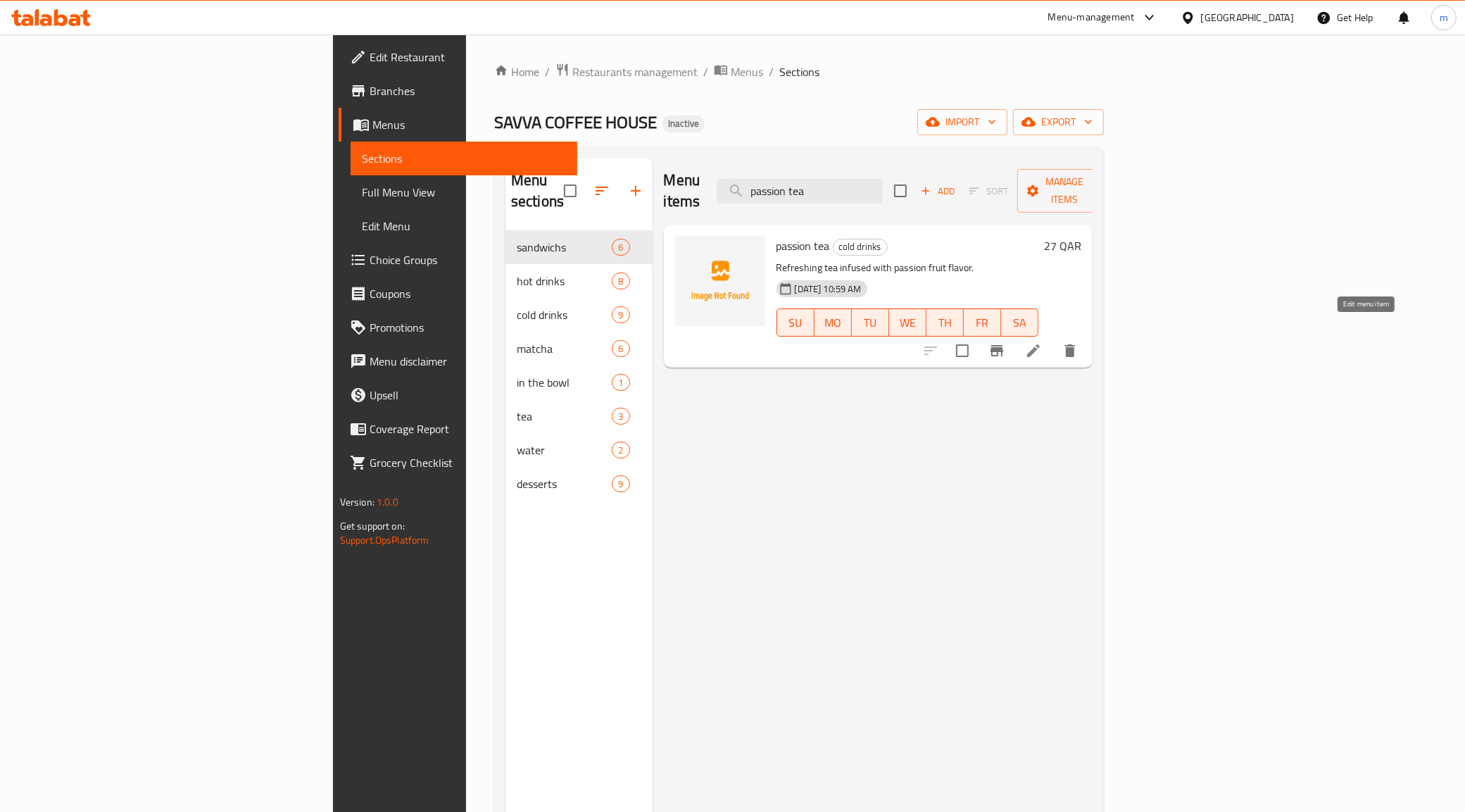
type input "passion tea"
click at [1040, 344] on icon at bounding box center [1033, 350] width 13 height 13
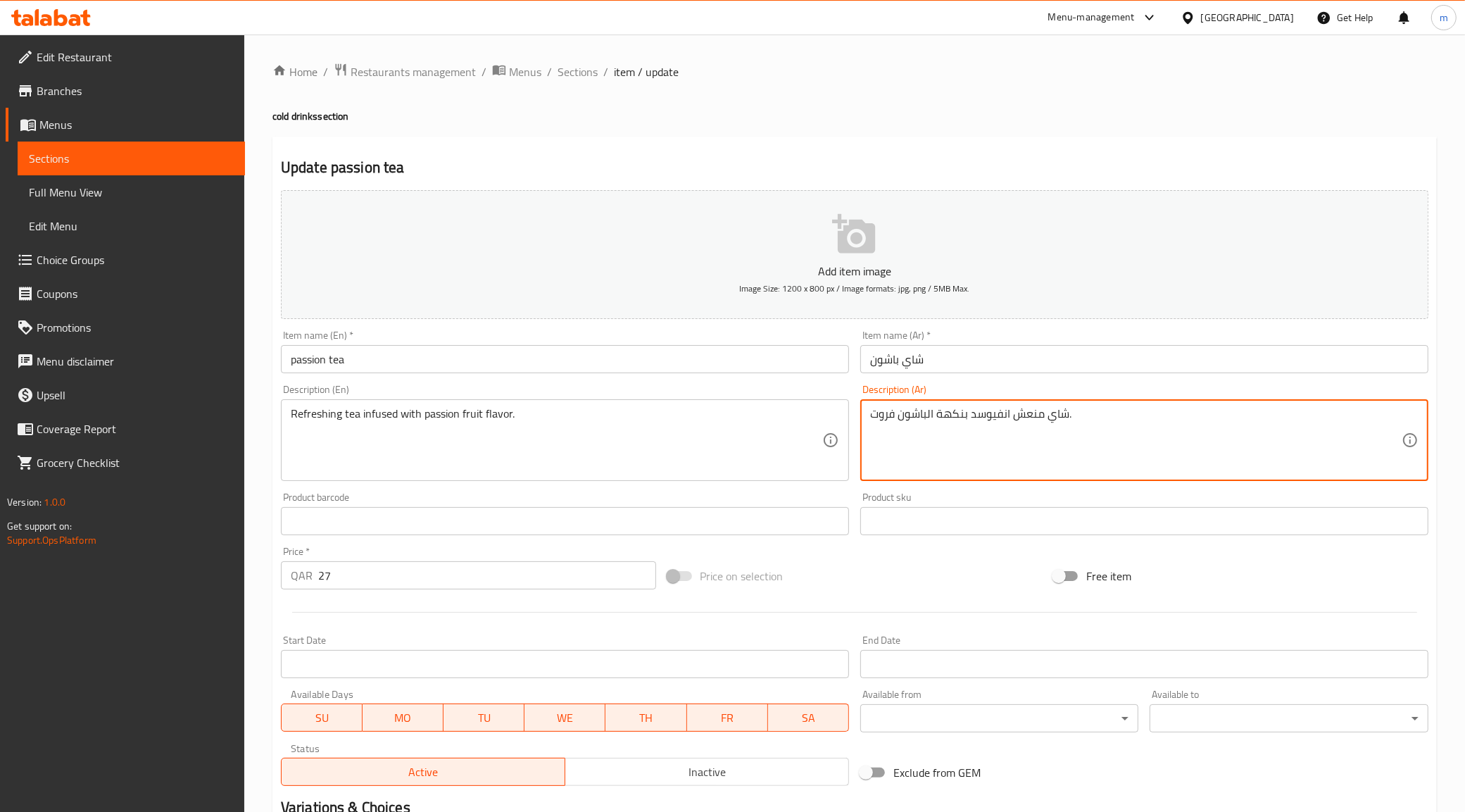
drag, startPoint x: 969, startPoint y: 412, endPoint x: 1010, endPoint y: 428, distance: 44.0
paste textarea "منقوع"
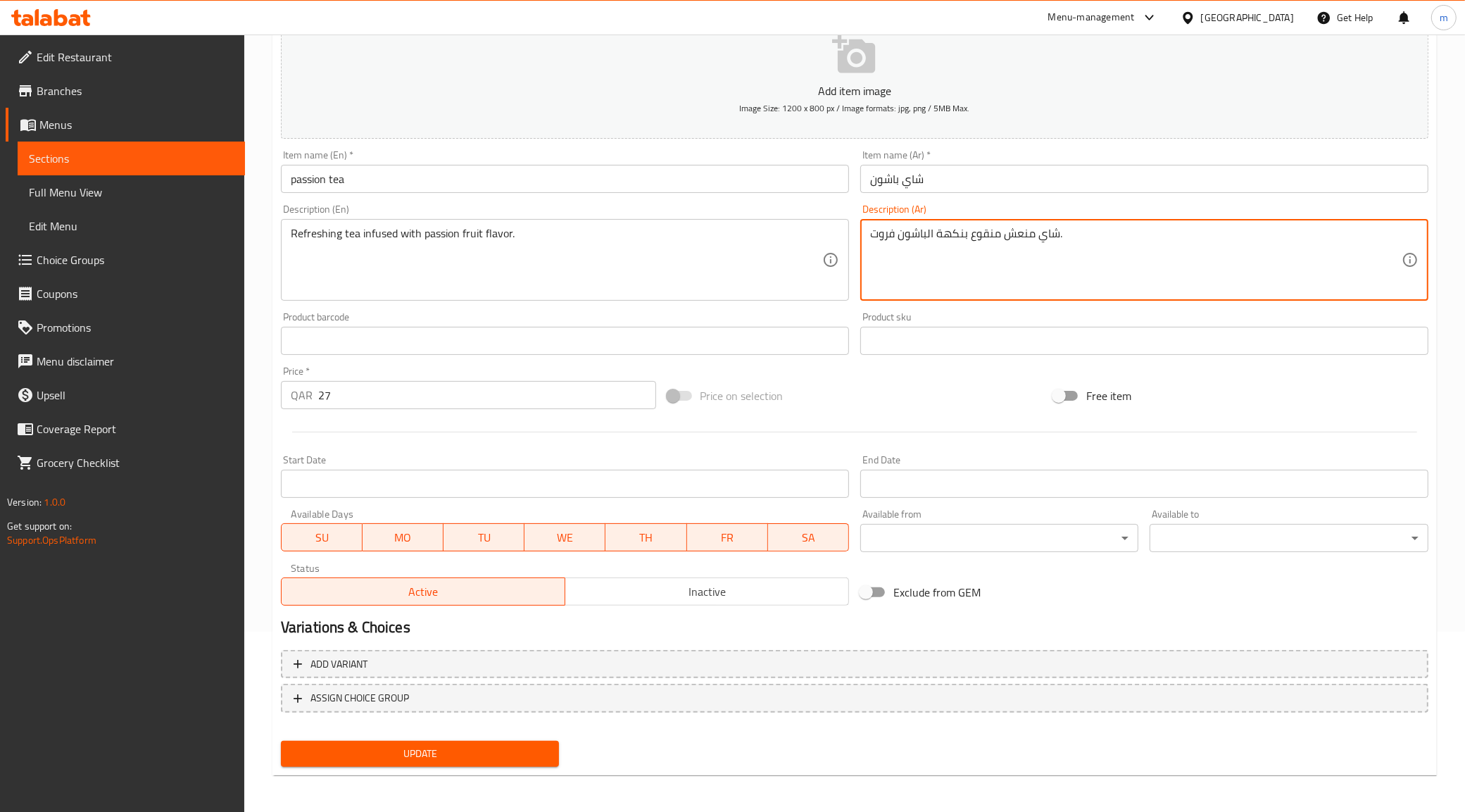
type textarea "شاي منعش منقوع بنكهة الباشون فروت."
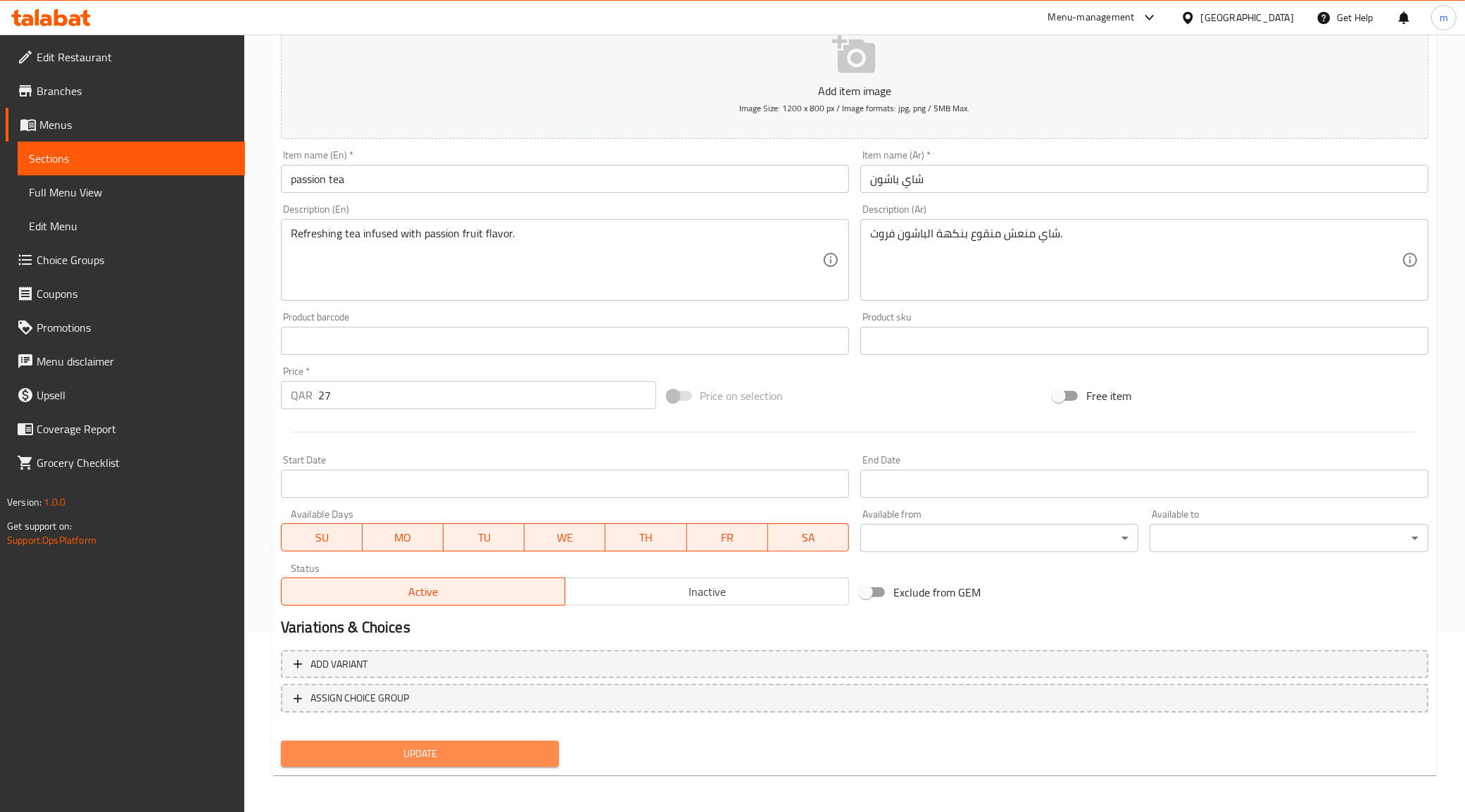
click at [458, 741] on button "Update" at bounding box center [420, 753] width 278 height 26
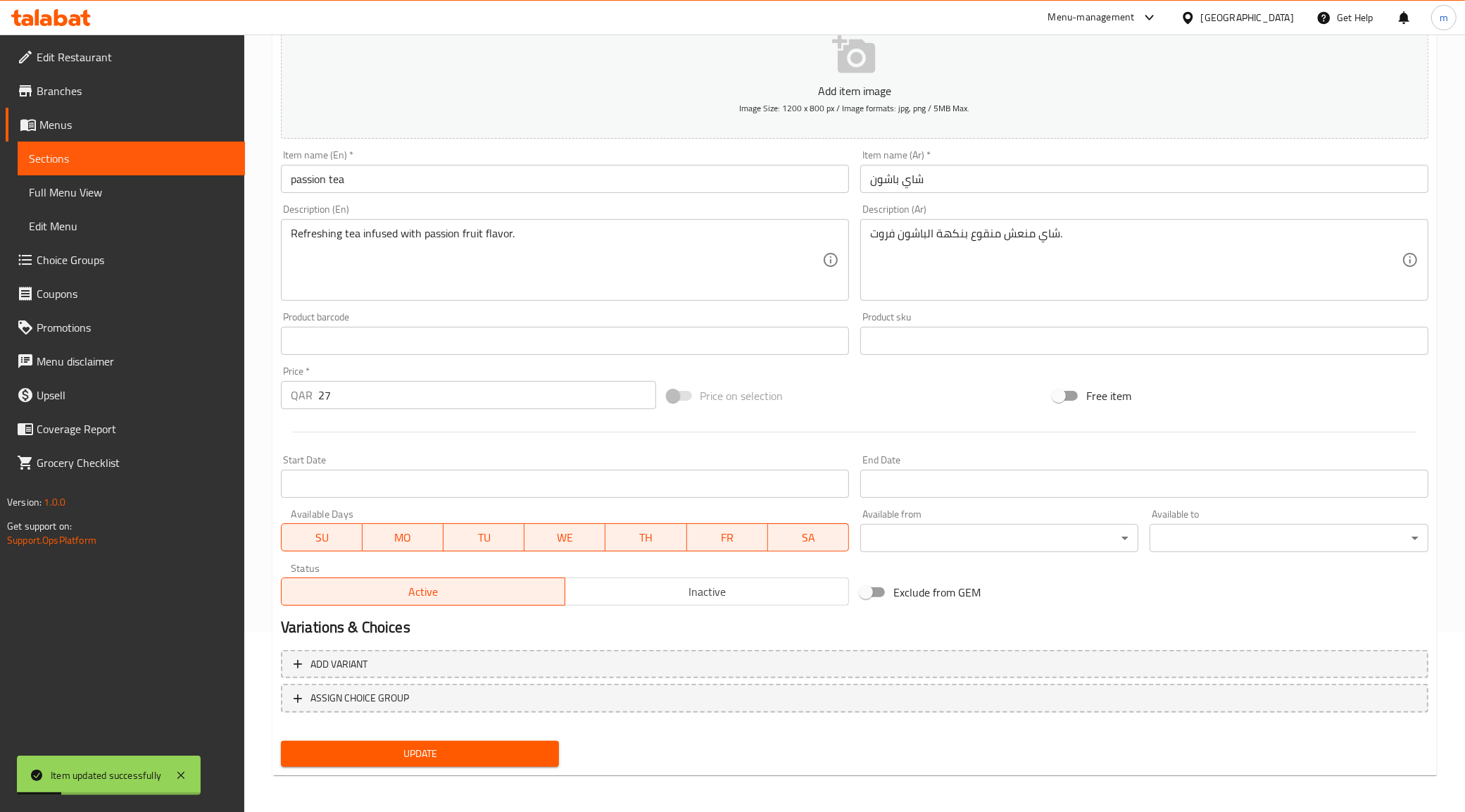
click at [135, 156] on span "Sections" at bounding box center [131, 158] width 205 height 16
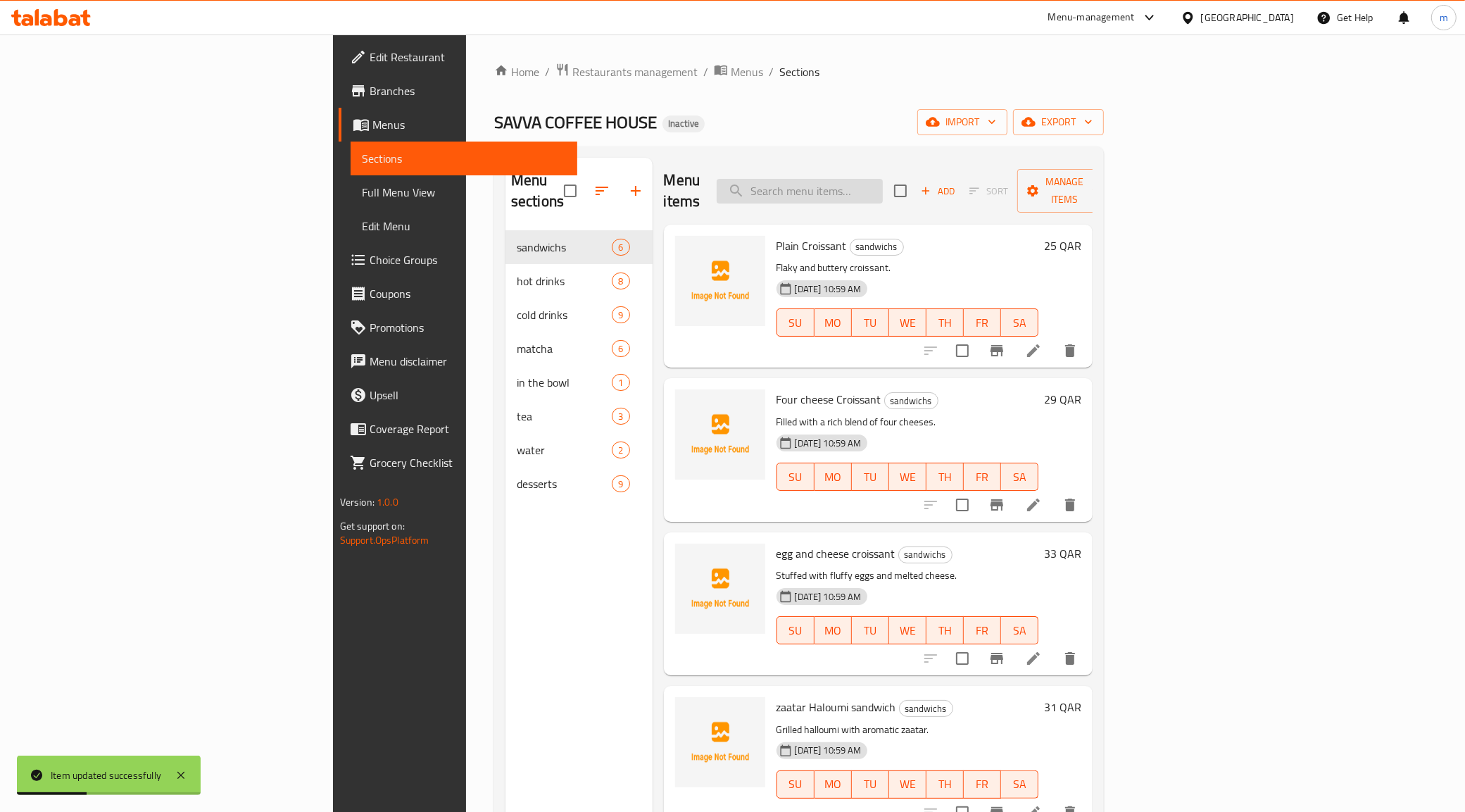
click at [883, 192] on input "search" at bounding box center [799, 190] width 166 height 24
paste input "mango matcha"
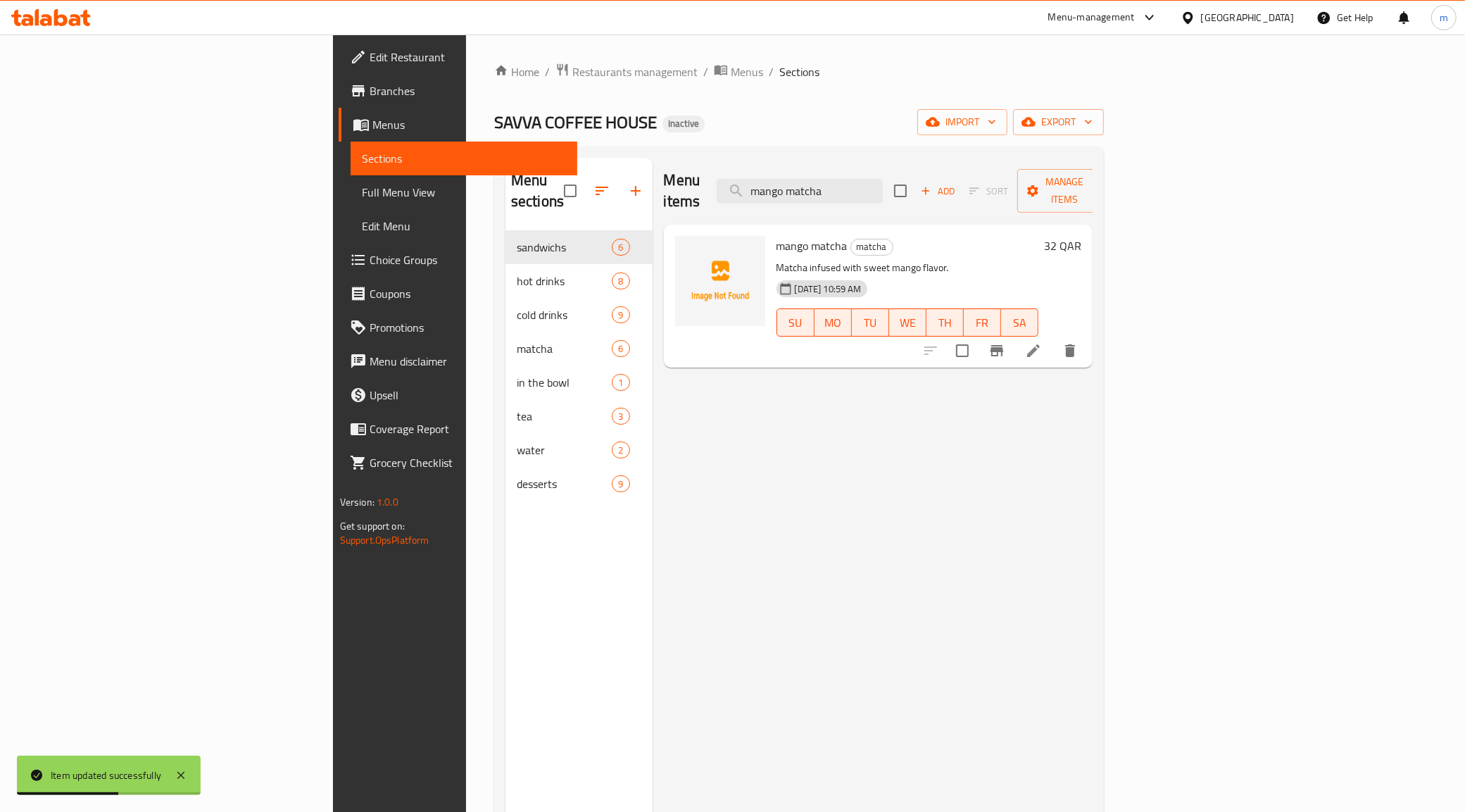
type input "mango matcha"
click at [1054, 338] on li at bounding box center [1033, 350] width 40 height 25
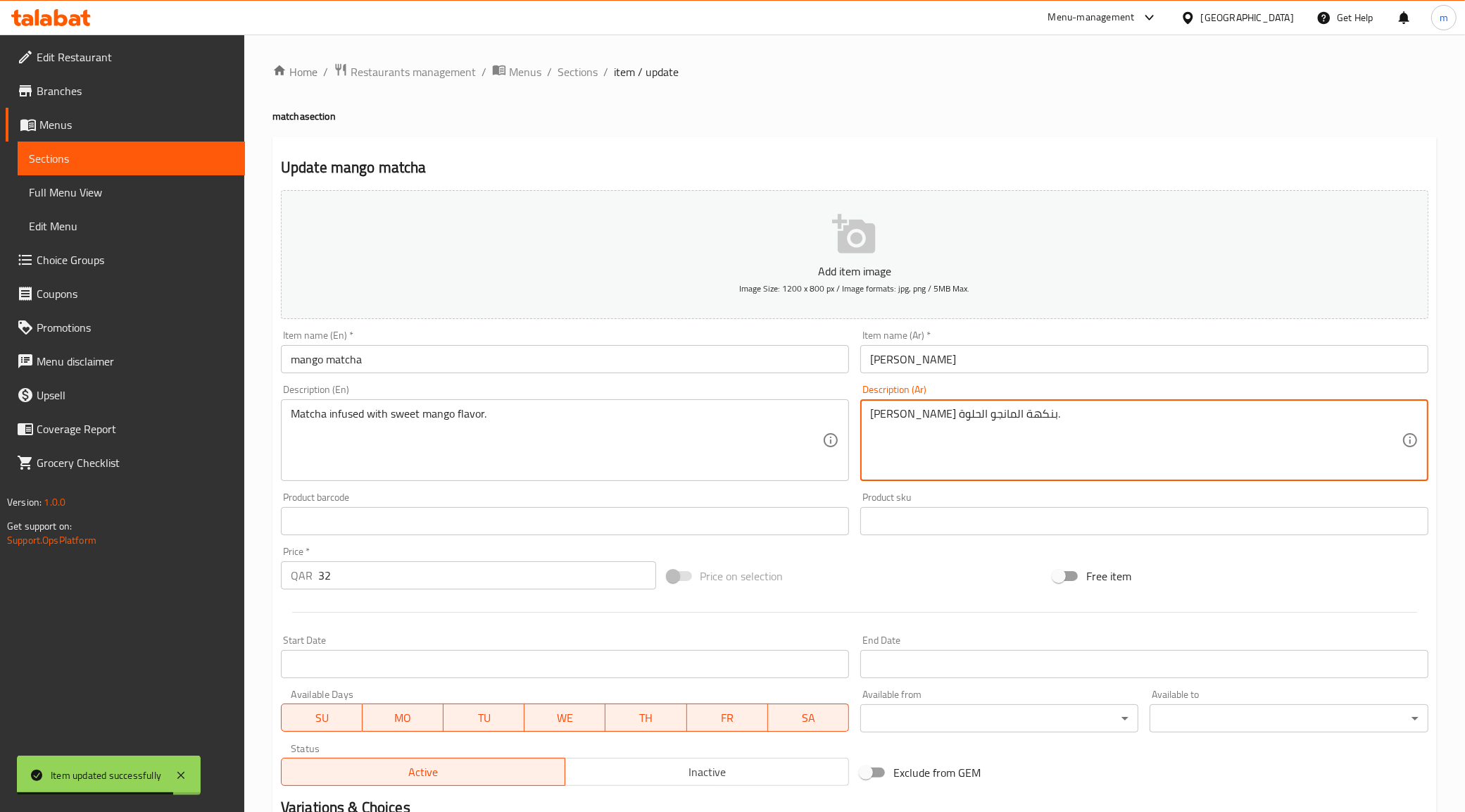
drag, startPoint x: 969, startPoint y: 415, endPoint x: 1003, endPoint y: 426, distance: 35.7
click at [1004, 417] on textarea "ماتشا انفيوسد بنكهة المانجو الحلوة." at bounding box center [1136, 439] width 532 height 67
drag, startPoint x: 1008, startPoint y: 416, endPoint x: 971, endPoint y: 420, distance: 37.2
click at [971, 420] on textarea "ماتشا انفيوسد بنكهة المانجو الحلوة." at bounding box center [1136, 439] width 532 height 67
paste textarea "منقوع"
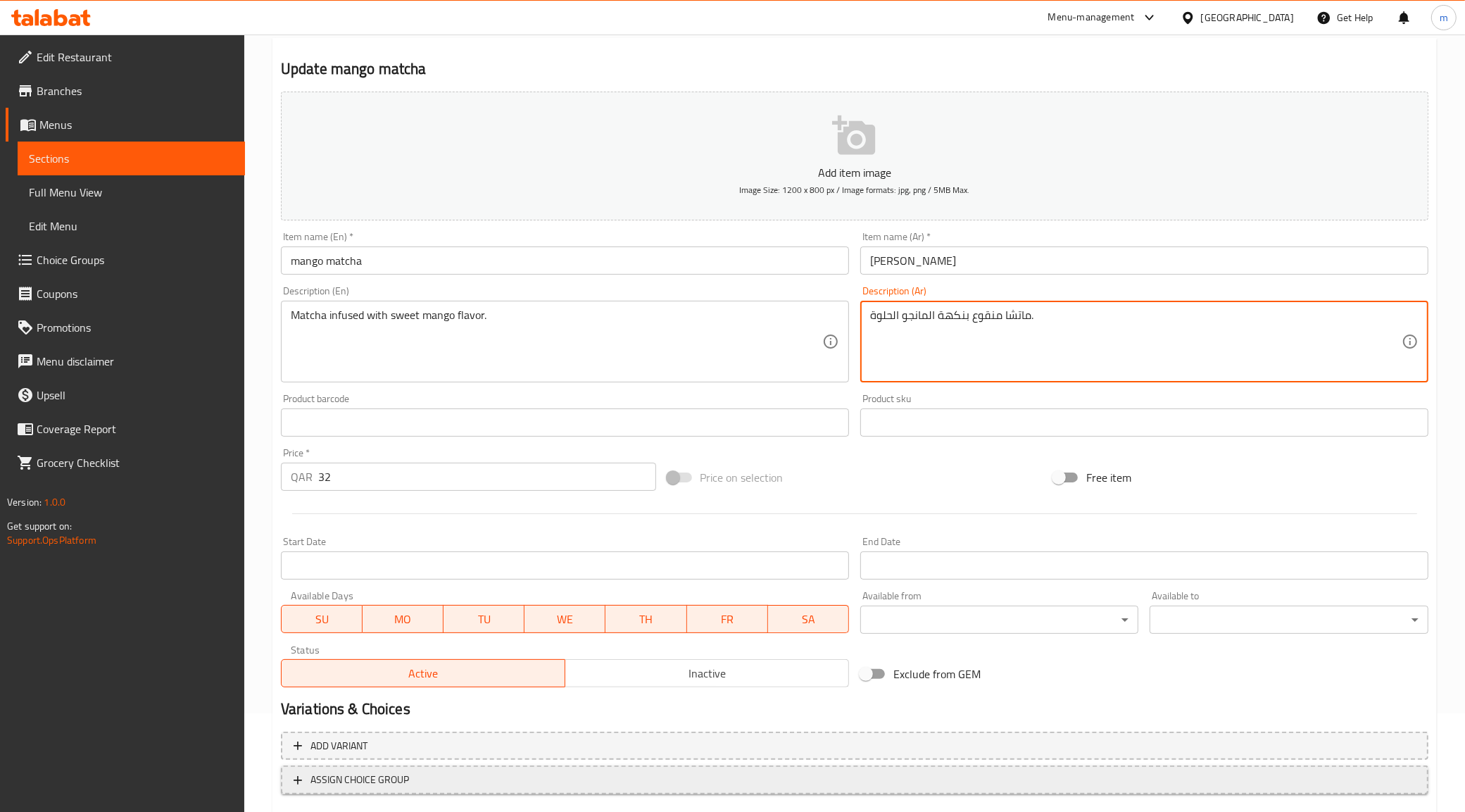
scroll to position [180, 0]
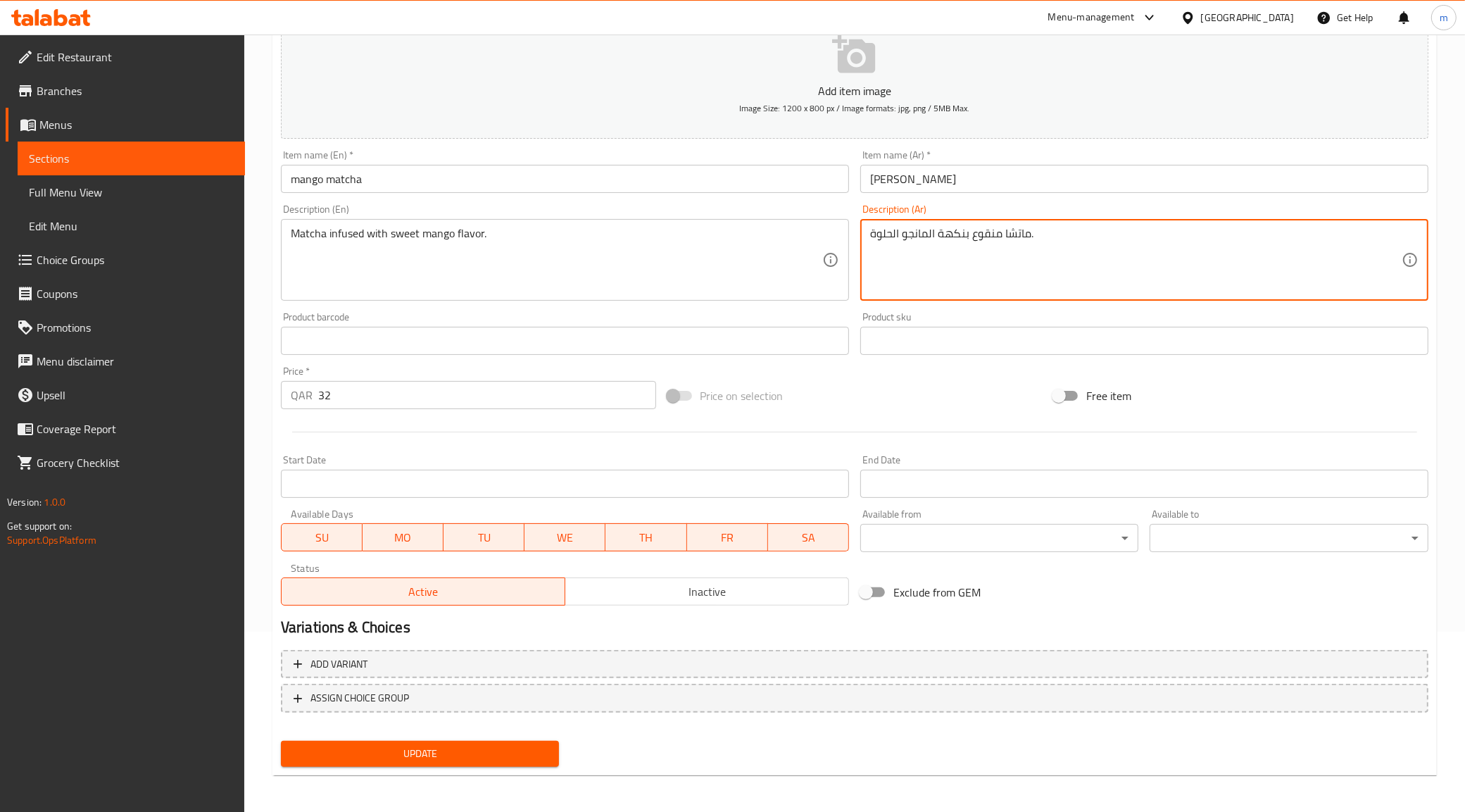
click at [478, 747] on span "Update" at bounding box center [420, 754] width 256 height 17
type textarea "ماتشا منقوعة بنكهة المانجو الحلوة."
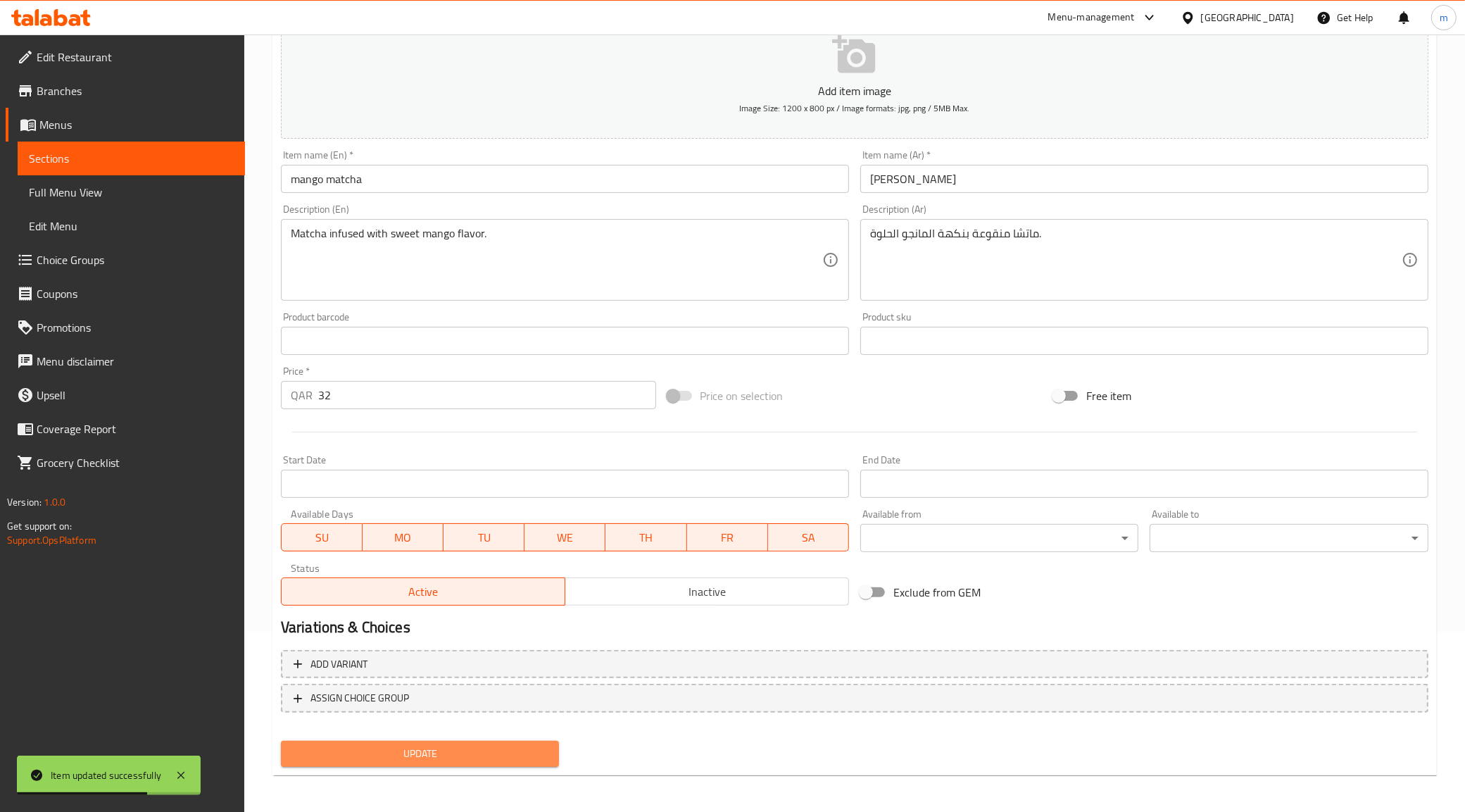
click at [479, 762] on button "Update" at bounding box center [420, 753] width 278 height 26
click at [114, 169] on link "Sections" at bounding box center [131, 158] width 227 height 34
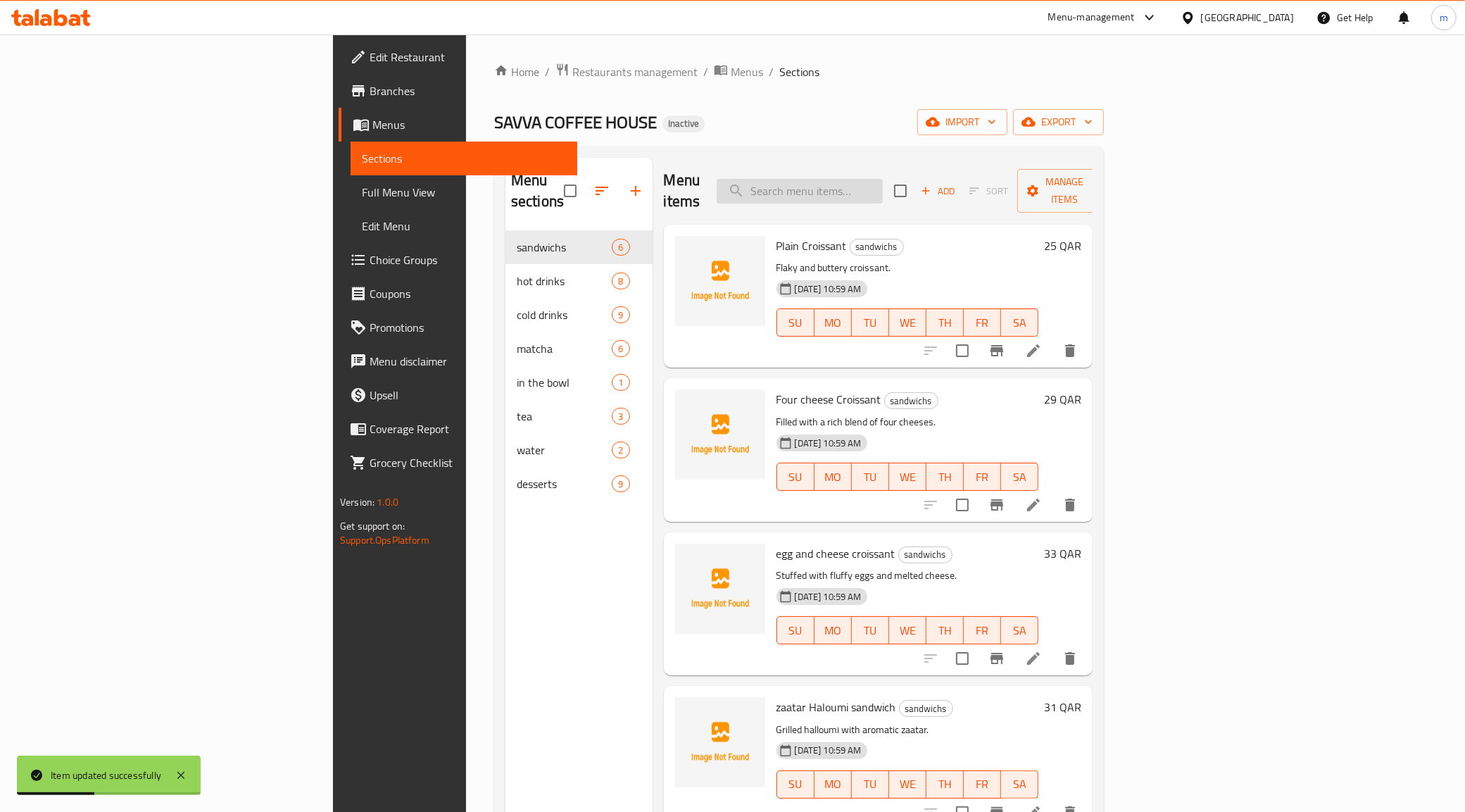
click at [883, 179] on input "search" at bounding box center [799, 190] width 166 height 24
paste input "[PERSON_NAME] tea"
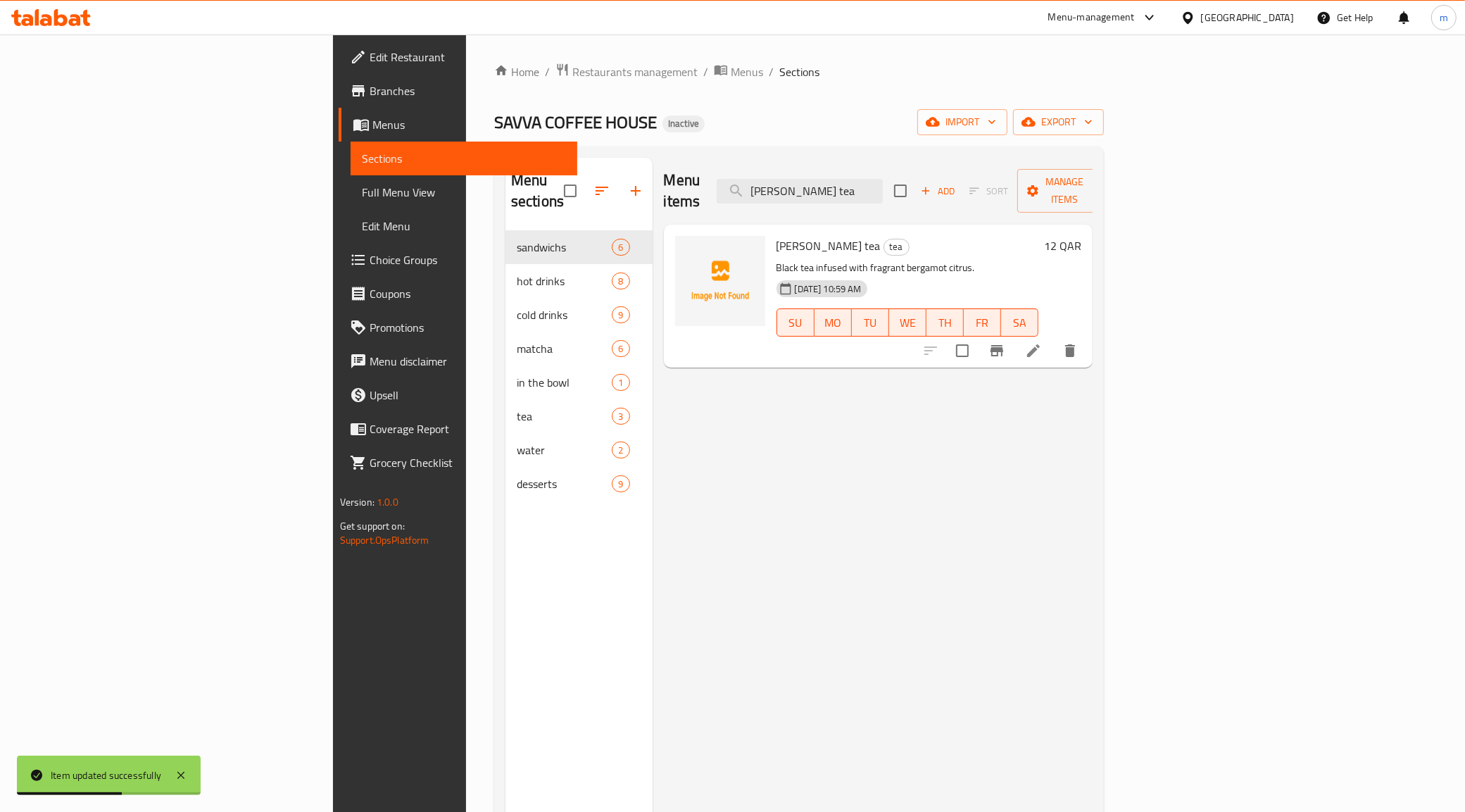
type input "[PERSON_NAME] tea"
click at [1054, 338] on li at bounding box center [1033, 350] width 40 height 25
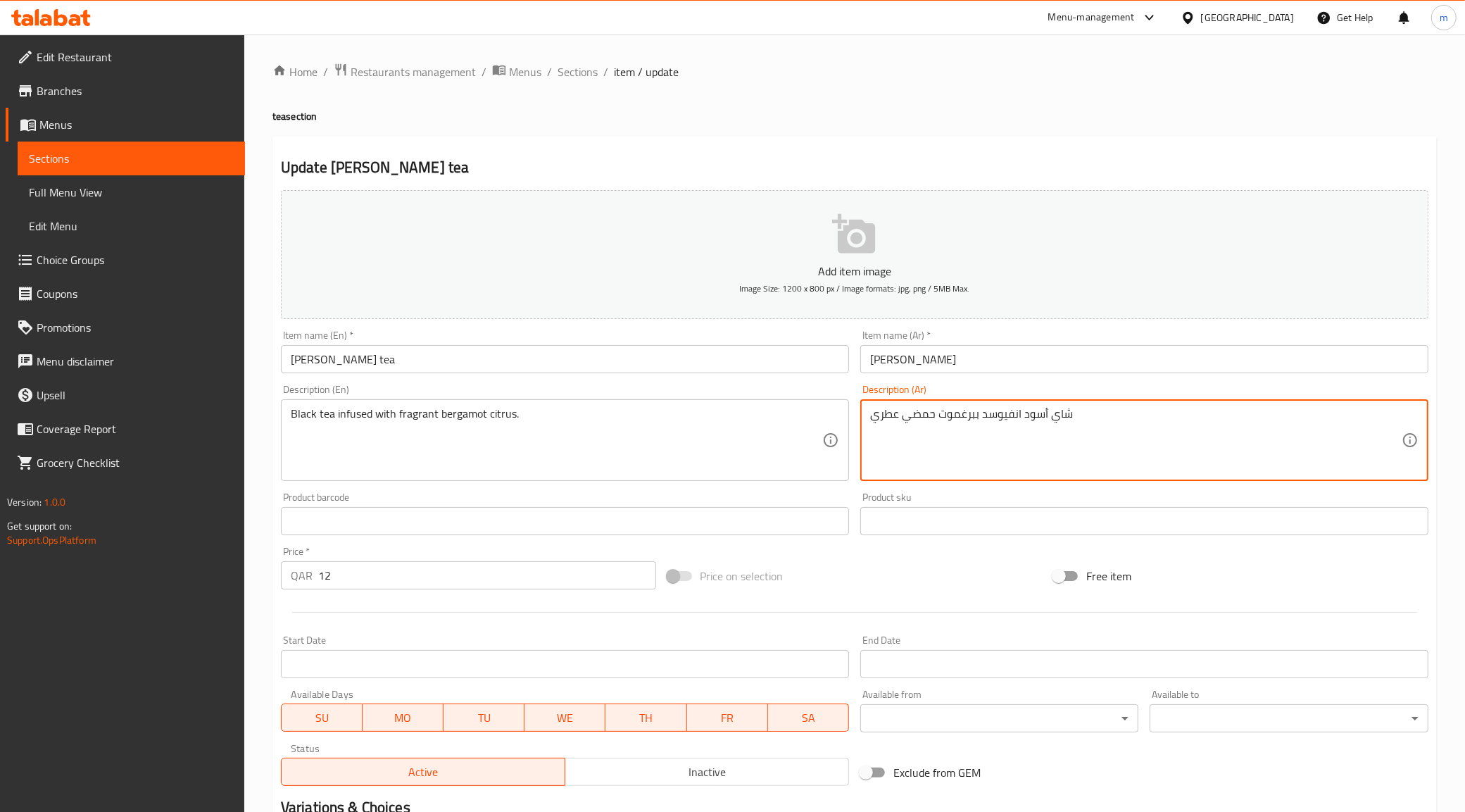
drag, startPoint x: 982, startPoint y: 419, endPoint x: 1021, endPoint y: 433, distance: 41.4
paste textarea "منقوع"
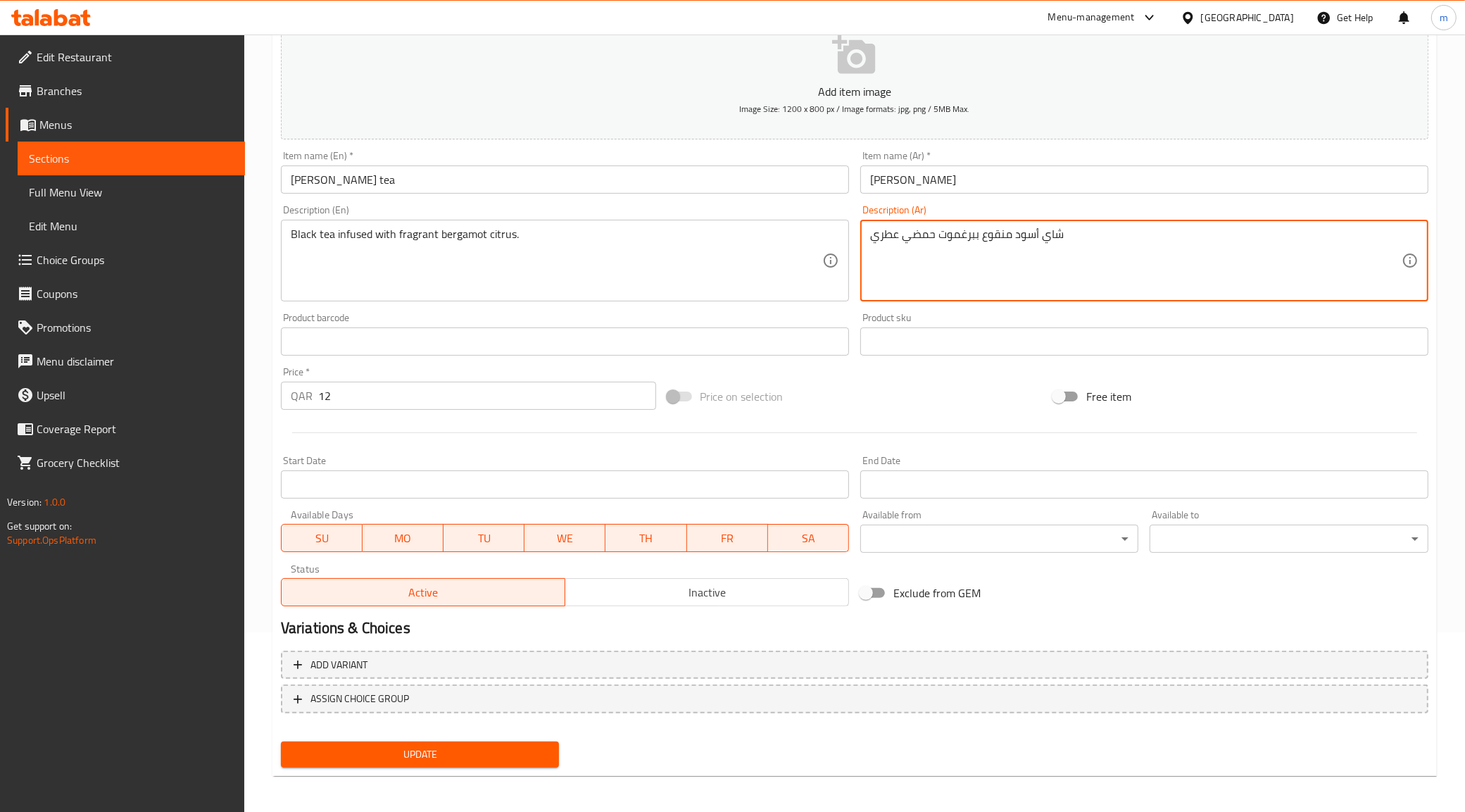
scroll to position [180, 0]
type textarea "شاي أسود منقوع ببرغموت حمضي عطري"
click at [433, 750] on span "Update" at bounding box center [420, 754] width 256 height 17
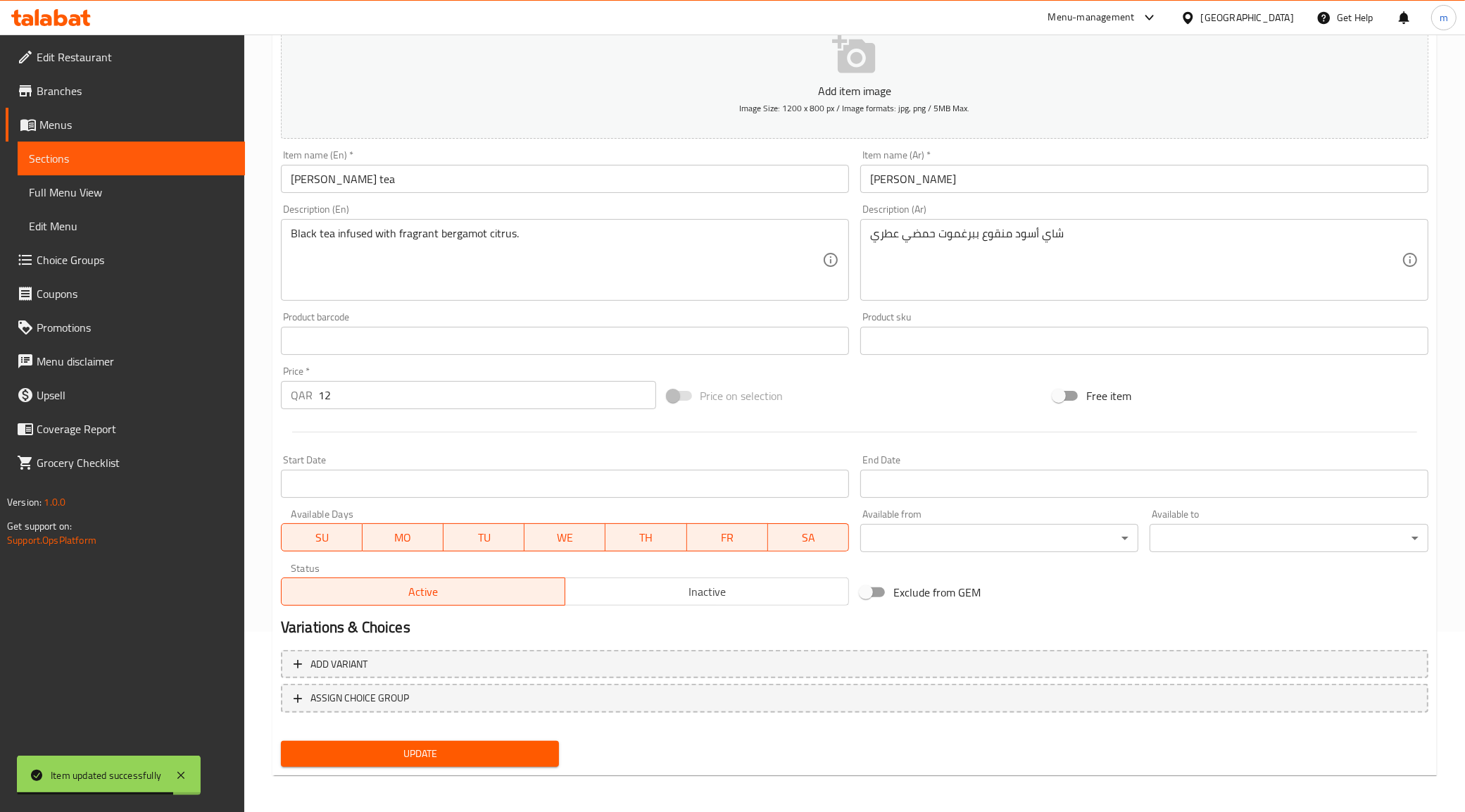
click at [122, 150] on span "Sections" at bounding box center [131, 158] width 205 height 16
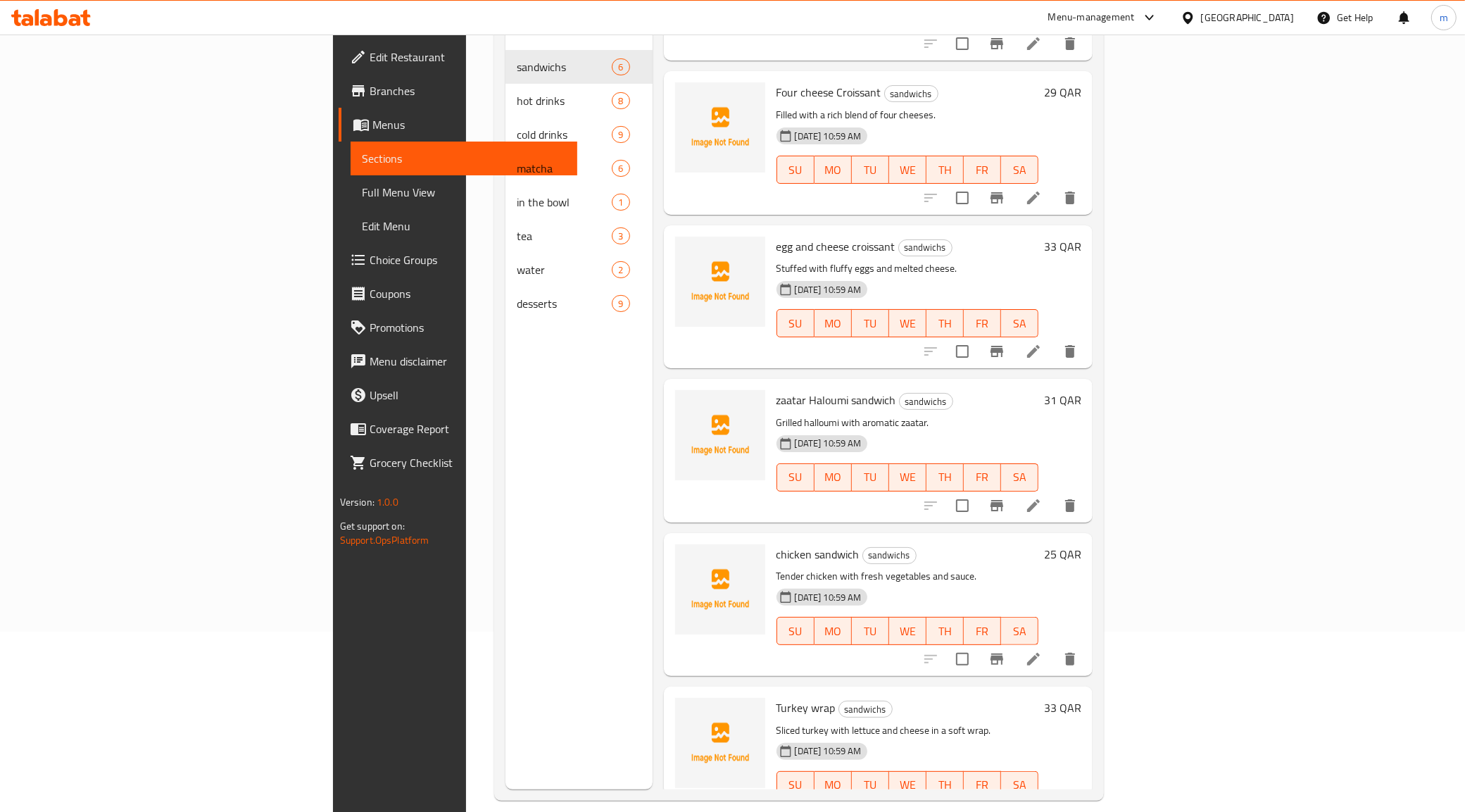
scroll to position [145, 0]
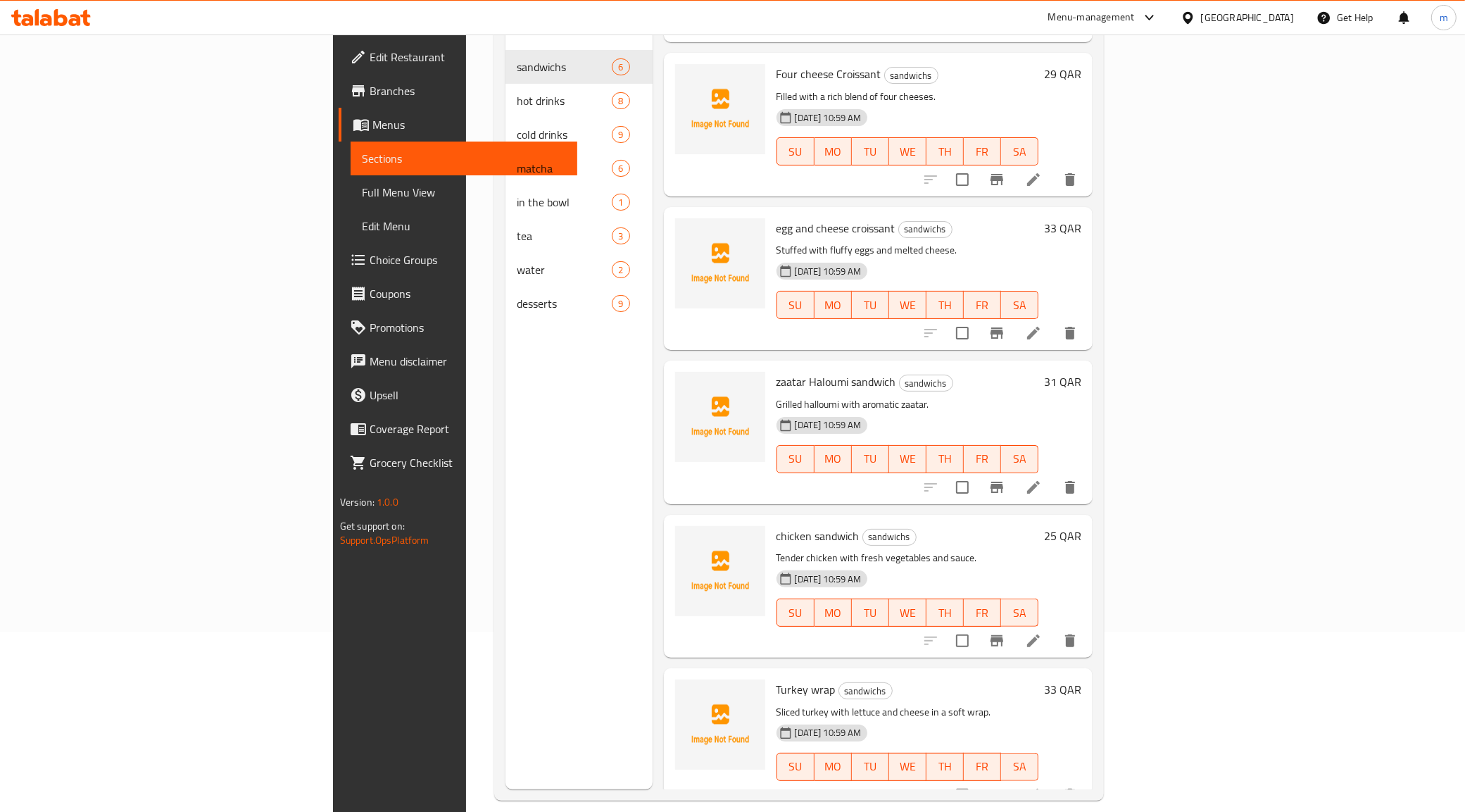
click at [1042, 633] on icon at bounding box center [1033, 640] width 16 height 16
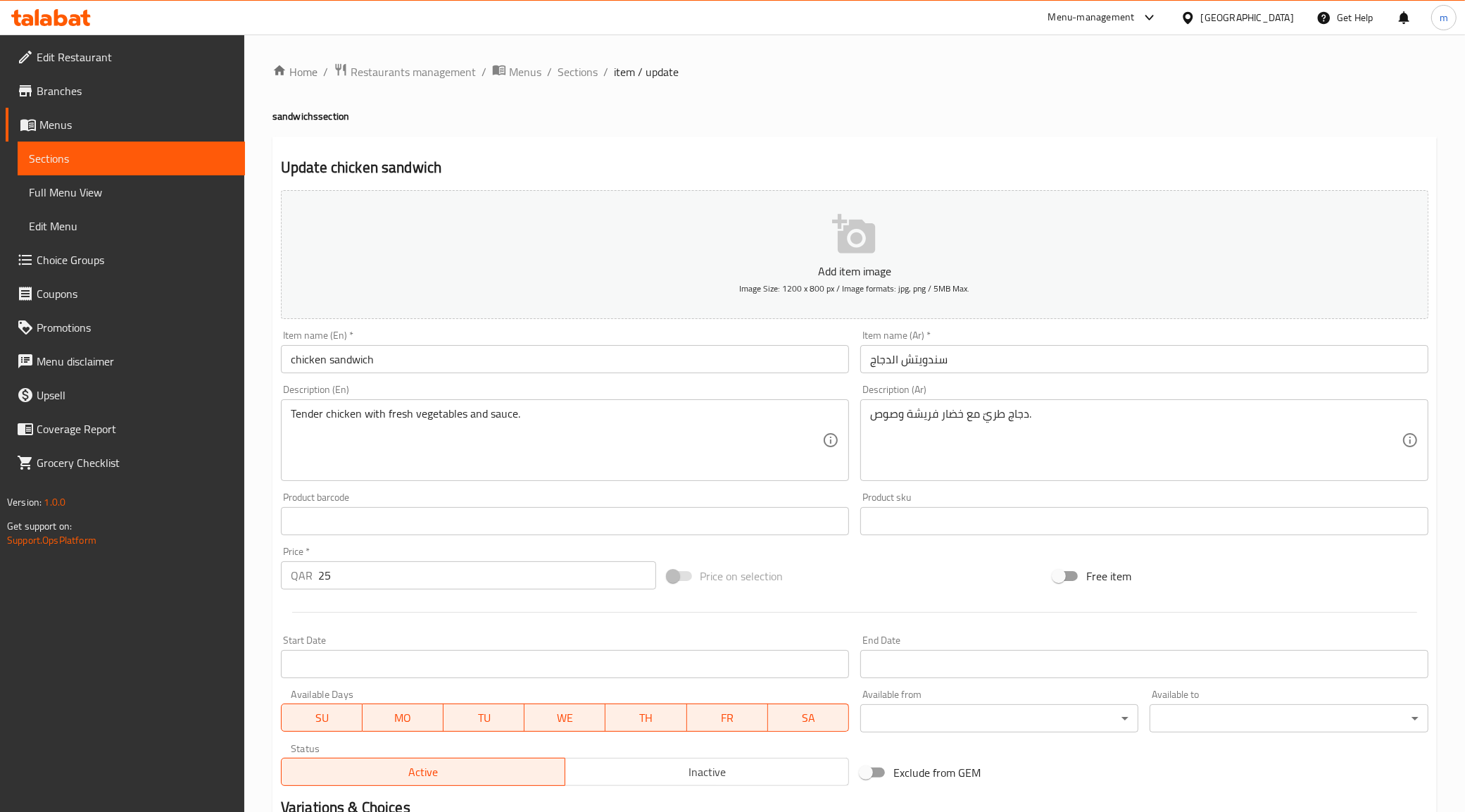
click at [892, 361] on input "سندويتش الدجاج" at bounding box center [1145, 359] width 569 height 28
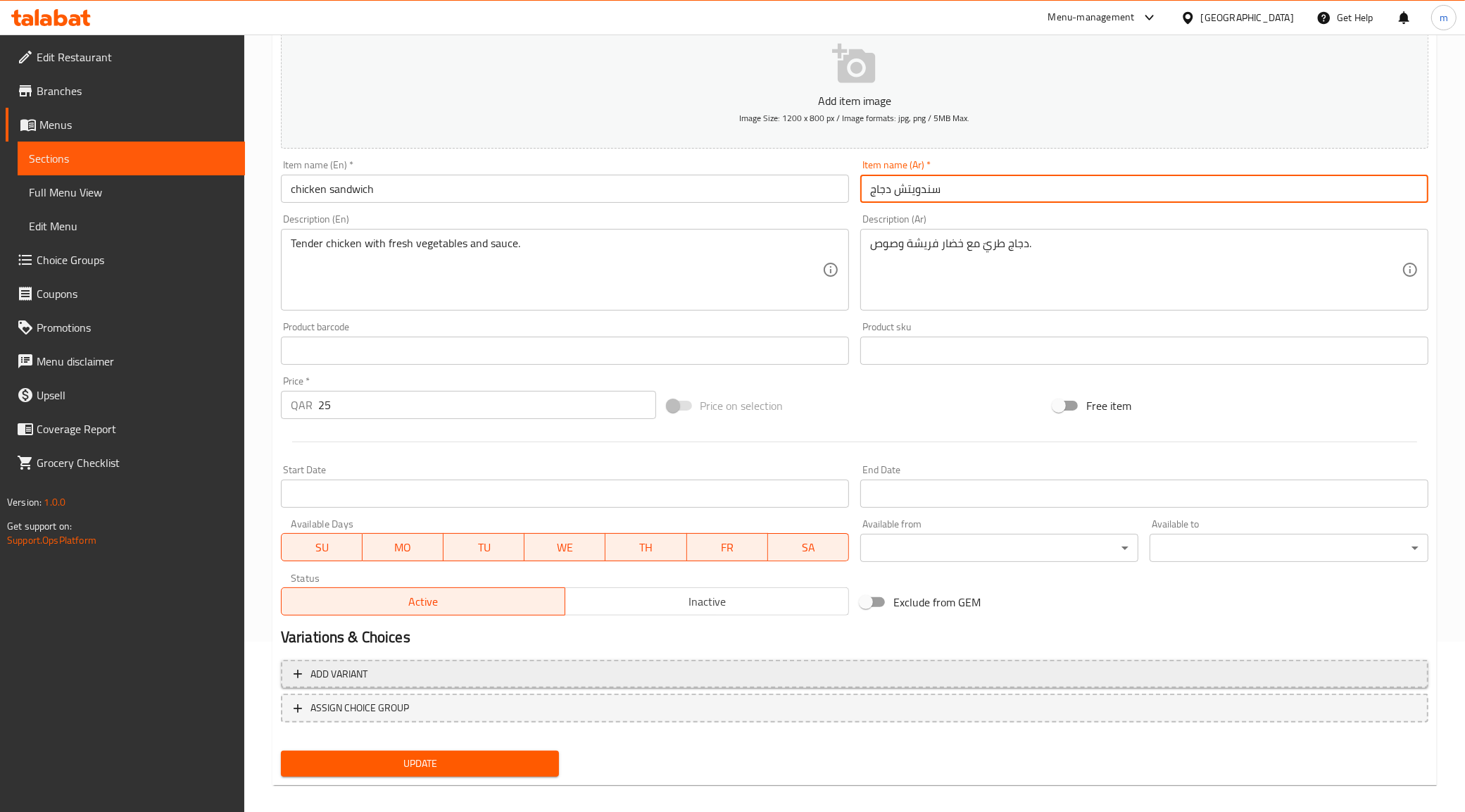
scroll to position [180, 0]
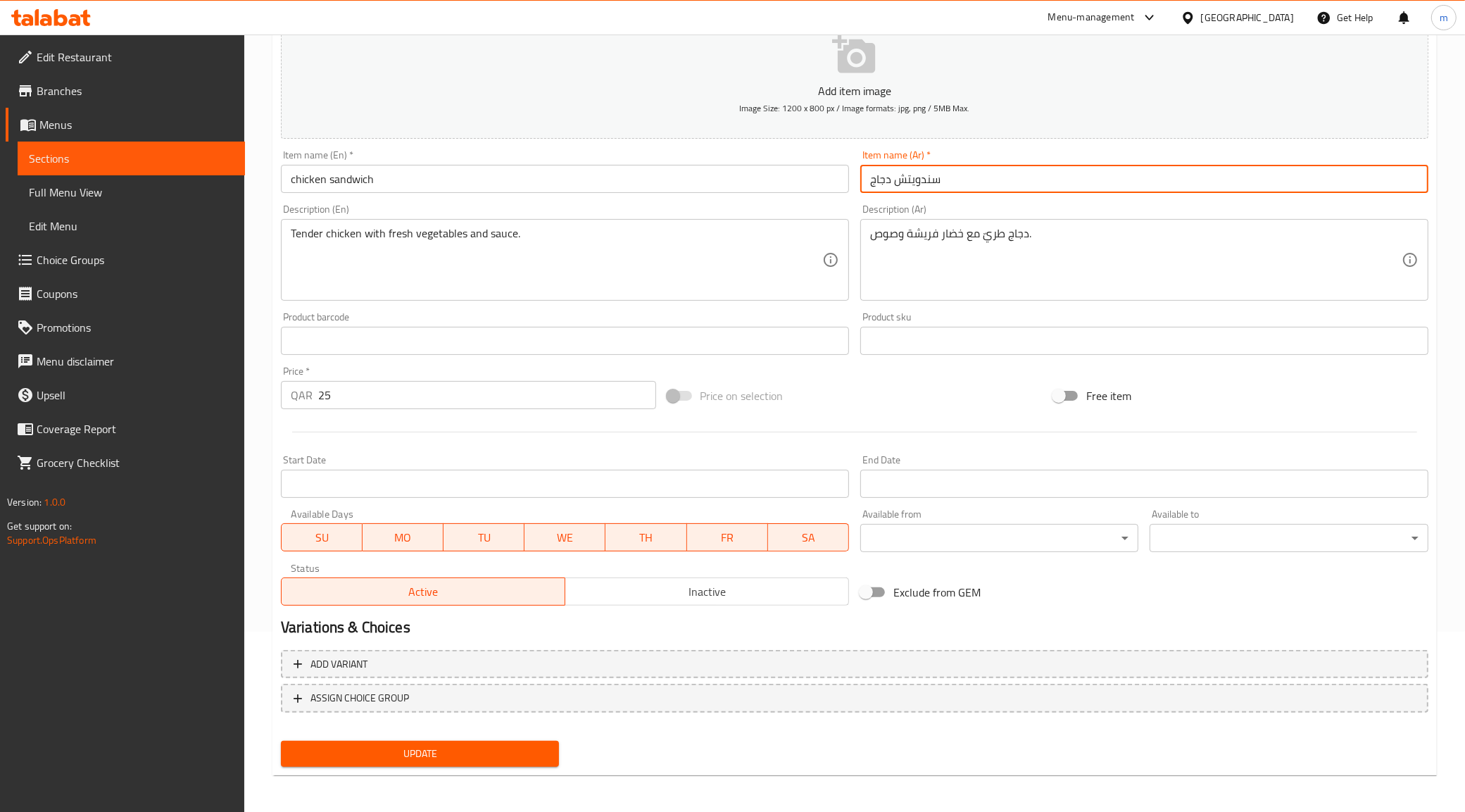
type input "سندويتش دجاج"
click at [392, 746] on span "Update" at bounding box center [420, 754] width 256 height 17
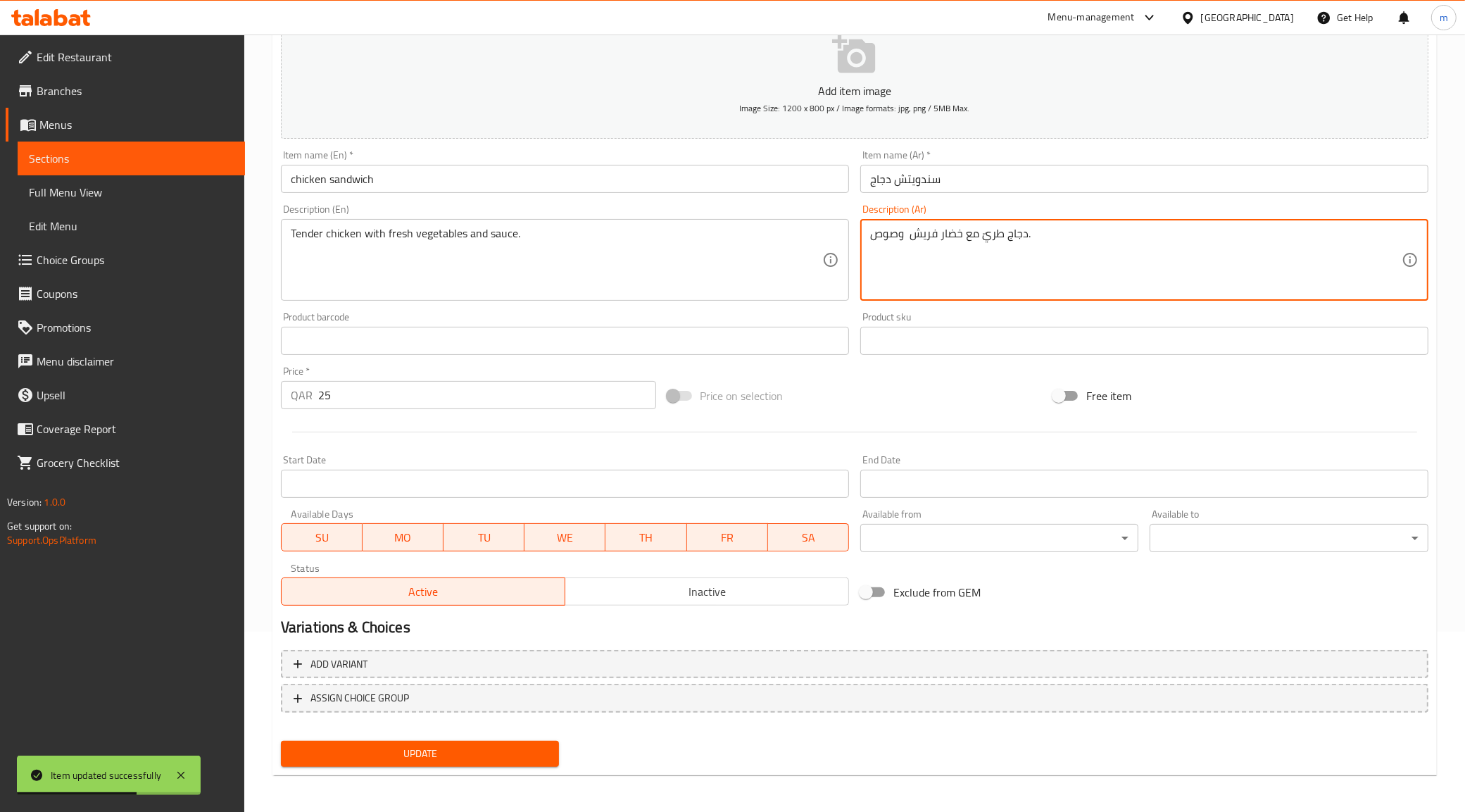
click at [437, 745] on span "Update" at bounding box center [420, 754] width 256 height 17
type textarea "دجاج طريّ مع خضروات فريش وصوص."
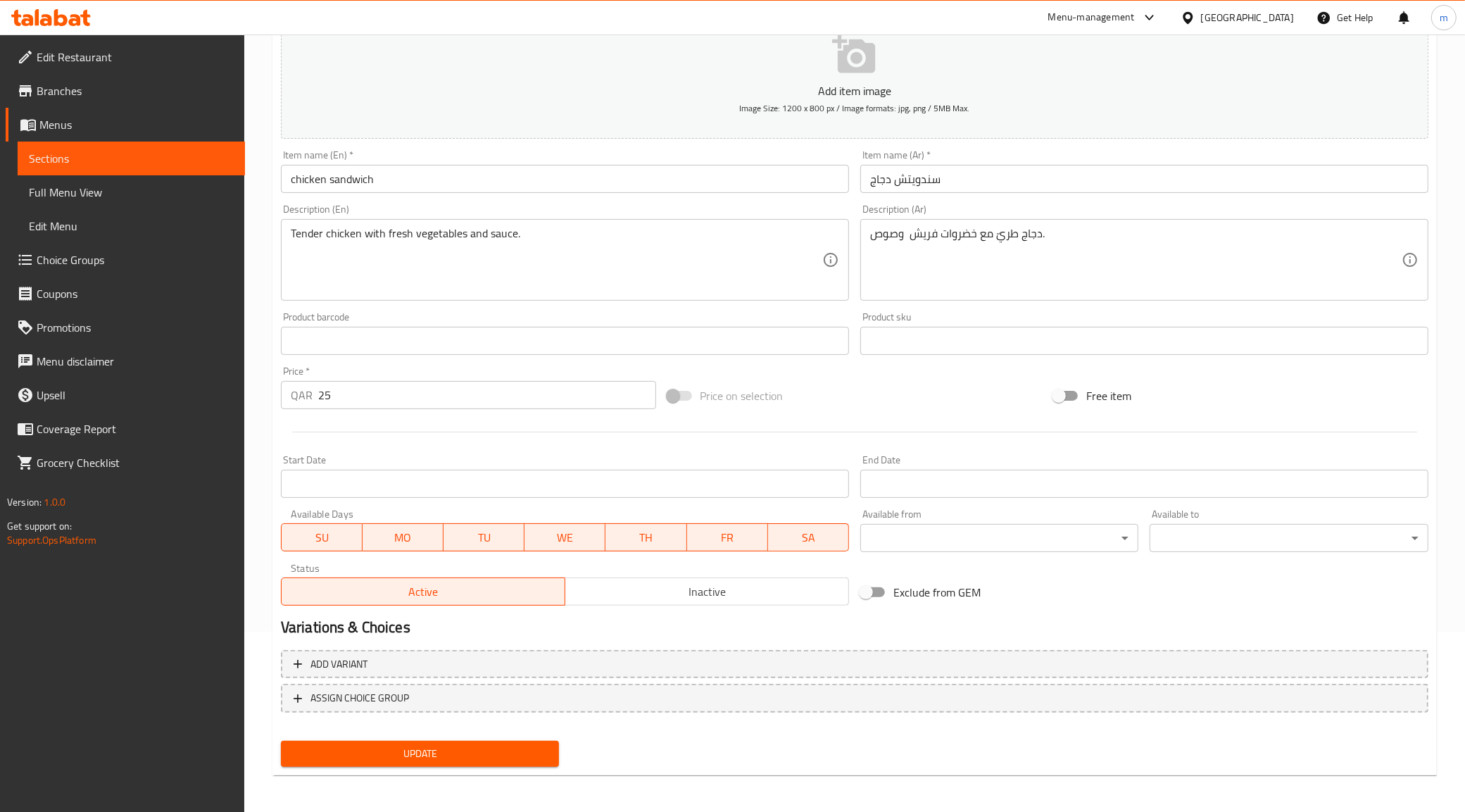
click at [417, 764] on div "Update" at bounding box center [420, 754] width 290 height 37
click at [420, 751] on span "Update" at bounding box center [420, 754] width 256 height 17
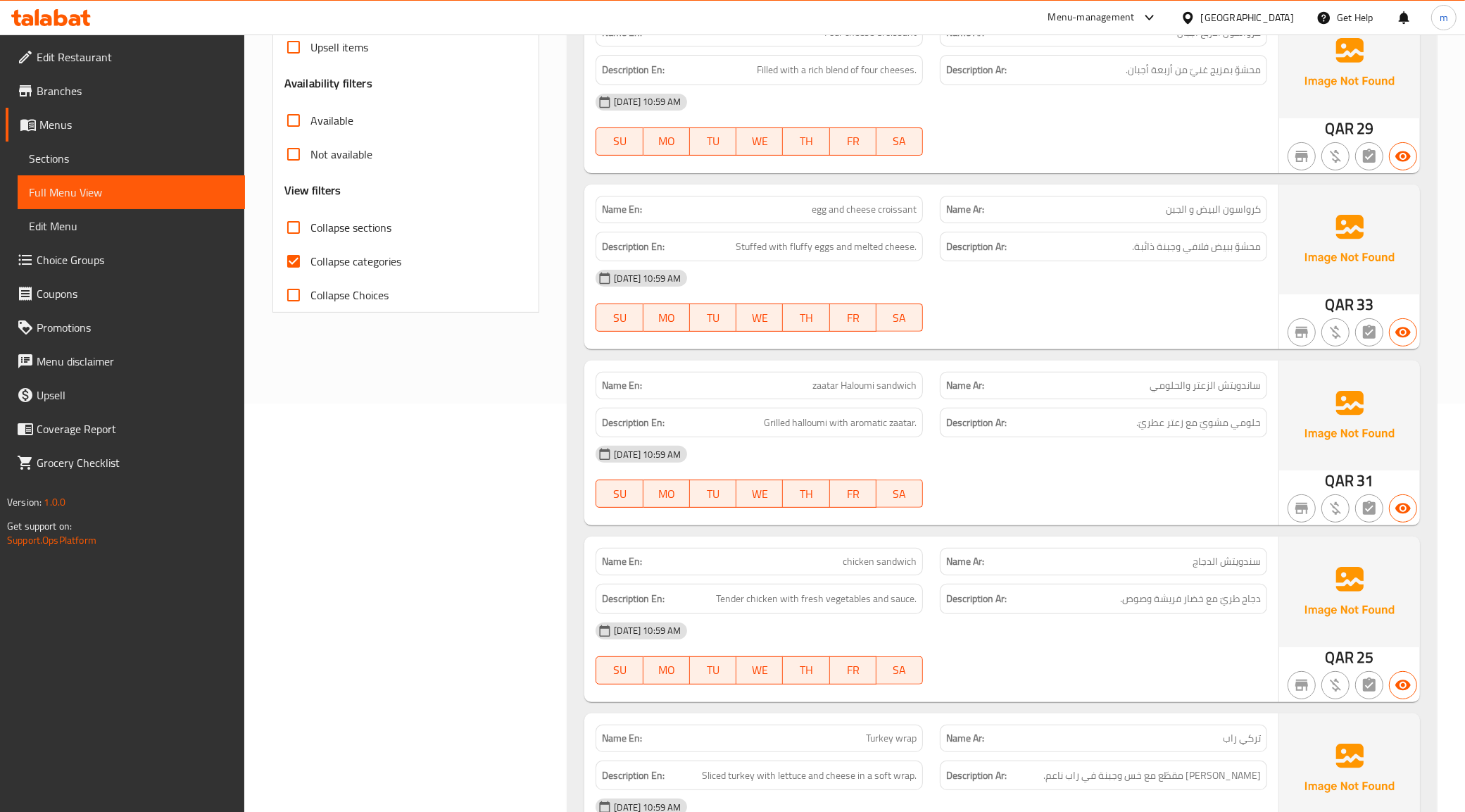
scroll to position [440, 0]
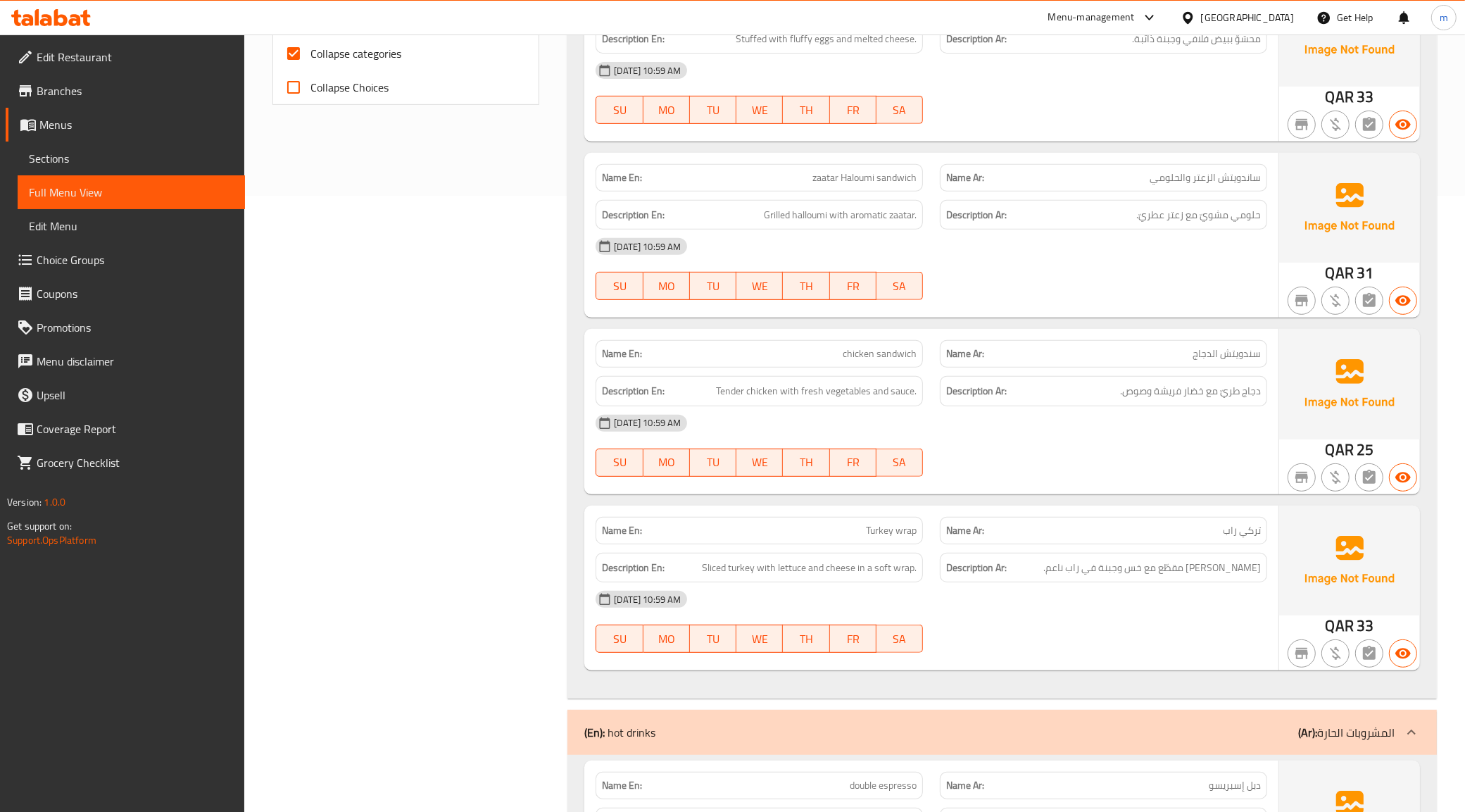
scroll to position [704, 0]
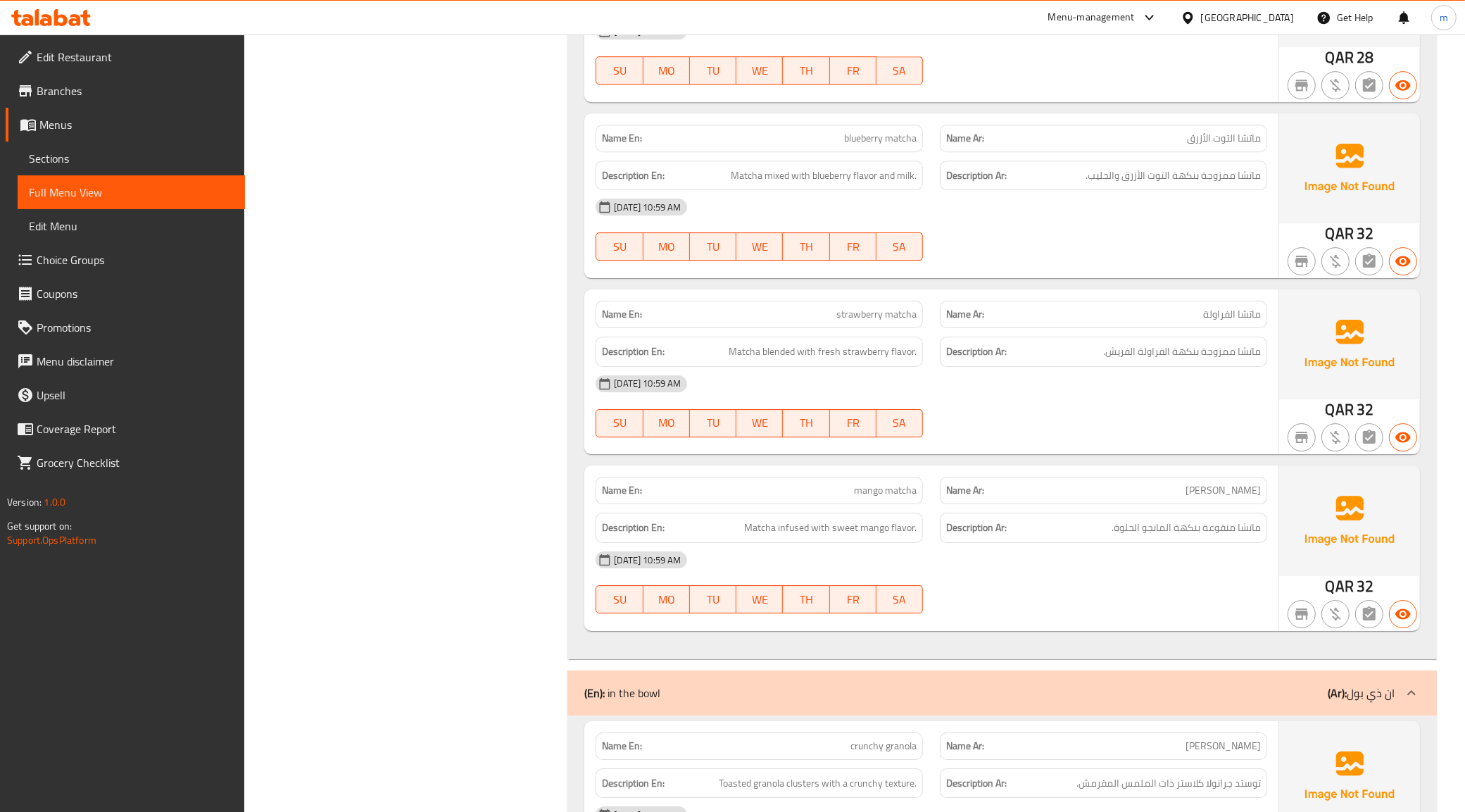
scroll to position [4330, 0]
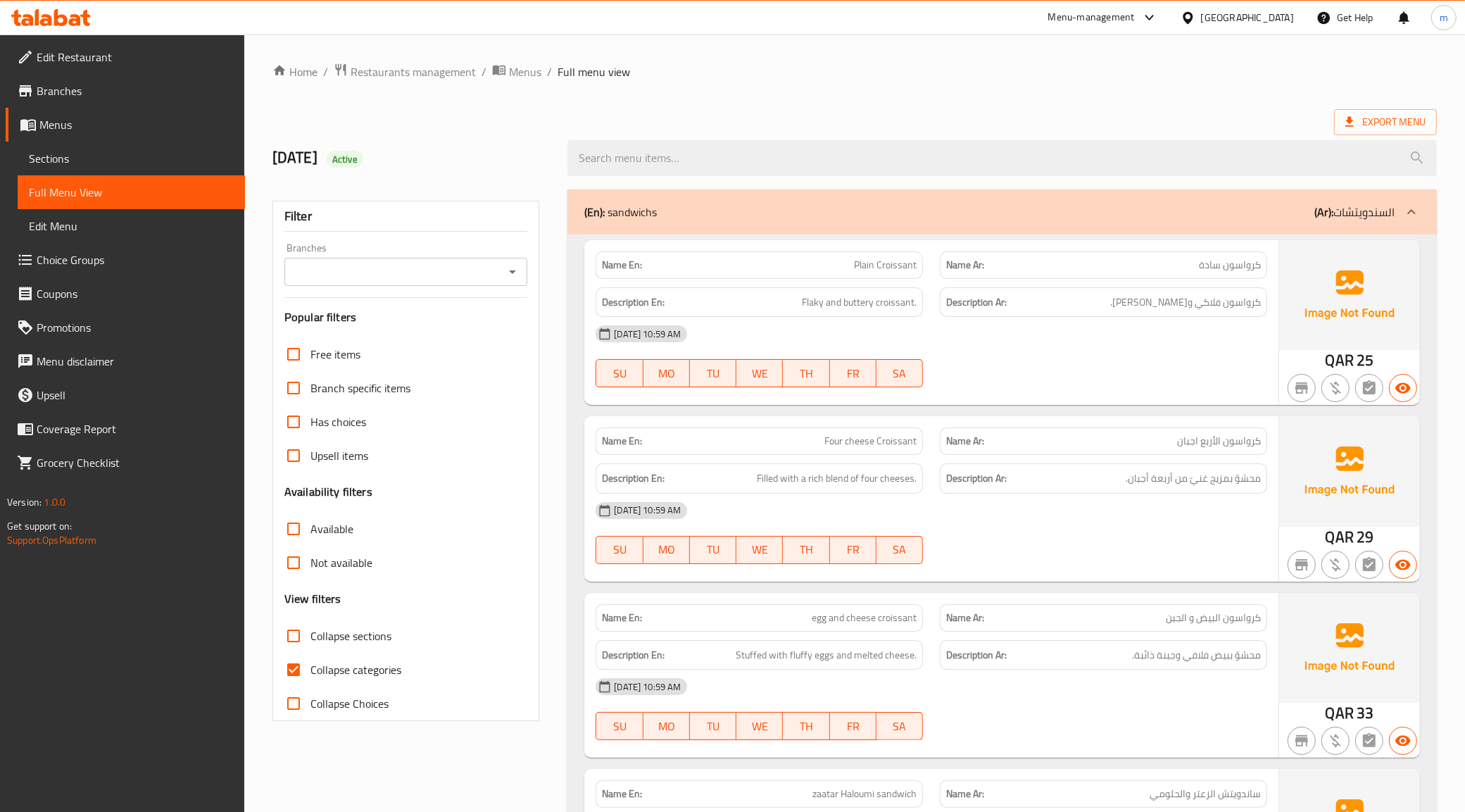
click at [302, 664] on input "Collapse categories" at bounding box center [293, 669] width 34 height 34
checkbox input "false"
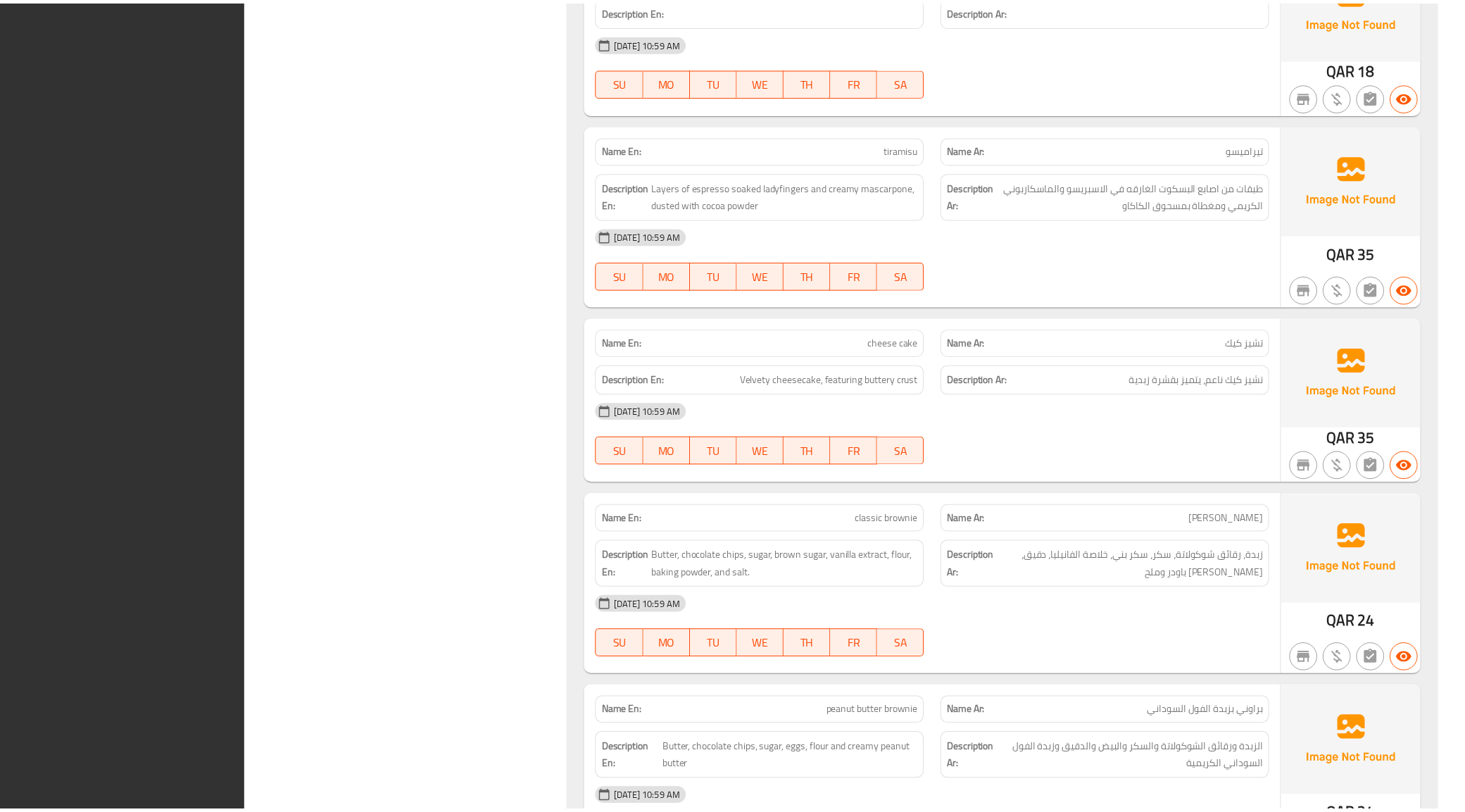
scroll to position [7850, 0]
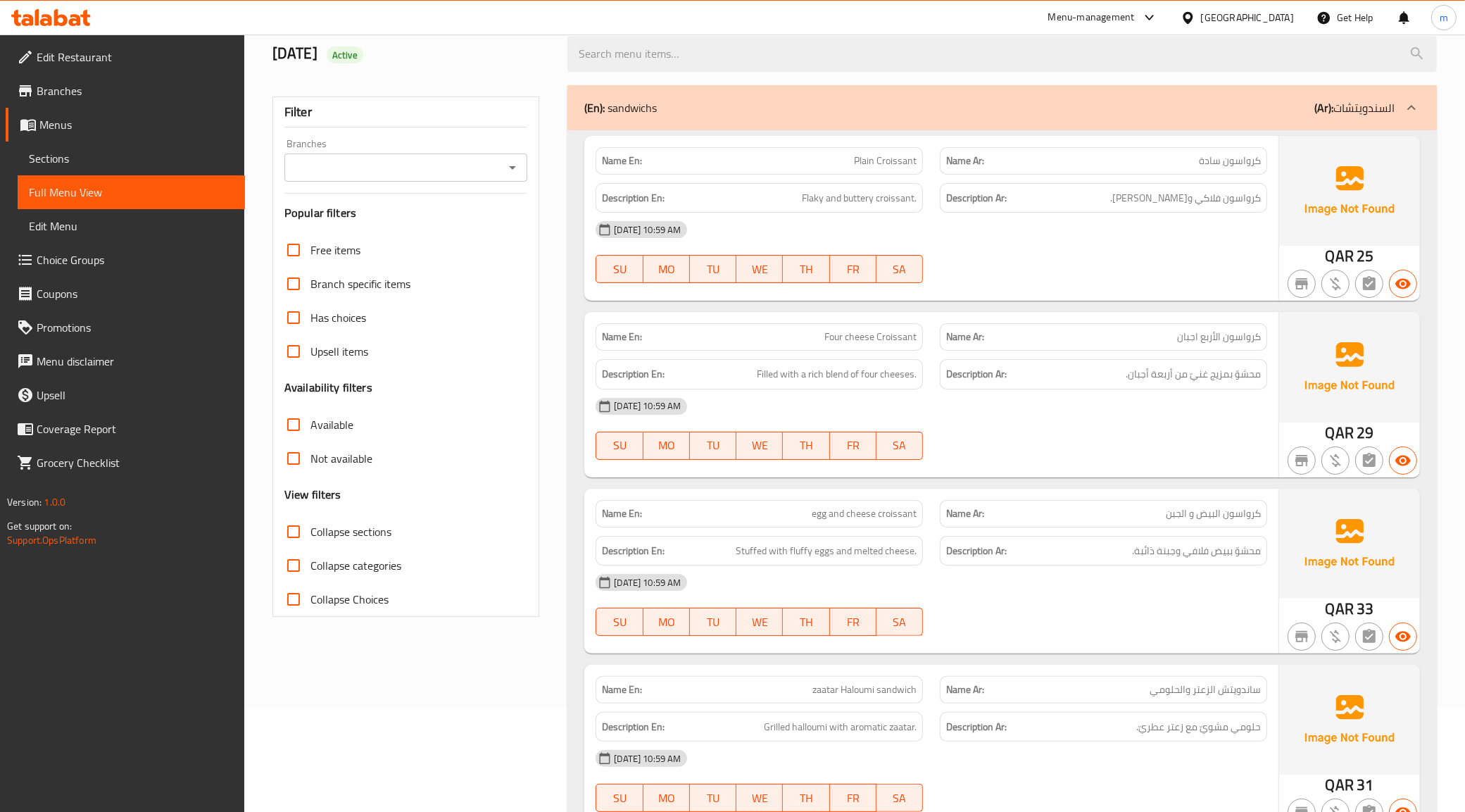
scroll to position [0, 0]
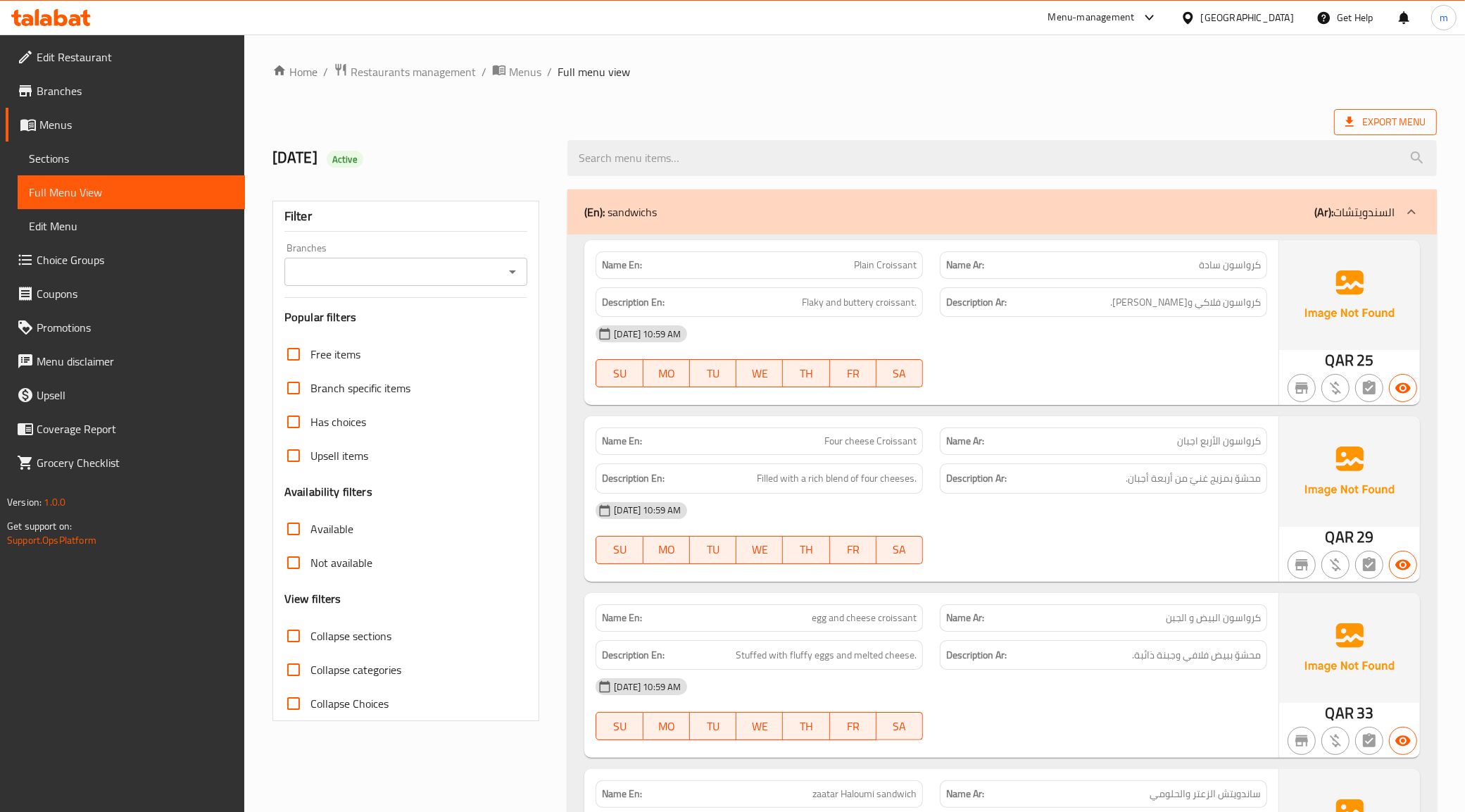
click at [1391, 123] on span "Export Menu" at bounding box center [1385, 122] width 81 height 17
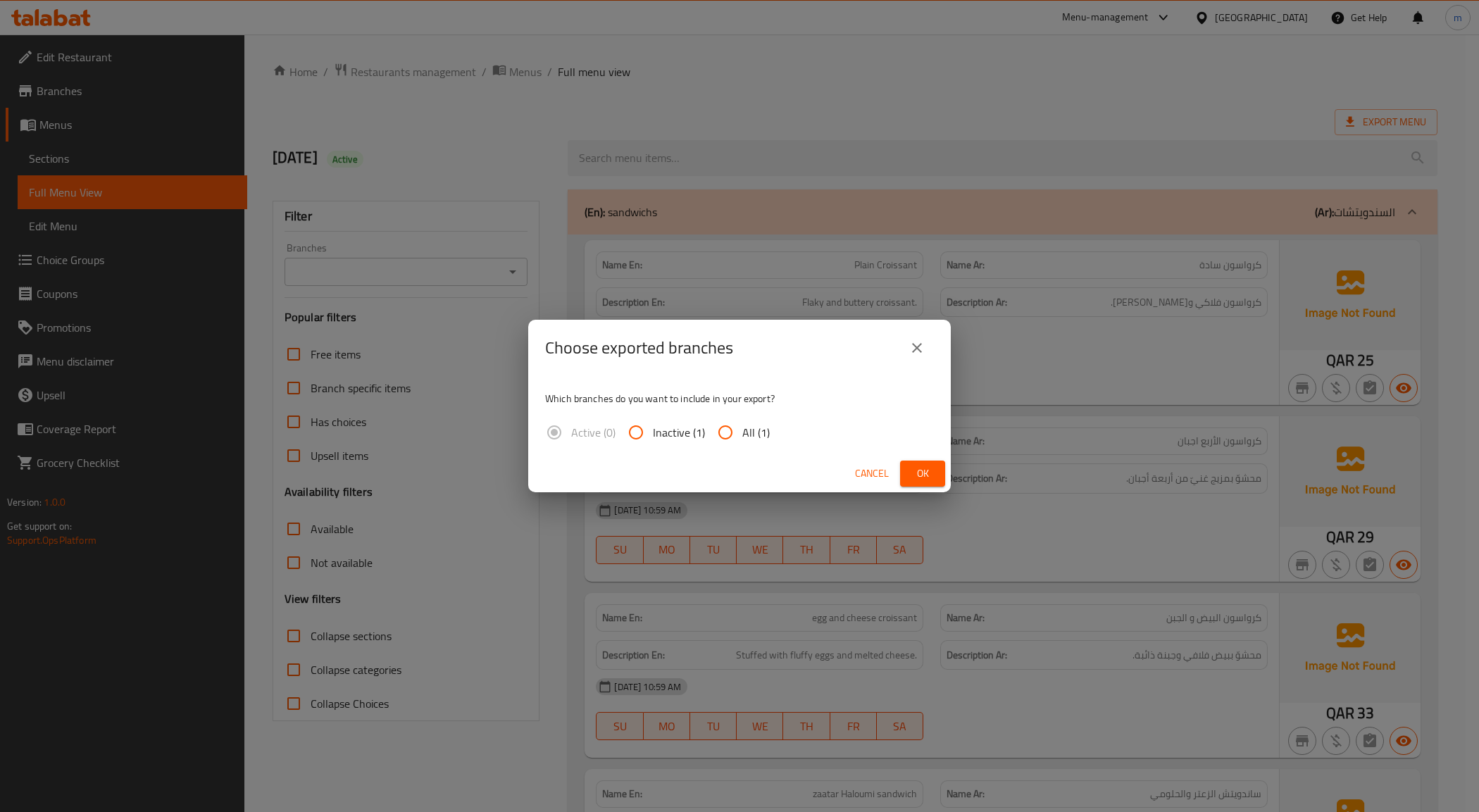
click at [736, 440] on input "All (1)" at bounding box center [725, 432] width 34 height 34
radio input "true"
click at [910, 469] on button "Ok" at bounding box center [922, 473] width 45 height 26
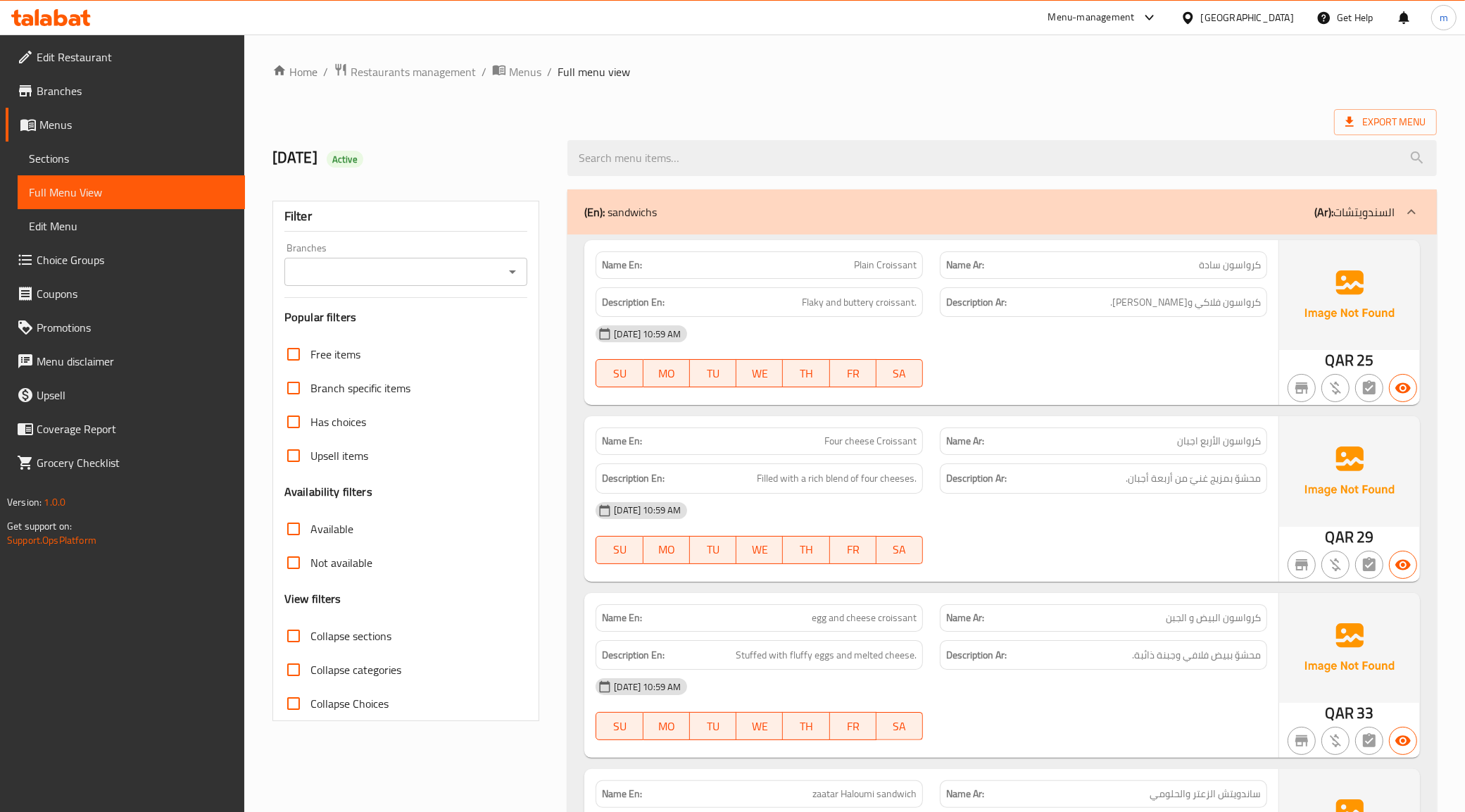
click at [996, 109] on div "Export Menu" at bounding box center [855, 121] width 1164 height 26
drag, startPoint x: 625, startPoint y: 269, endPoint x: 587, endPoint y: 269, distance: 38.0
click at [587, 269] on div "Name En: Plain Croissant" at bounding box center [759, 265] width 344 height 45
copy strong "Name"
click at [782, 113] on div "Export Menu" at bounding box center [855, 121] width 1164 height 26
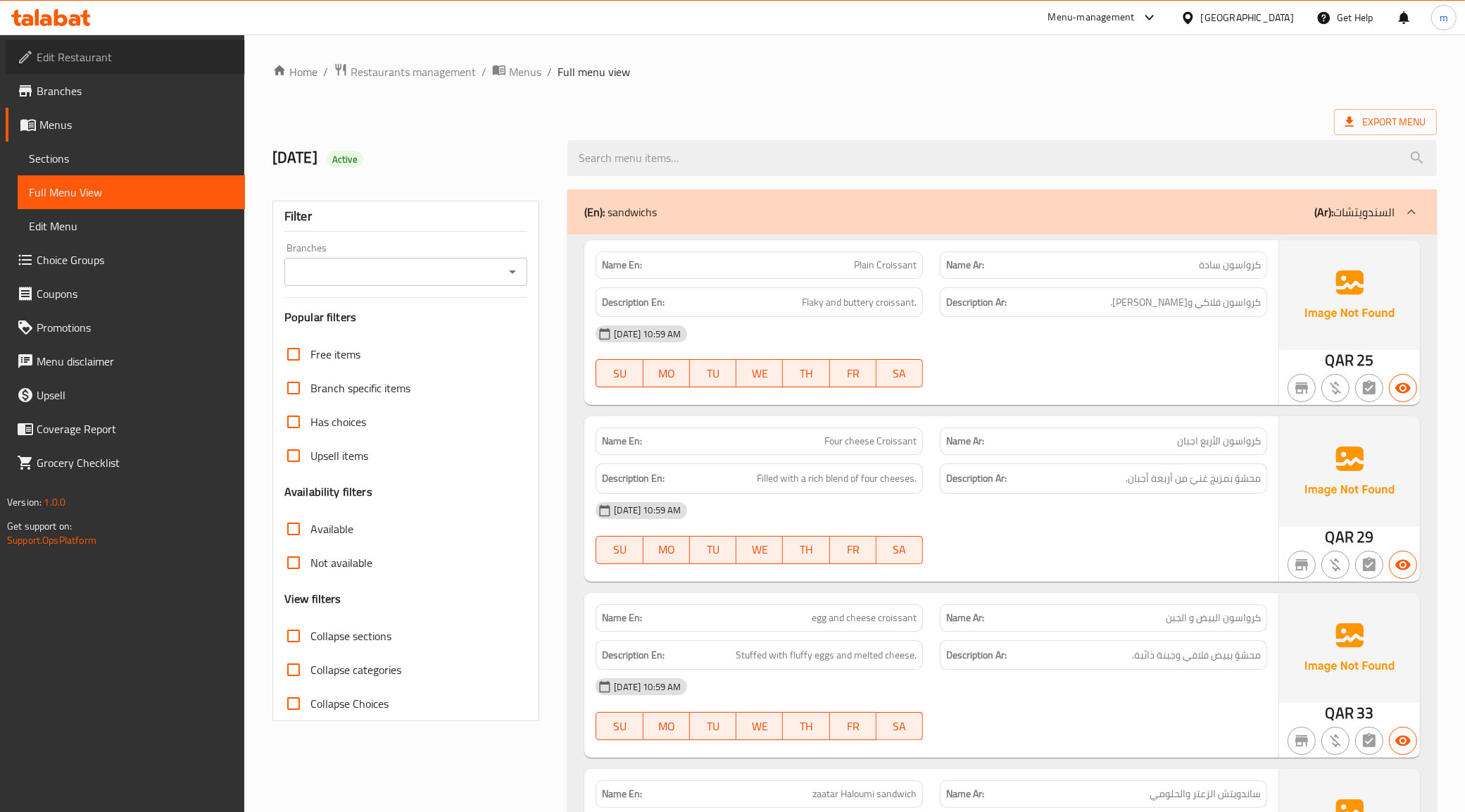
click at [88, 58] on span "Edit Restaurant" at bounding box center [135, 56] width 197 height 16
